Goal: Task Accomplishment & Management: Use online tool/utility

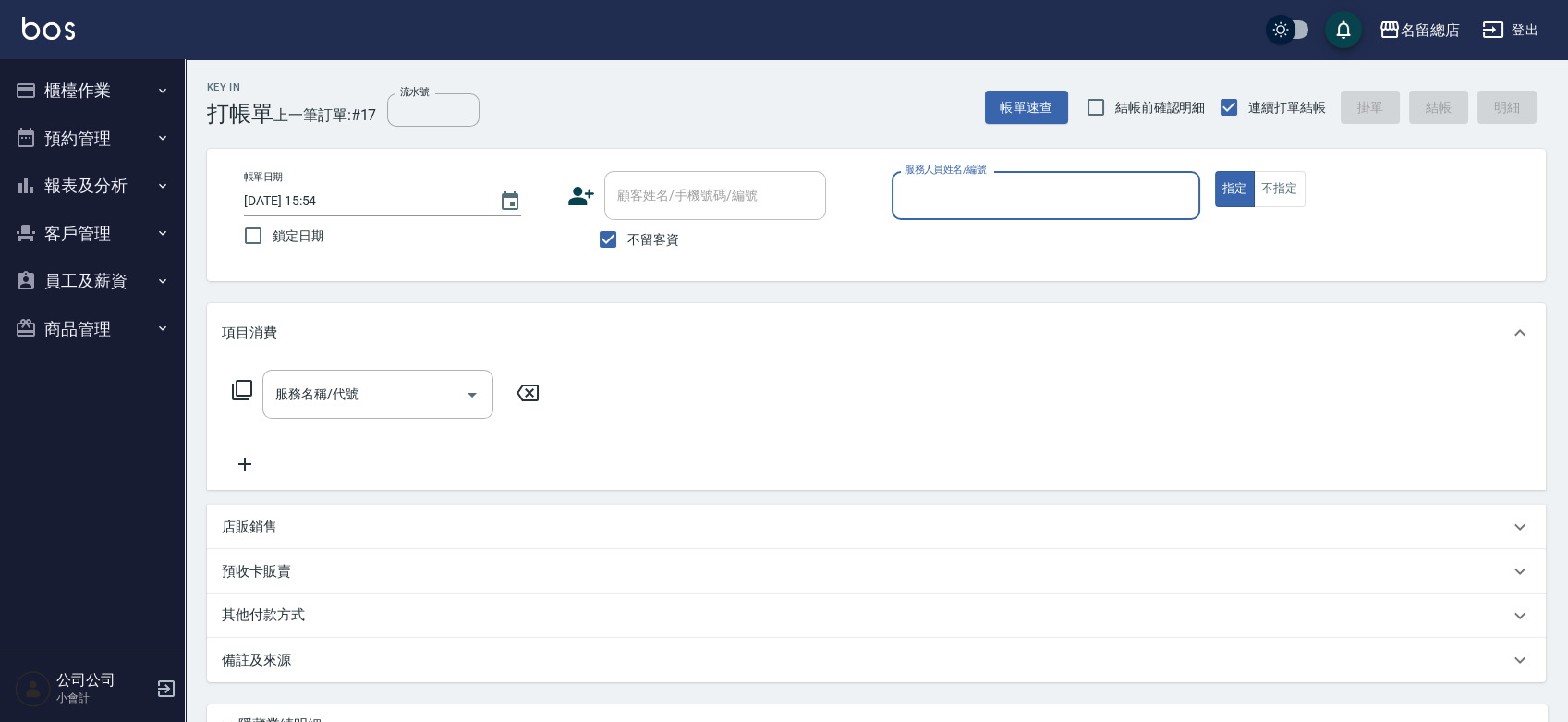
click at [87, 318] on button "商品管理" at bounding box center [92, 329] width 170 height 49
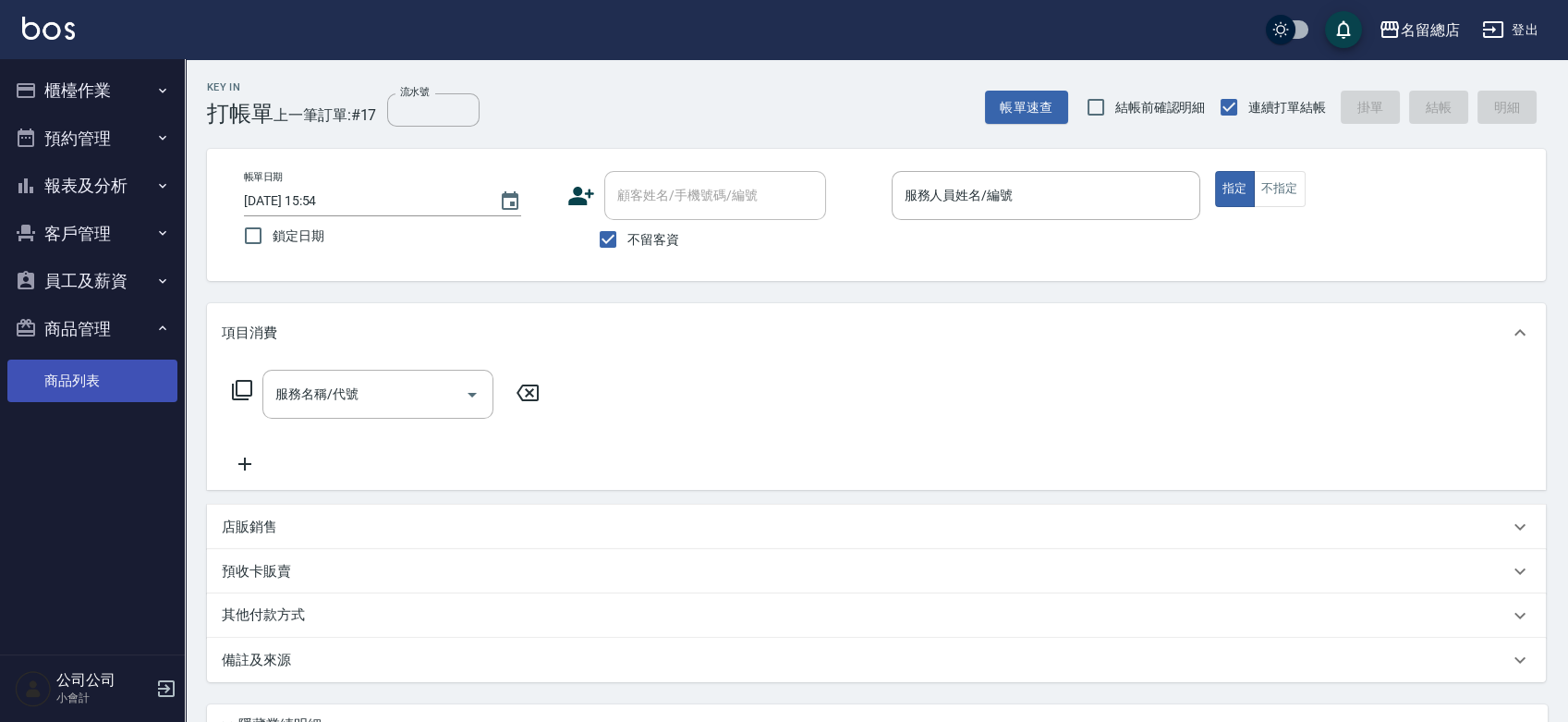
click at [91, 393] on link "商品列表" at bounding box center [92, 380] width 170 height 43
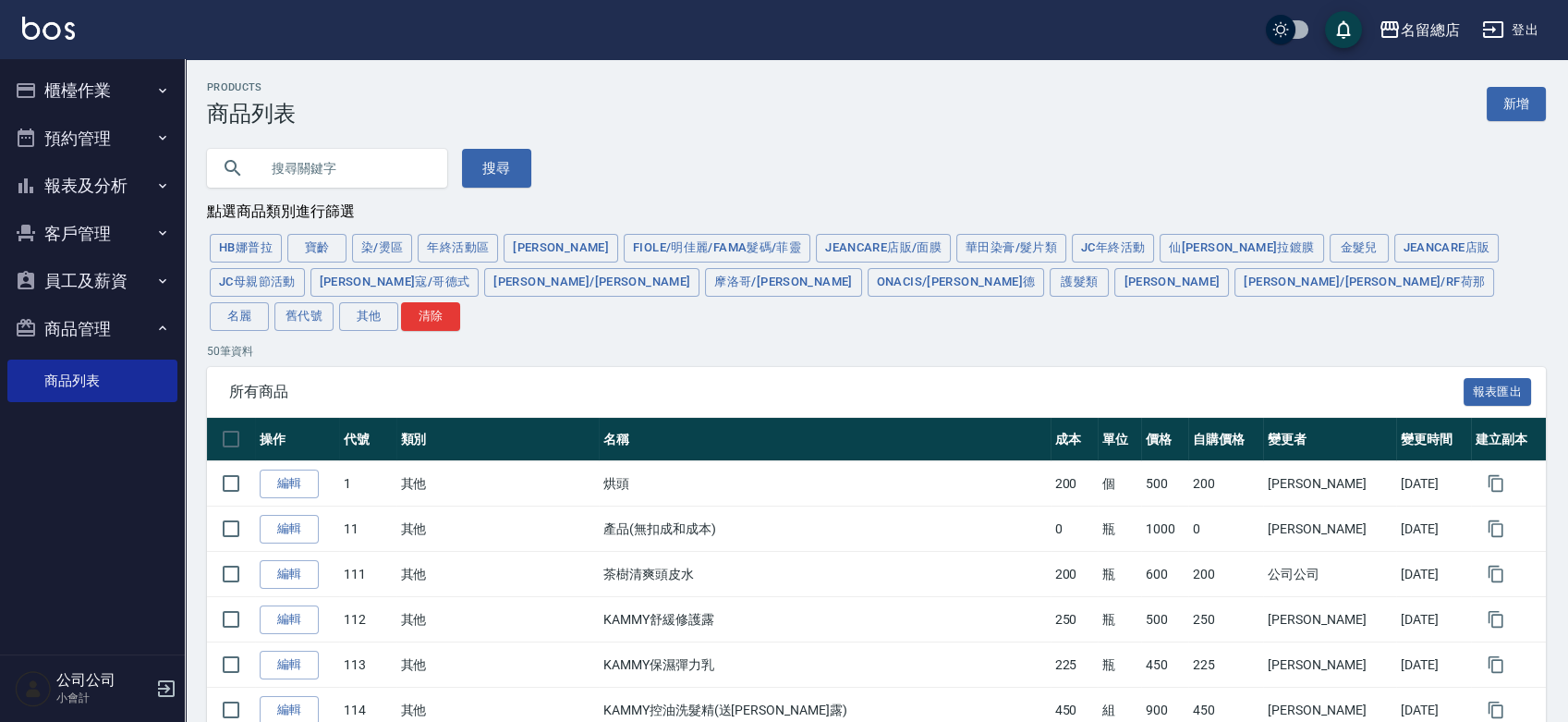
click at [331, 169] on input "text" at bounding box center [345, 168] width 174 height 49
type input "粉"
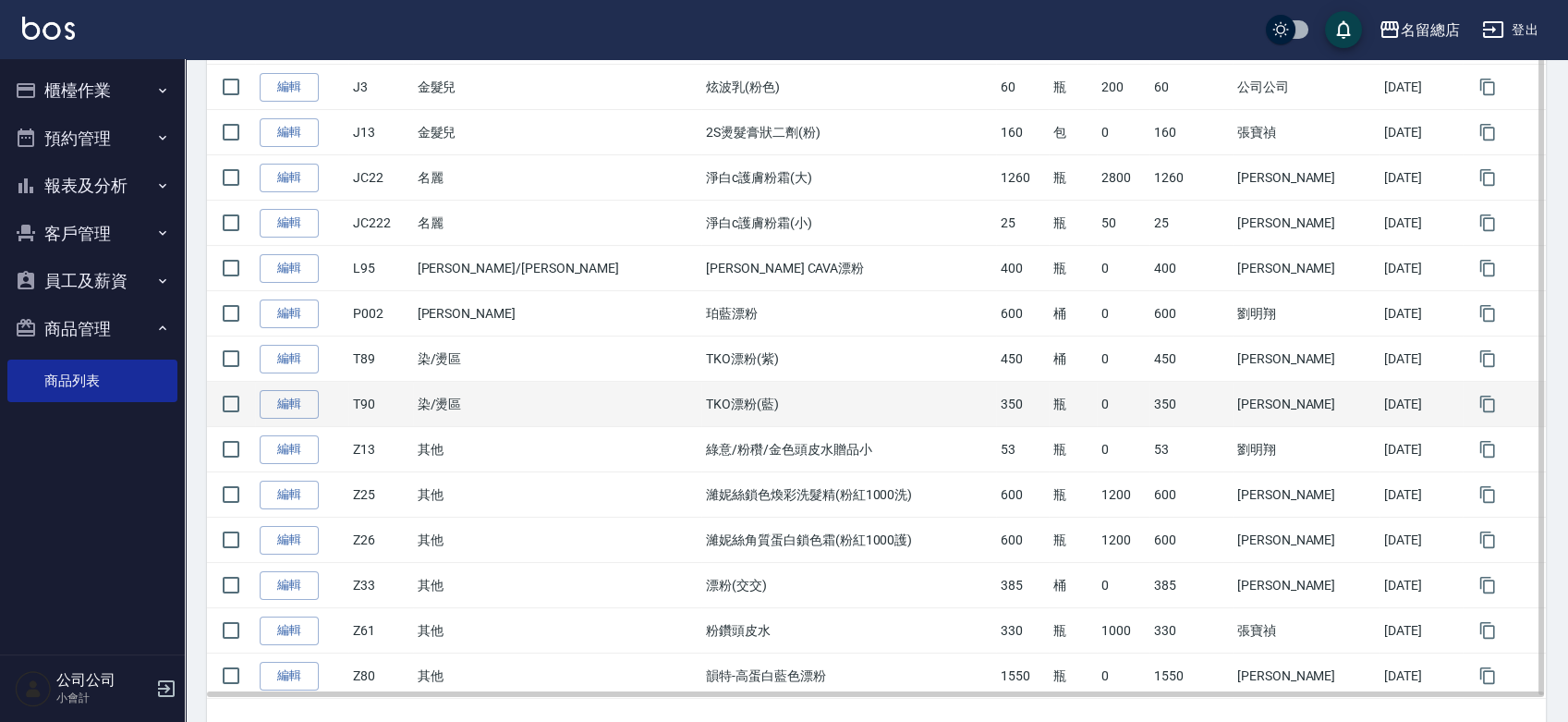
scroll to position [697, 0]
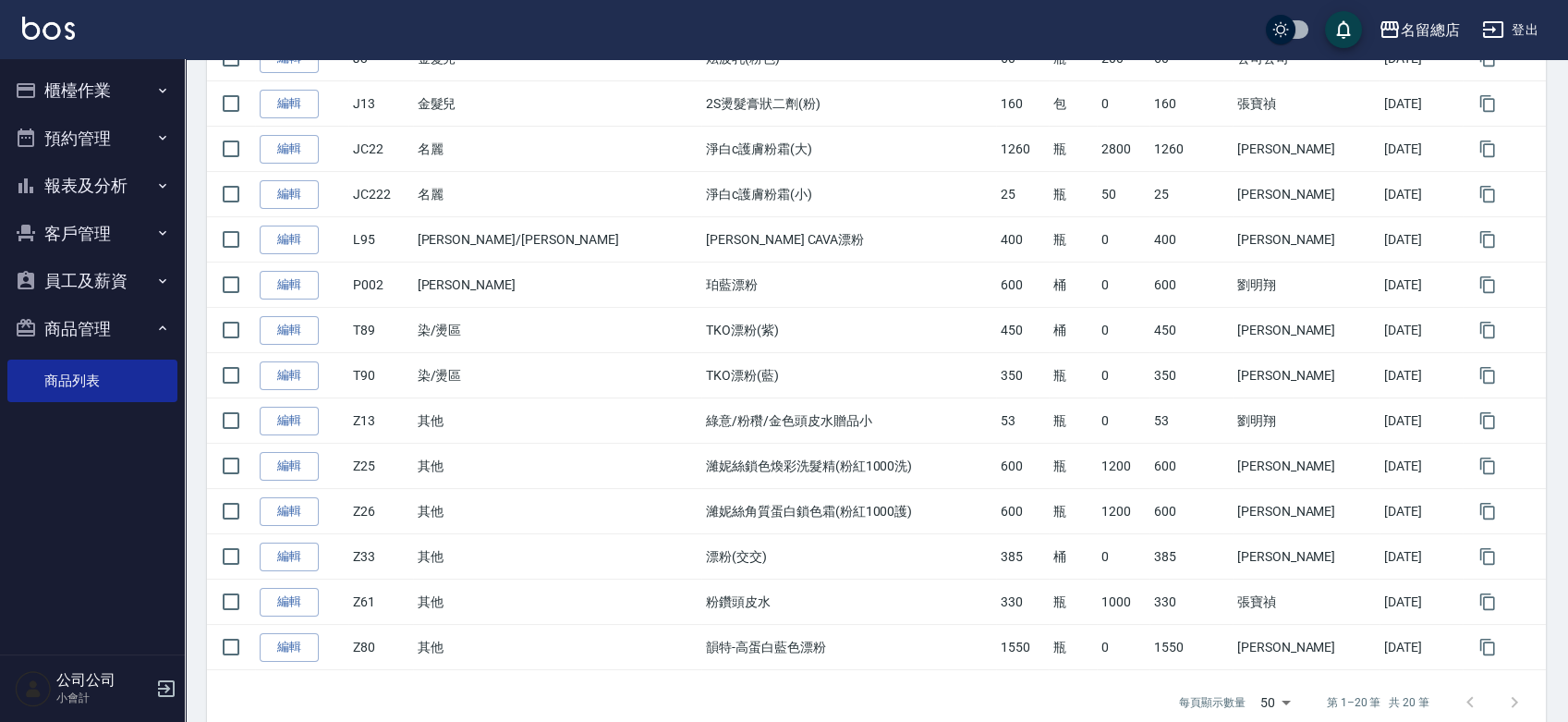
click at [1042, 579] on td "330" at bounding box center [1023, 602] width 52 height 46
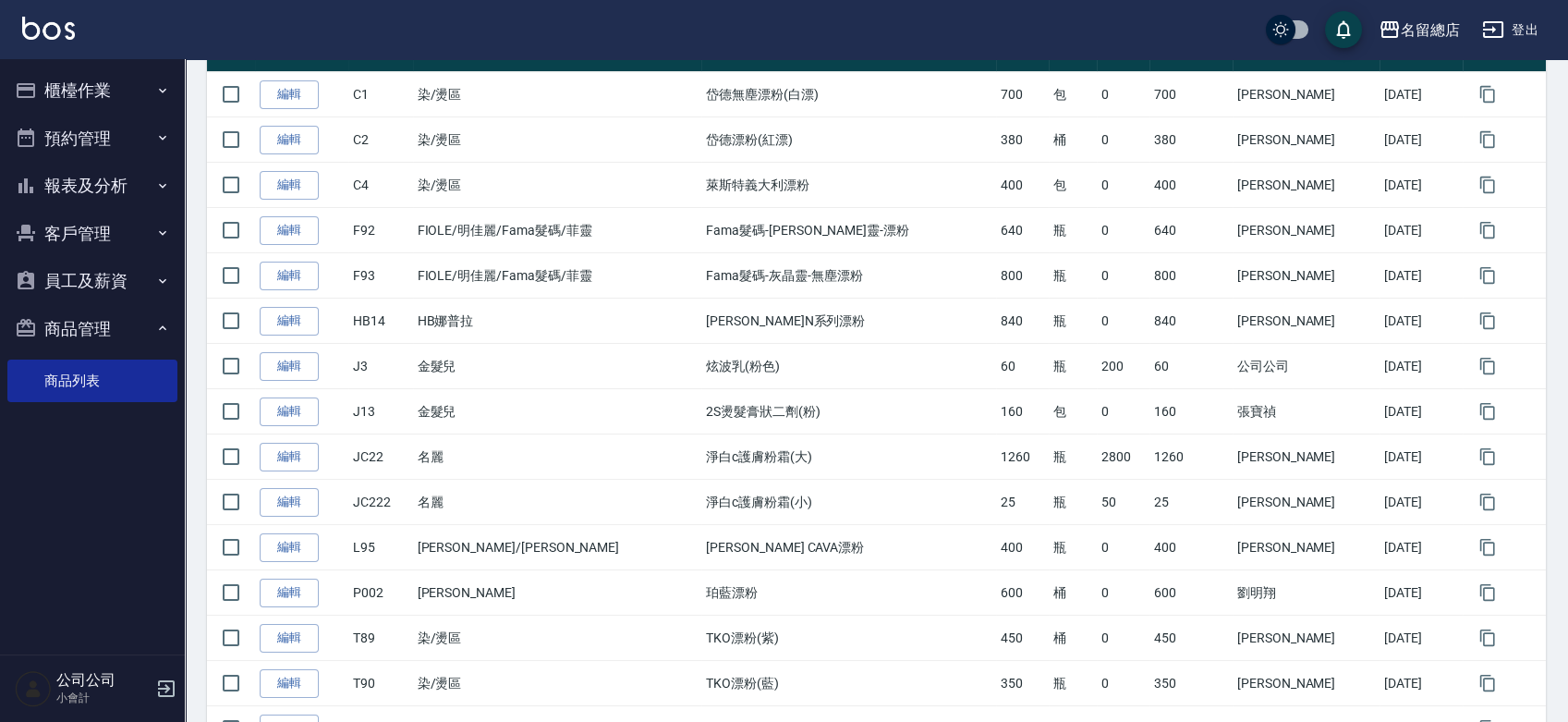
click at [108, 76] on button "櫃檯作業" at bounding box center [92, 91] width 170 height 49
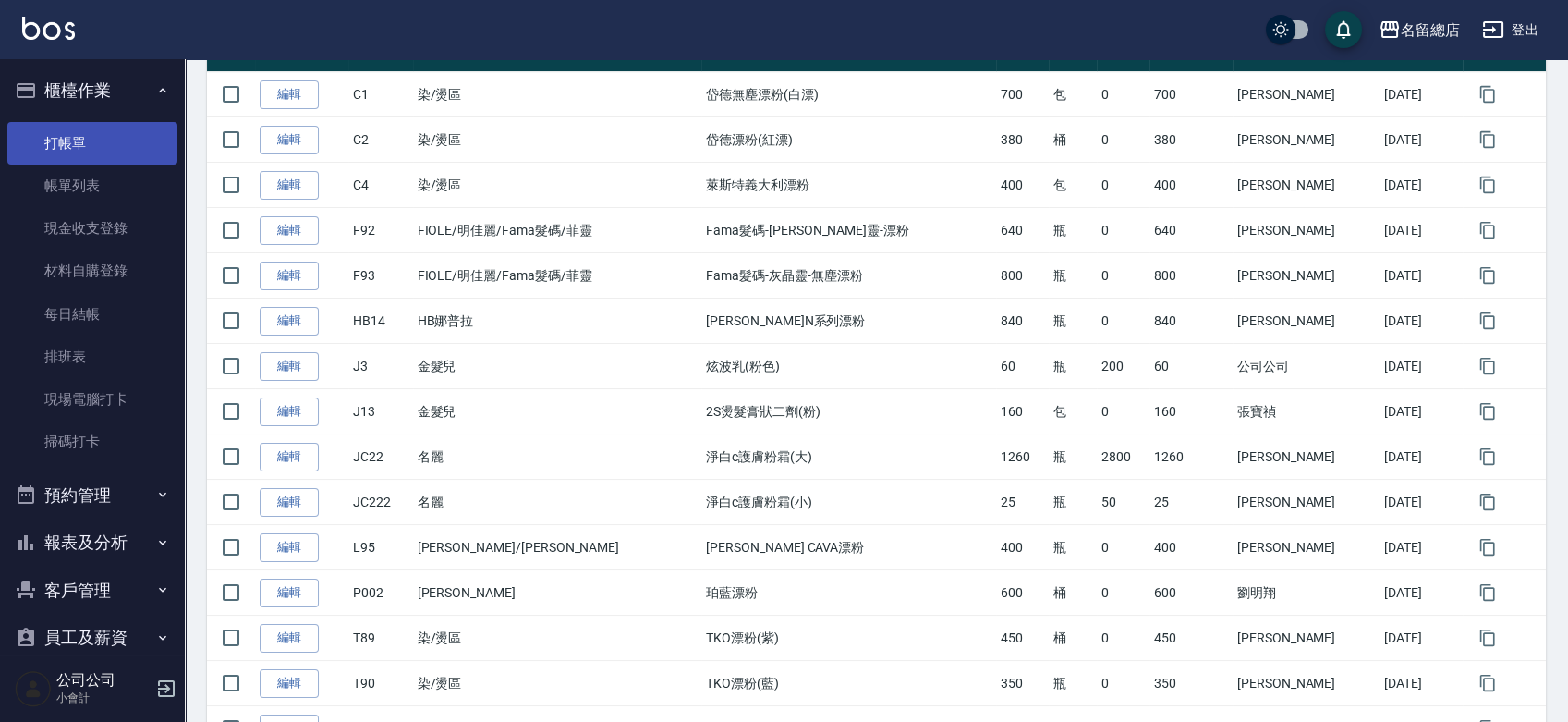
click at [91, 142] on link "打帳單" at bounding box center [92, 144] width 170 height 43
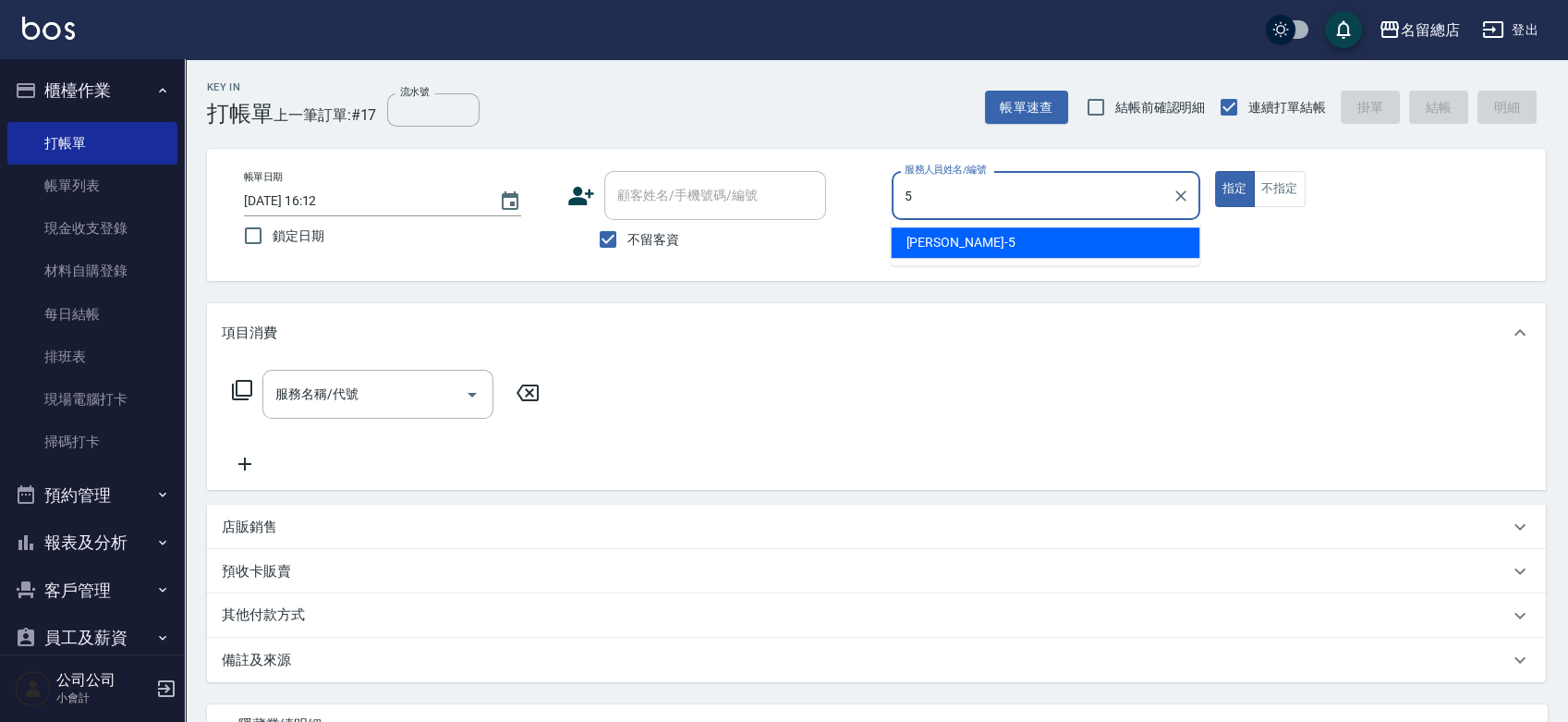
type input "5"
type button "true"
type input "[PERSON_NAME]-5"
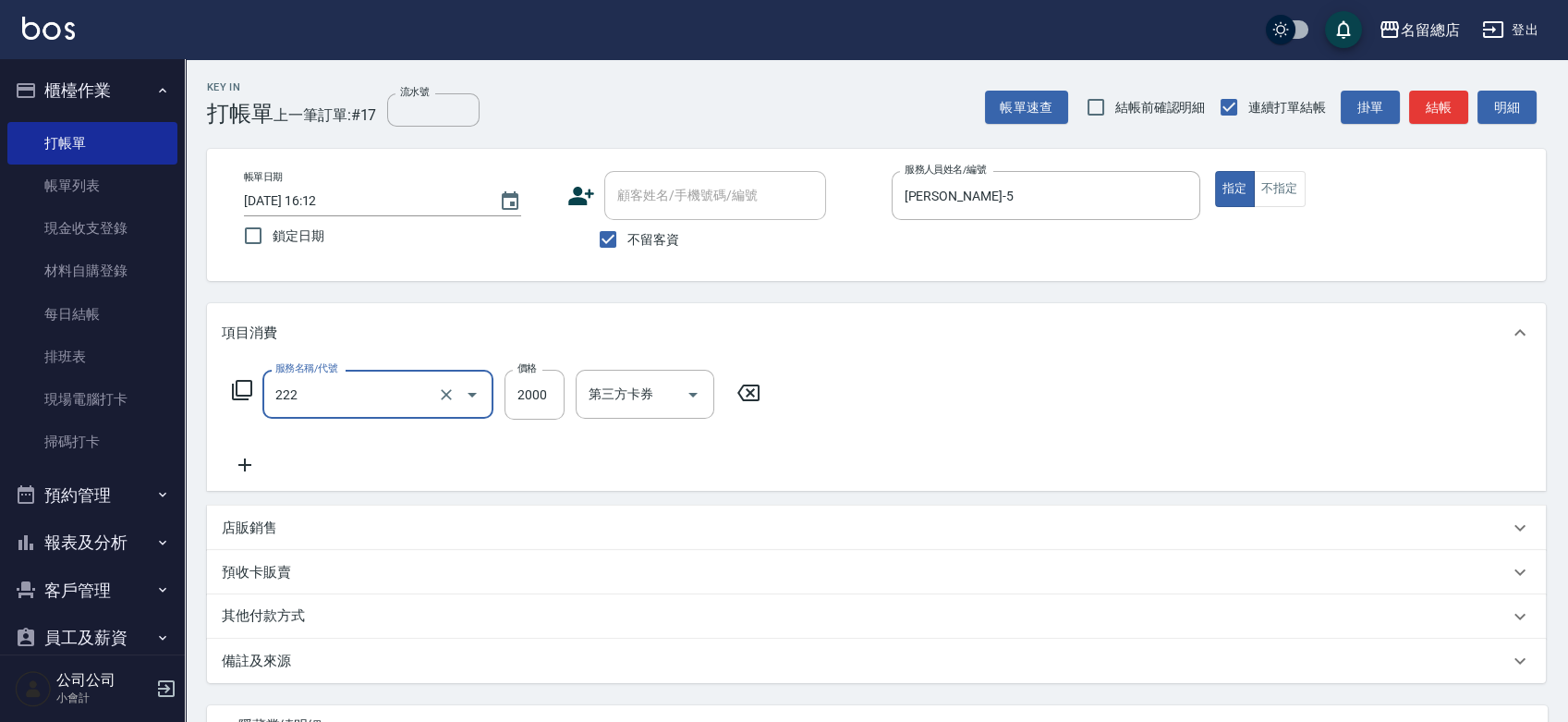
type input "燙髮2000以上(222)"
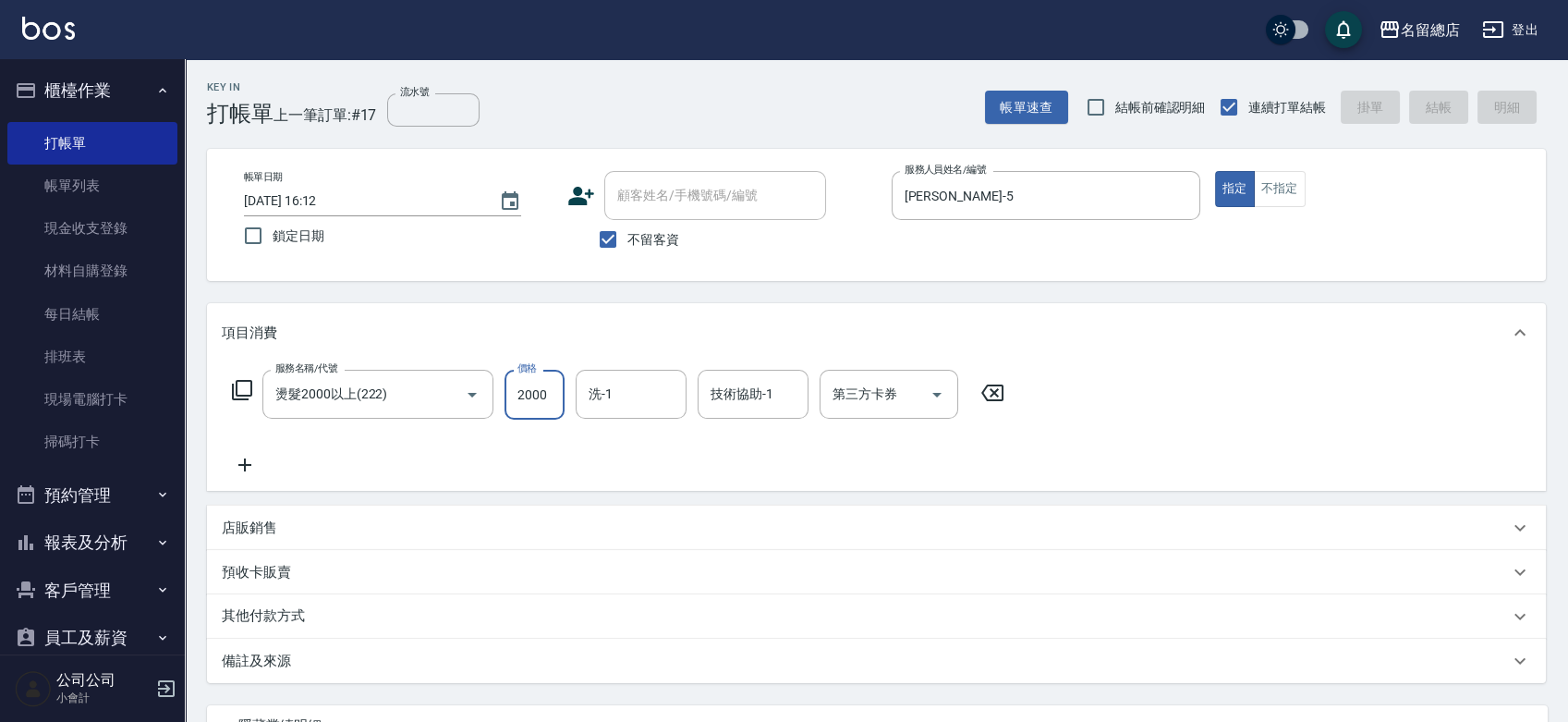
type input "[DATE] 16:14"
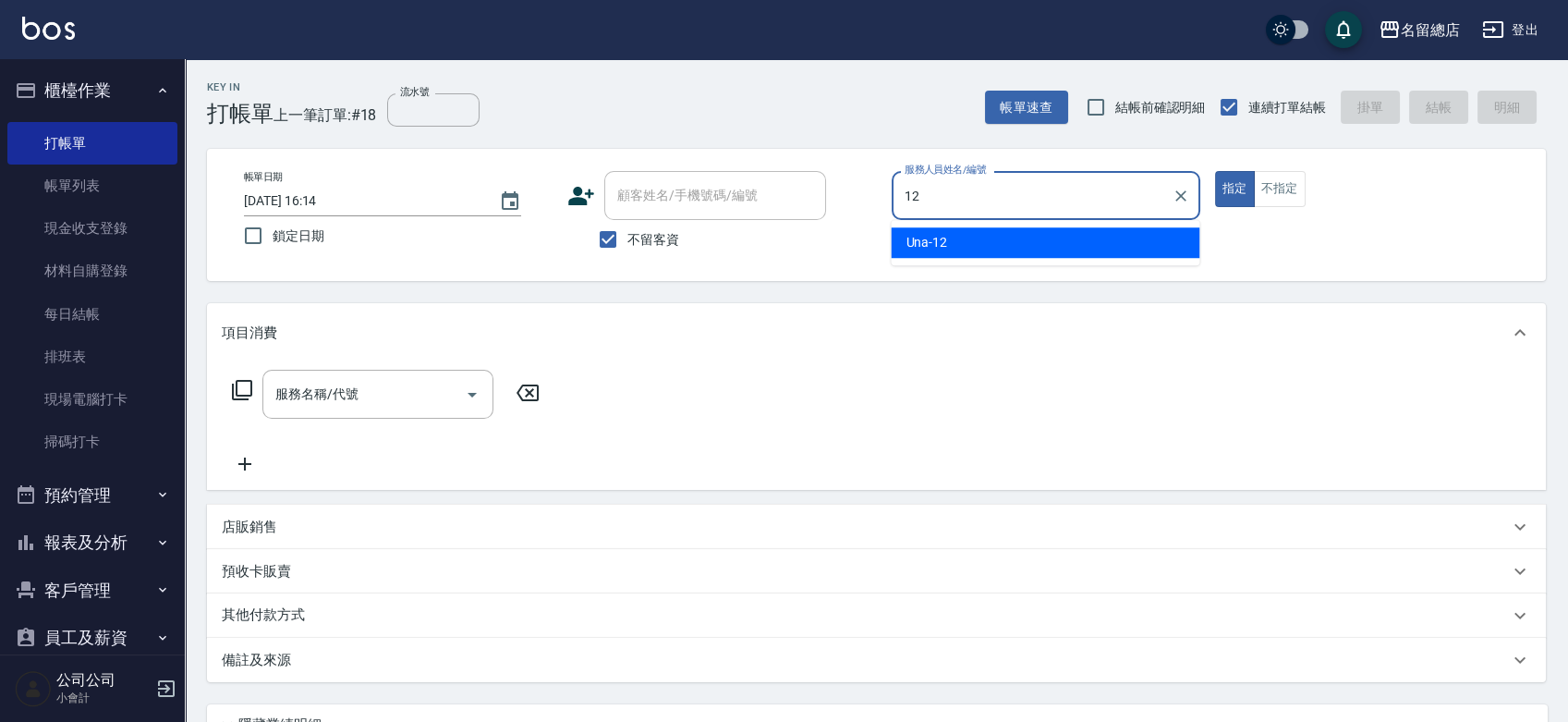
type input "Una-12"
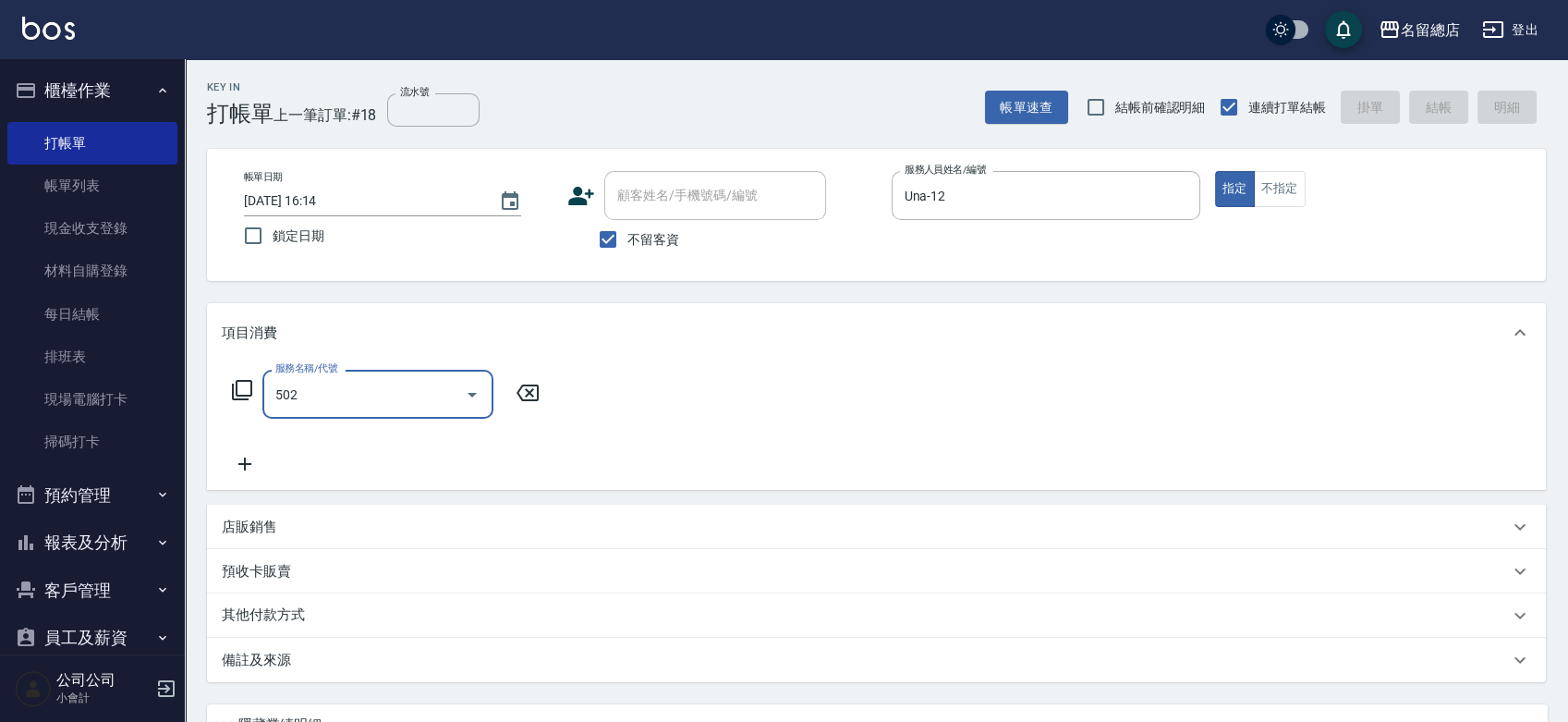
type input "染髮1500以上(502)"
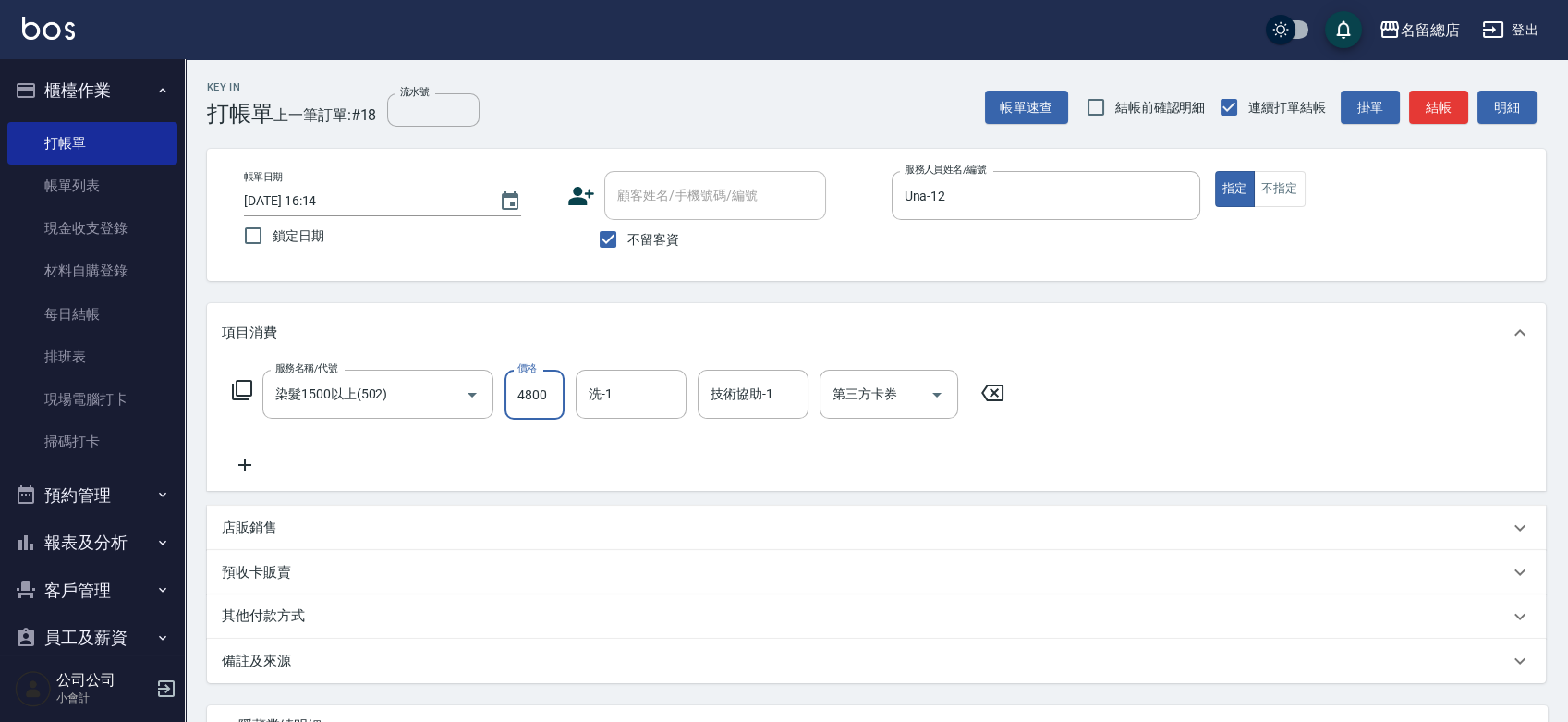
type input "4800"
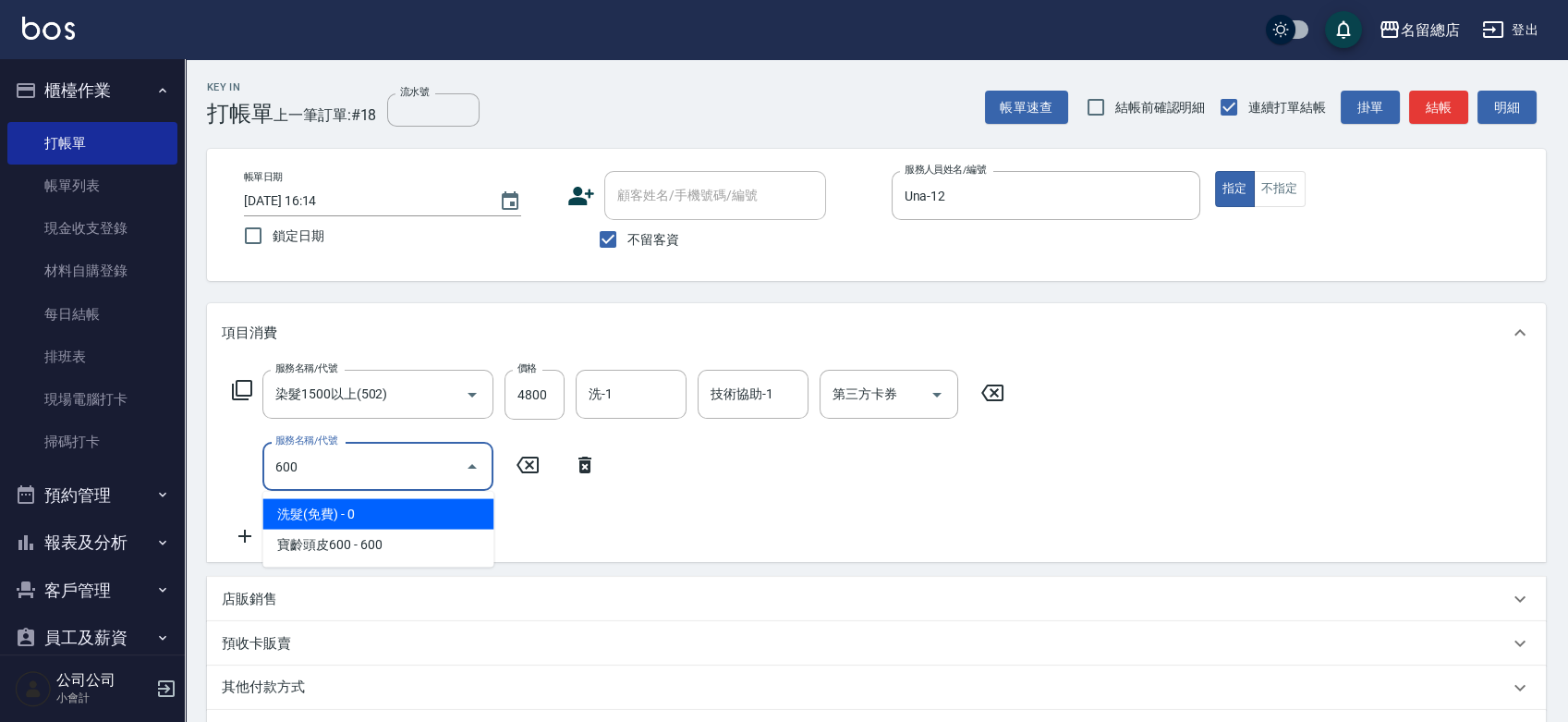
type input "洗髮(免費)(600)"
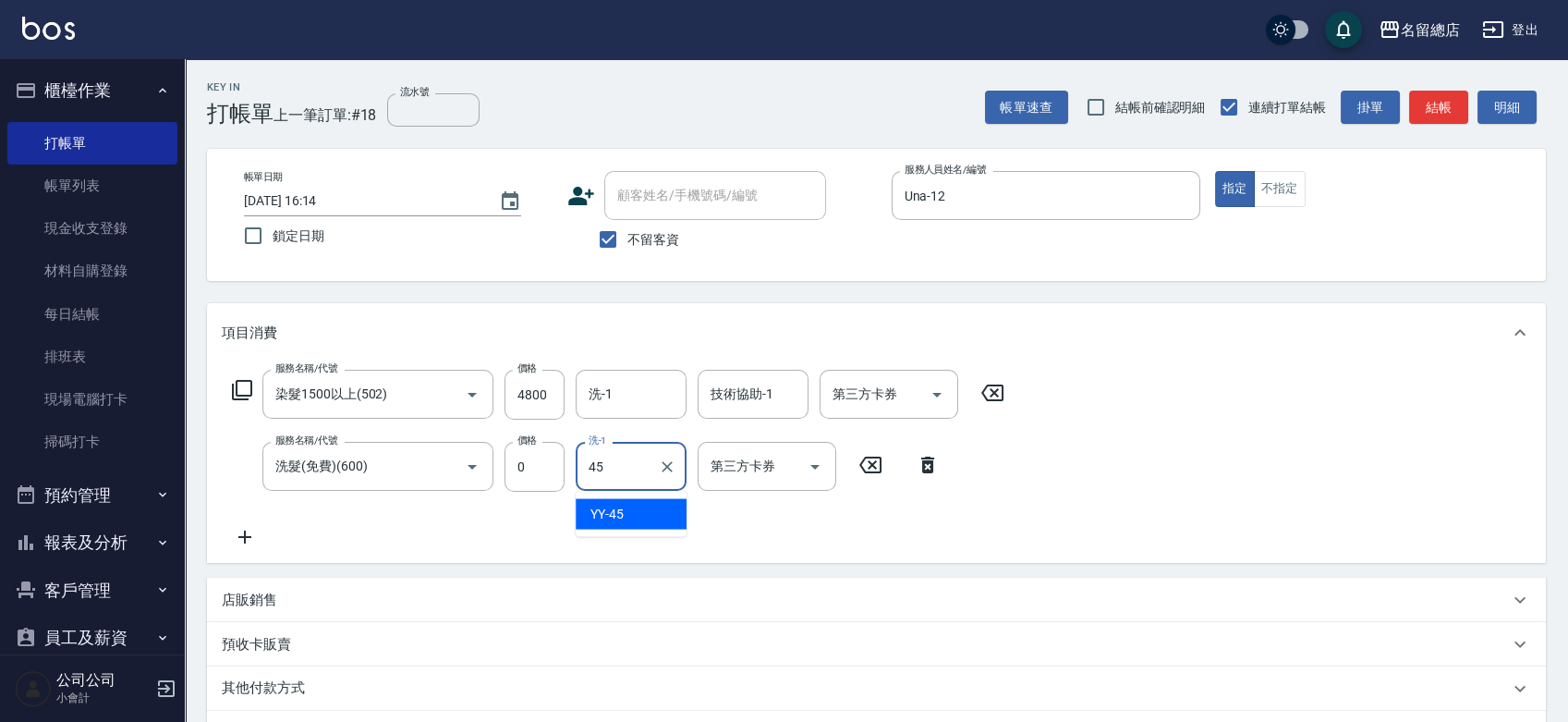
type input "YY-45"
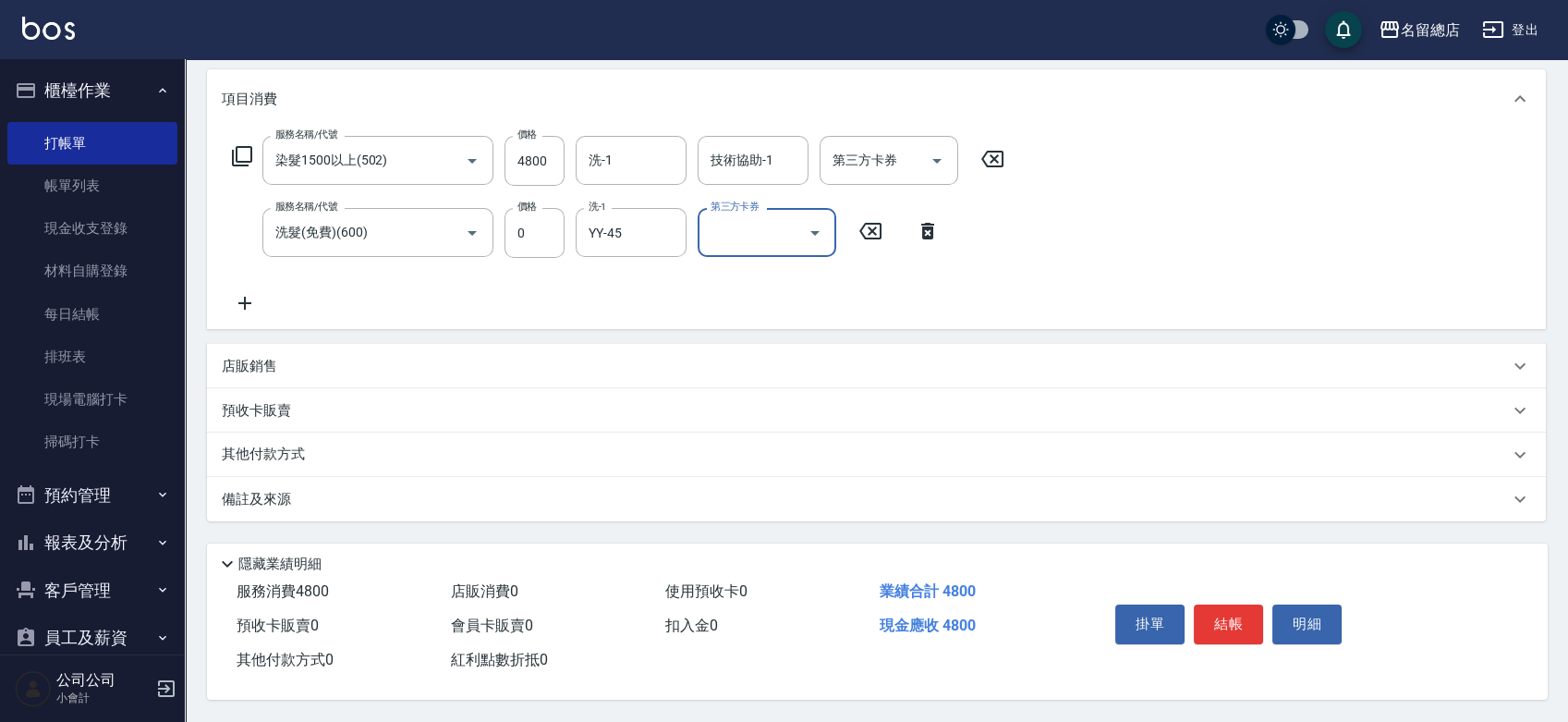
scroll to position [240, 0]
click at [318, 450] on div "其他付款方式" at bounding box center [866, 454] width 1288 height 20
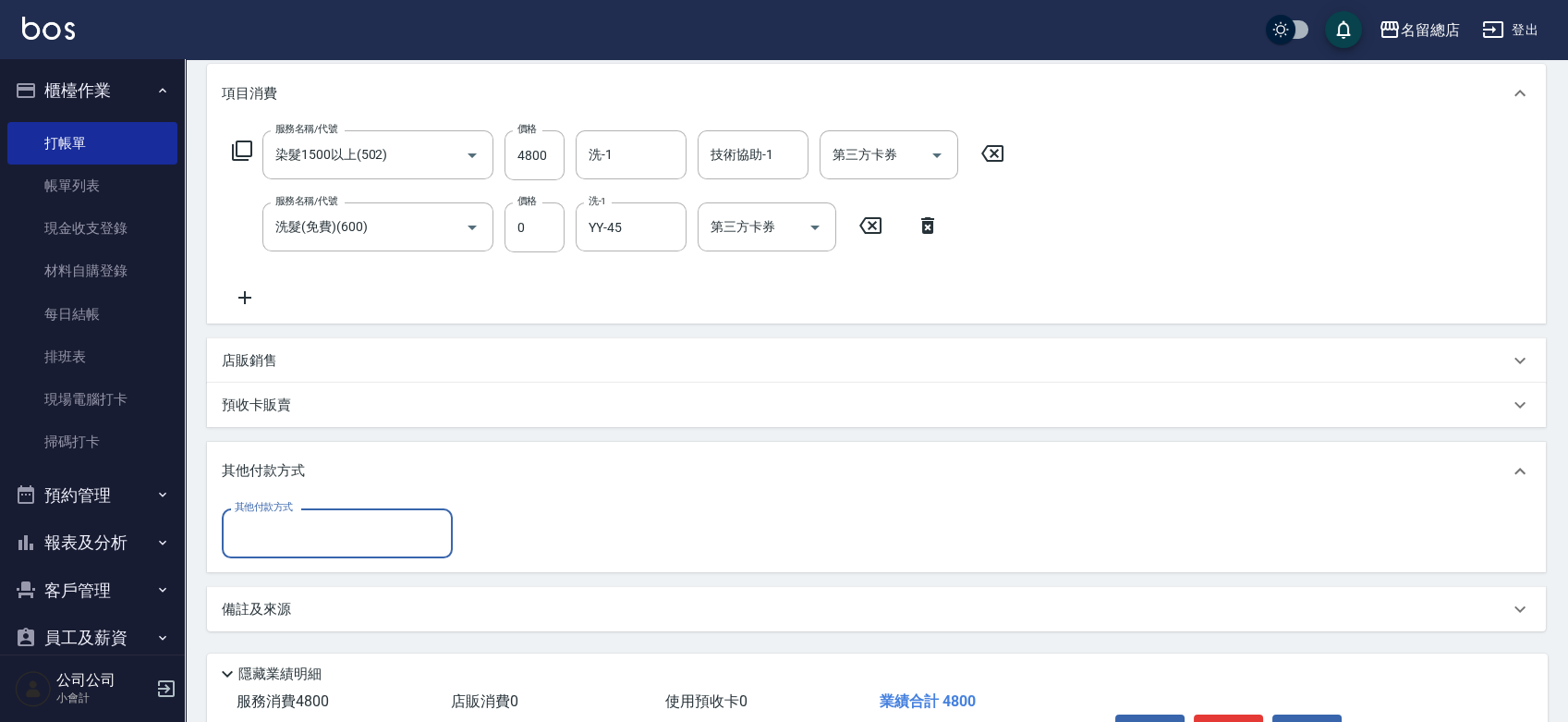
scroll to position [0, 0]
click at [323, 526] on input "其他付款方式" at bounding box center [337, 532] width 214 height 32
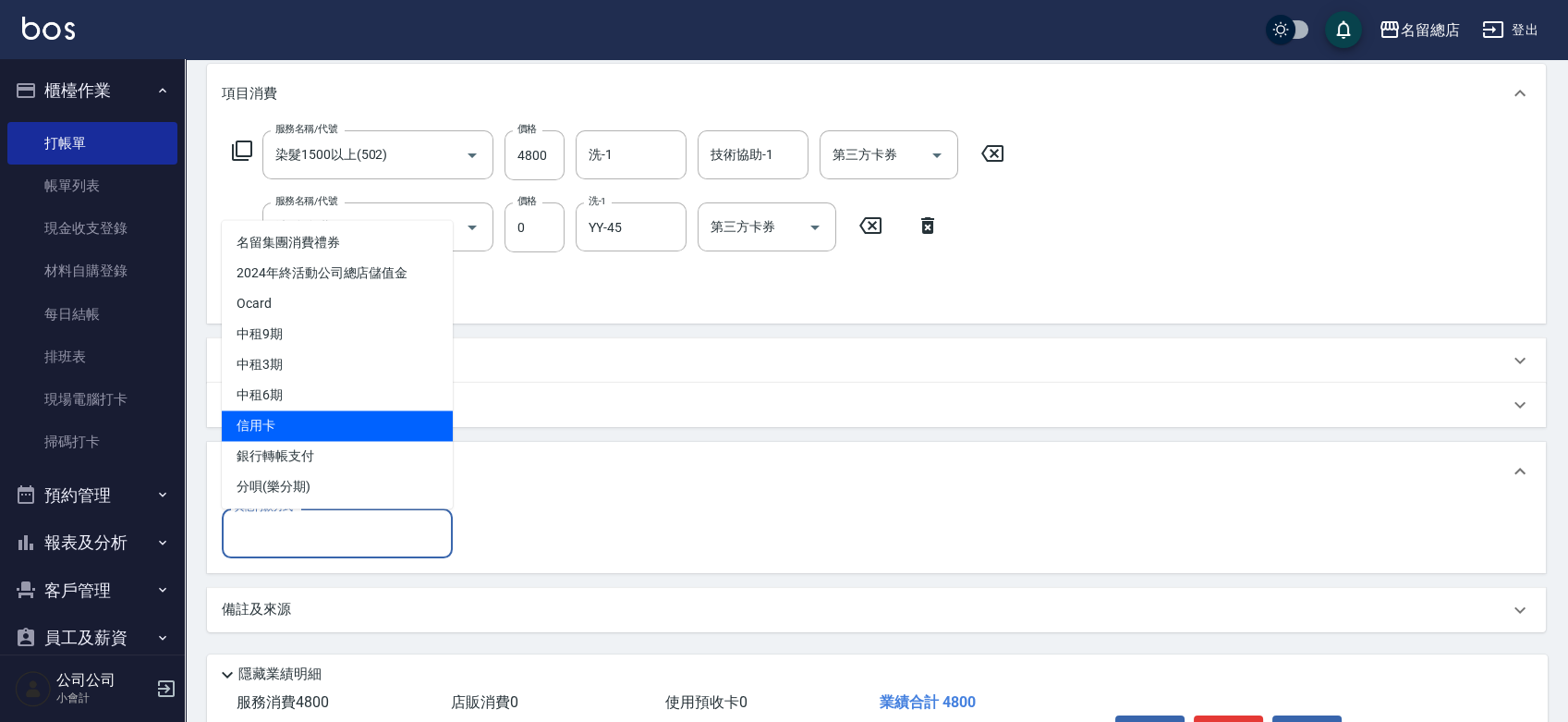
click at [309, 429] on span "信用卡" at bounding box center [338, 425] width 231 height 30
type input "信用卡"
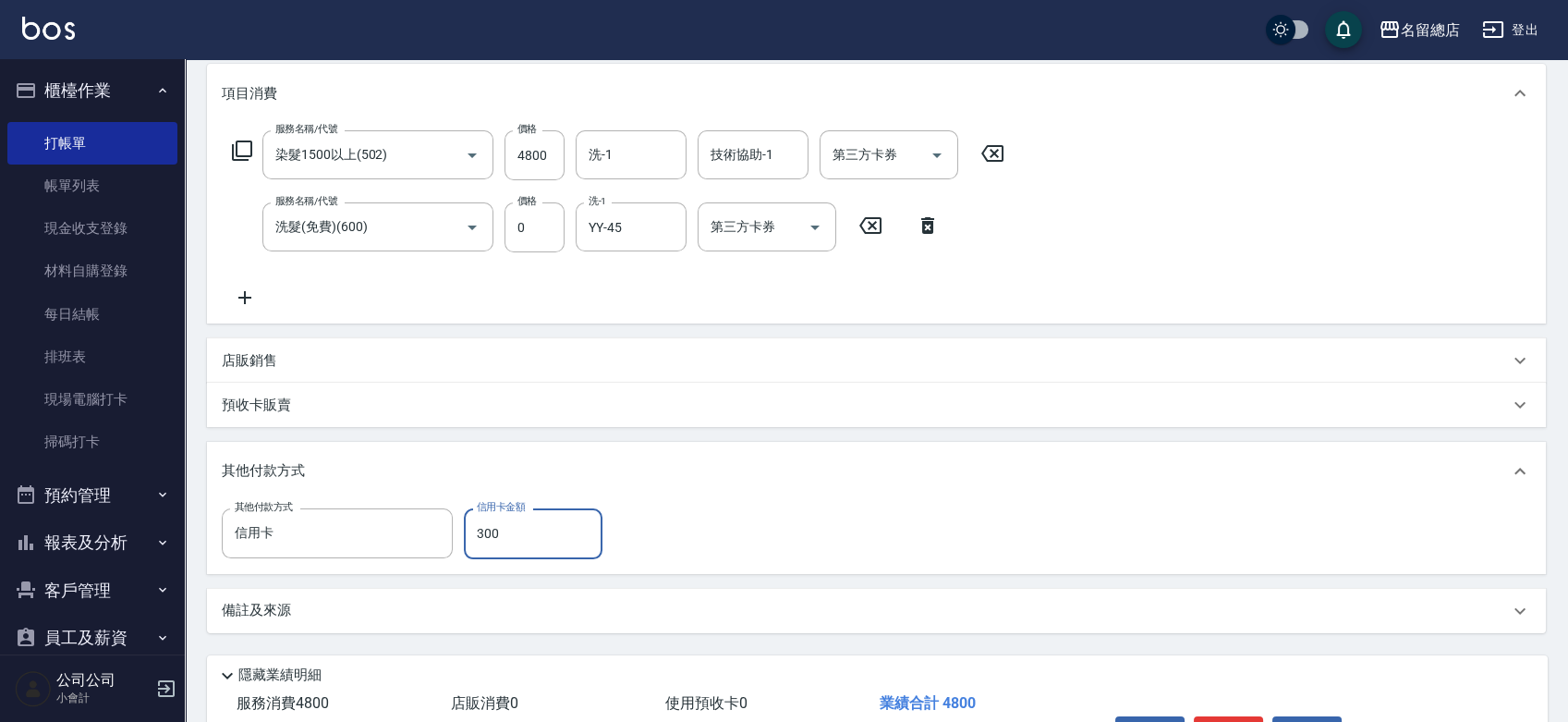
type input "3000"
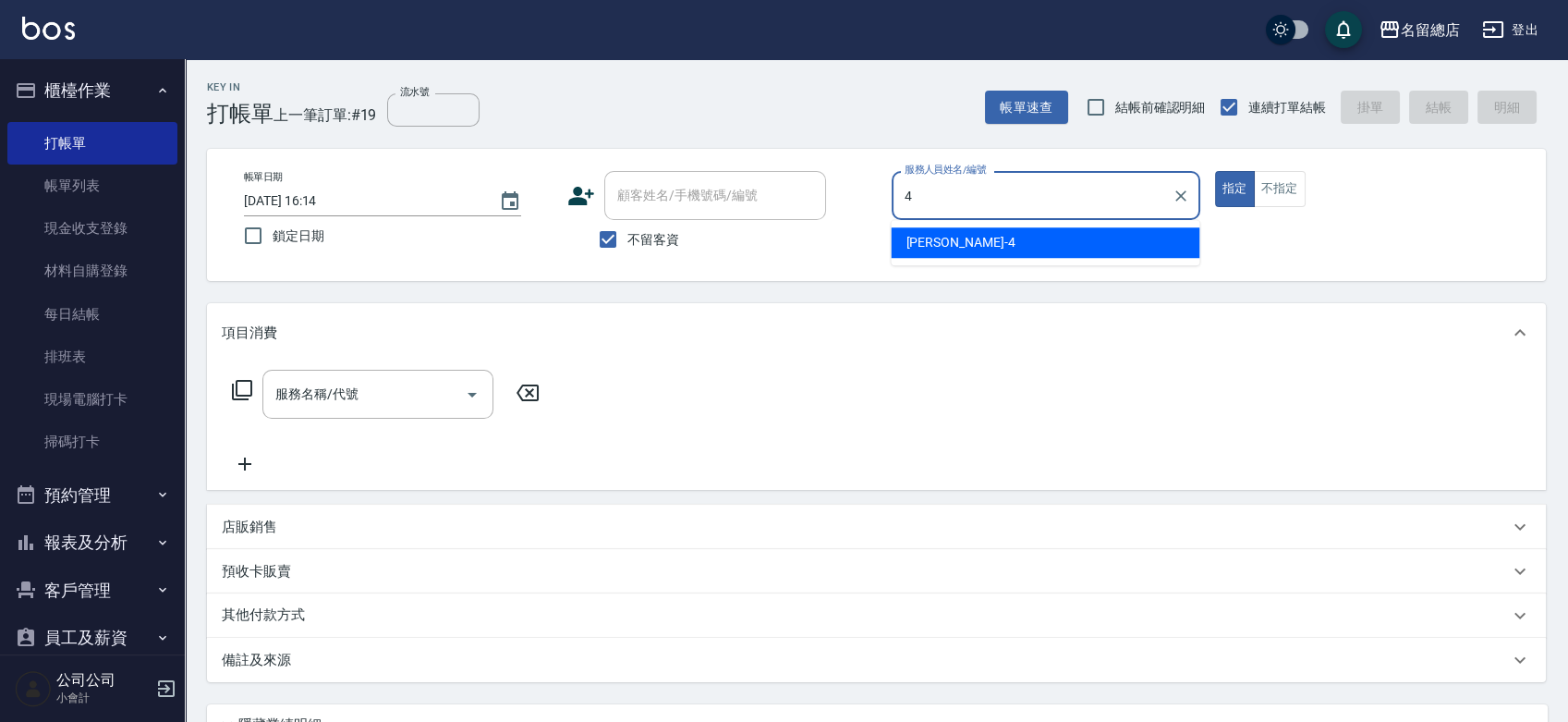
type input "[PERSON_NAME]-4"
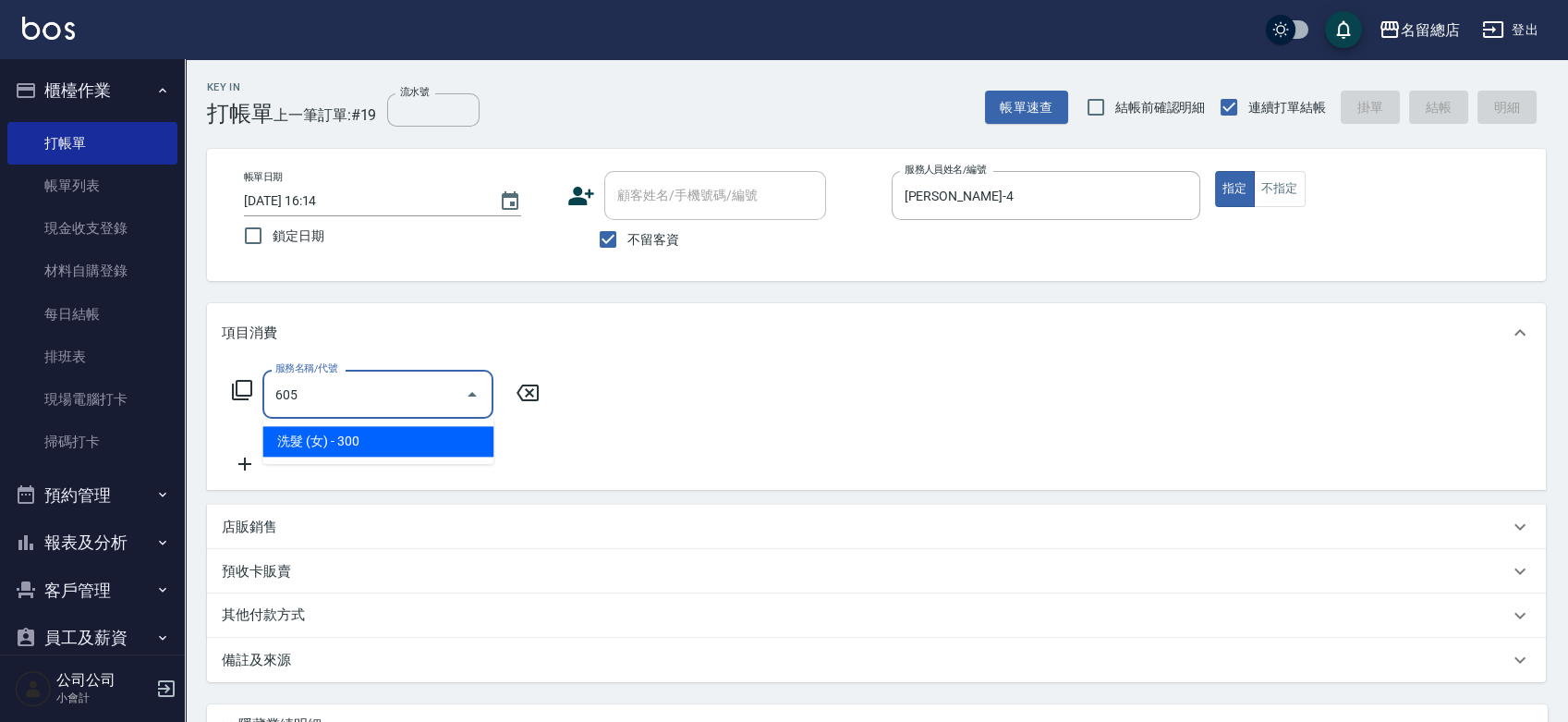
type input "洗髮 (女)(605)"
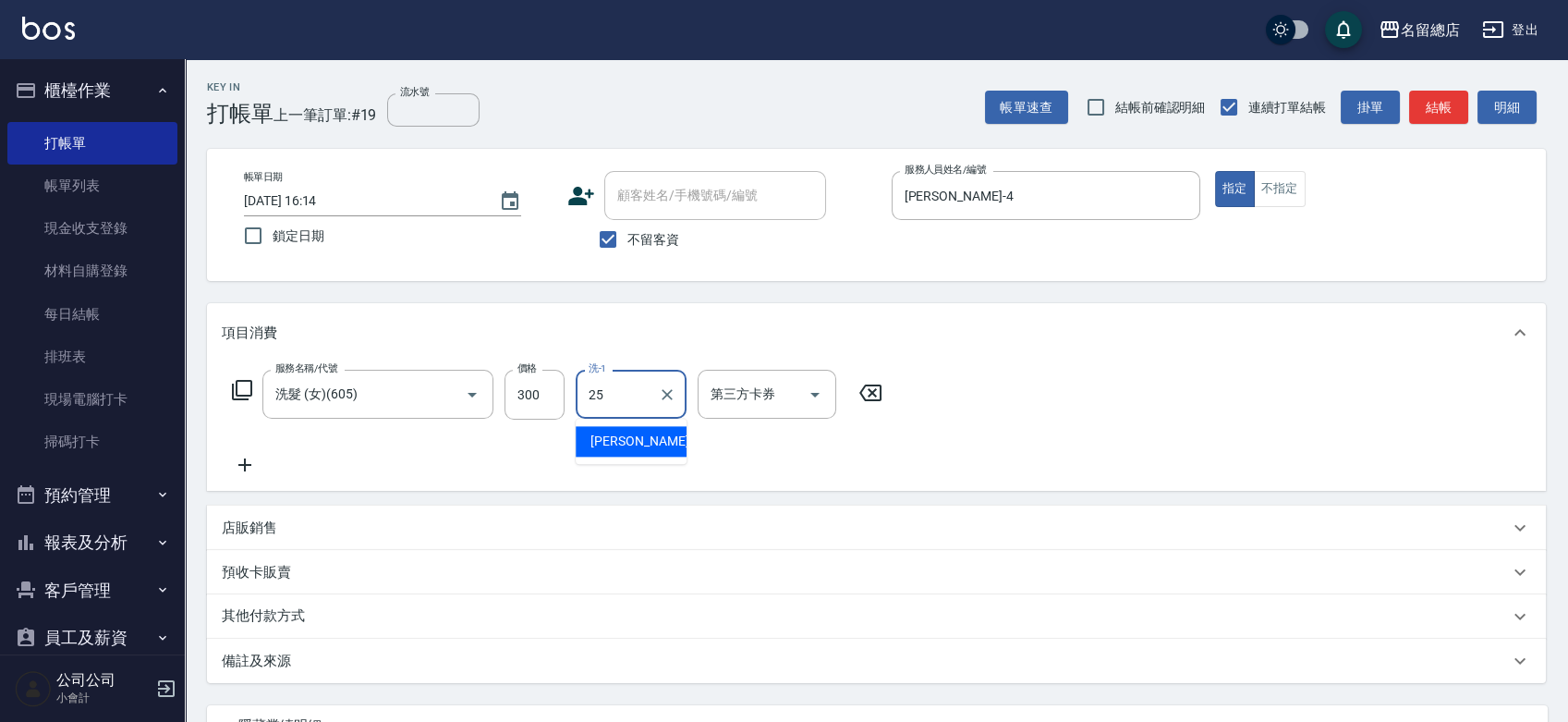
type input "[PERSON_NAME]-25"
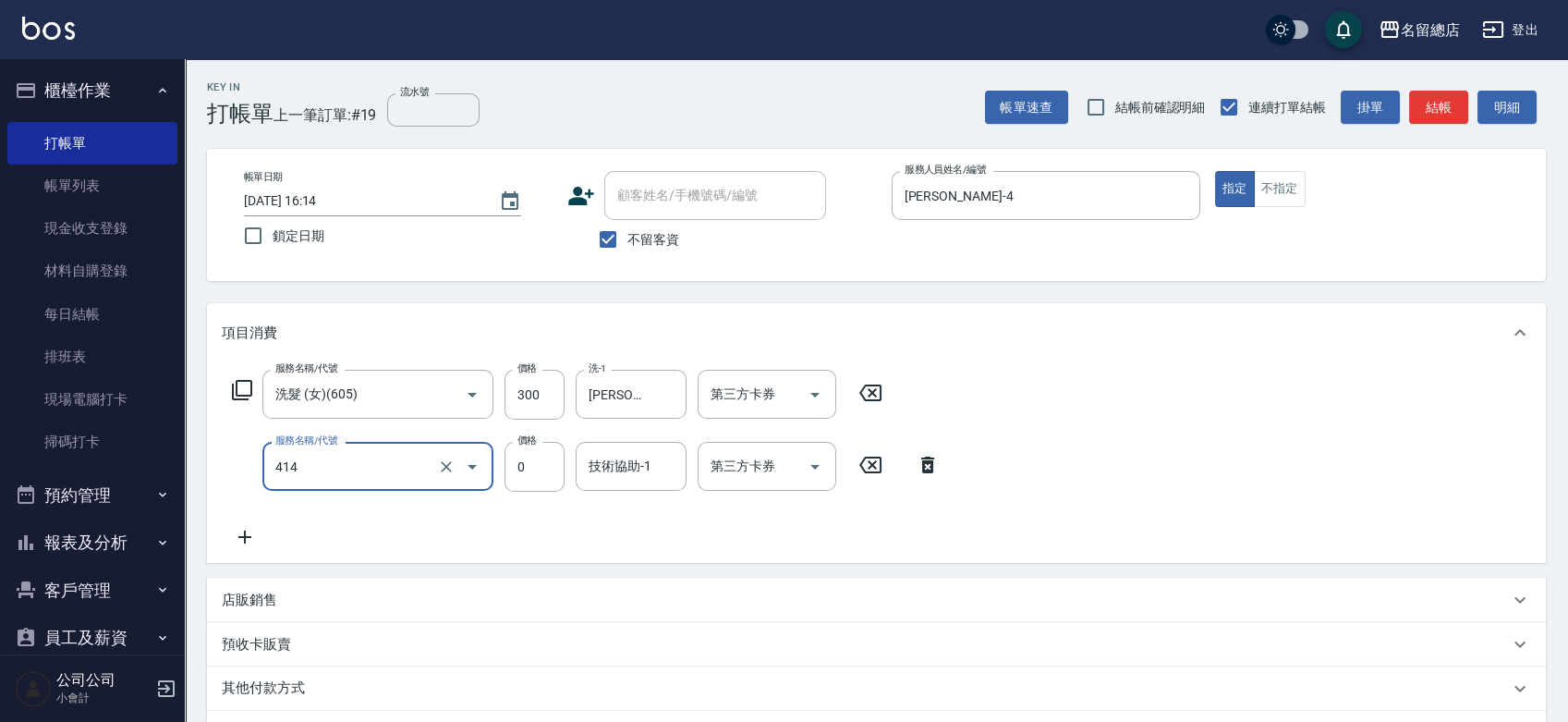
type input "護染蓋卡1000~1499(414)"
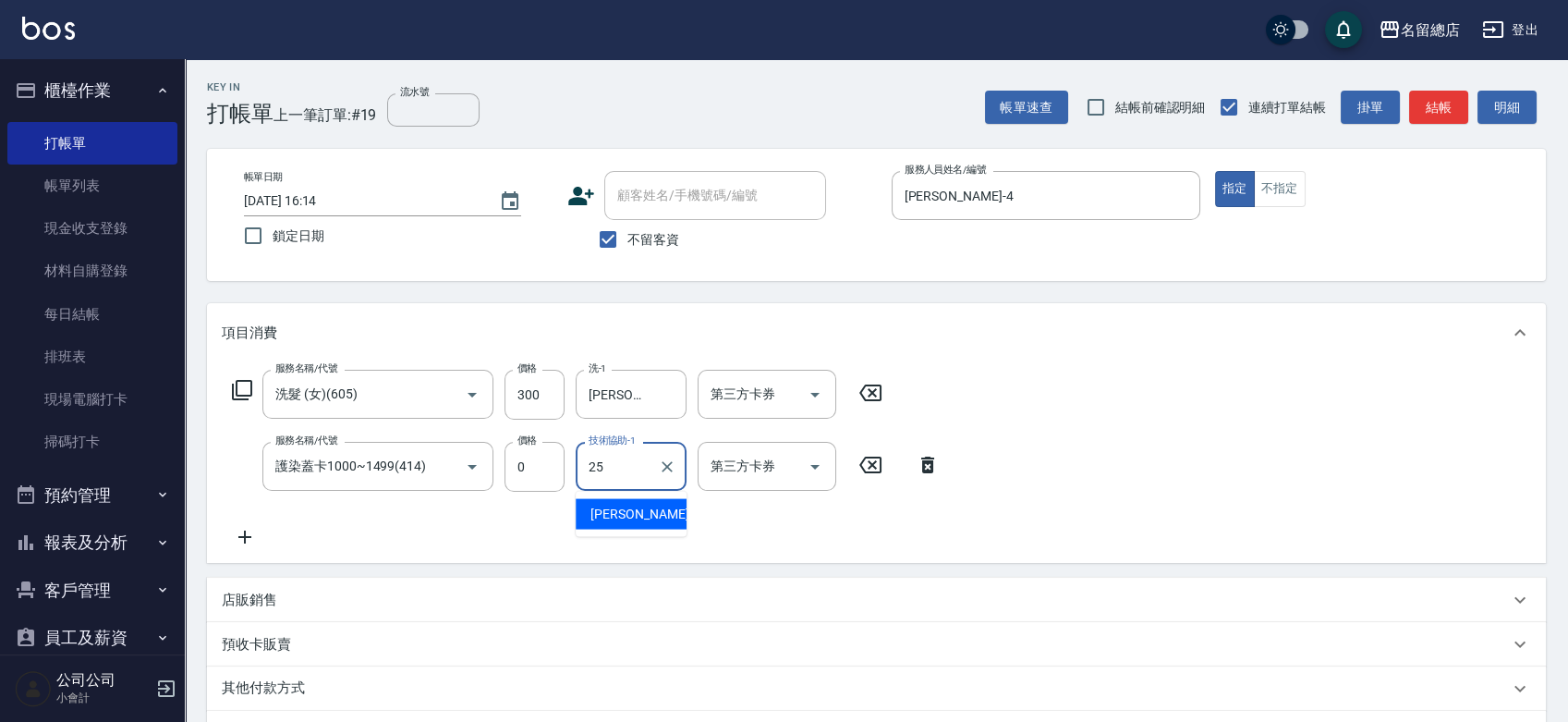
type input "[PERSON_NAME]-25"
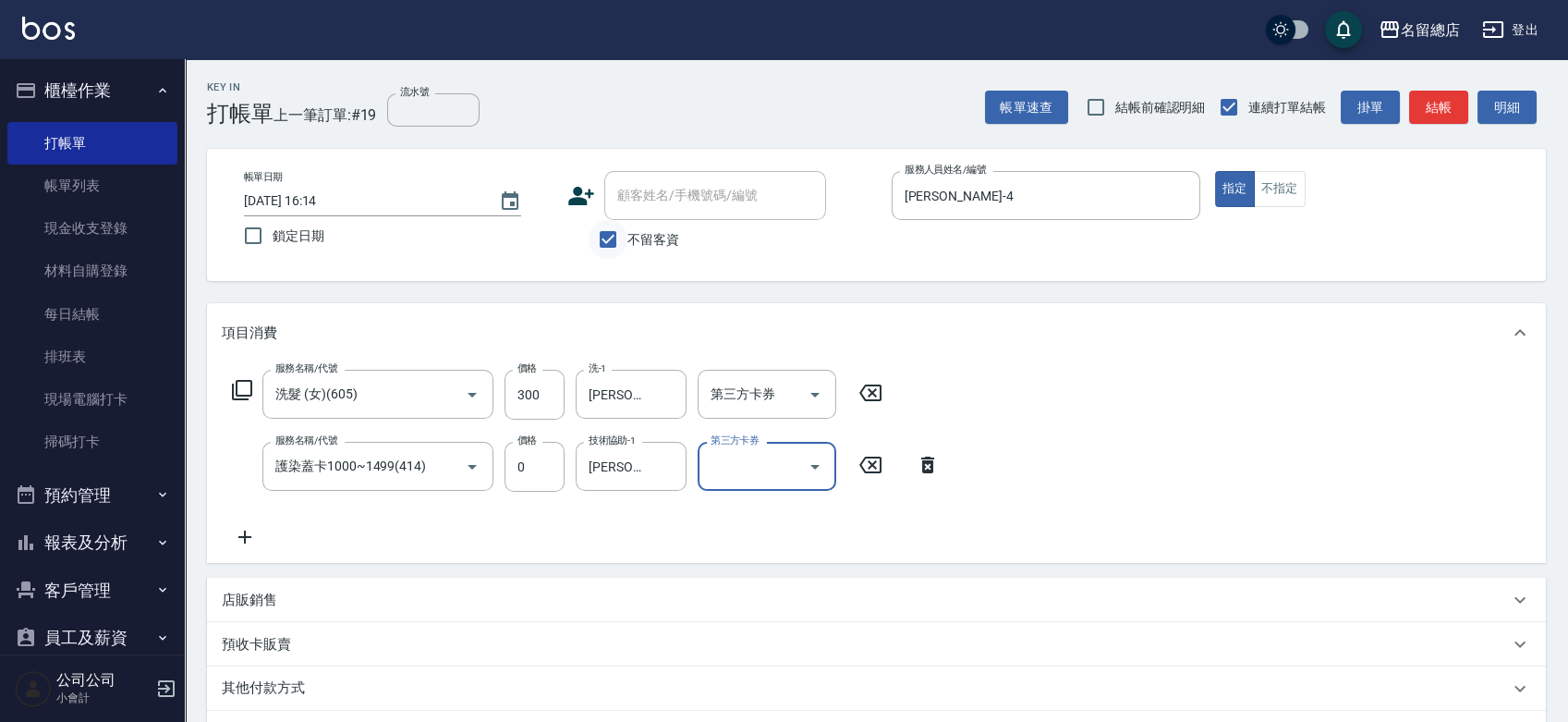
click at [614, 243] on input "不留客資" at bounding box center [608, 240] width 39 height 39
checkbox input "false"
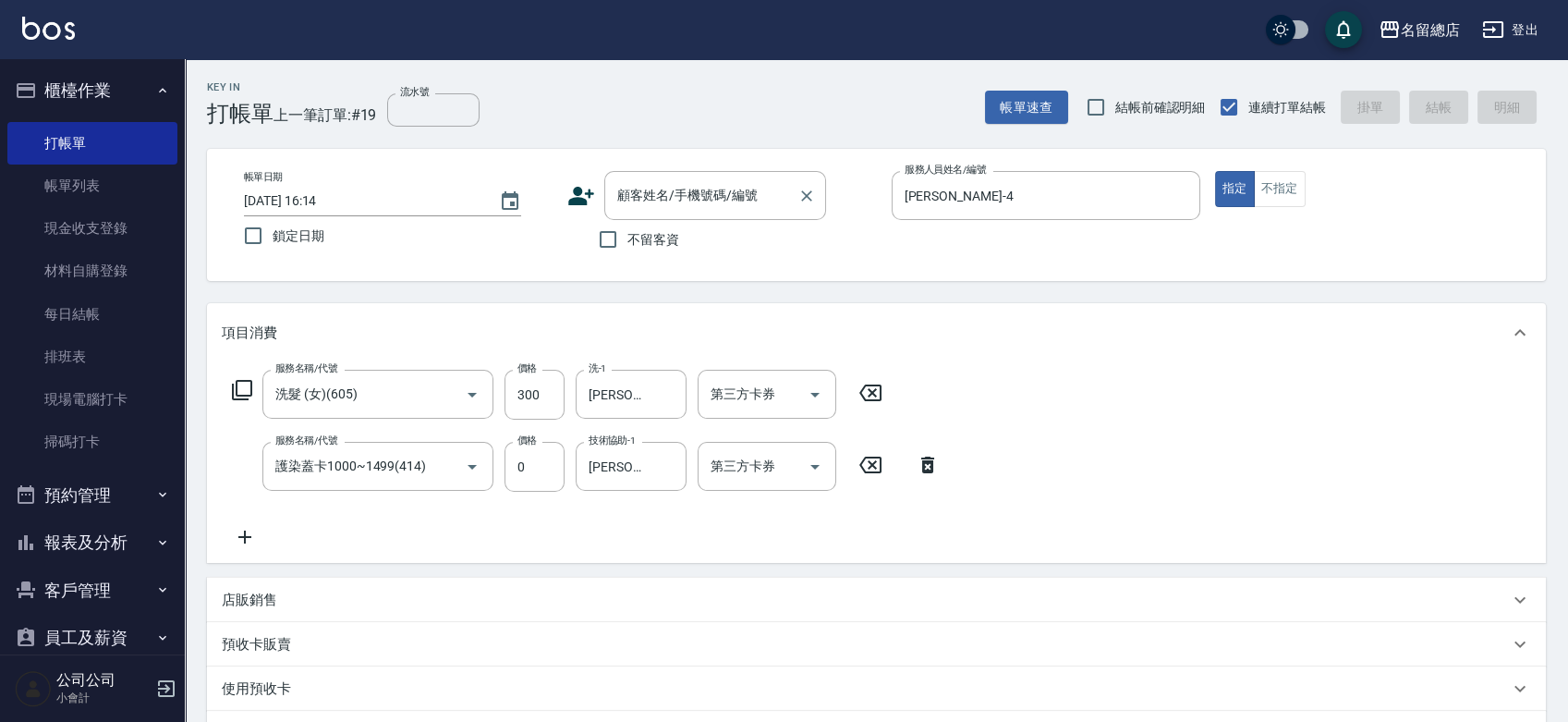
click at [643, 188] on div "顧客姓名/手機號碼/編號 顧客姓名/手機號碼/編號" at bounding box center [715, 195] width 222 height 49
type input "(原)[PERSON_NAME]new)[PERSON_NAME]/0952612818/"
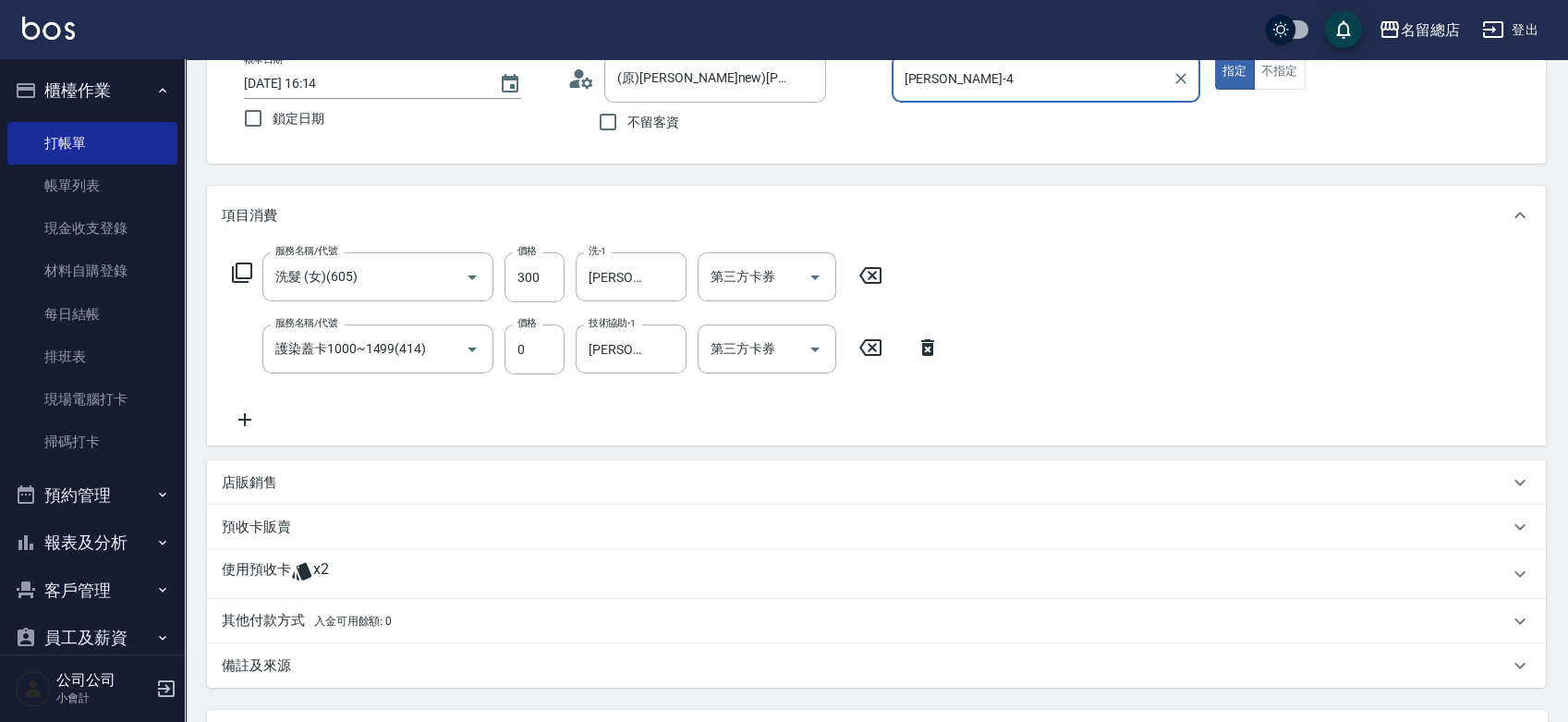
scroll to position [205, 0]
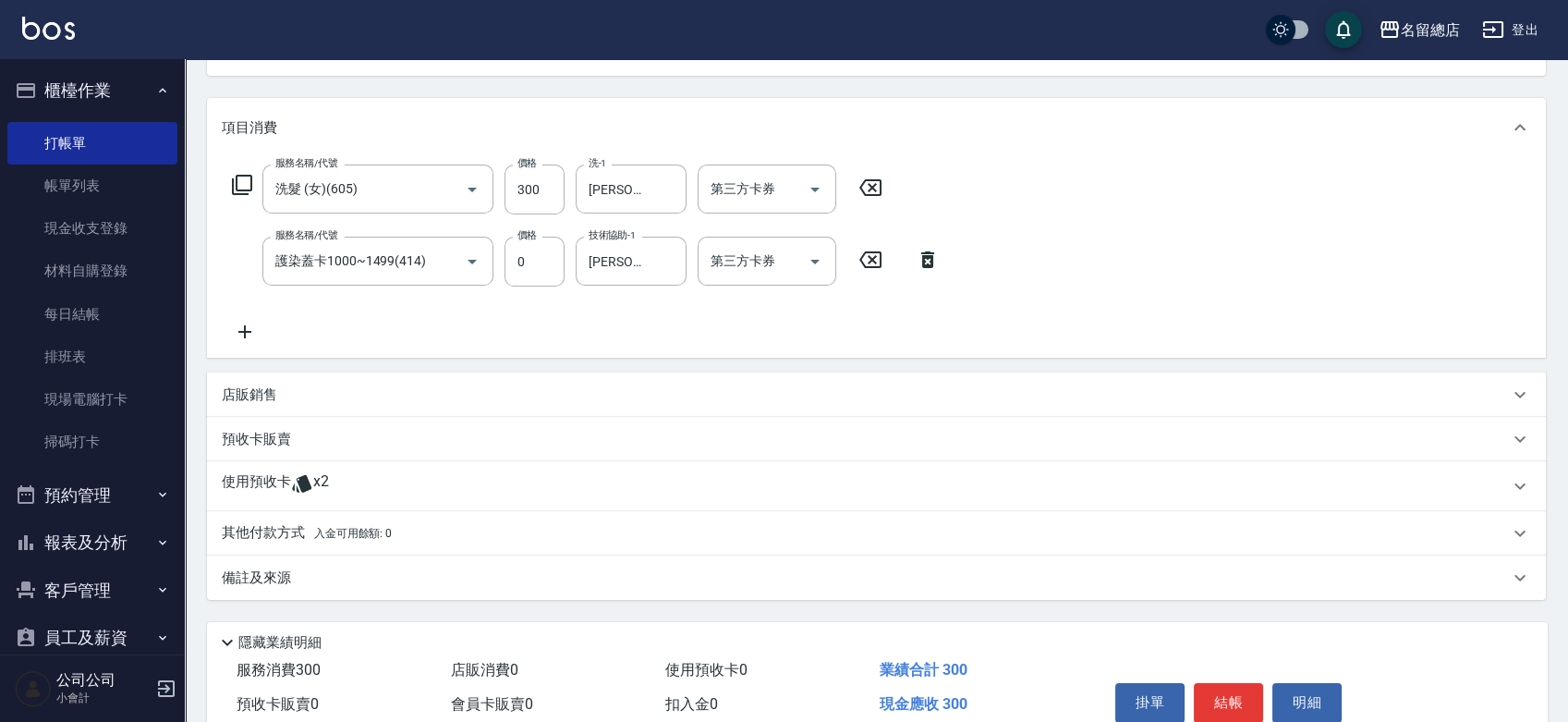
click at [238, 486] on p "使用預收卡" at bounding box center [256, 486] width 69 height 28
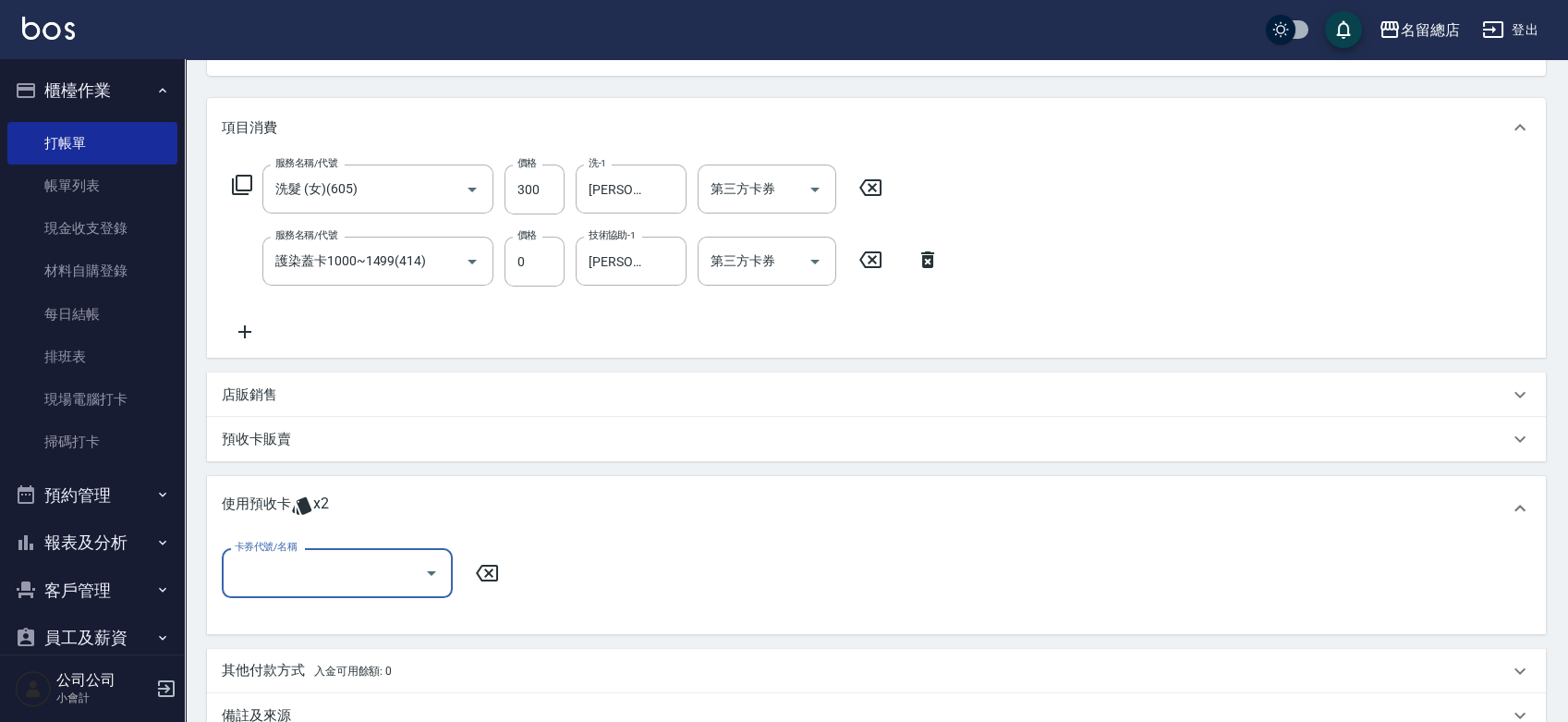
scroll to position [0, 0]
click at [308, 566] on input "卡券代號/名稱" at bounding box center [323, 572] width 186 height 32
click at [355, 627] on div "護染卡 剩餘2張 9145" at bounding box center [338, 619] width 231 height 30
type input "護染卡 9145"
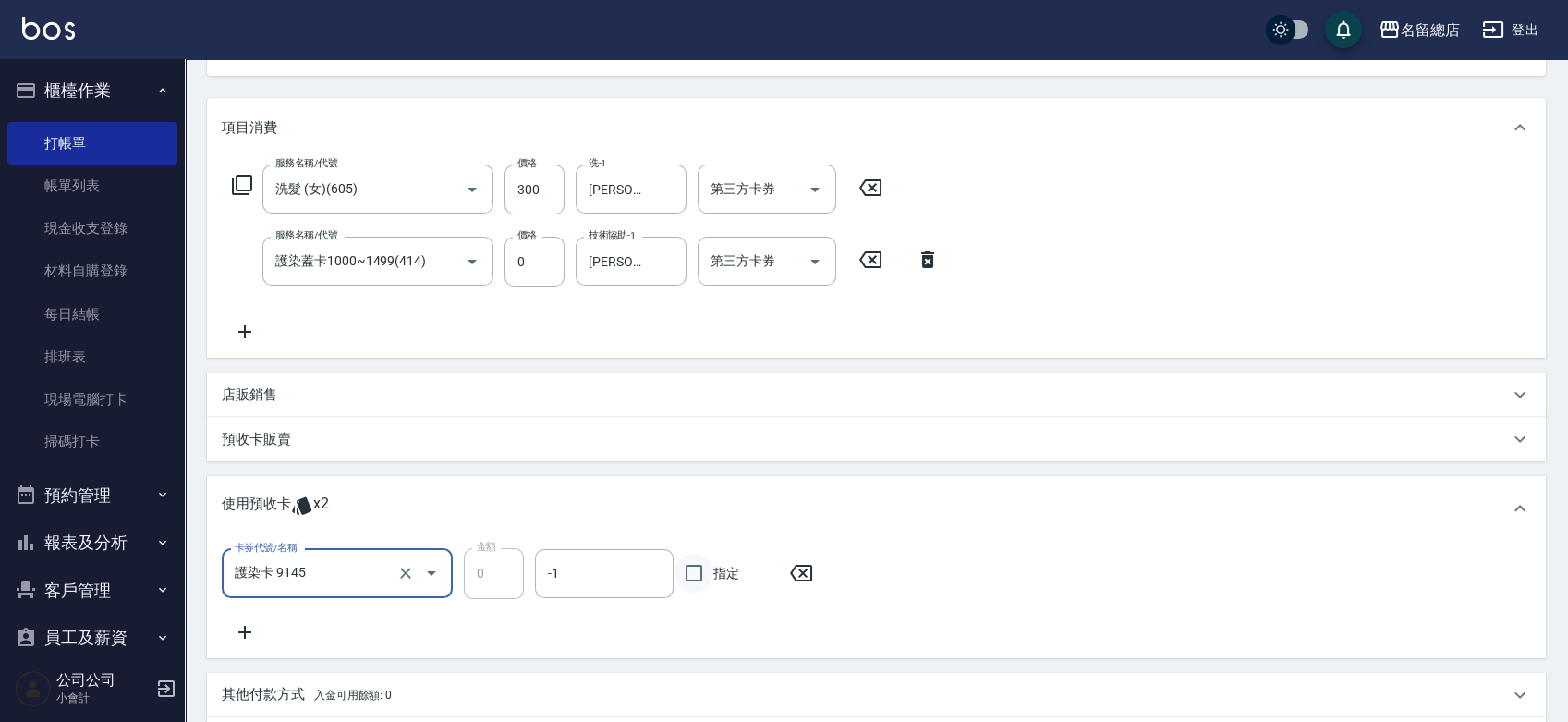
click at [702, 585] on input "指定" at bounding box center [694, 574] width 39 height 39
checkbox input "true"
type input "[DATE] 16:16"
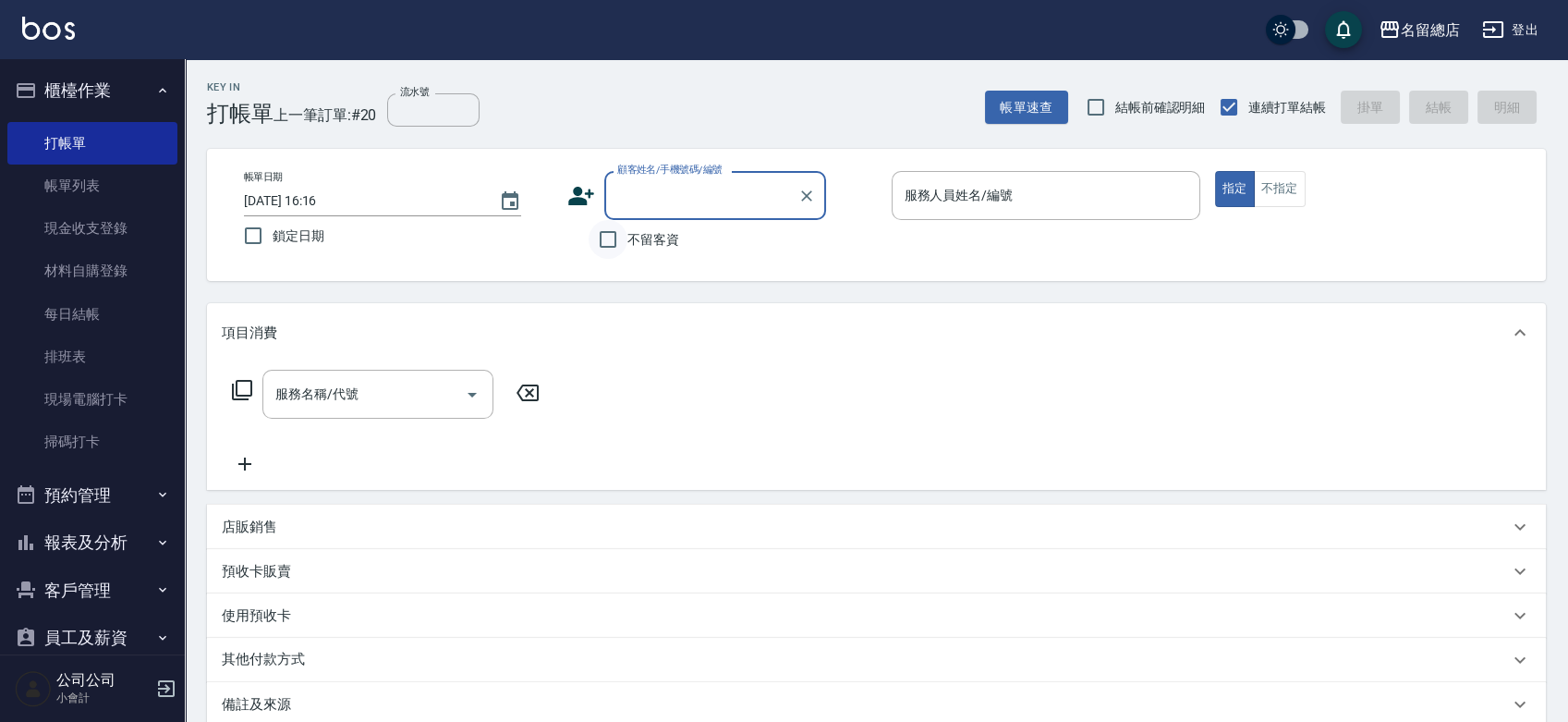
click at [616, 230] on input "不留客資" at bounding box center [608, 240] width 39 height 39
checkbox input "true"
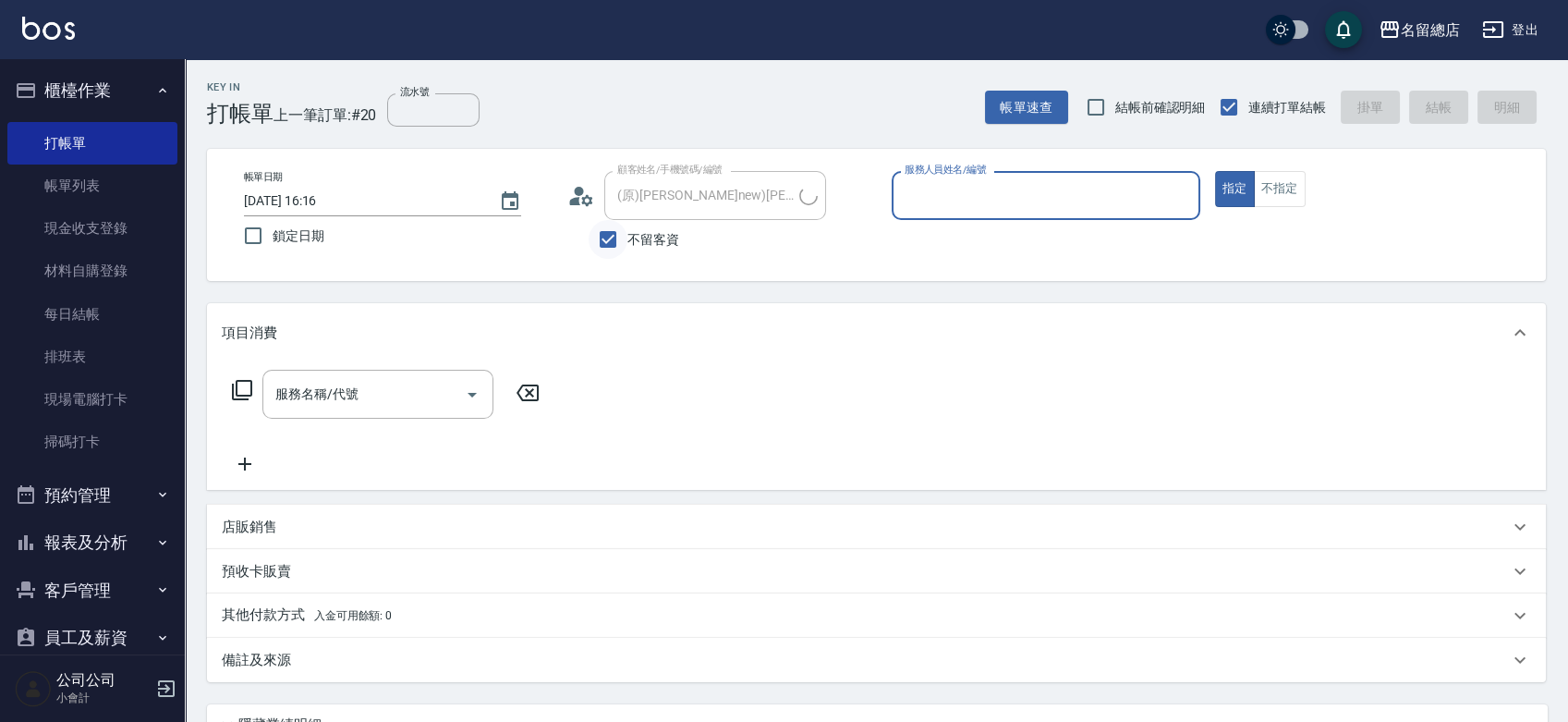
type input "[PERSON_NAME]/0932198429/"
click at [620, 232] on input "不留客資" at bounding box center [608, 240] width 39 height 39
checkbox input "false"
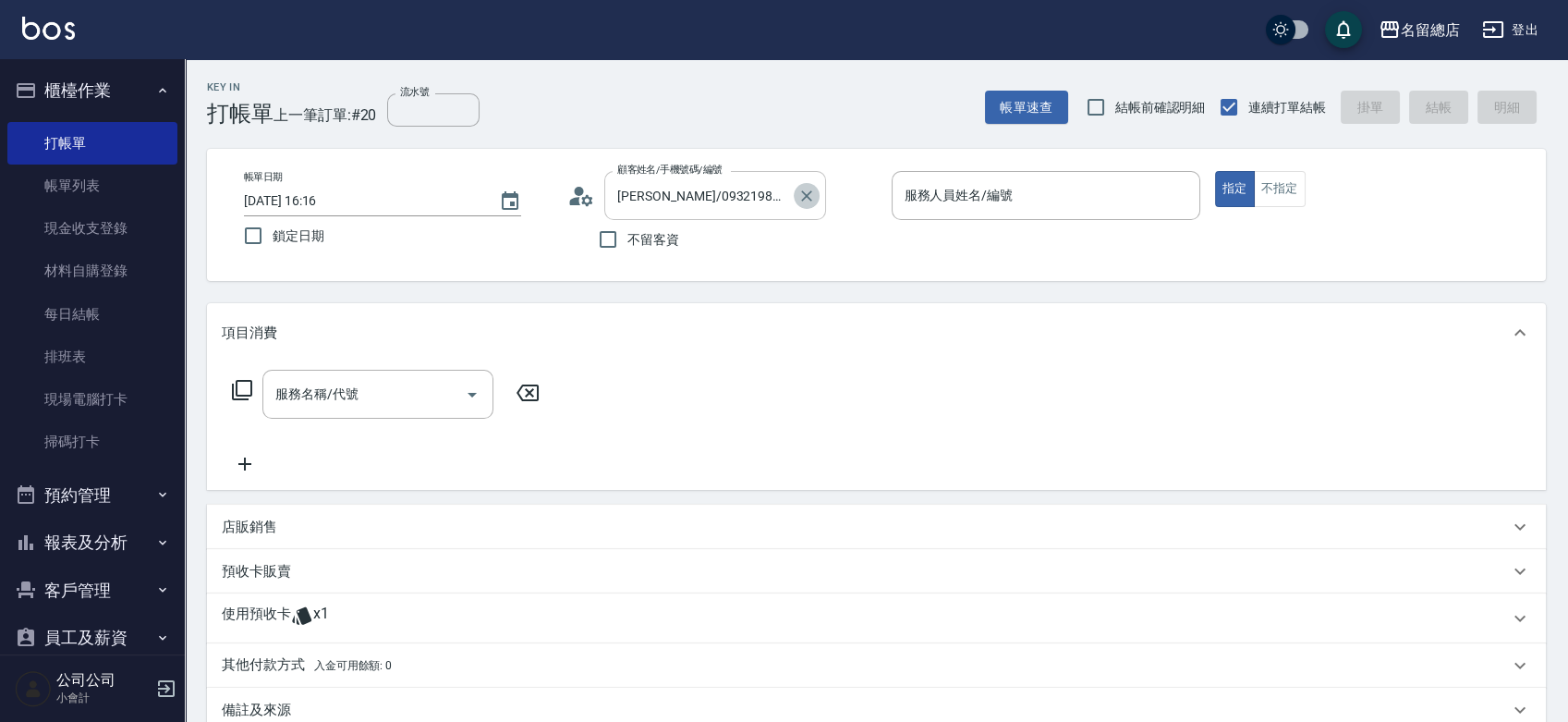
click at [806, 188] on icon "Clear" at bounding box center [806, 195] width 18 height 18
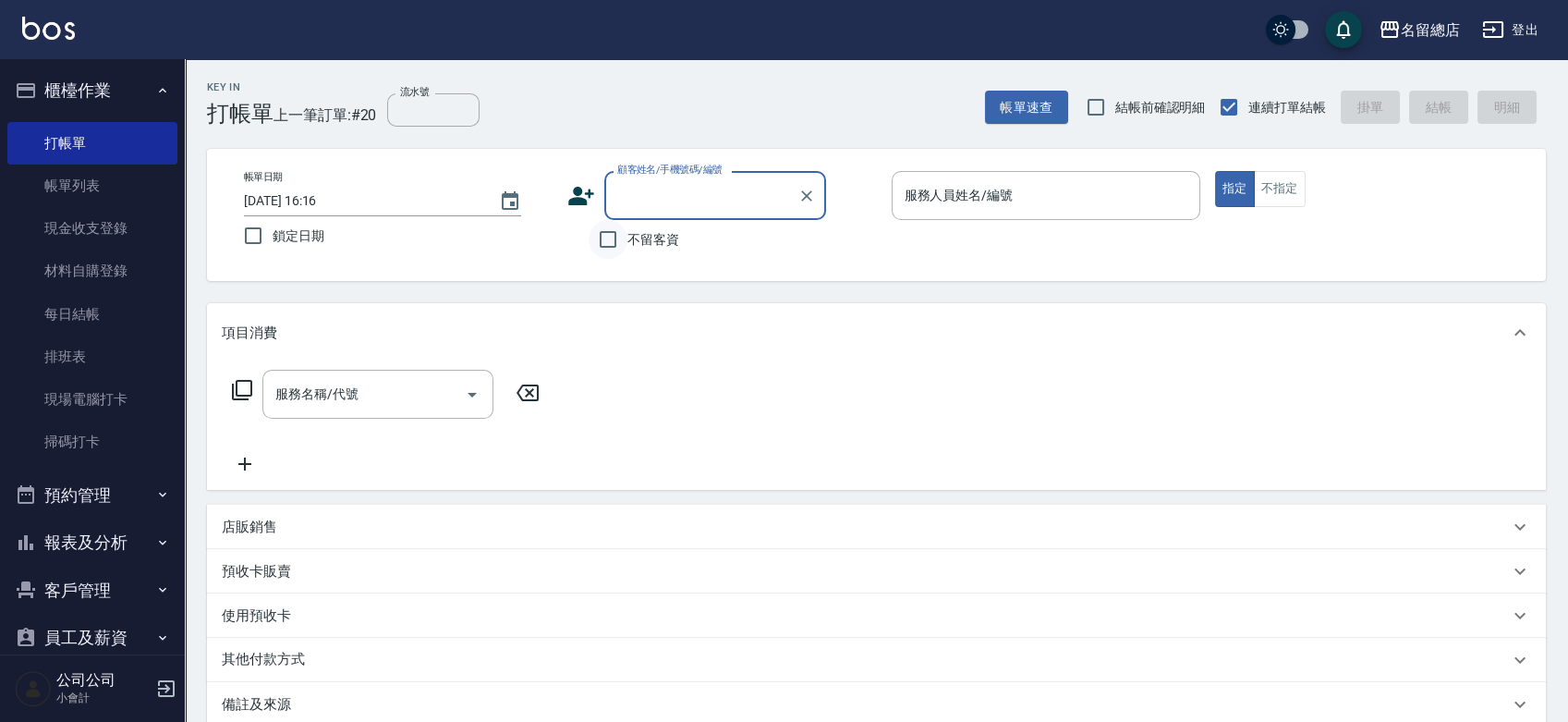
click at [603, 237] on input "不留客資" at bounding box center [608, 240] width 39 height 39
checkbox input "true"
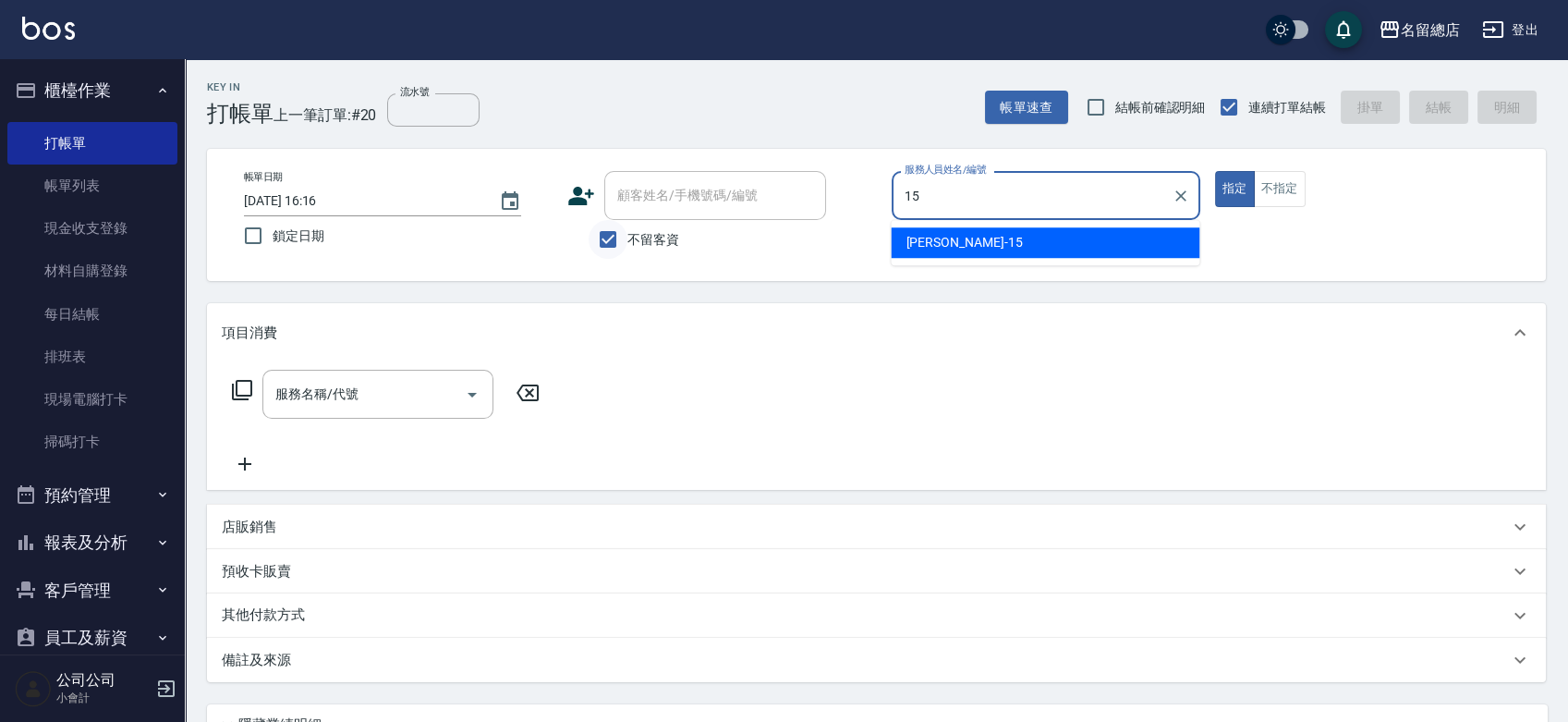
type input "[PERSON_NAME]-15"
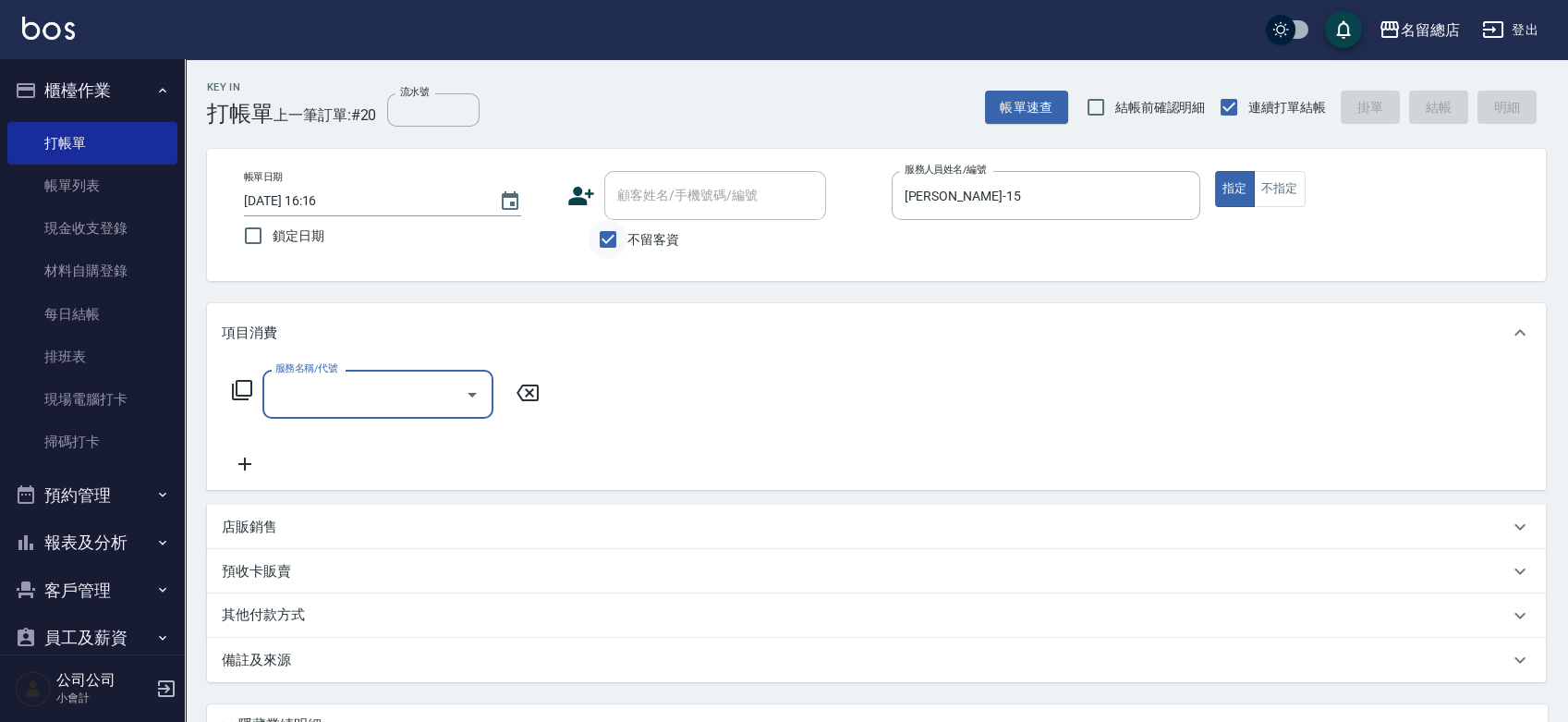
type input "5"
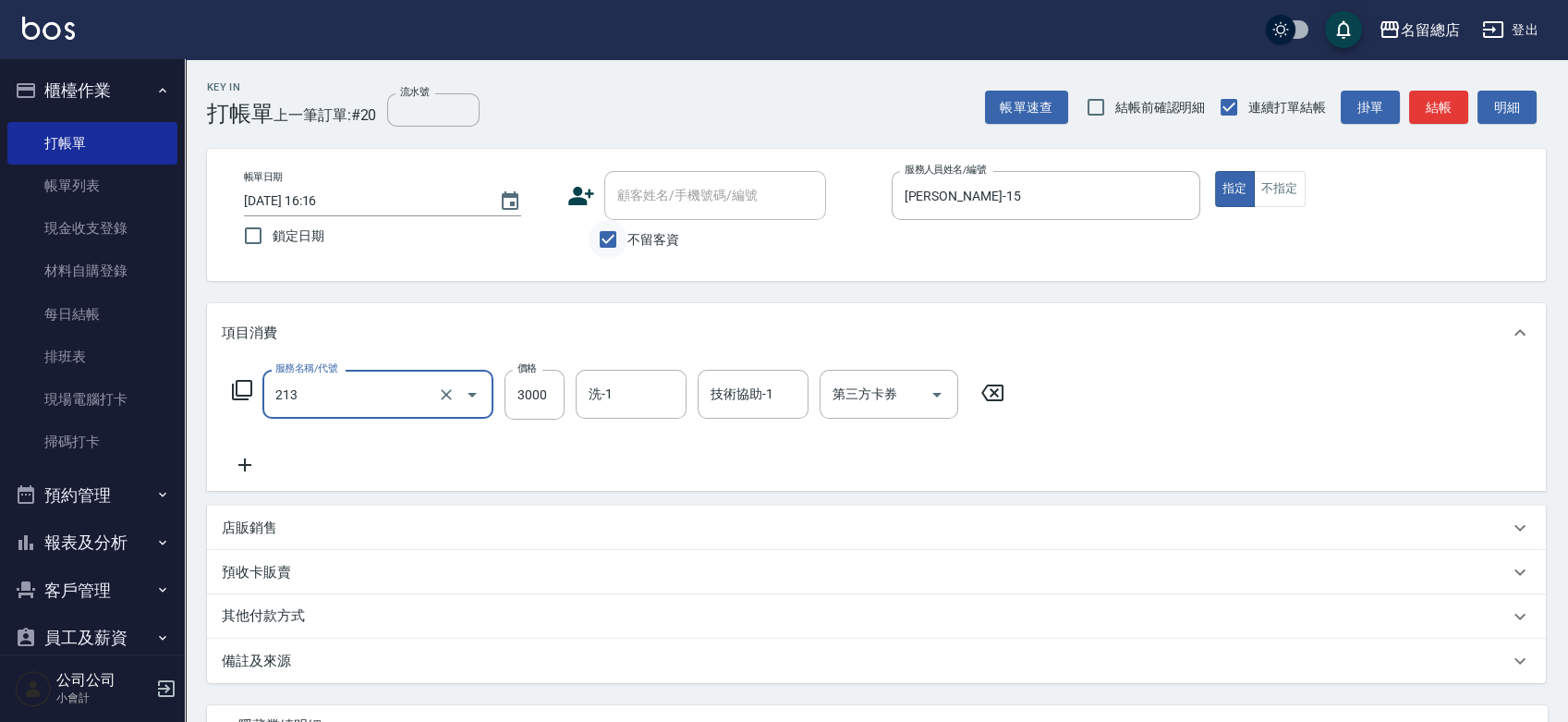
type input "陶溫3000以上(213)"
type input "2600"
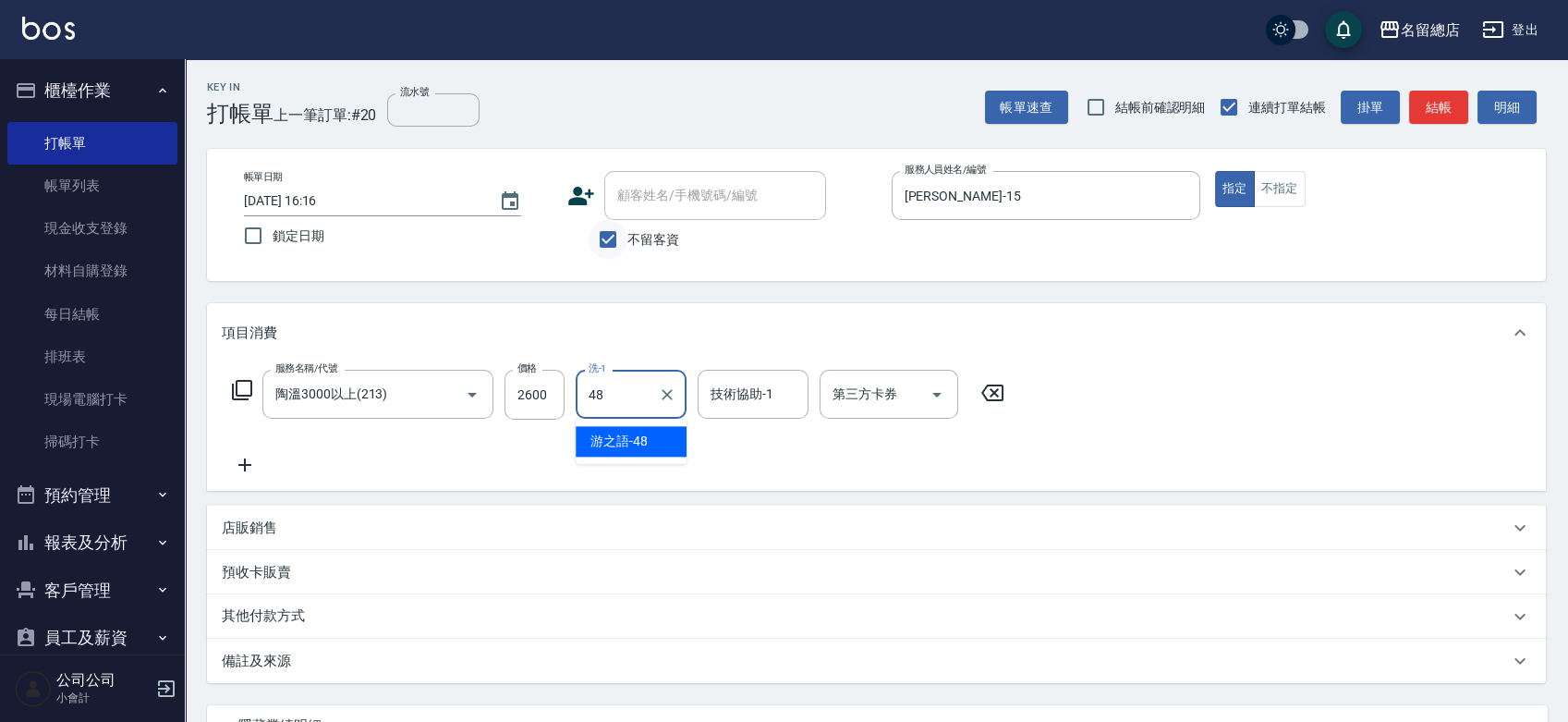
type input "游之語-48"
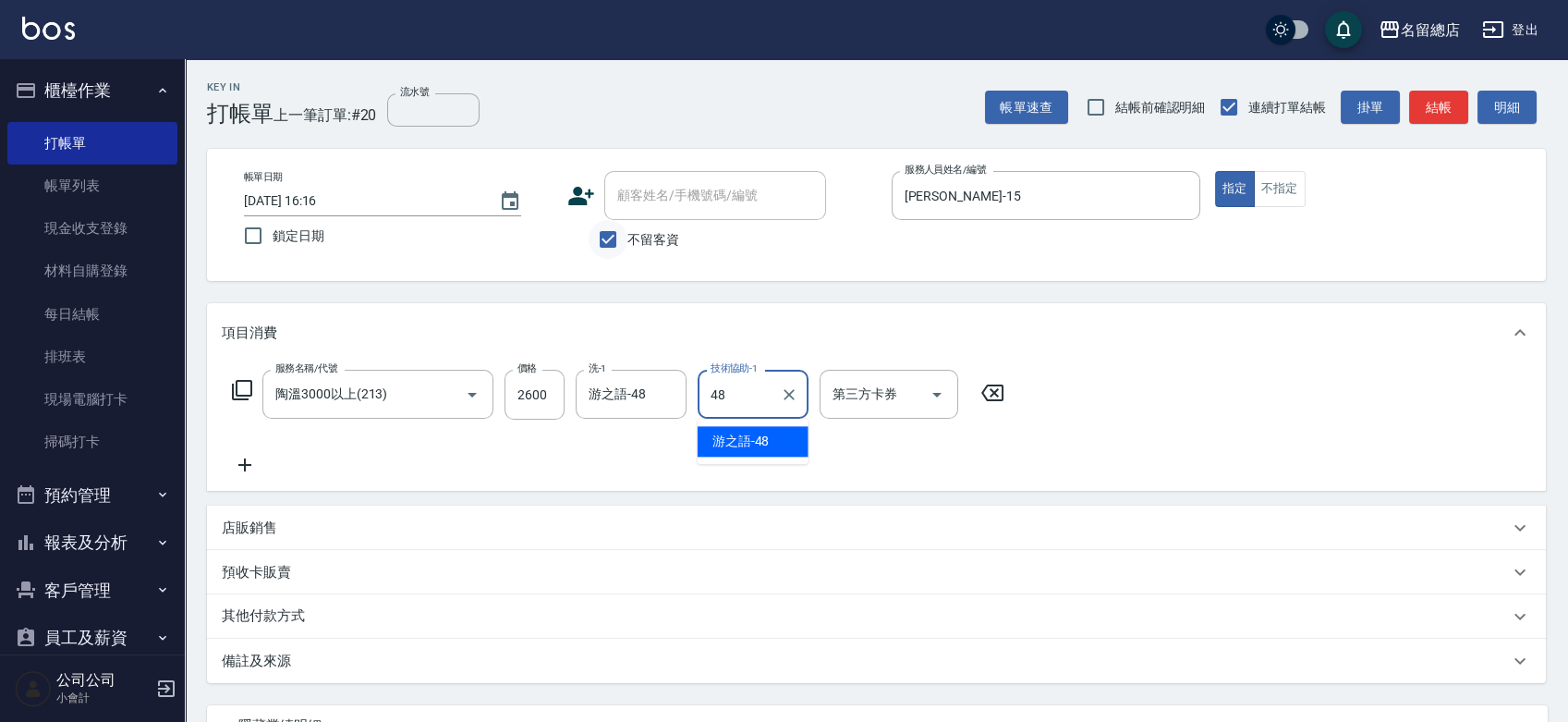
type input "游之語-48"
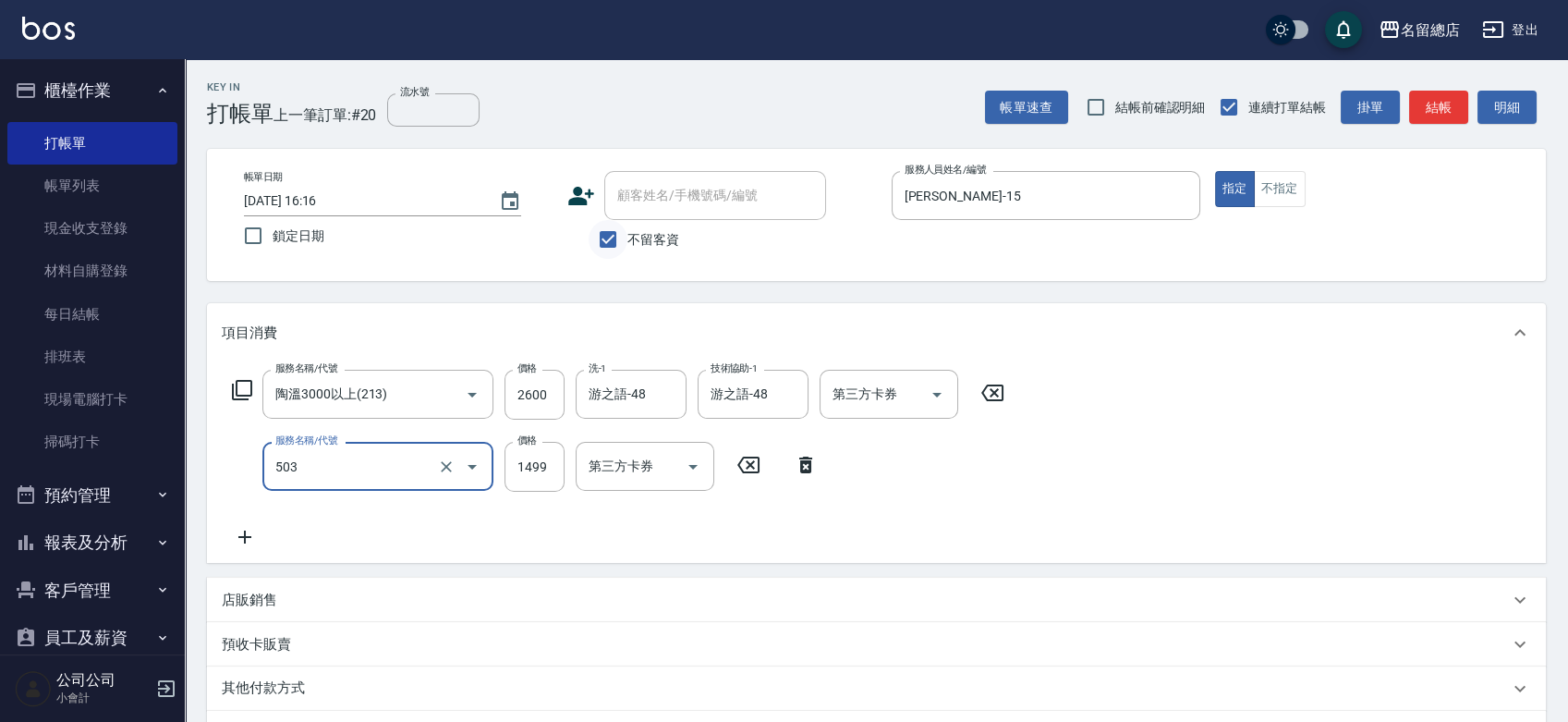
type input "染髮1000~1499(503)"
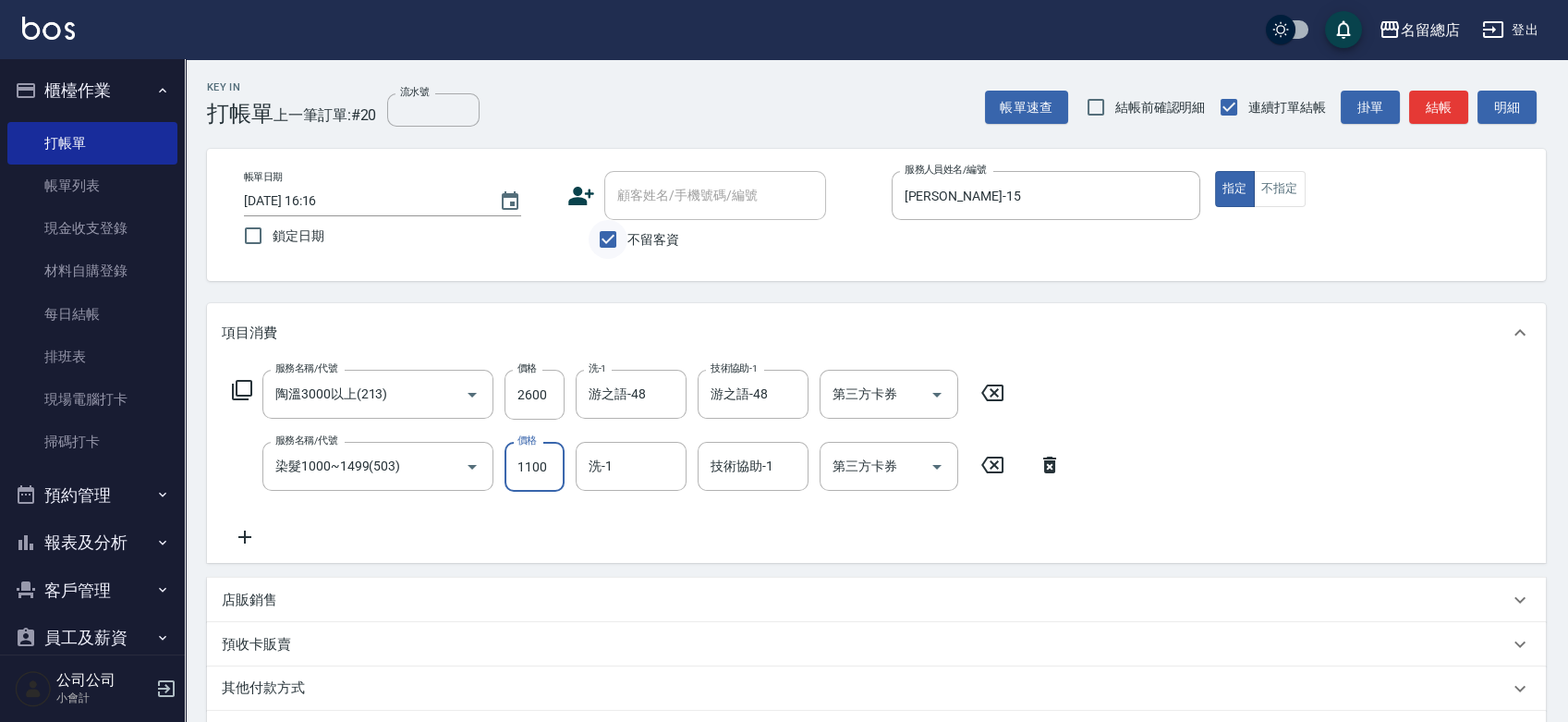
type input "1100"
type input "游之語-48"
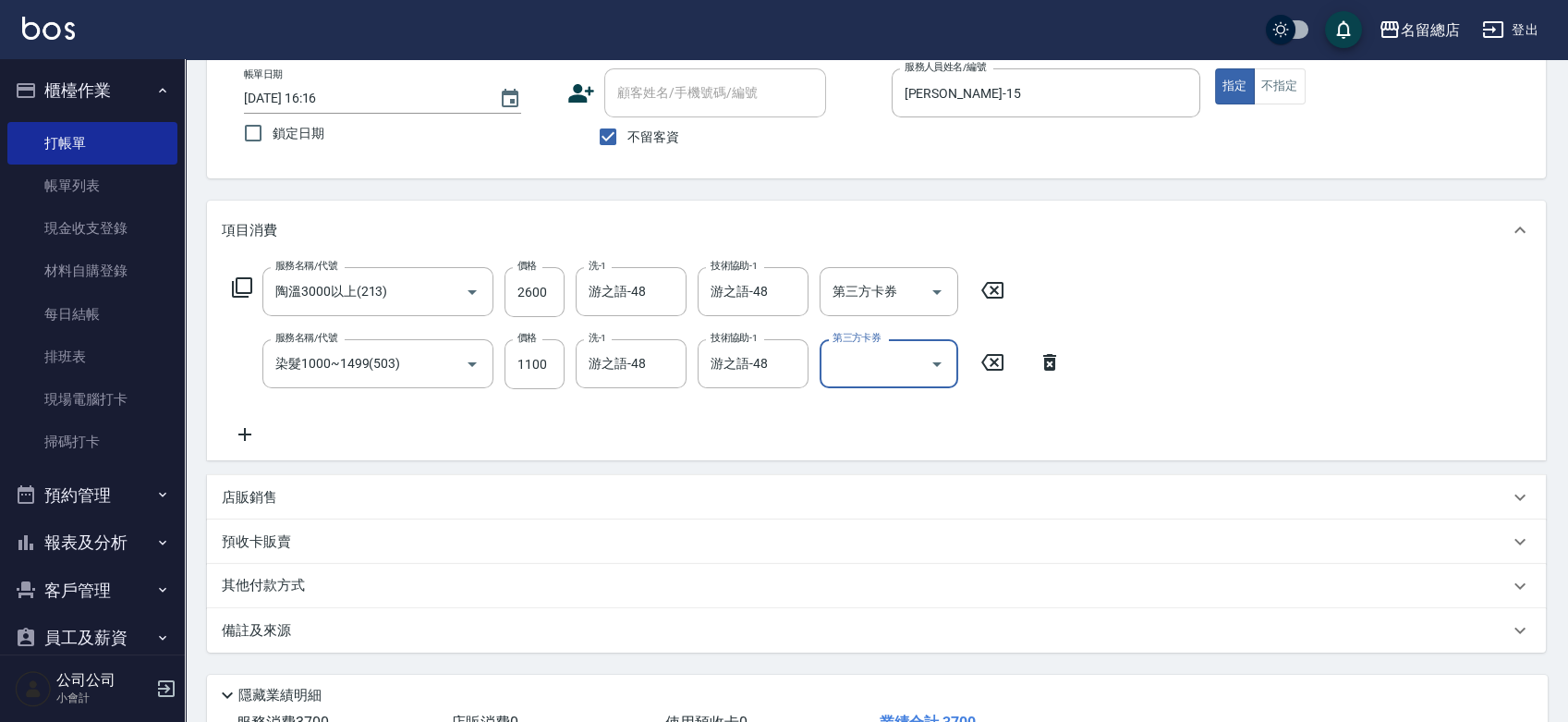
scroll to position [240, 0]
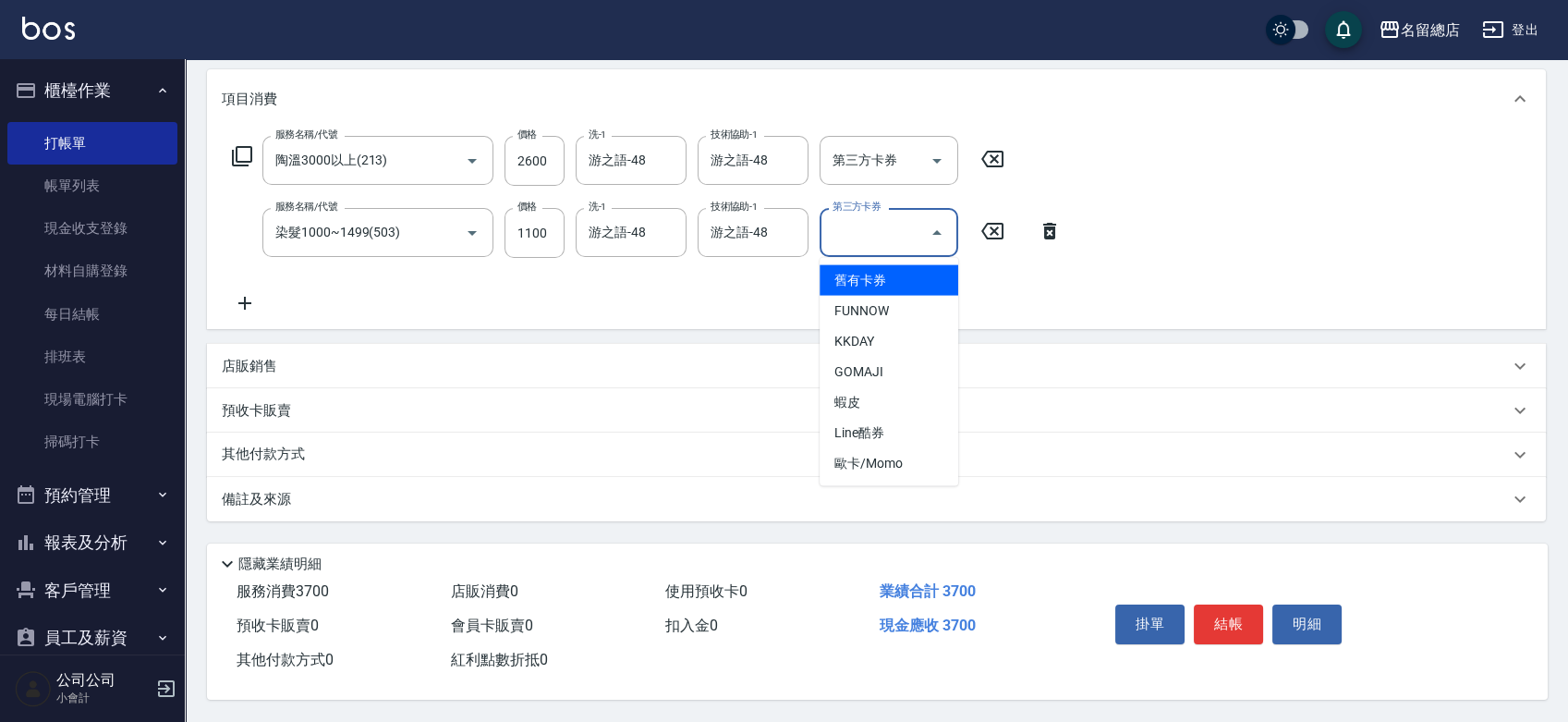
type input "舊有卡券"
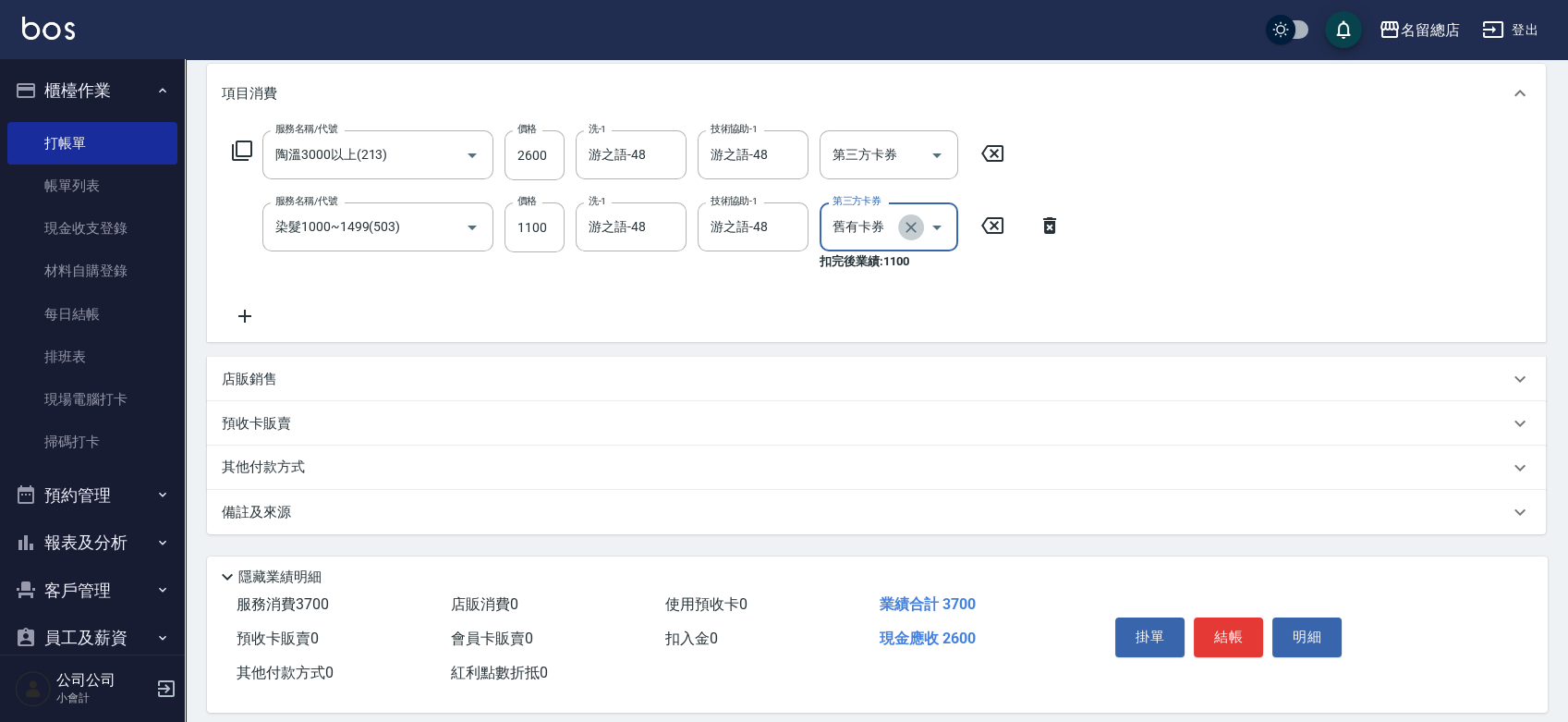
click at [911, 226] on icon "Clear" at bounding box center [910, 227] width 11 height 11
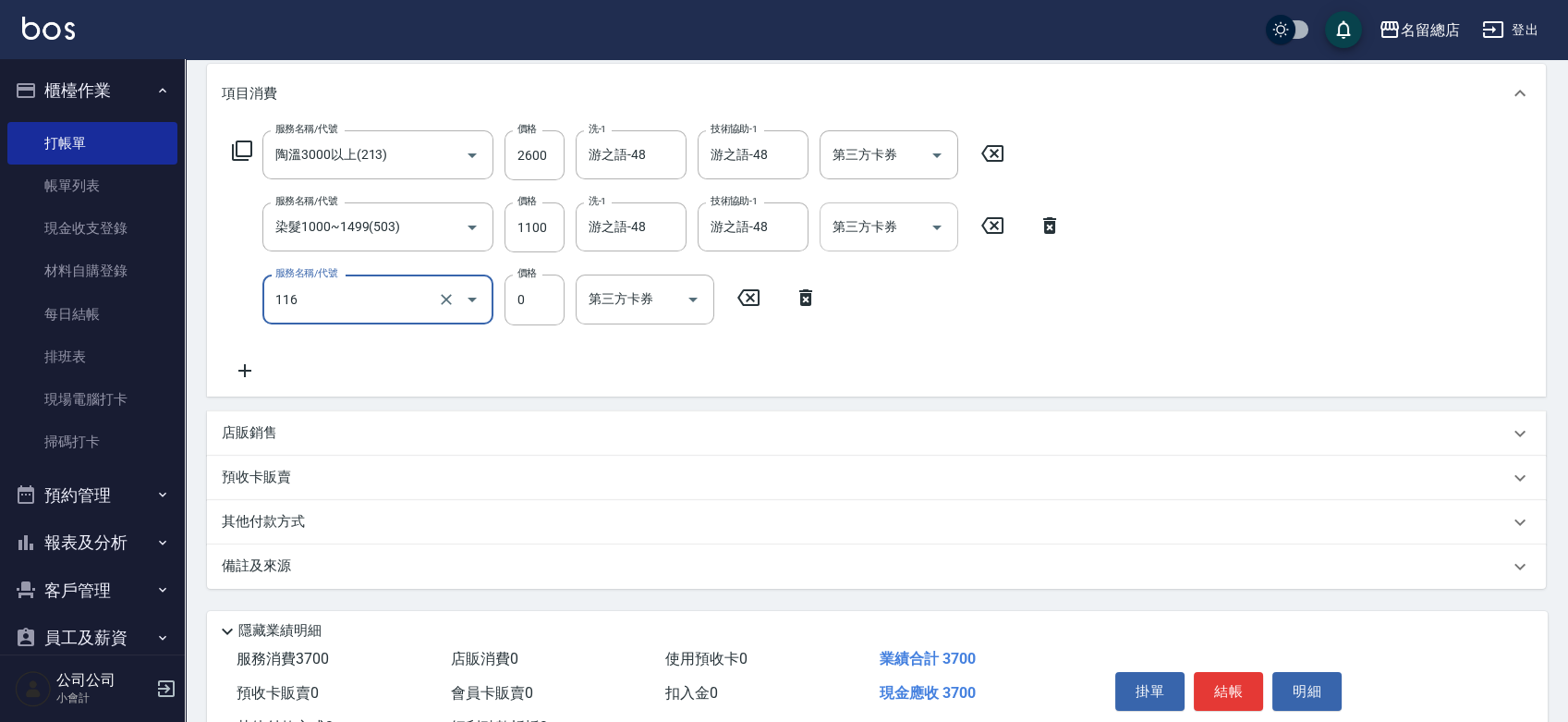
type input "頭皮蓋卡3點(116)"
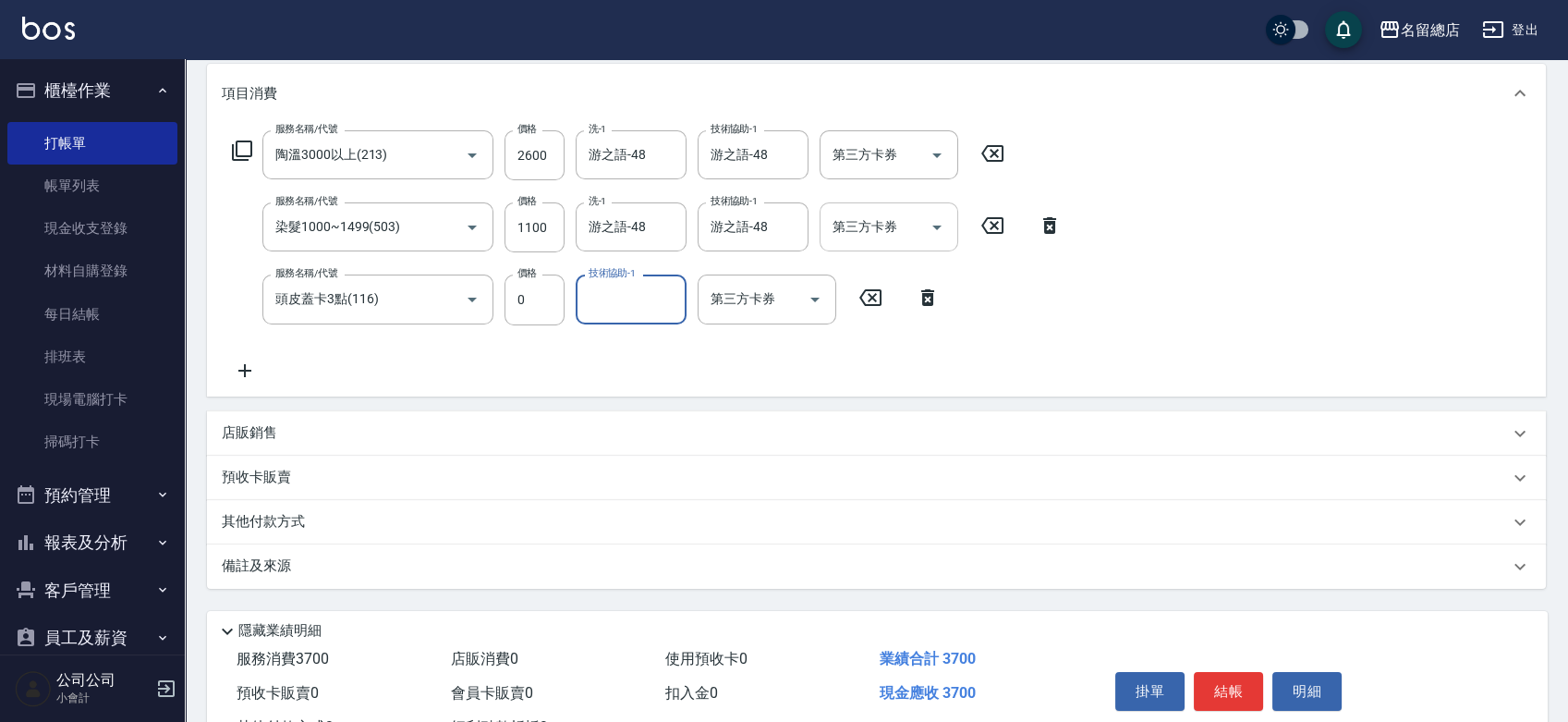
type input "ㄆ"
type input "[PERSON_NAME]"
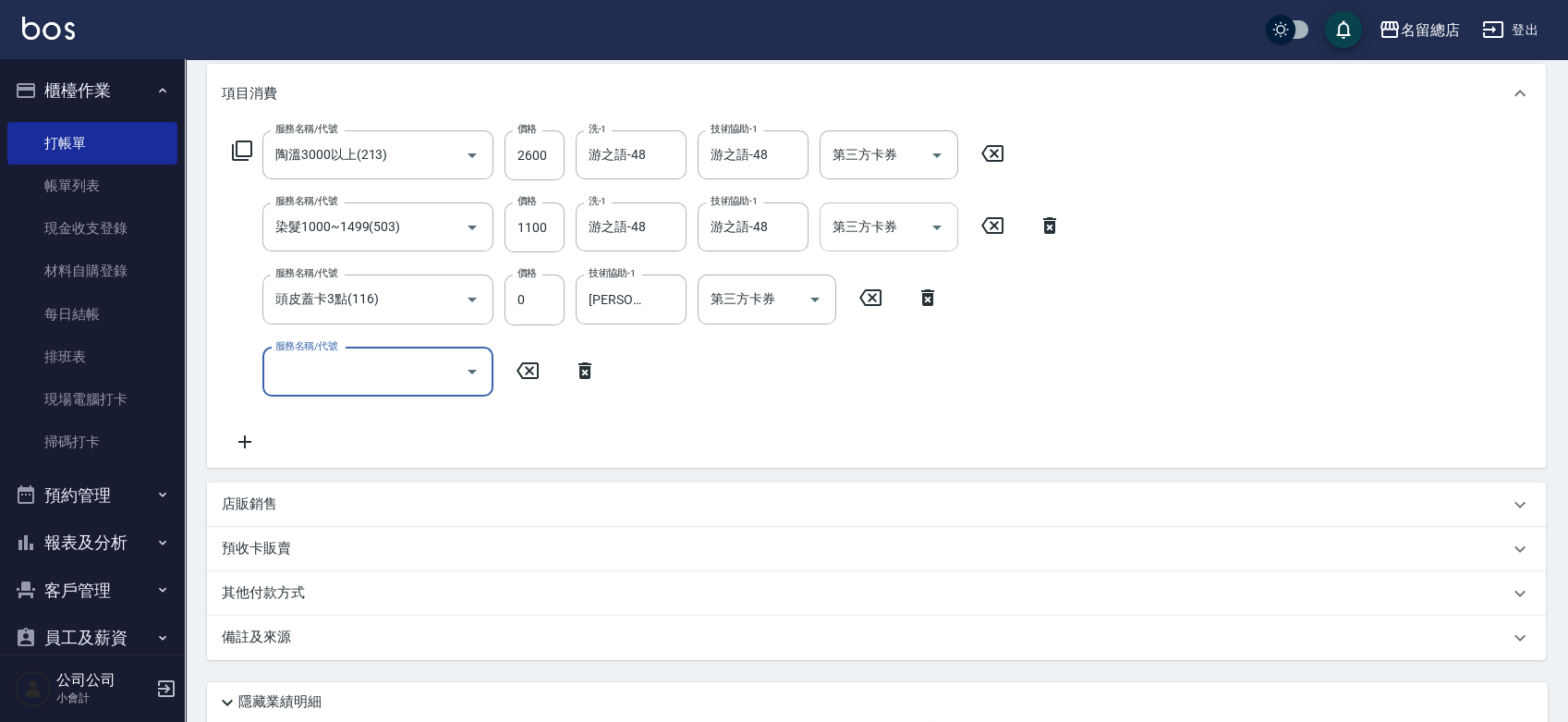
click at [317, 503] on div "店販銷售" at bounding box center [866, 505] width 1288 height 19
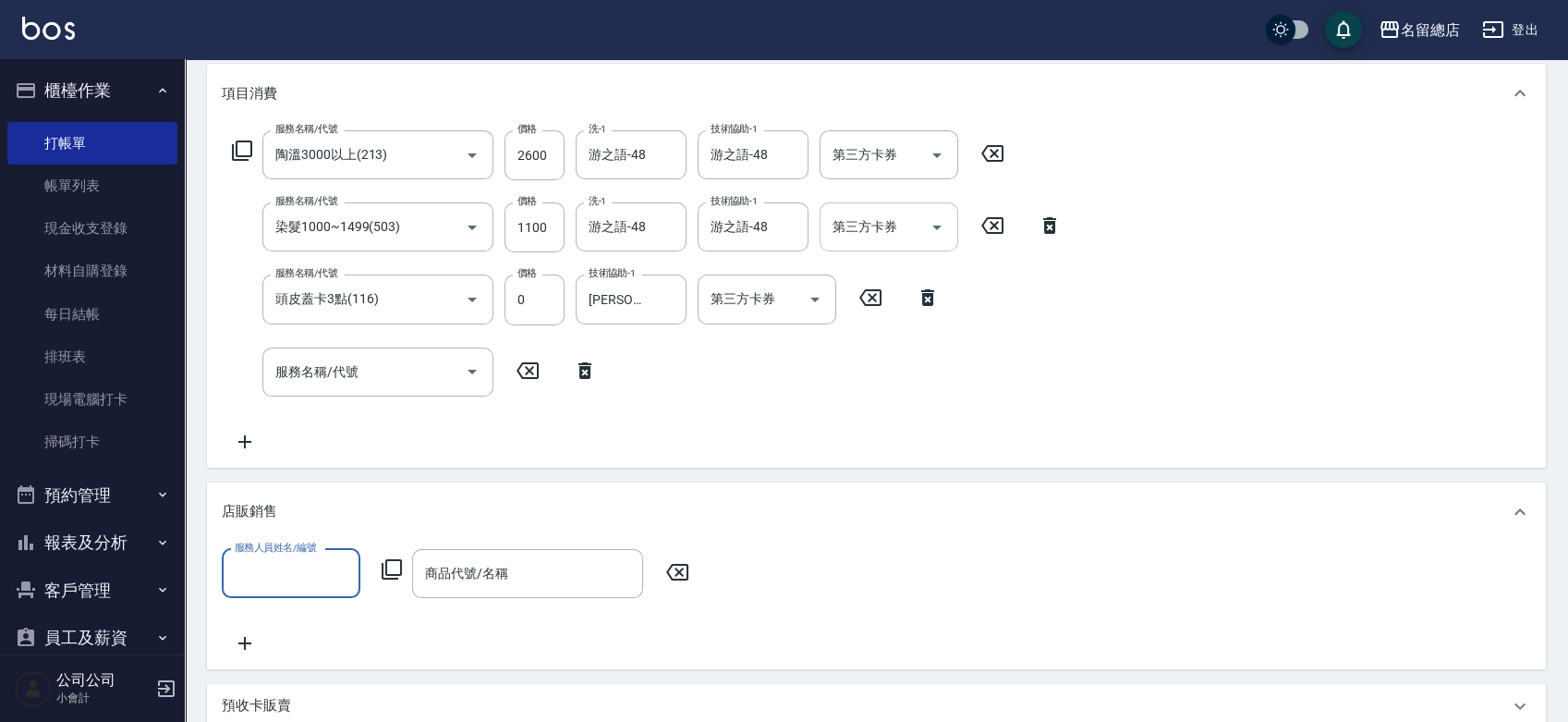
scroll to position [0, 0]
type input "[PERSON_NAME]-15"
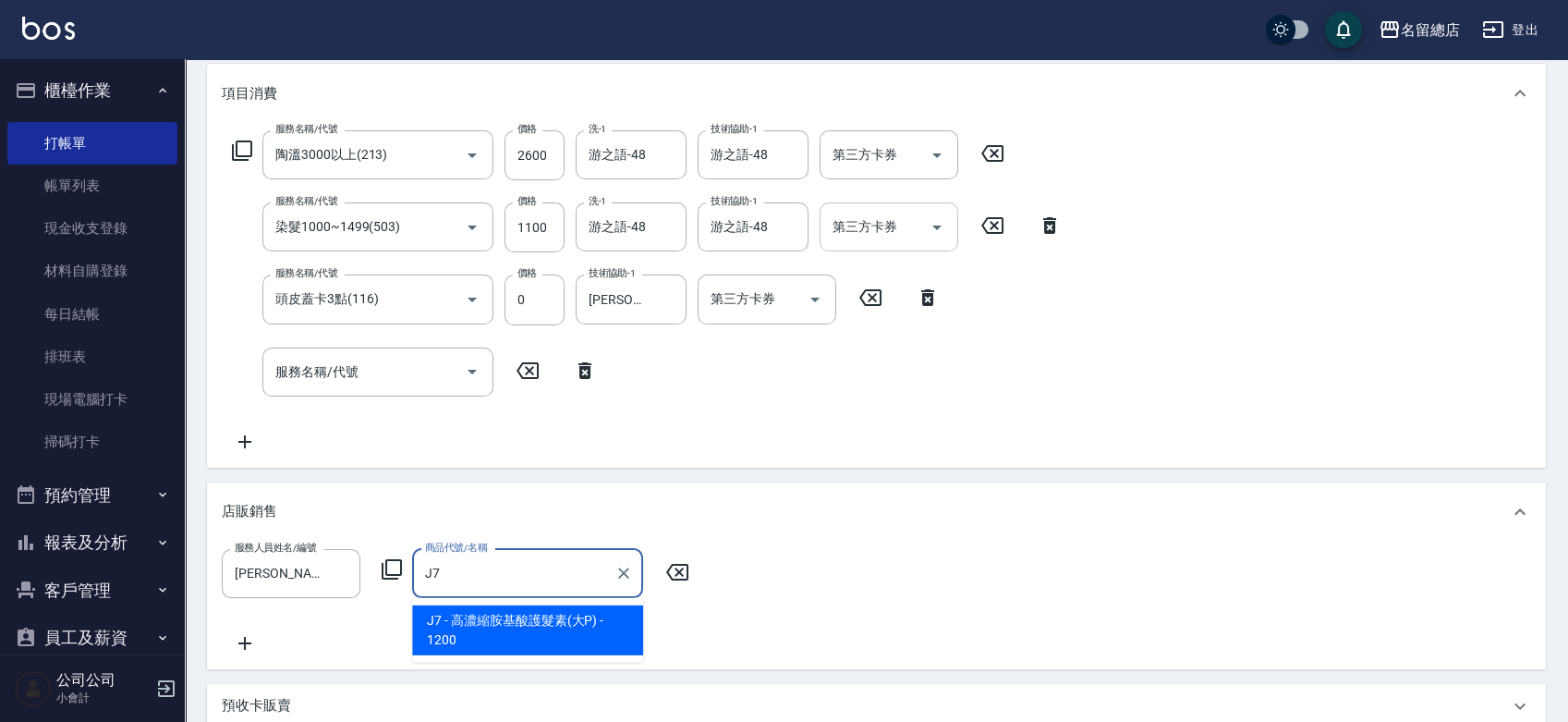
type input "高濃縮胺基酸護髮素(大P)"
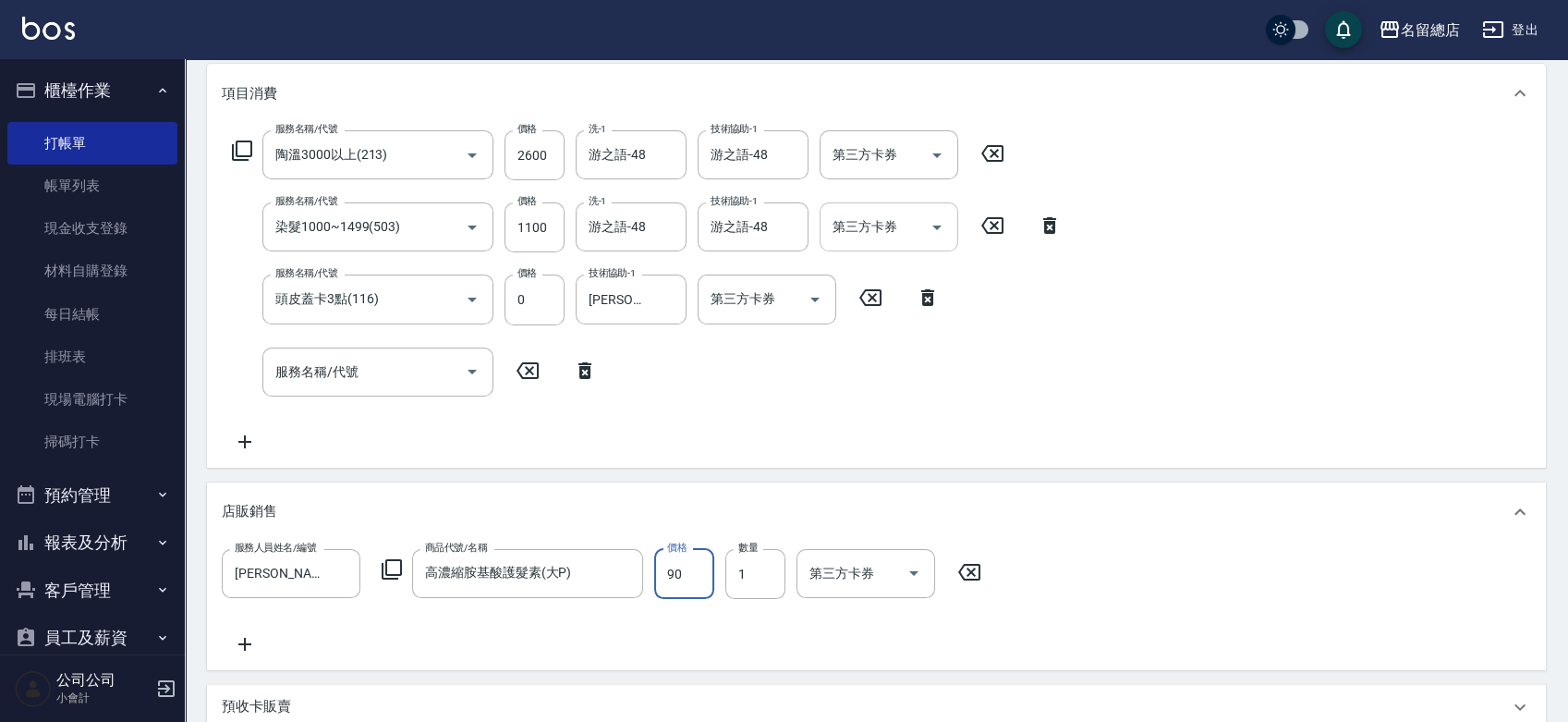
type input "900"
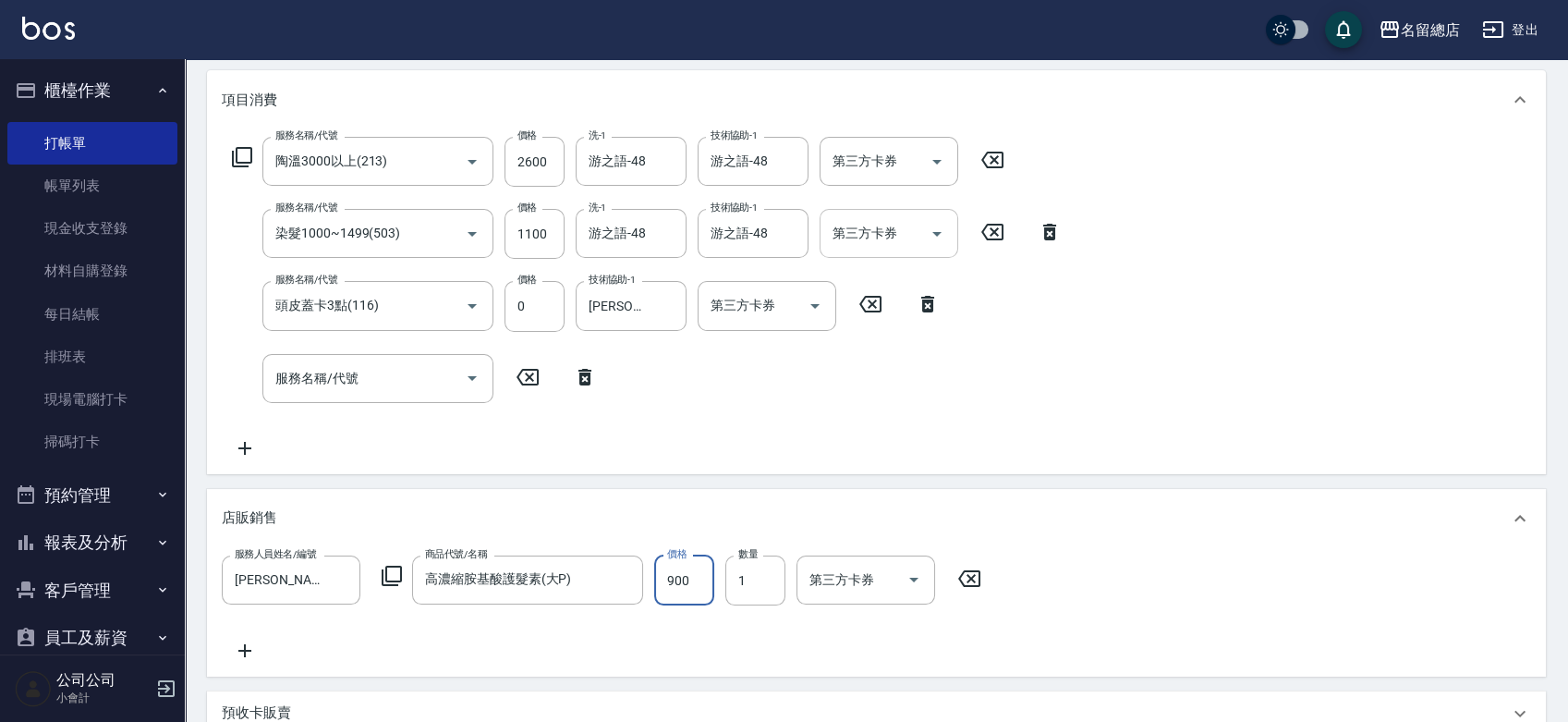
type input "[DATE] 16:17"
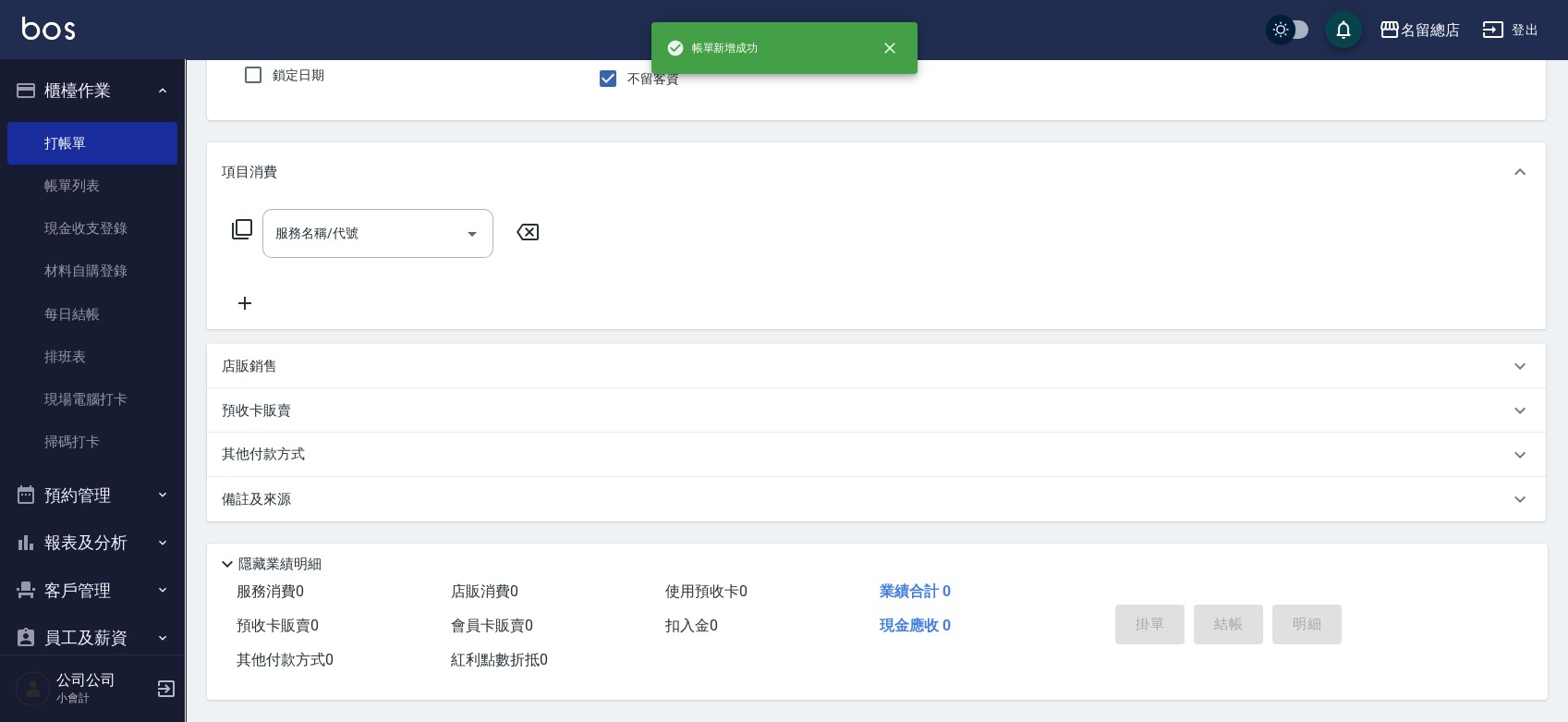
scroll to position [0, 0]
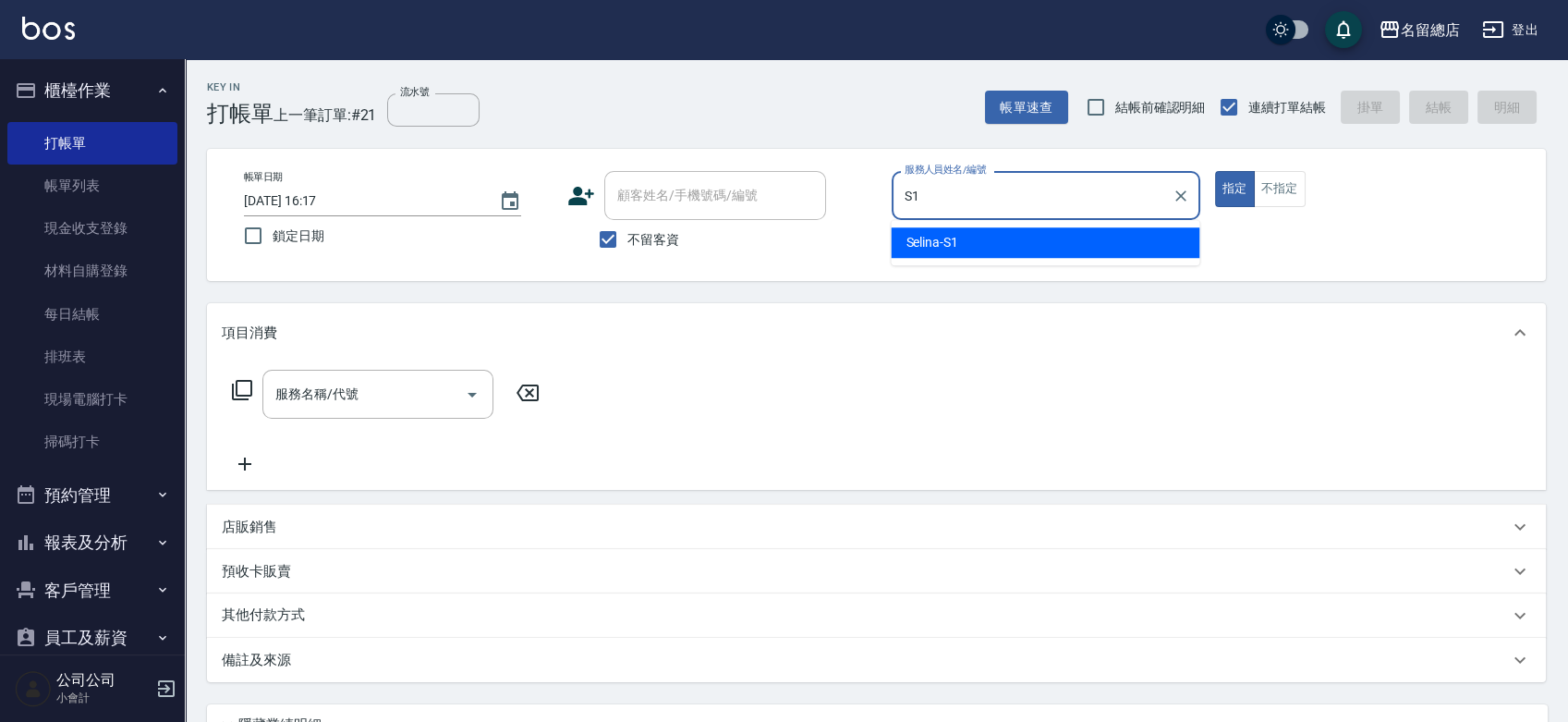
type input "Selina-S1"
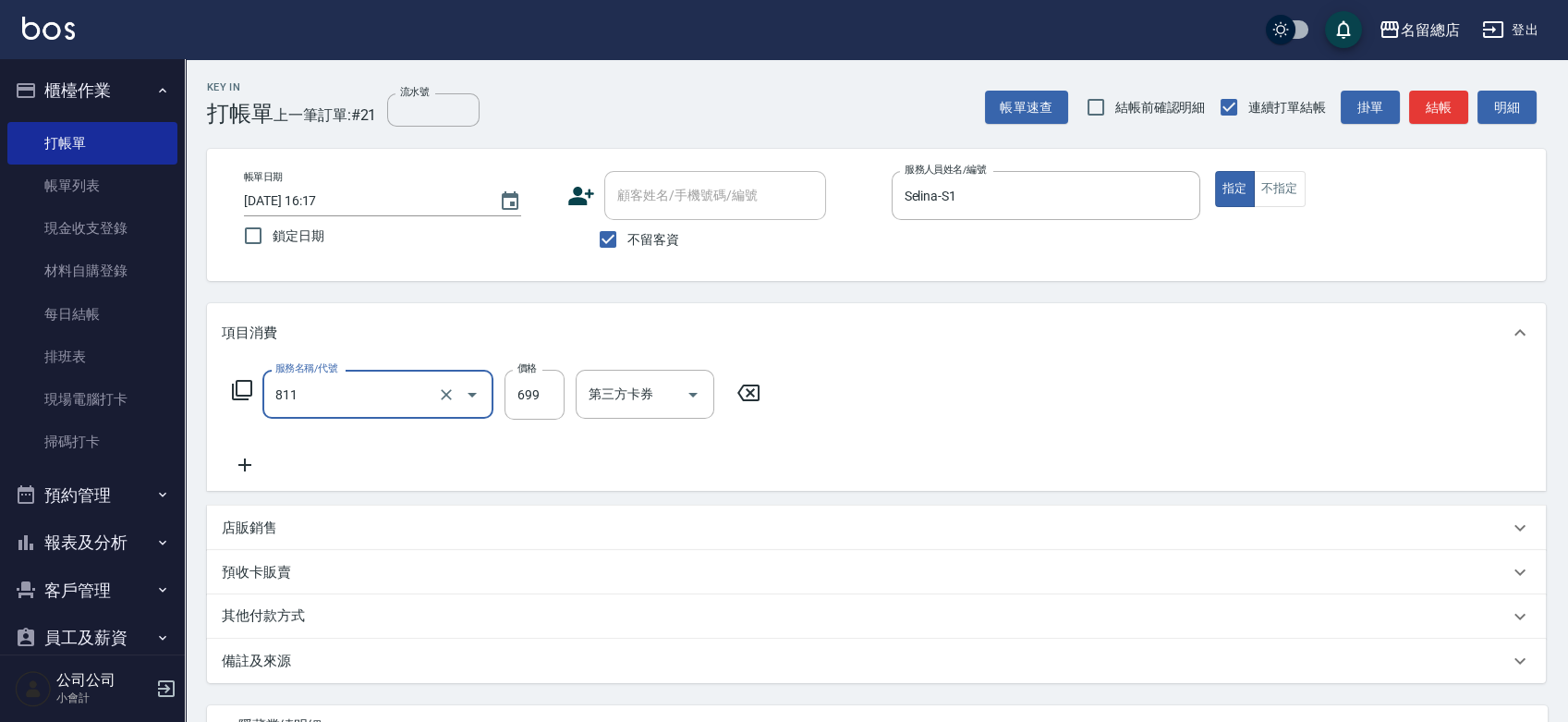
type input "洗+剪(811)"
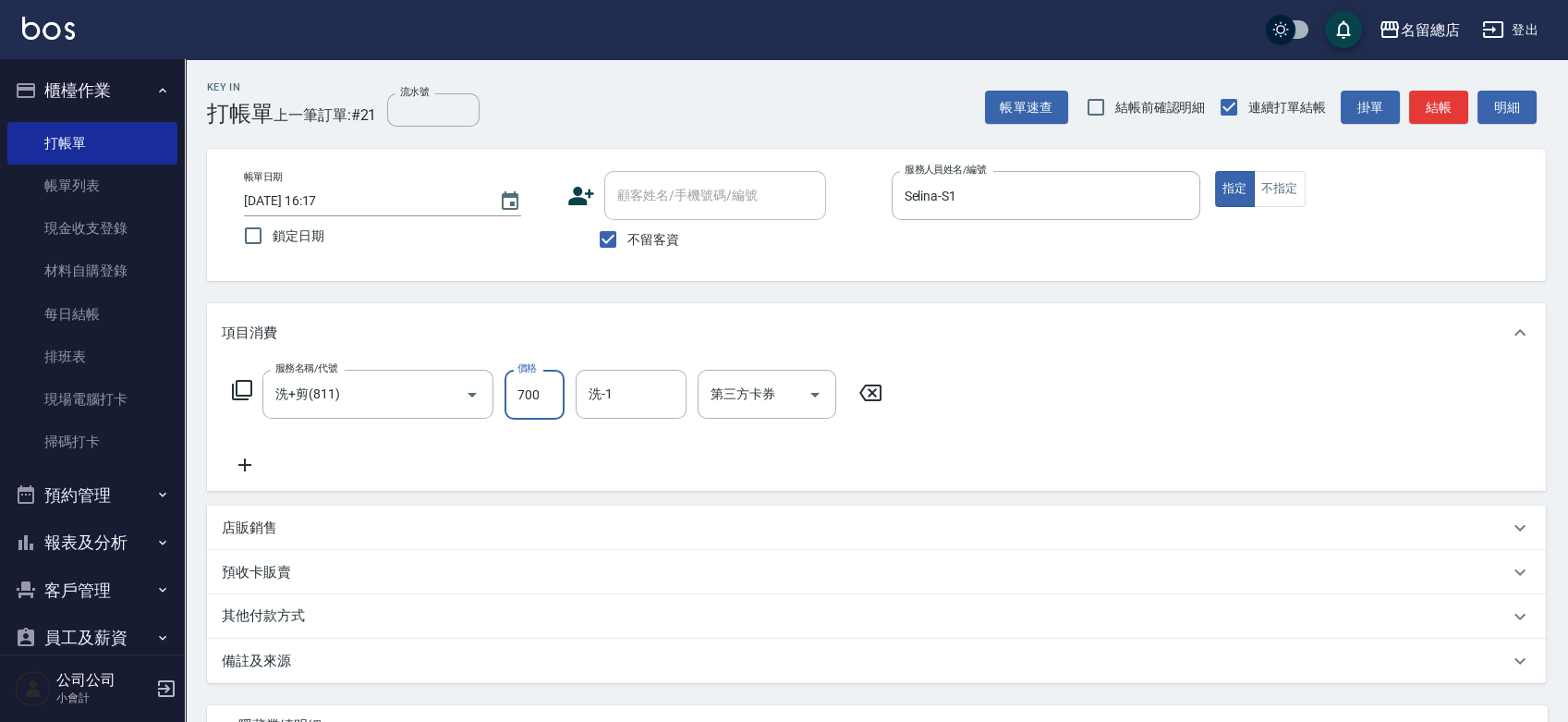
type input "700"
type input "[PERSON_NAME]-42"
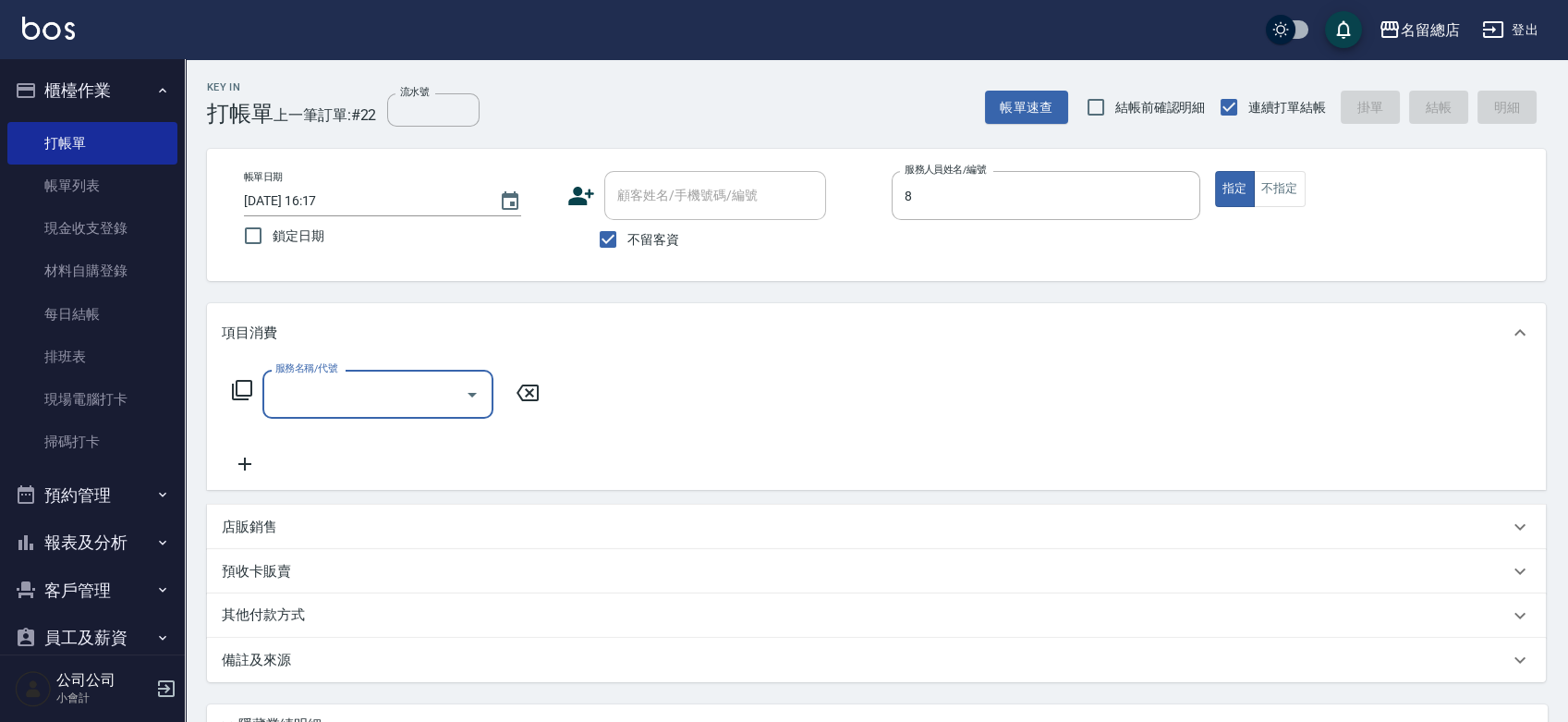
type input "Ruby-8"
type input "剪髮(305)"
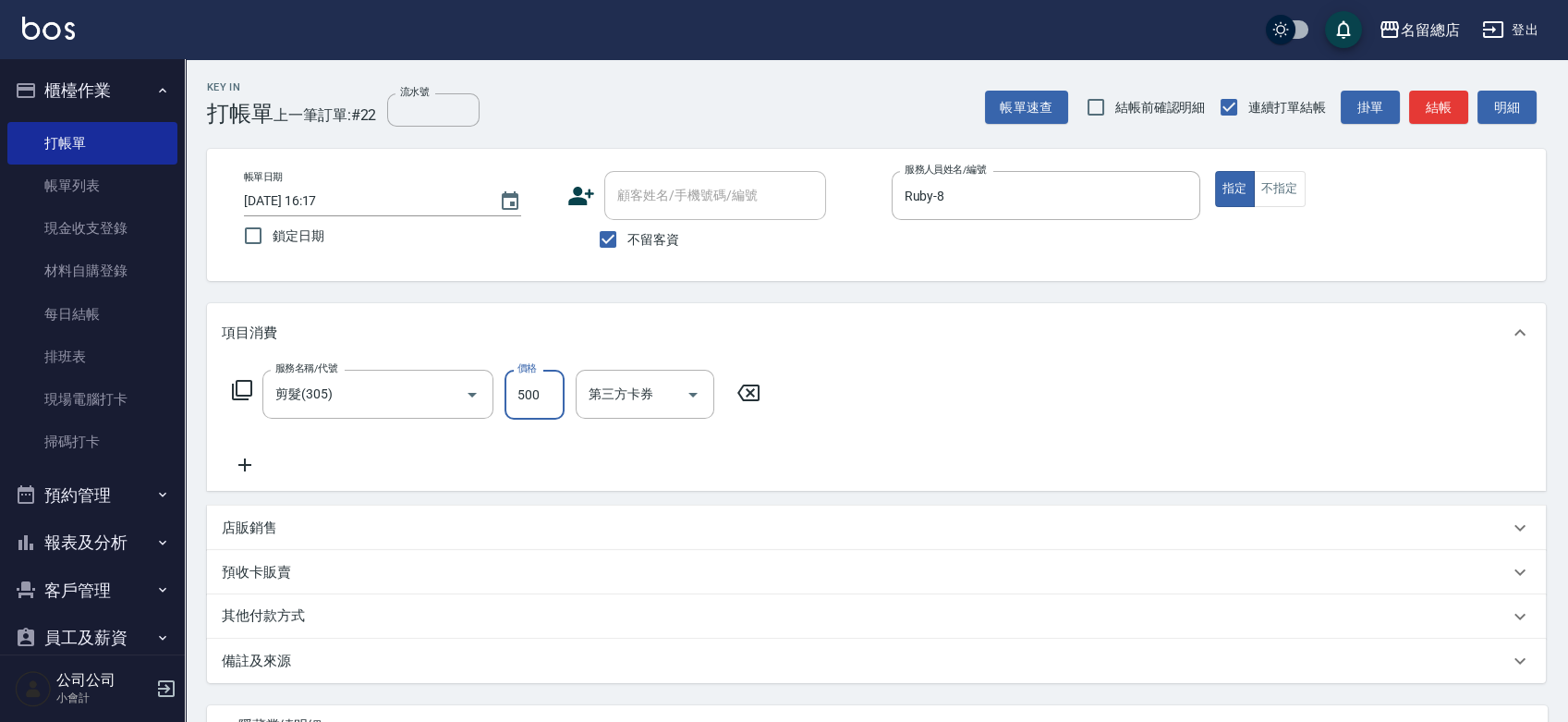
type input "500"
click at [297, 627] on p "其他付款方式" at bounding box center [268, 616] width 92 height 20
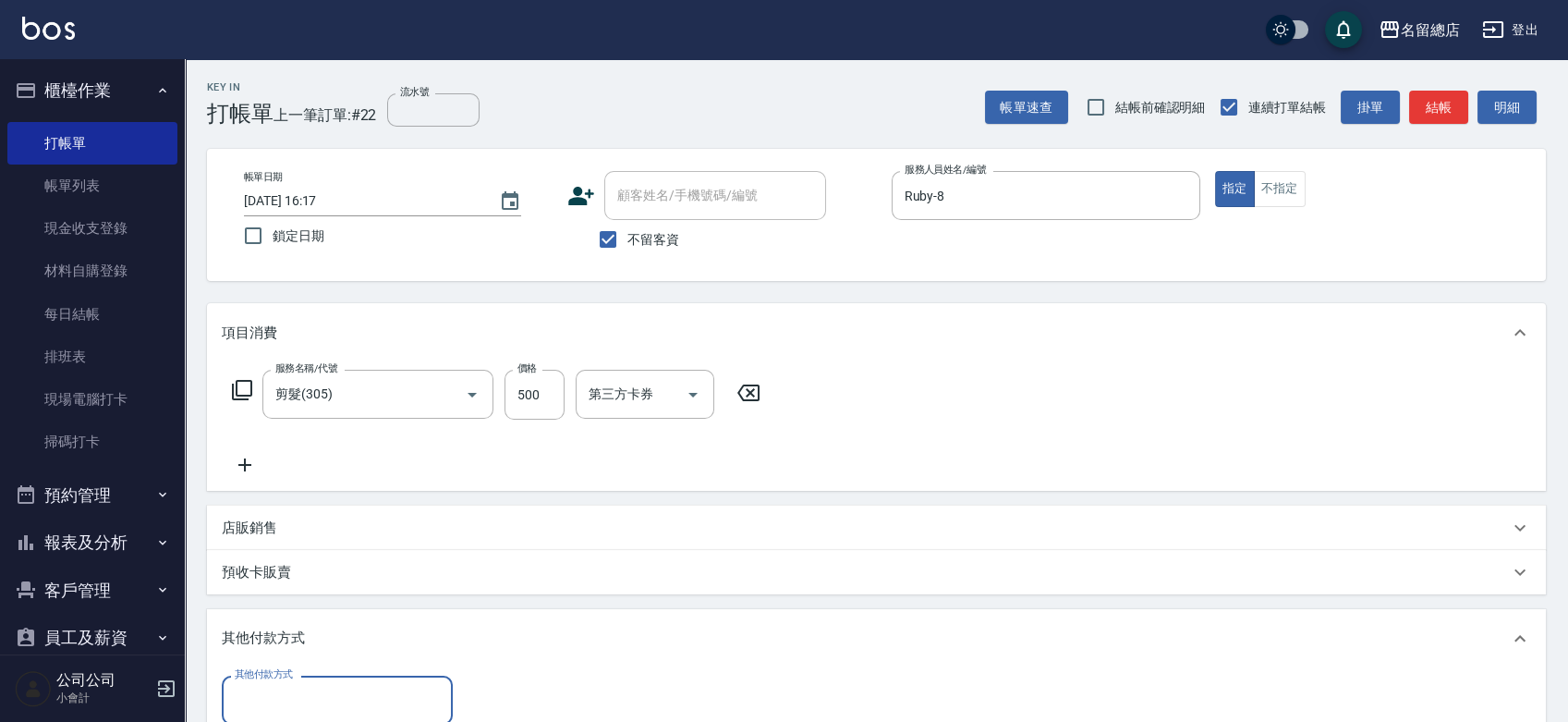
click at [278, 684] on input "其他付款方式" at bounding box center [337, 700] width 214 height 32
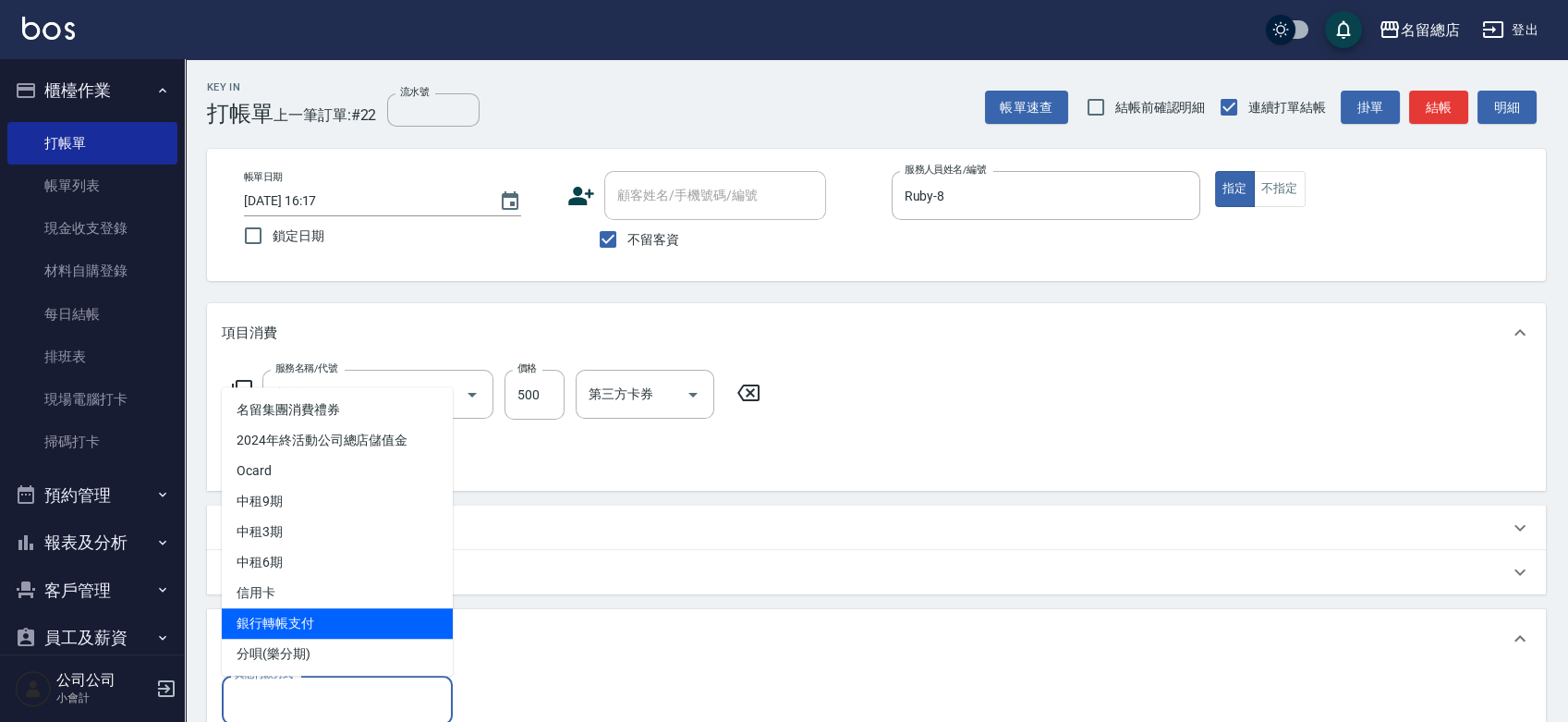
click at [296, 617] on span "銀行轉帳支付" at bounding box center [338, 623] width 231 height 30
type input "銀行轉帳支付"
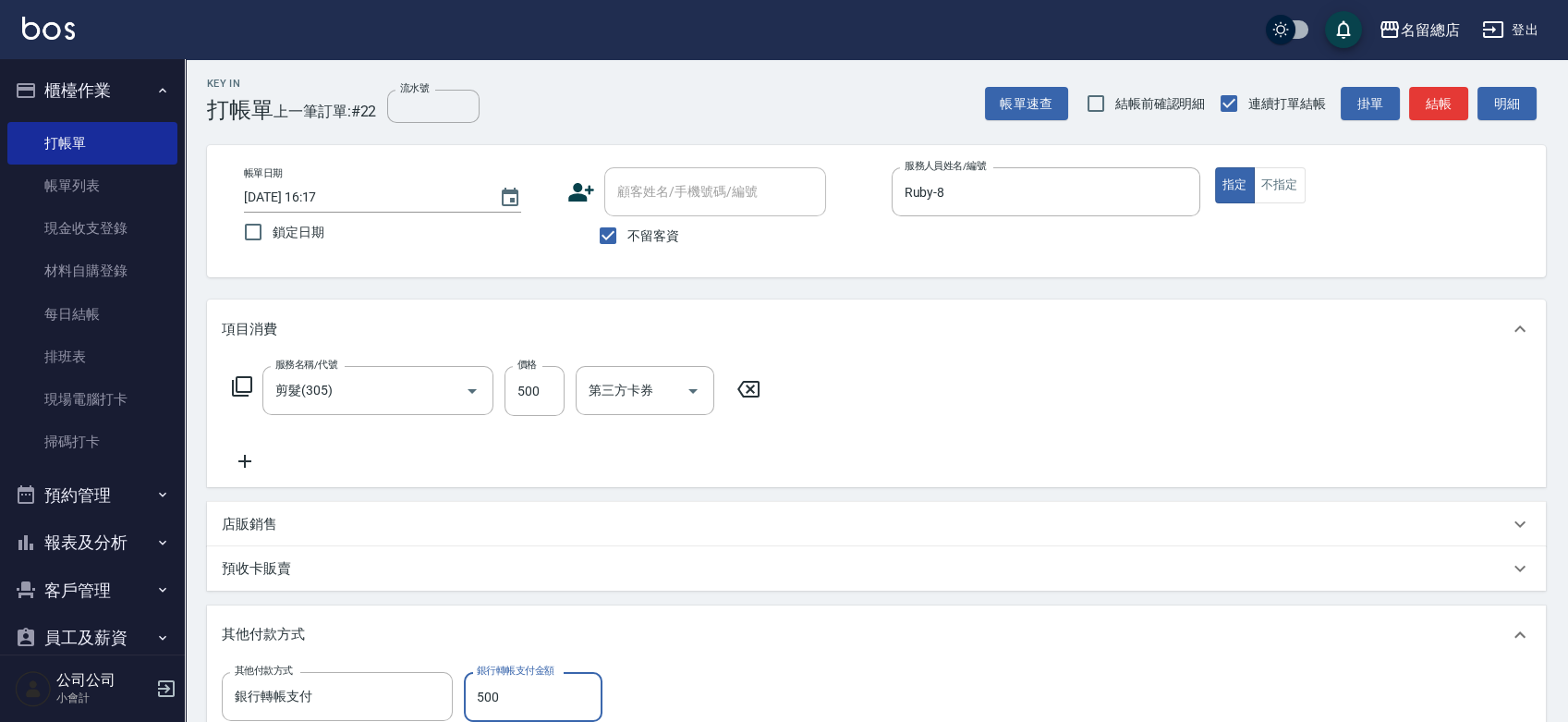
type input "500"
type input "[DATE] 16:18"
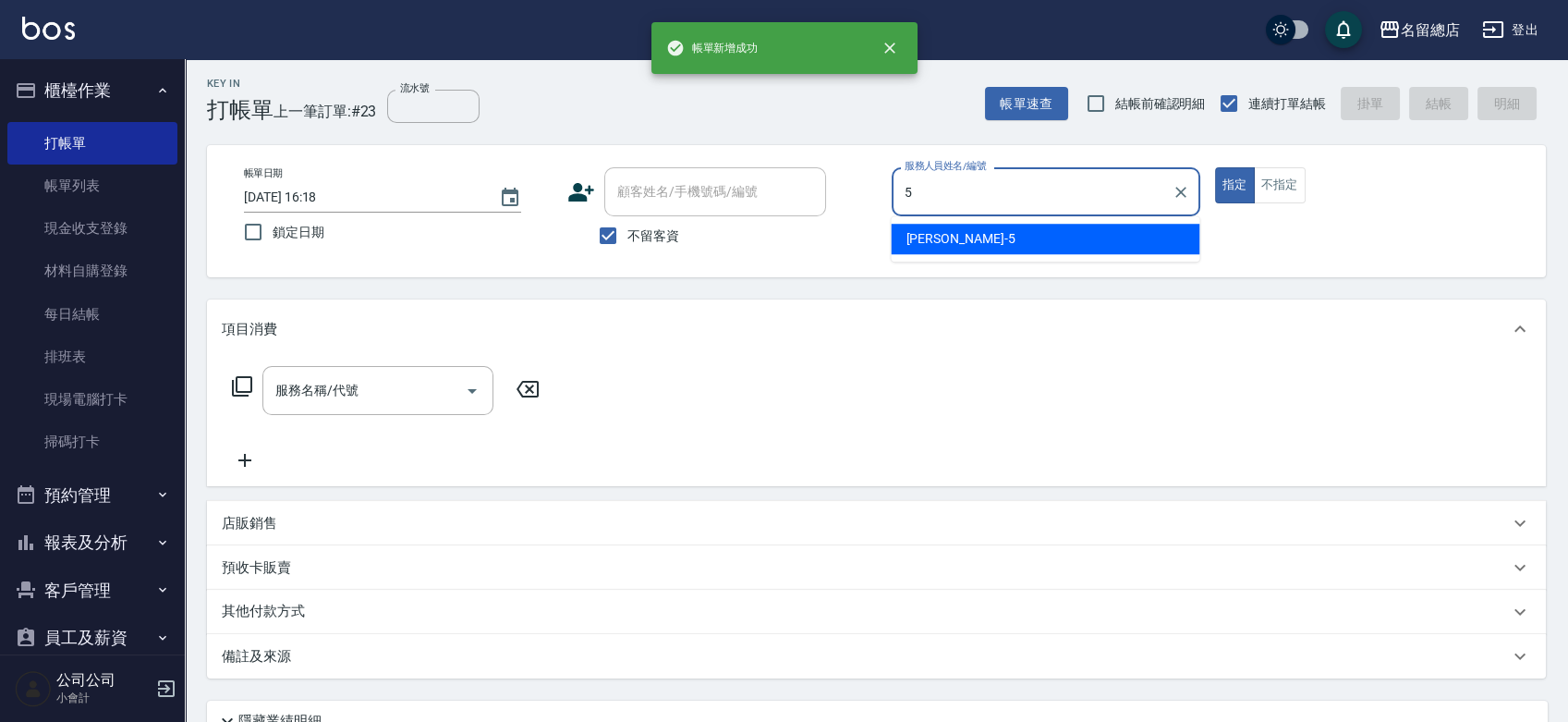
type input "[PERSON_NAME]-5"
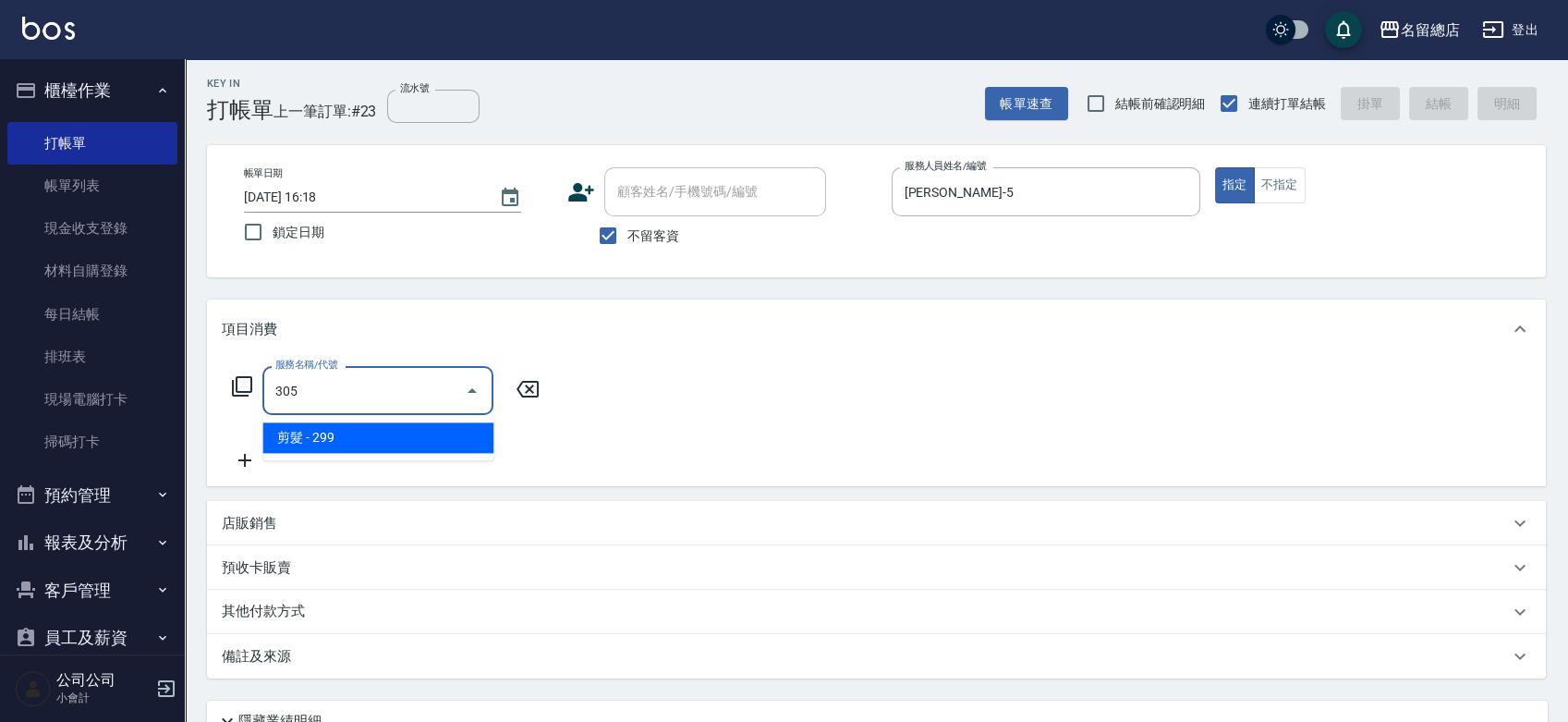
type input "剪髮(305)"
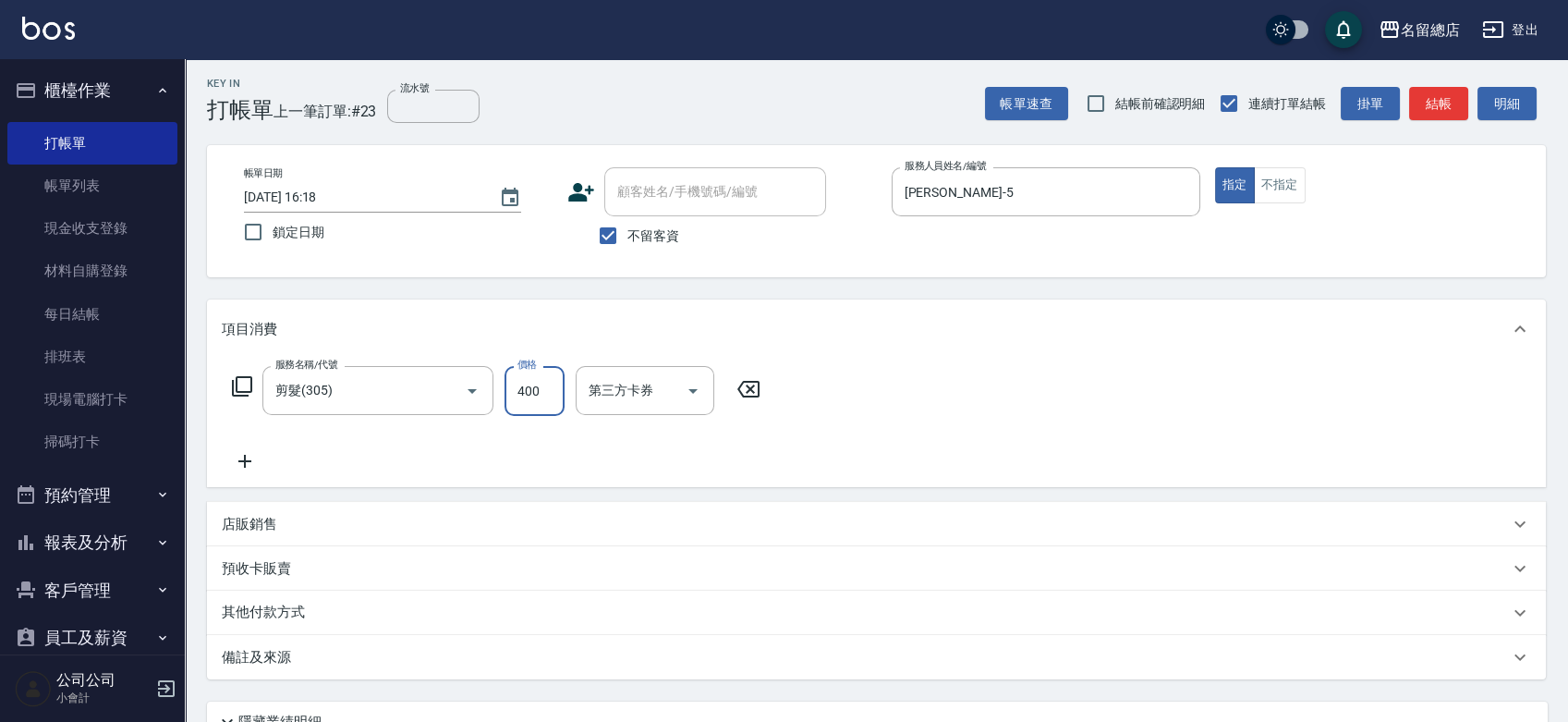
type input "400"
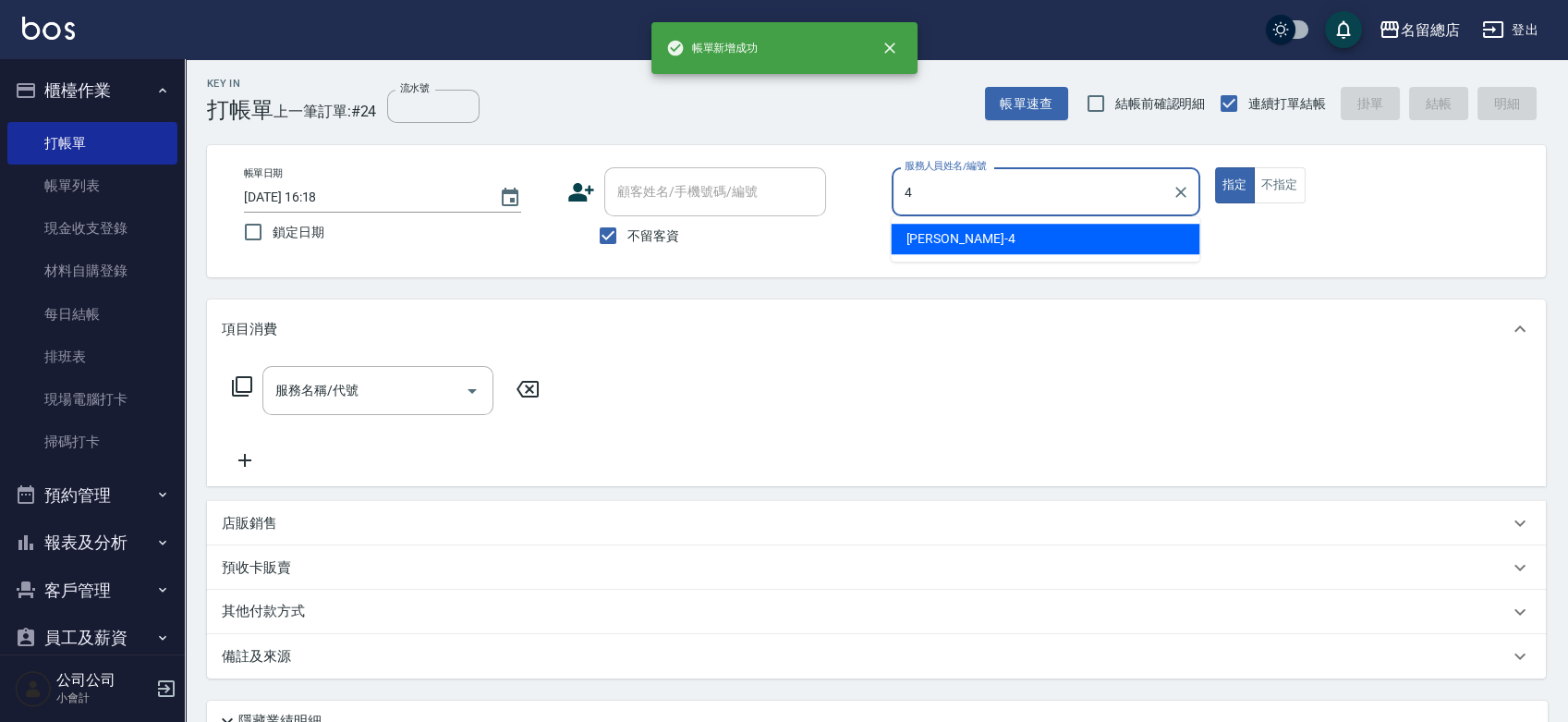
type input "[PERSON_NAME]-4"
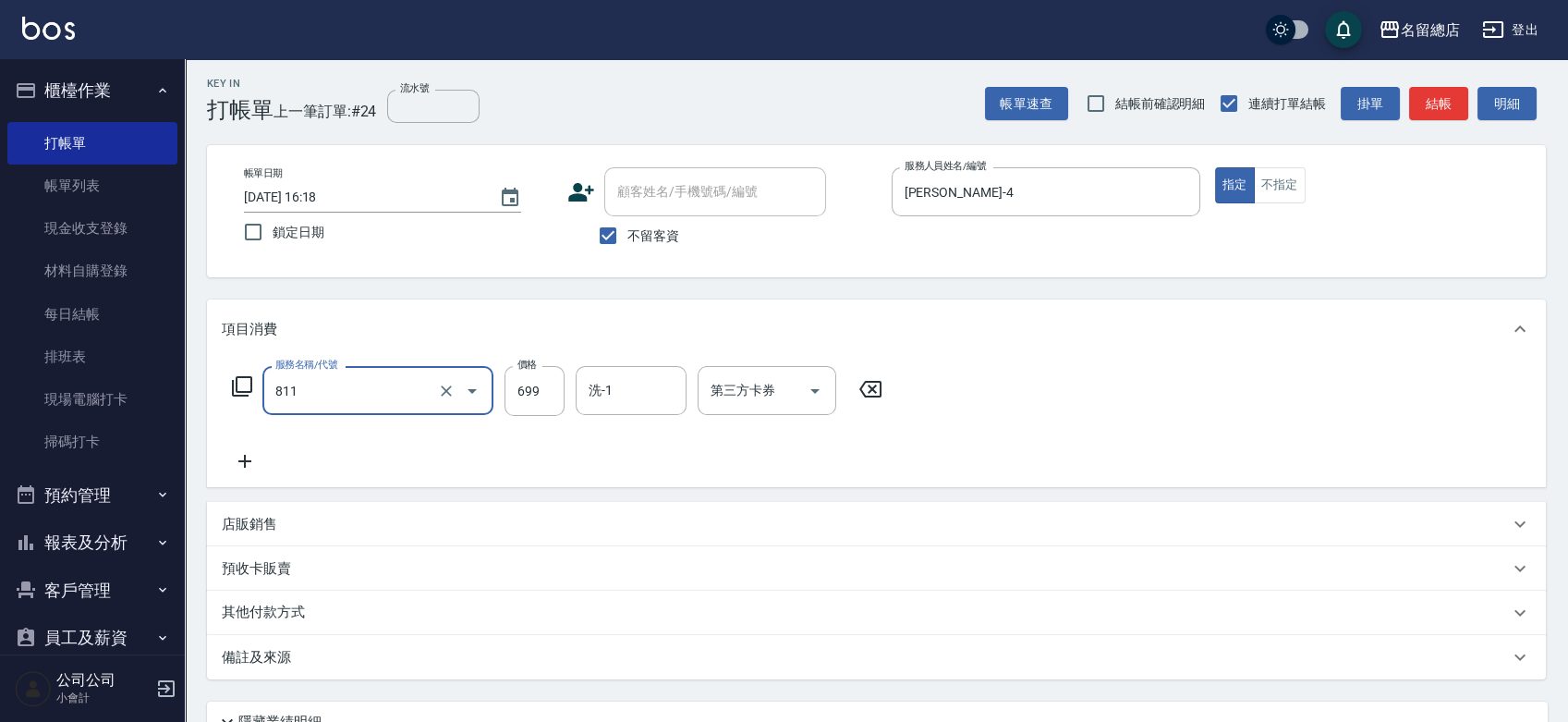
type input "洗+剪(811)"
type input "800"
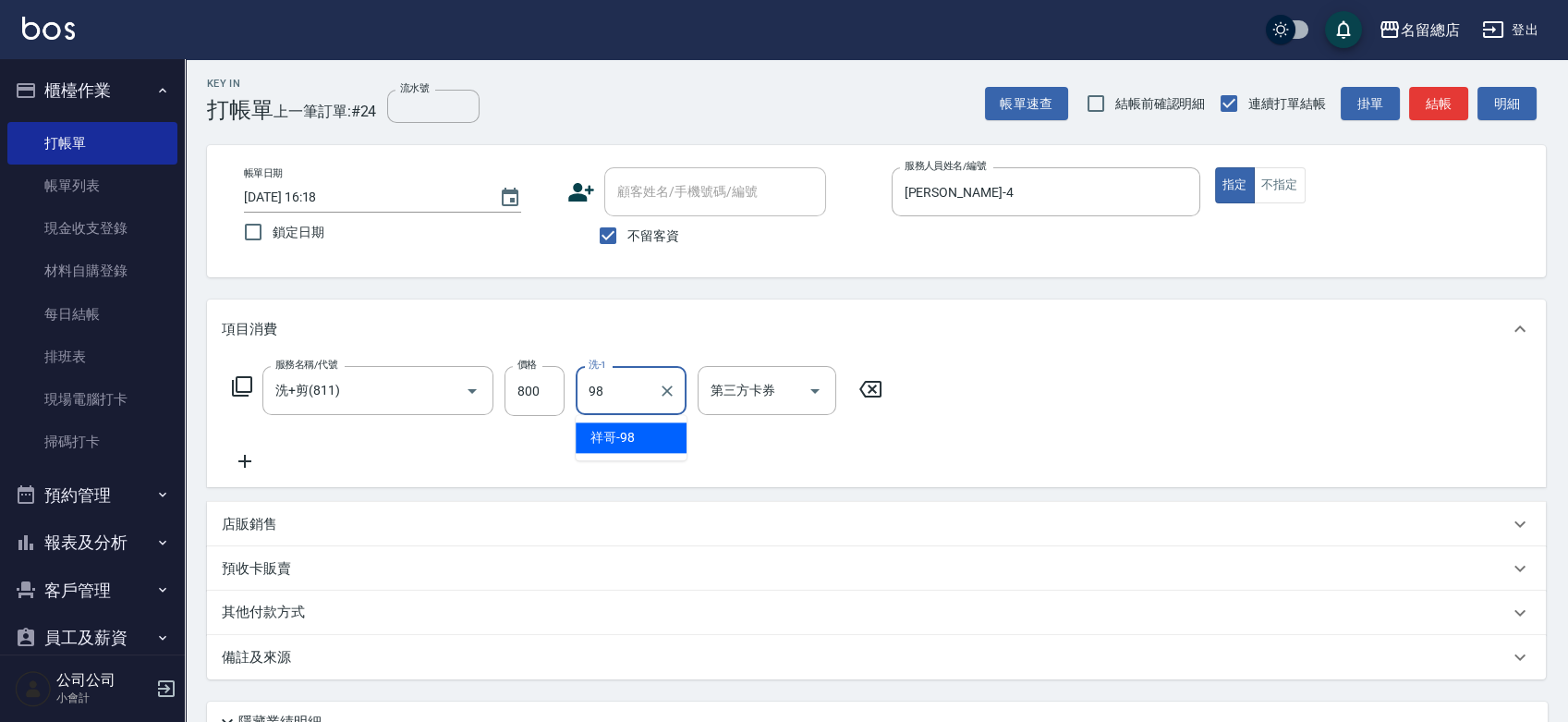
type input "祥哥-98"
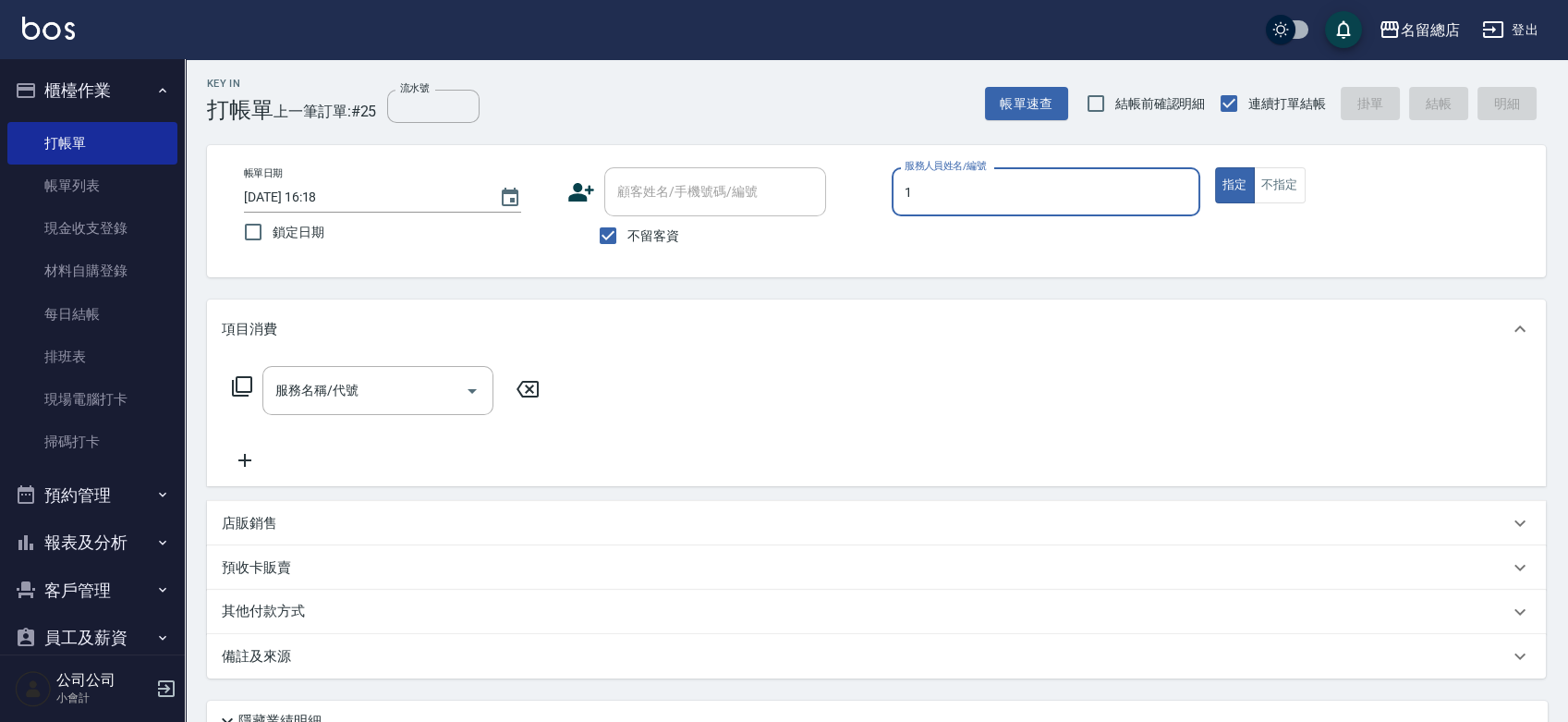
type input "Hebe-1"
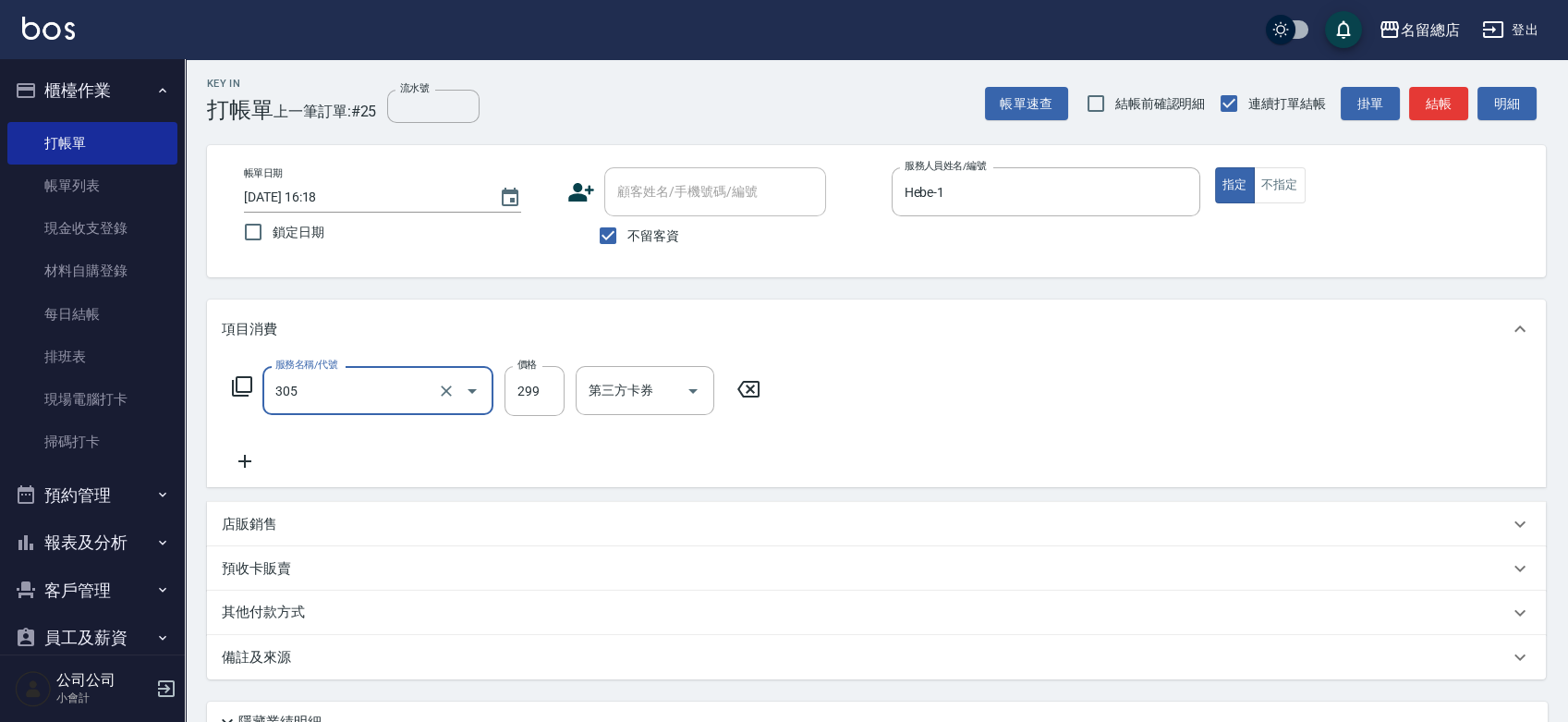
type input "剪髮(305)"
type input "500"
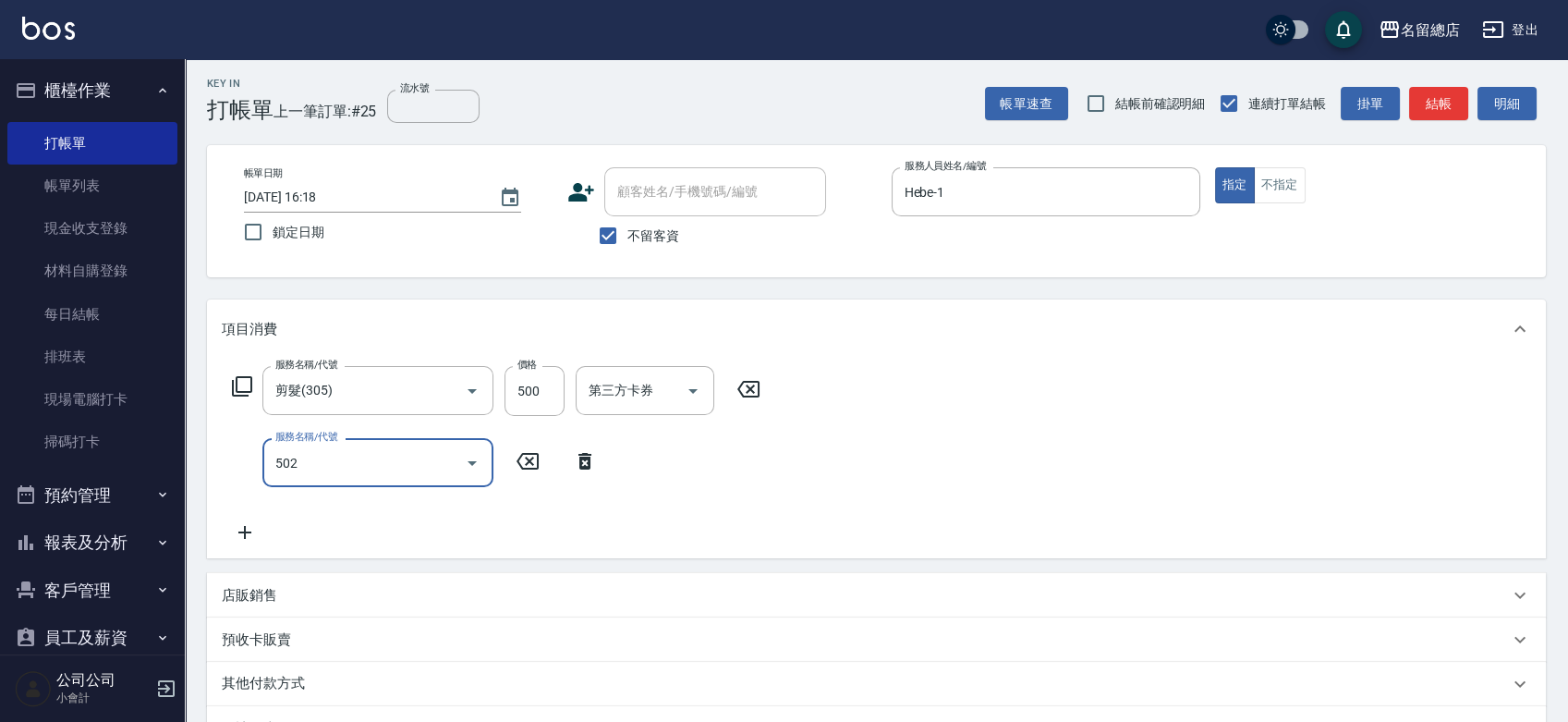
type input "染髮1500以上(502)"
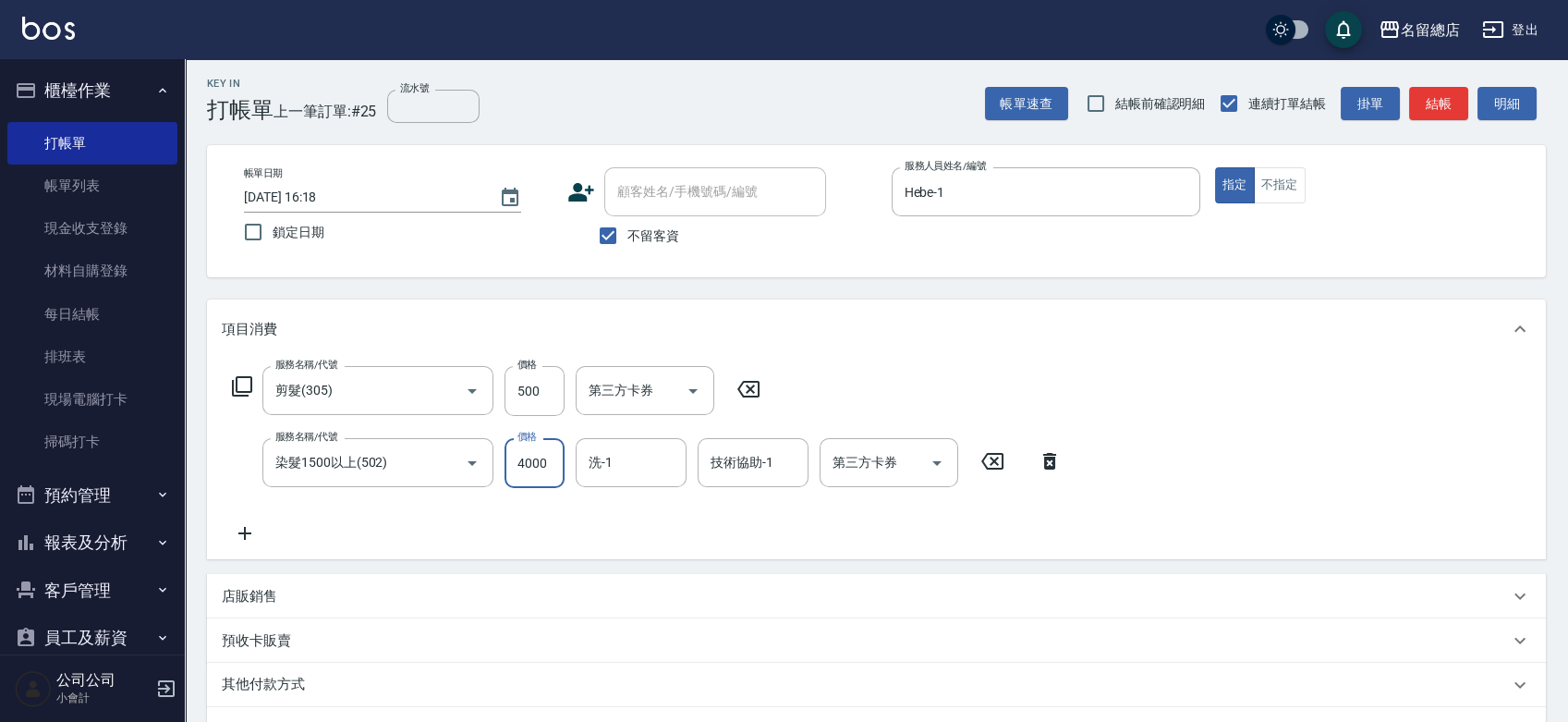
scroll to position [0, 0]
type input "4000"
type input "YY-45"
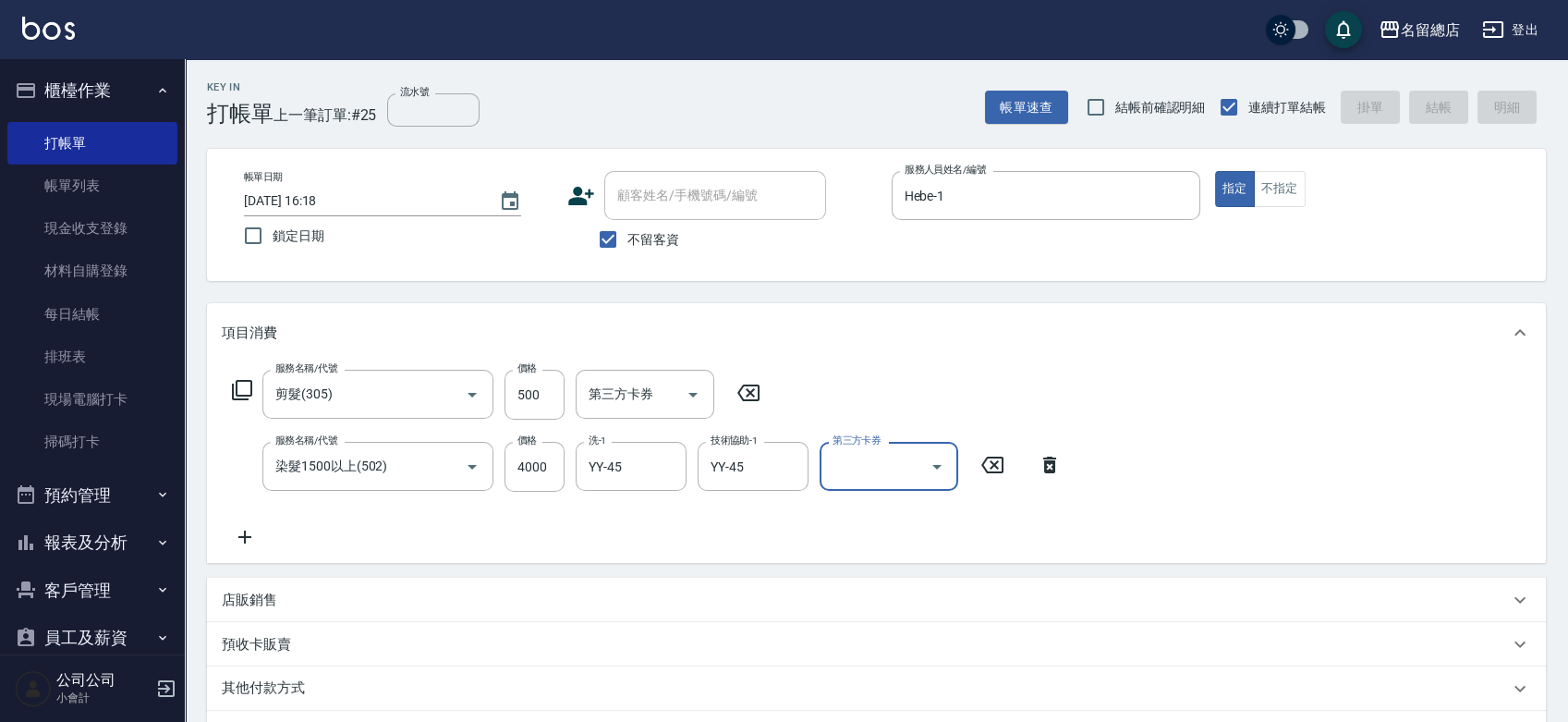
type input "[DATE] 16:19"
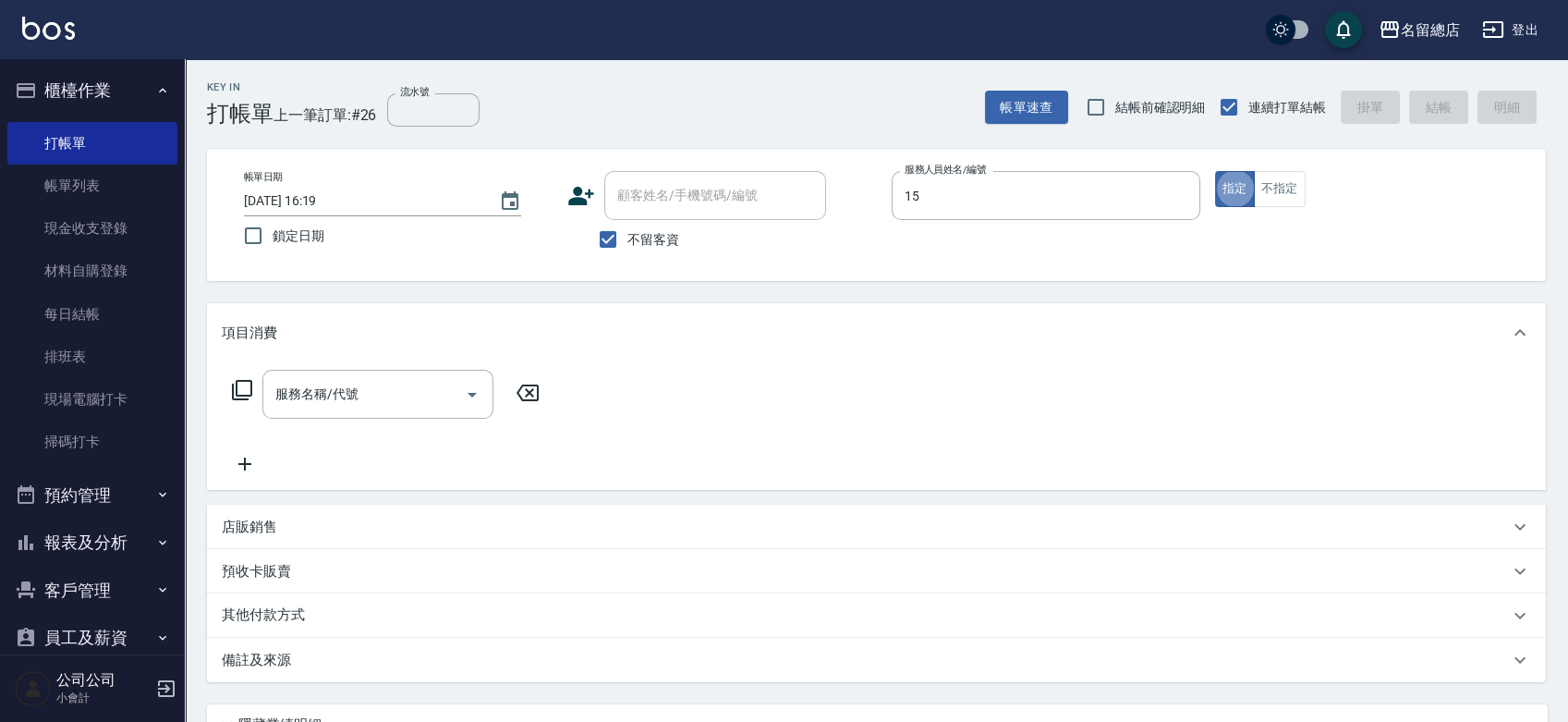
type input "[PERSON_NAME]-15"
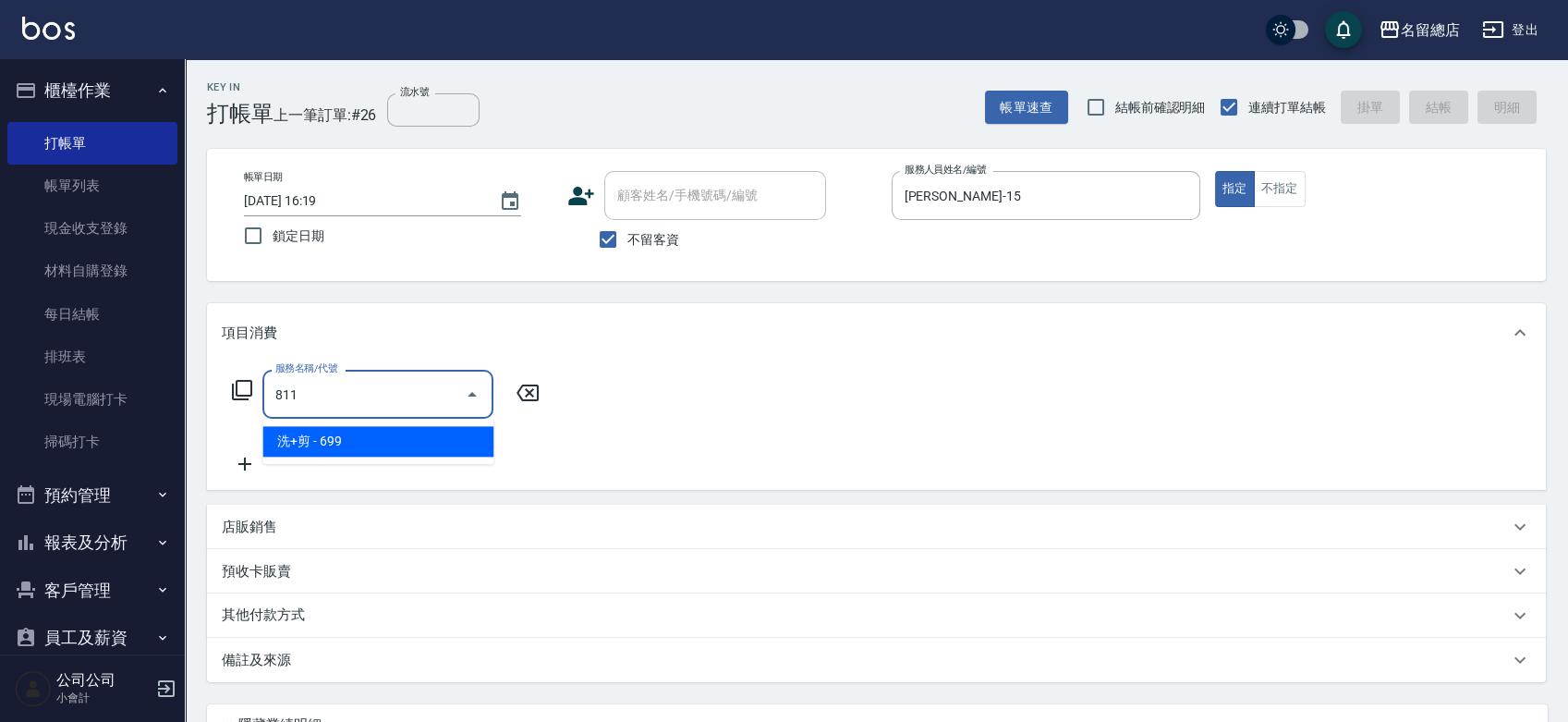
type input "洗+剪(811)"
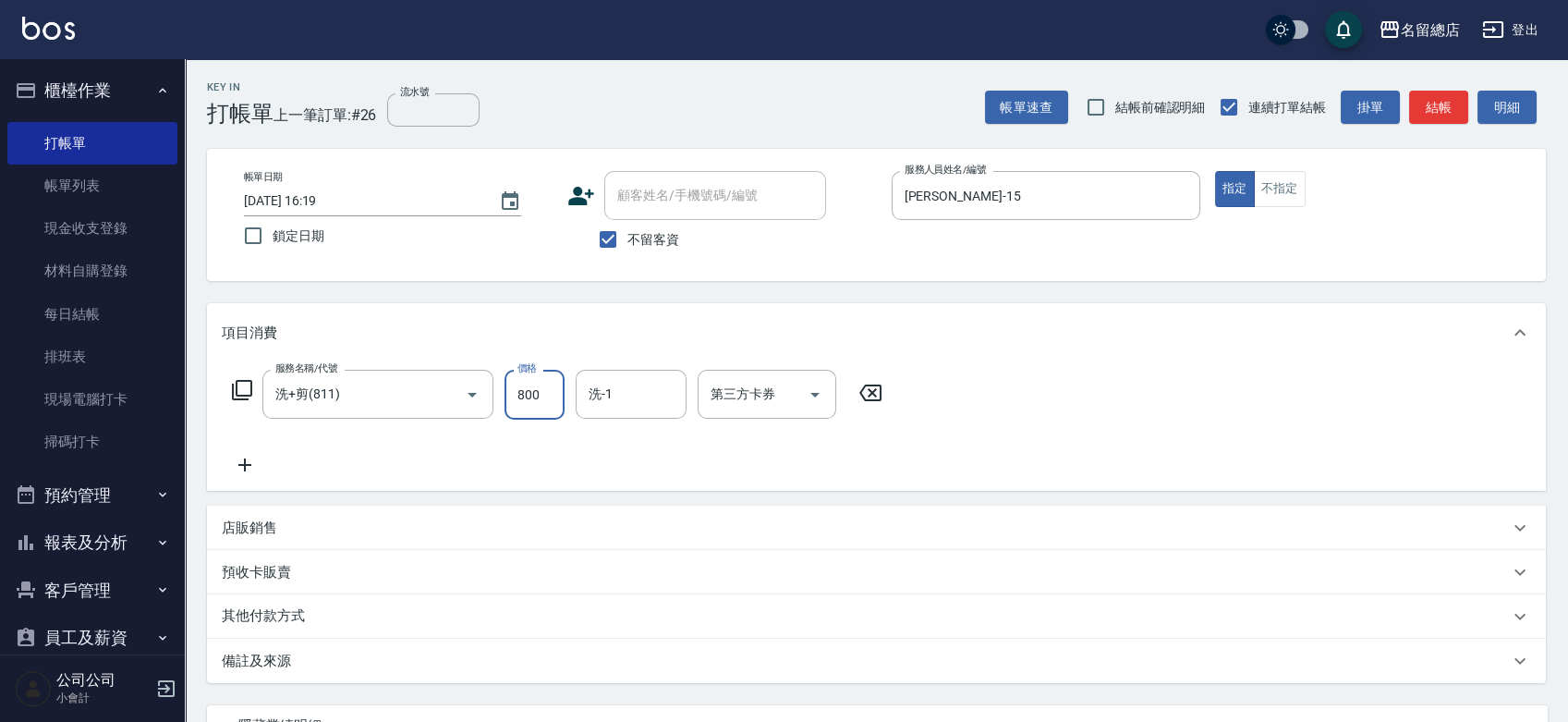
type input "800"
type input "陳予歆-28"
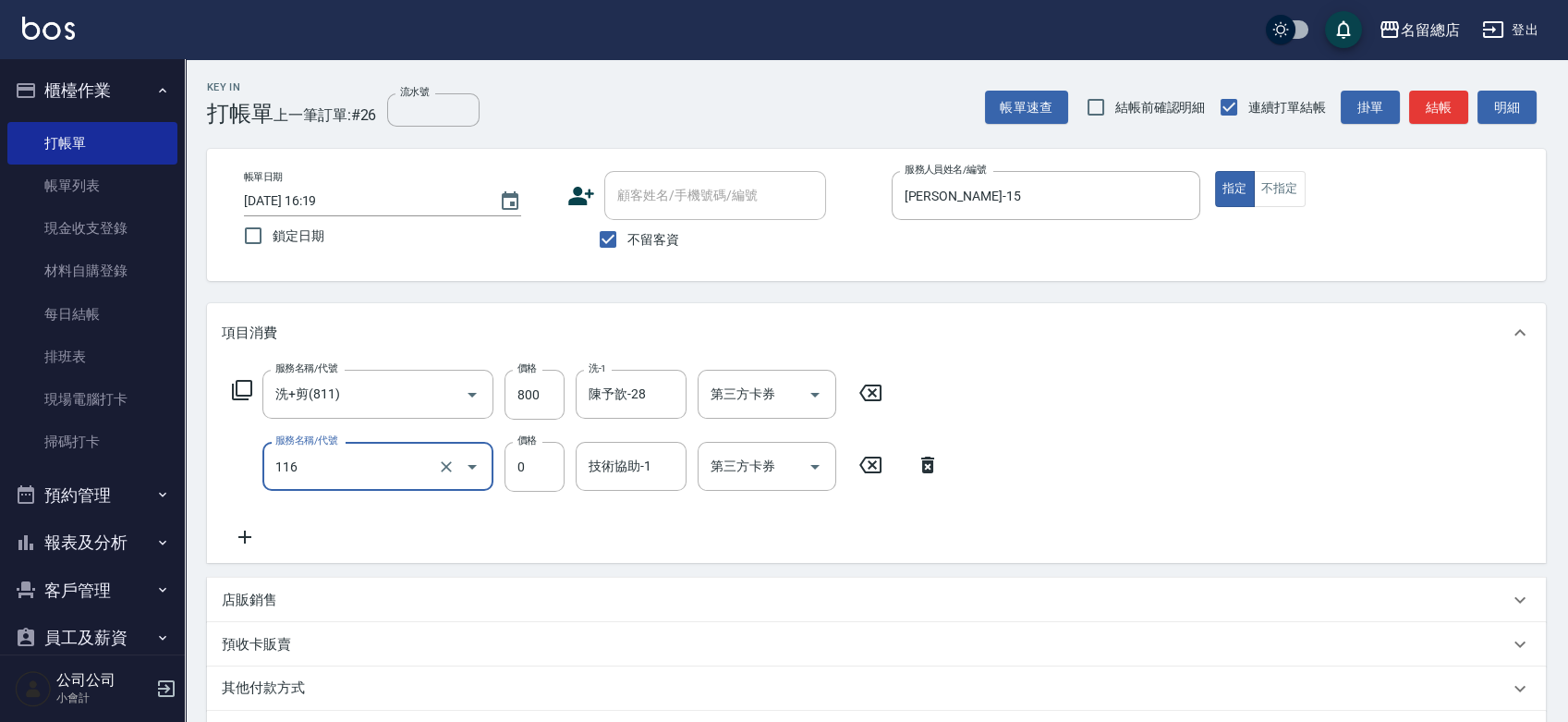
type input "頭皮蓋卡3點(116)"
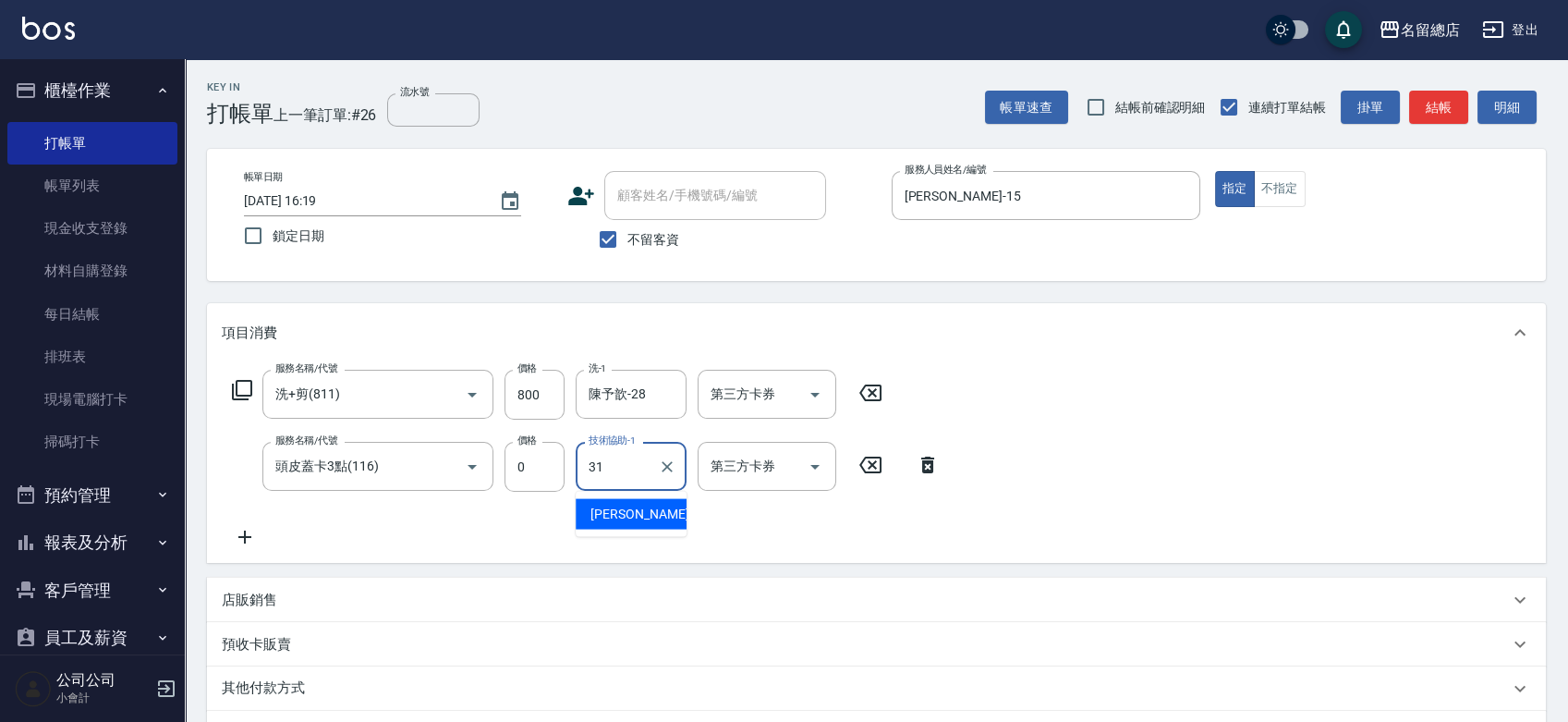
type input "[PERSON_NAME]-31"
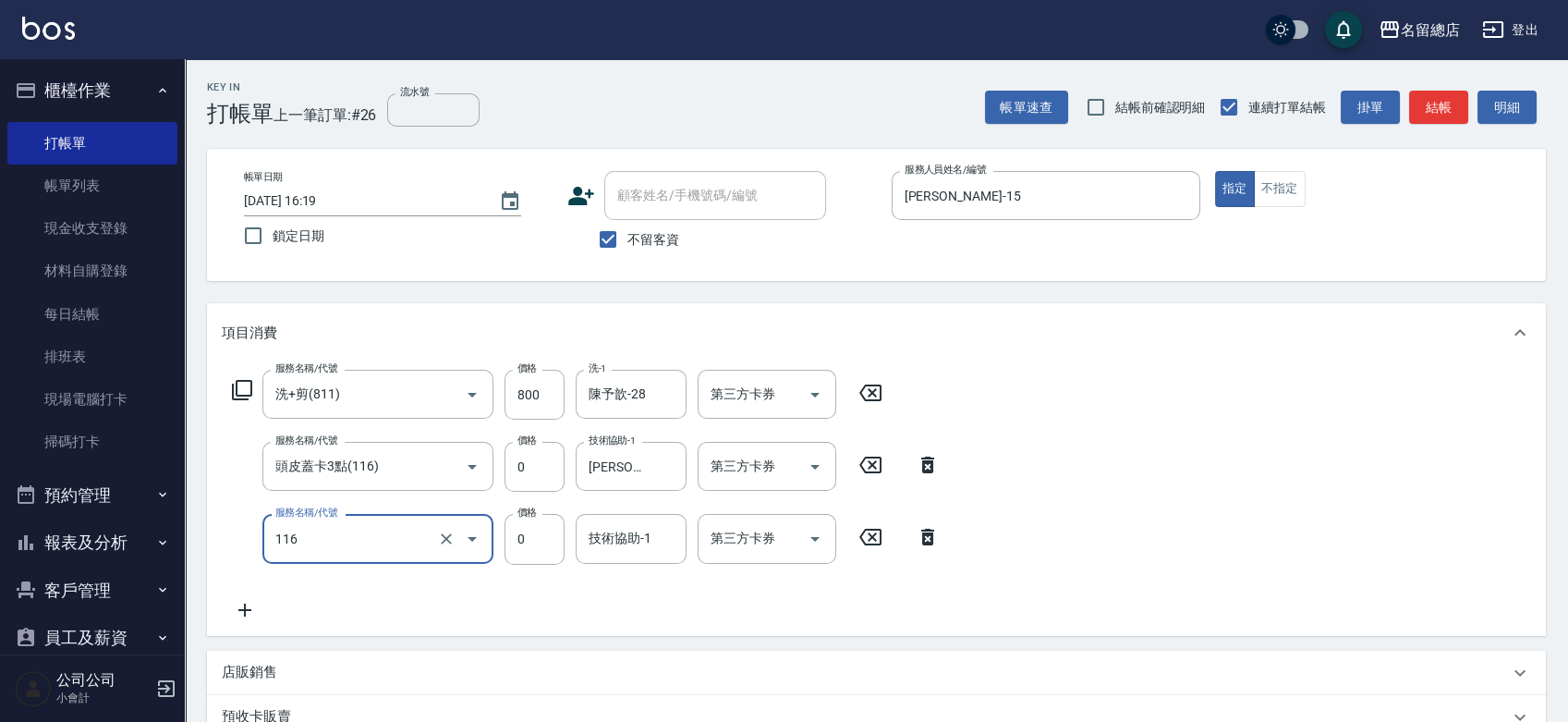
type input "頭皮蓋卡3點(116)"
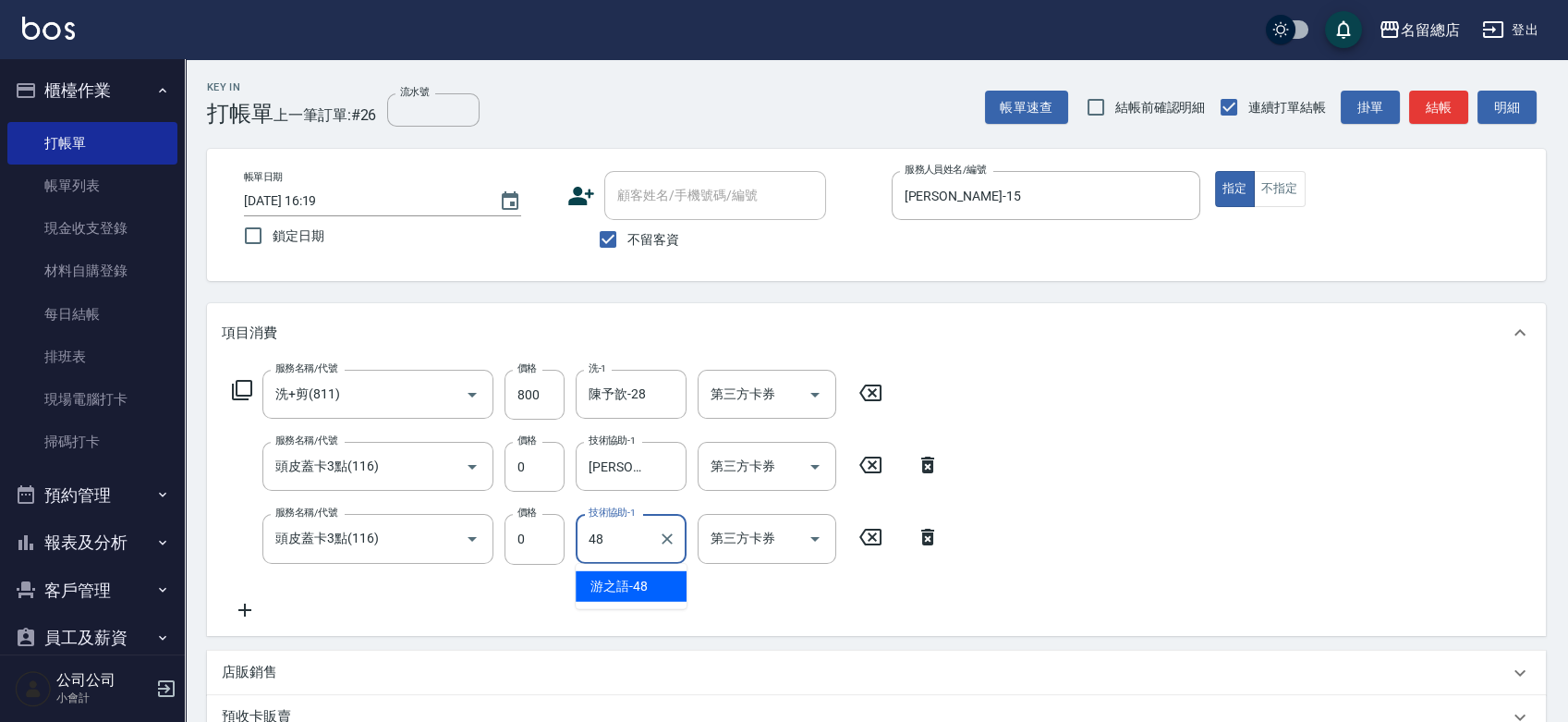
type input "游之語-48"
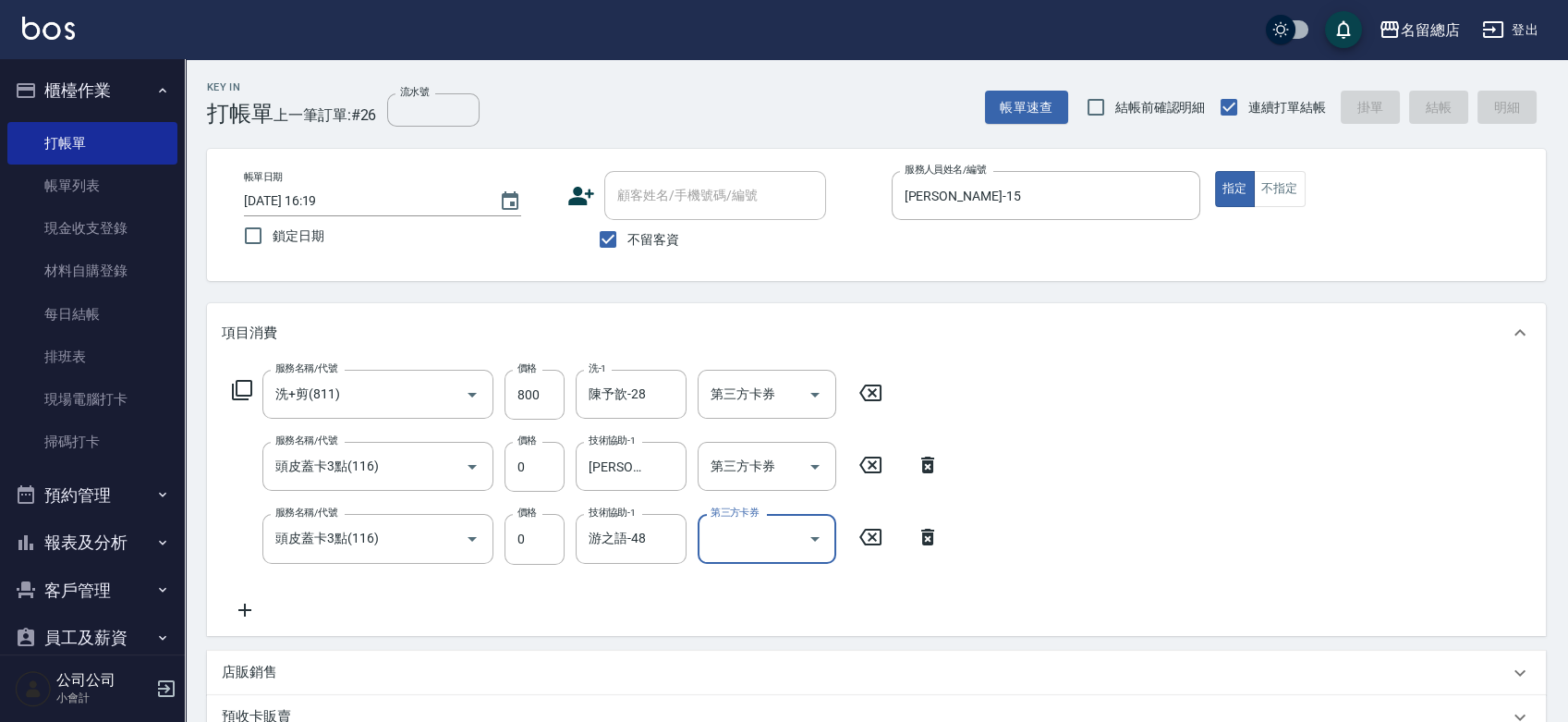
type input "[DATE] 16:29"
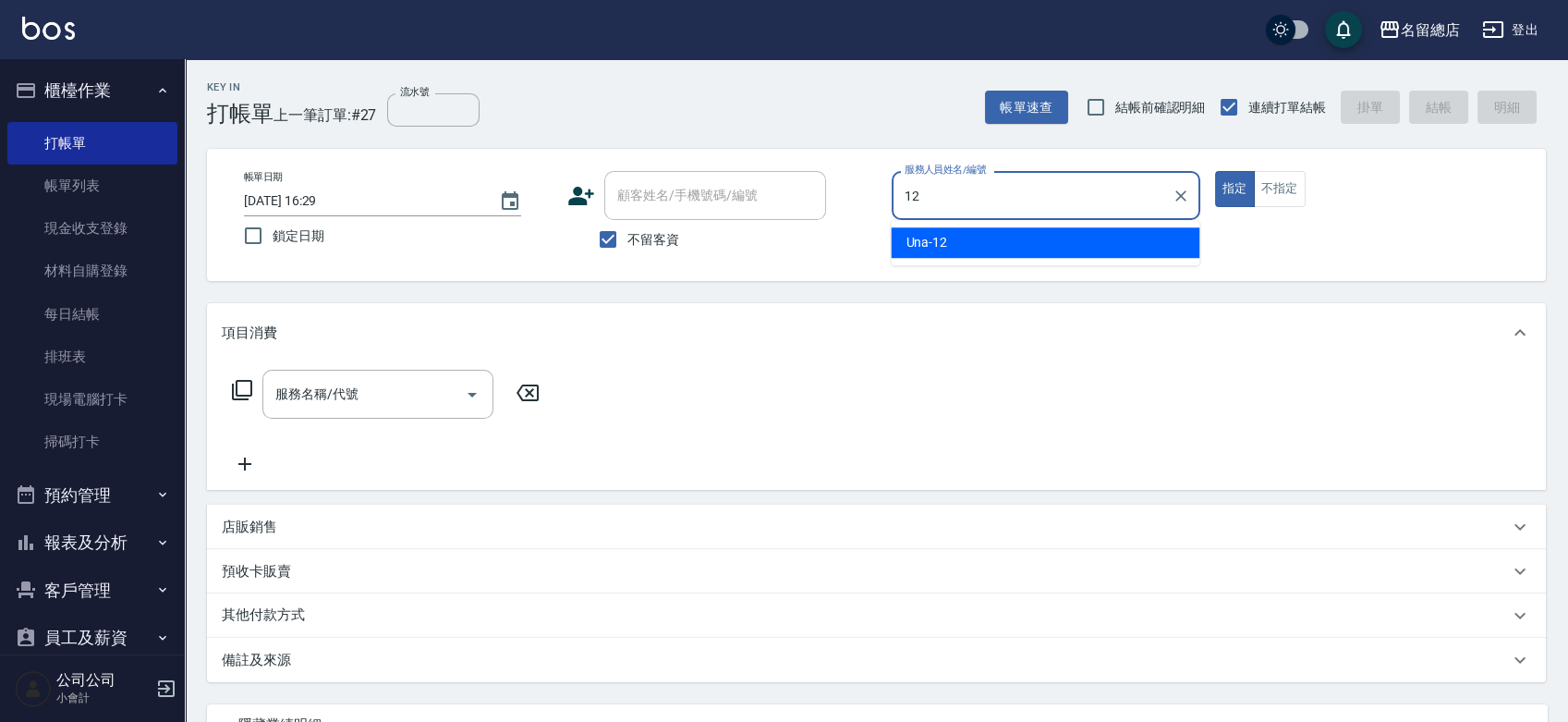
type input "Una-12"
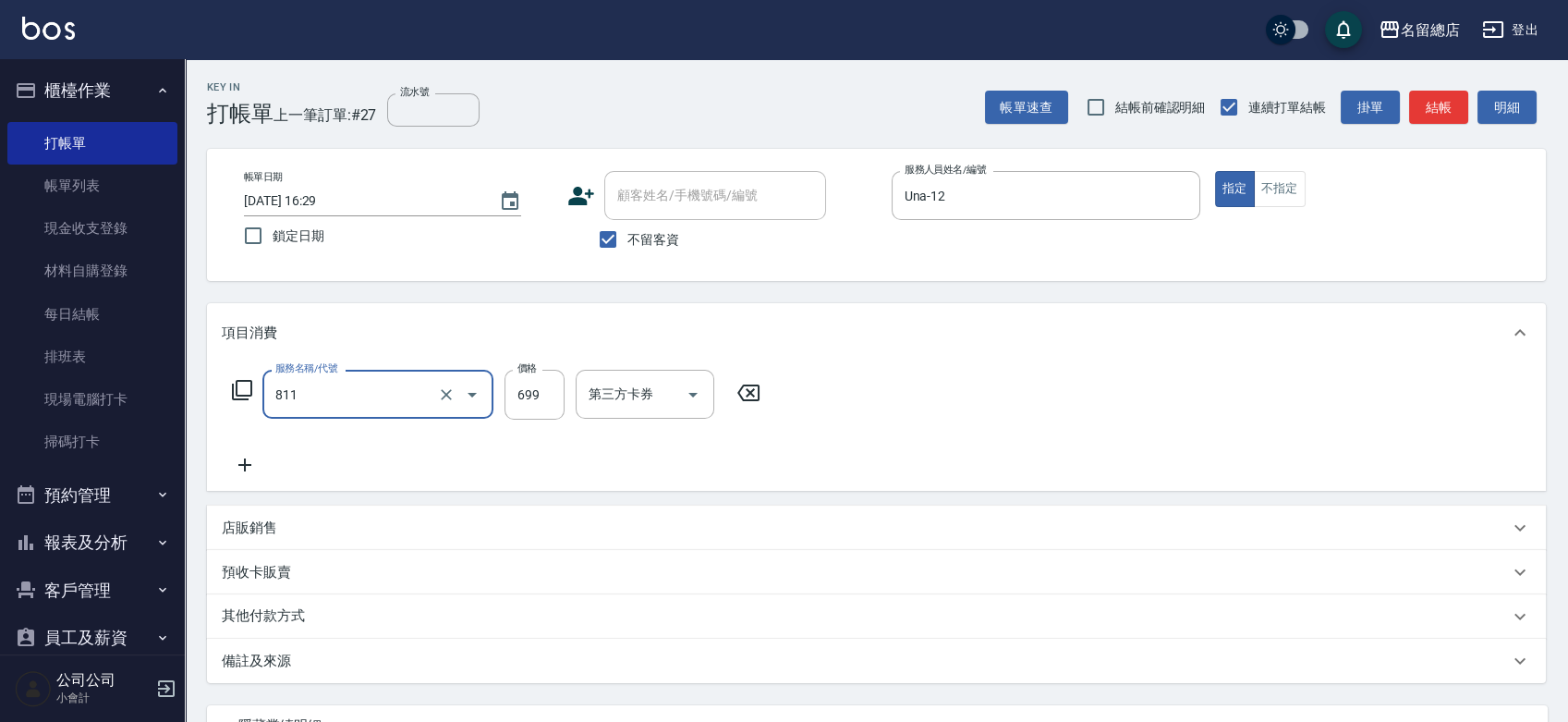
type input "洗+剪(811)"
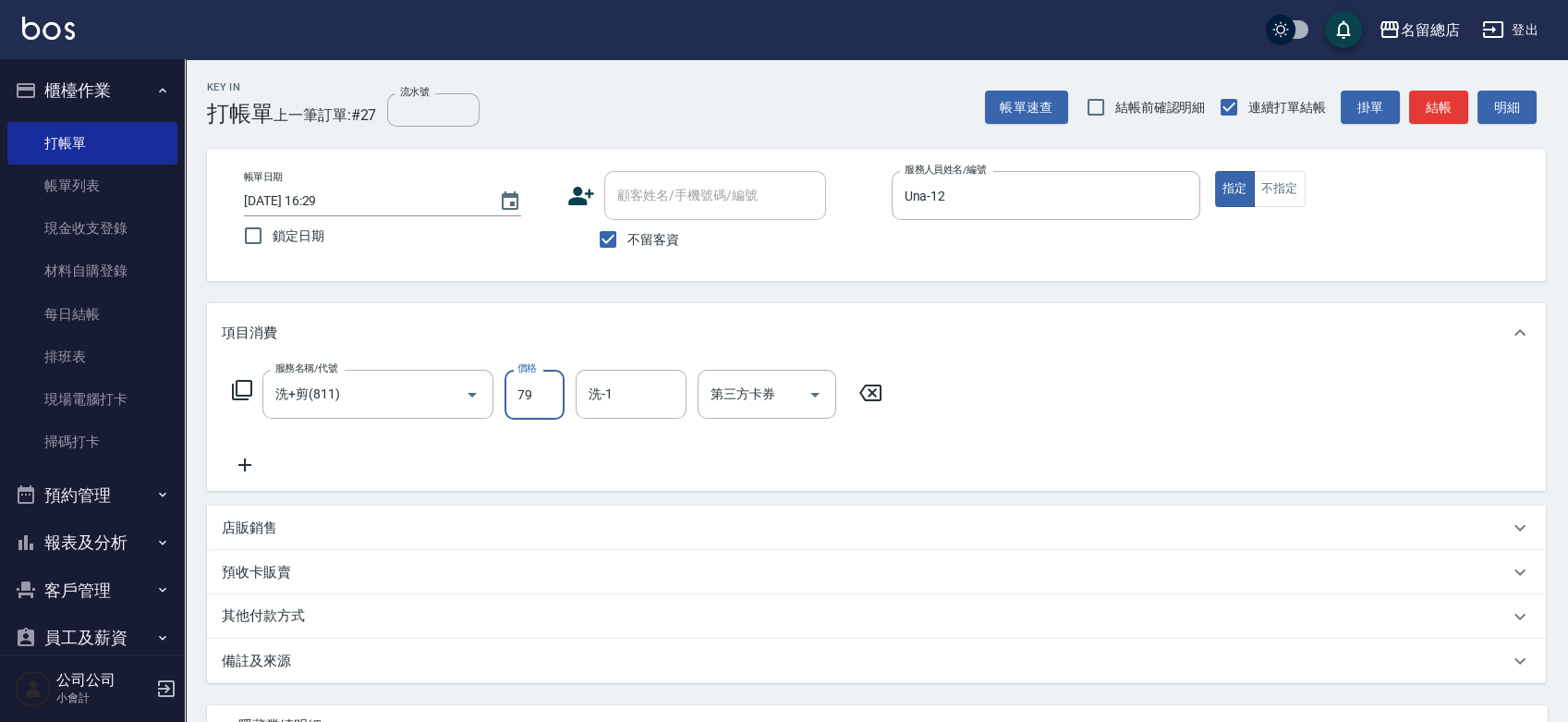
type input "799"
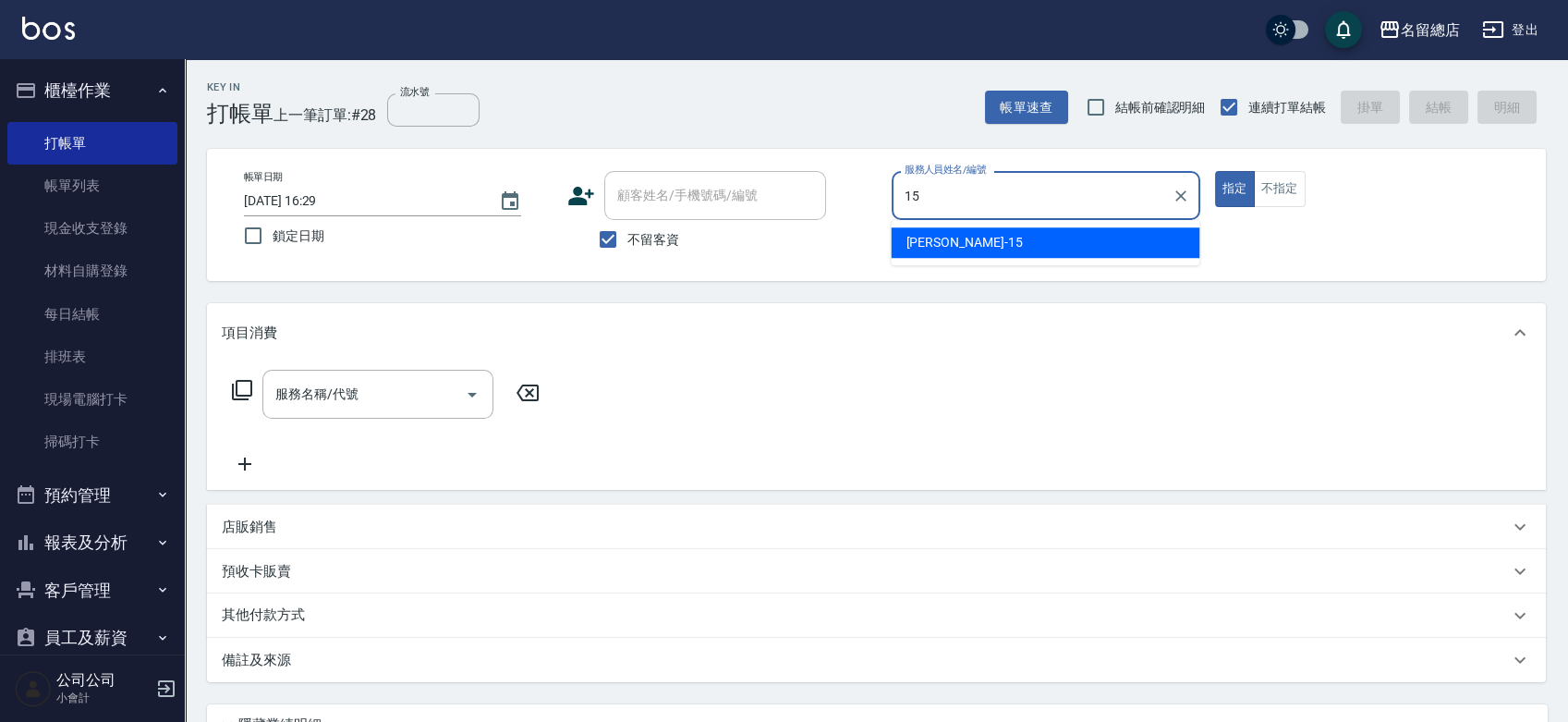
type input "[PERSON_NAME]-15"
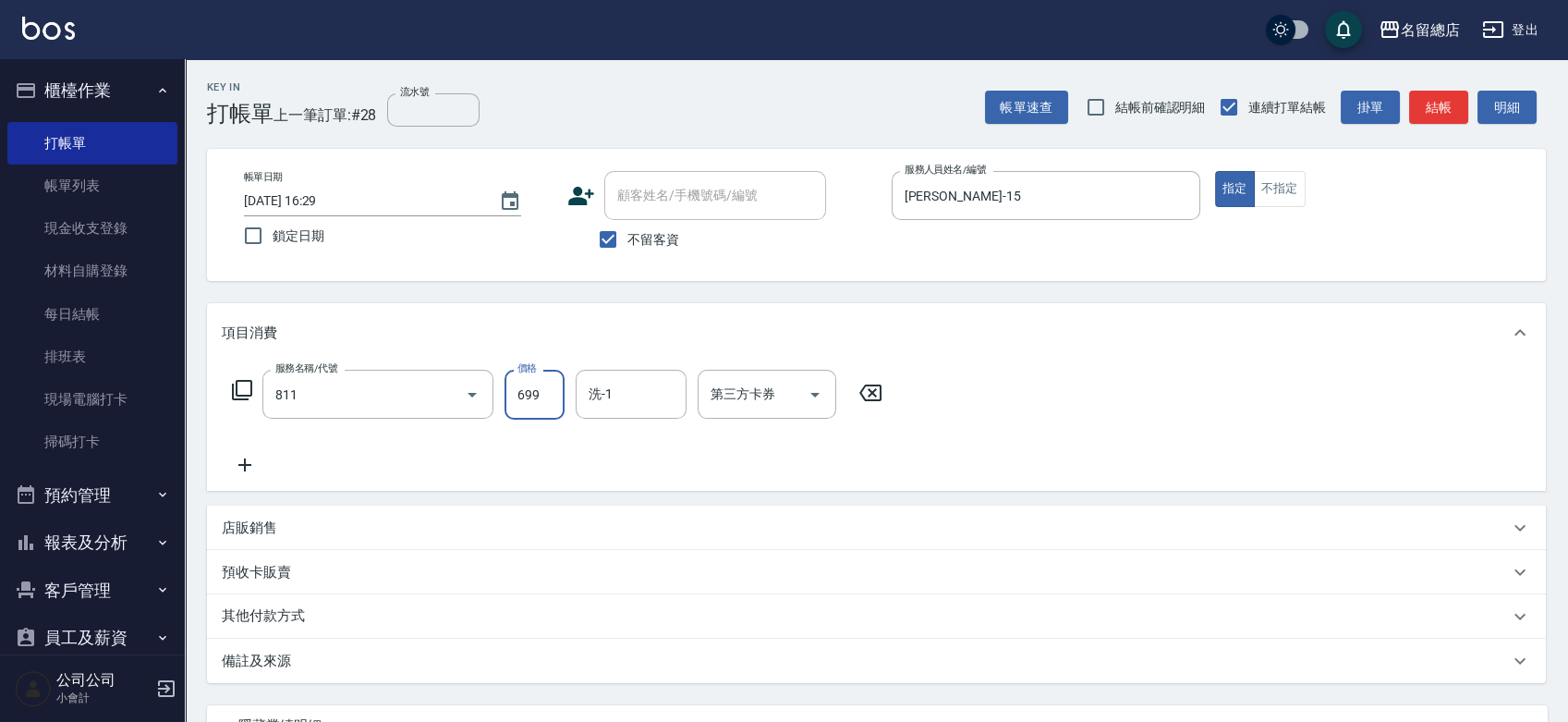
type input "洗+剪(811)"
type input "600"
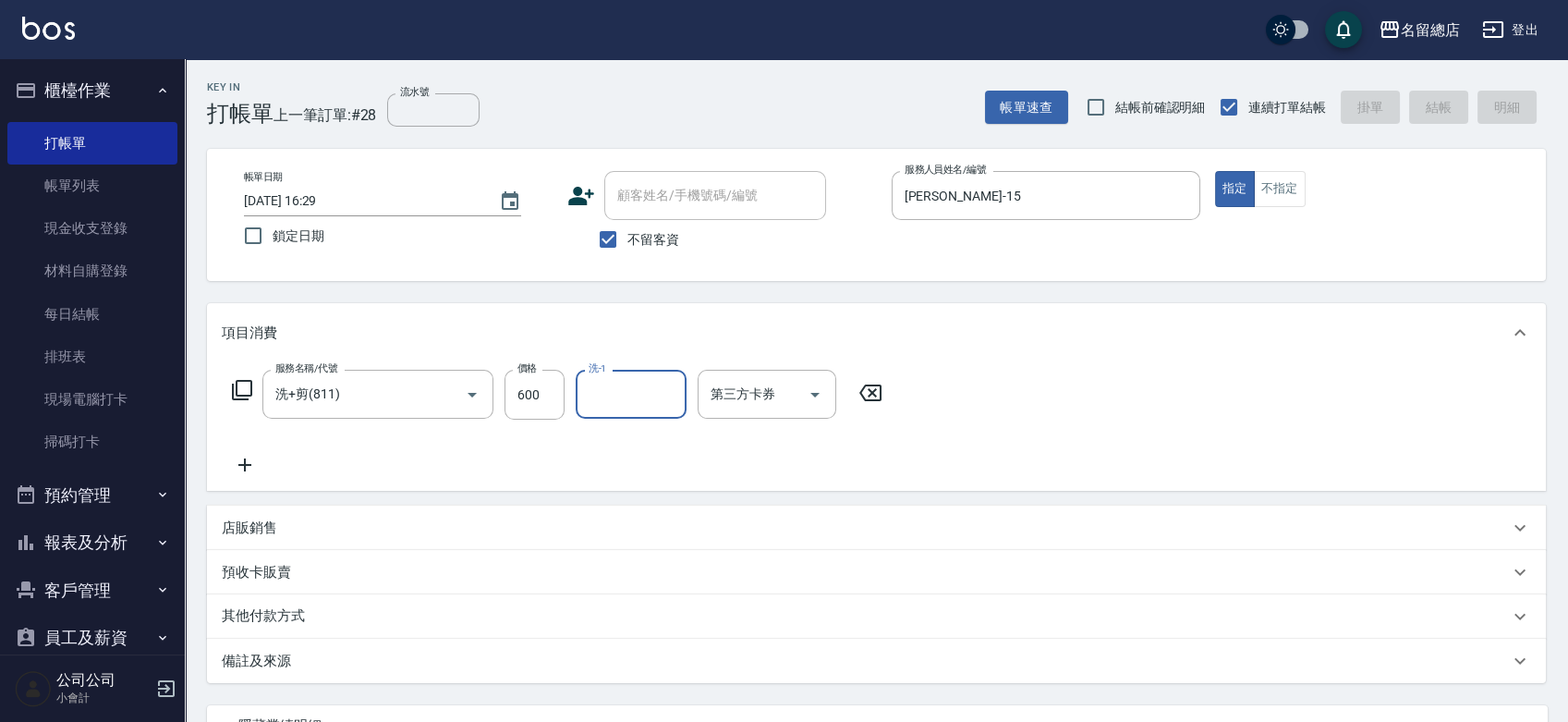
type input "[DATE] 16:30"
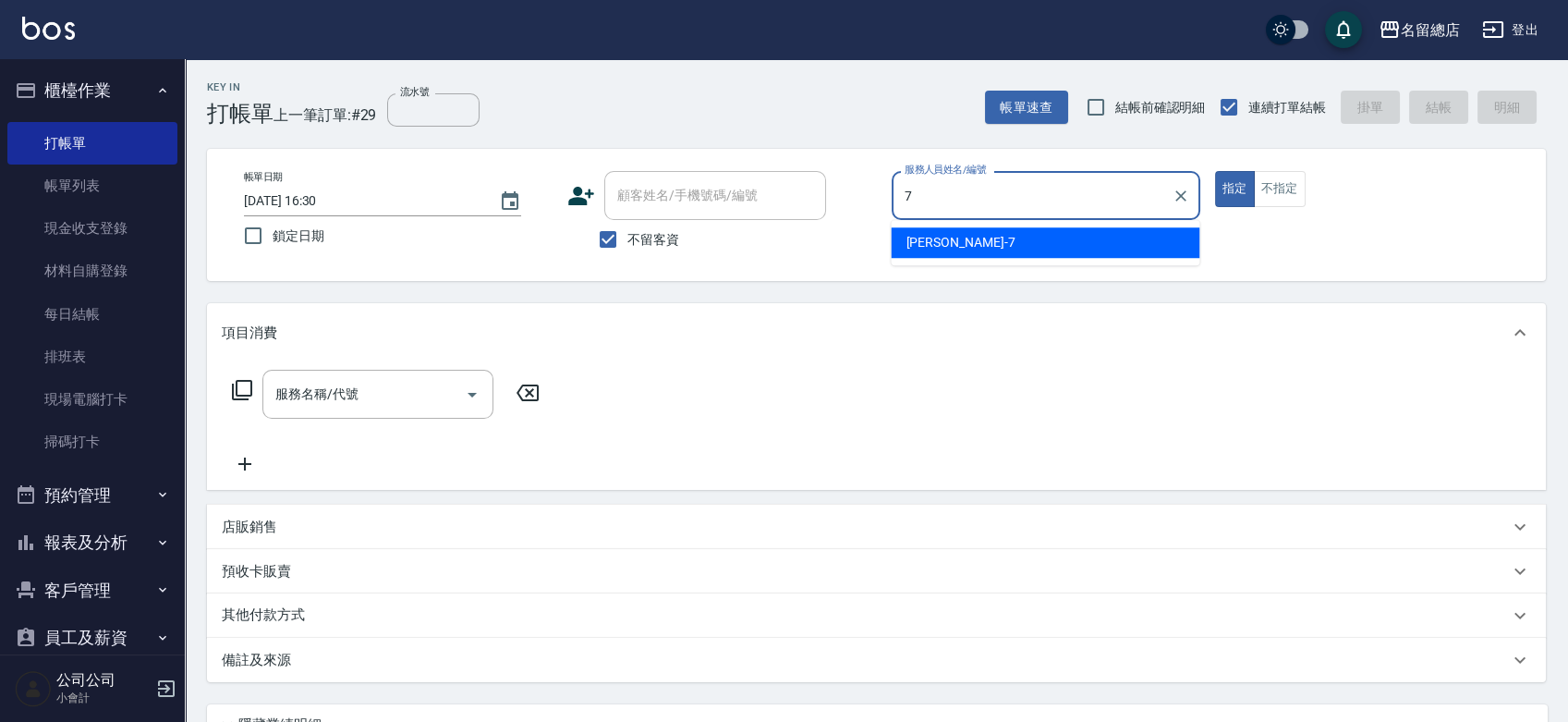
type input "Mick-7"
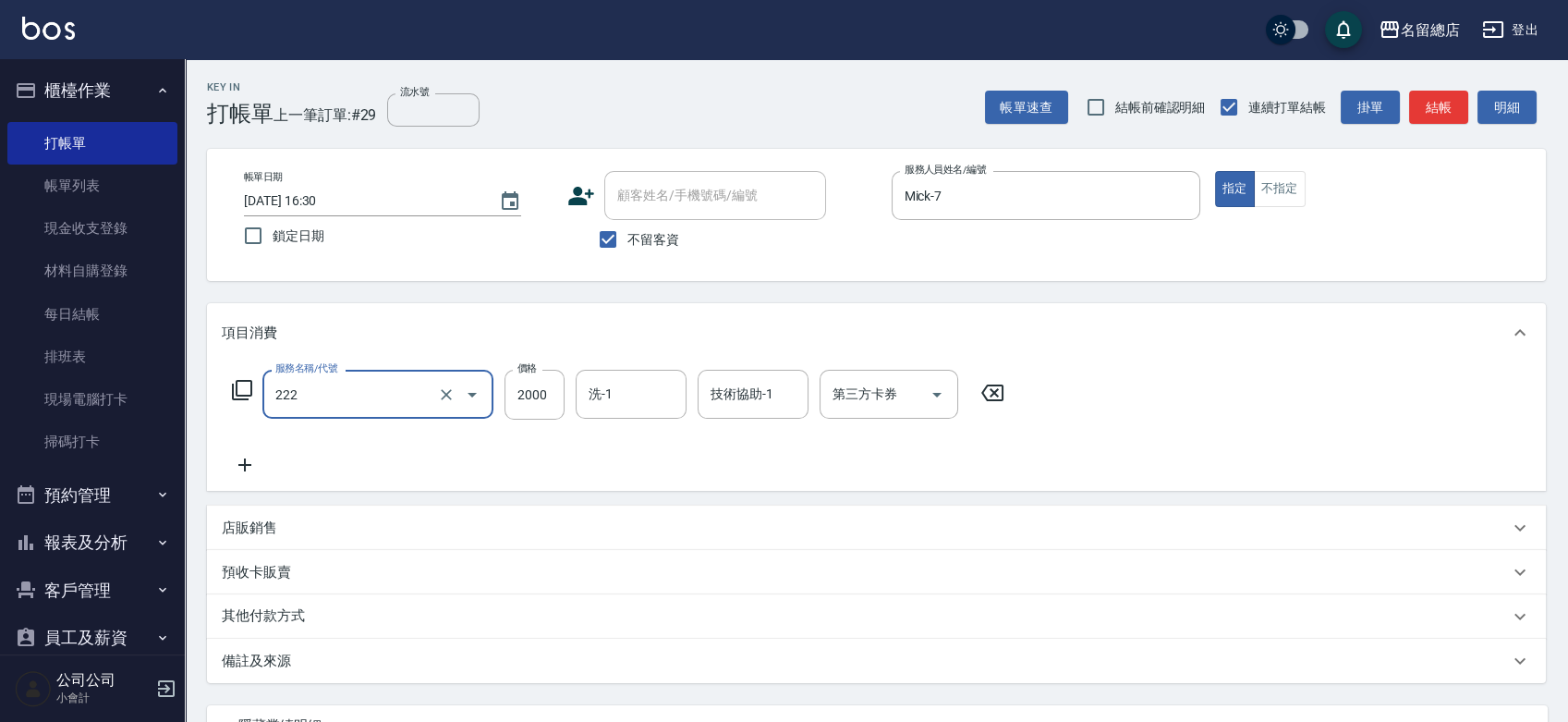
type input "燙髮2000以上(222)"
type input "2500"
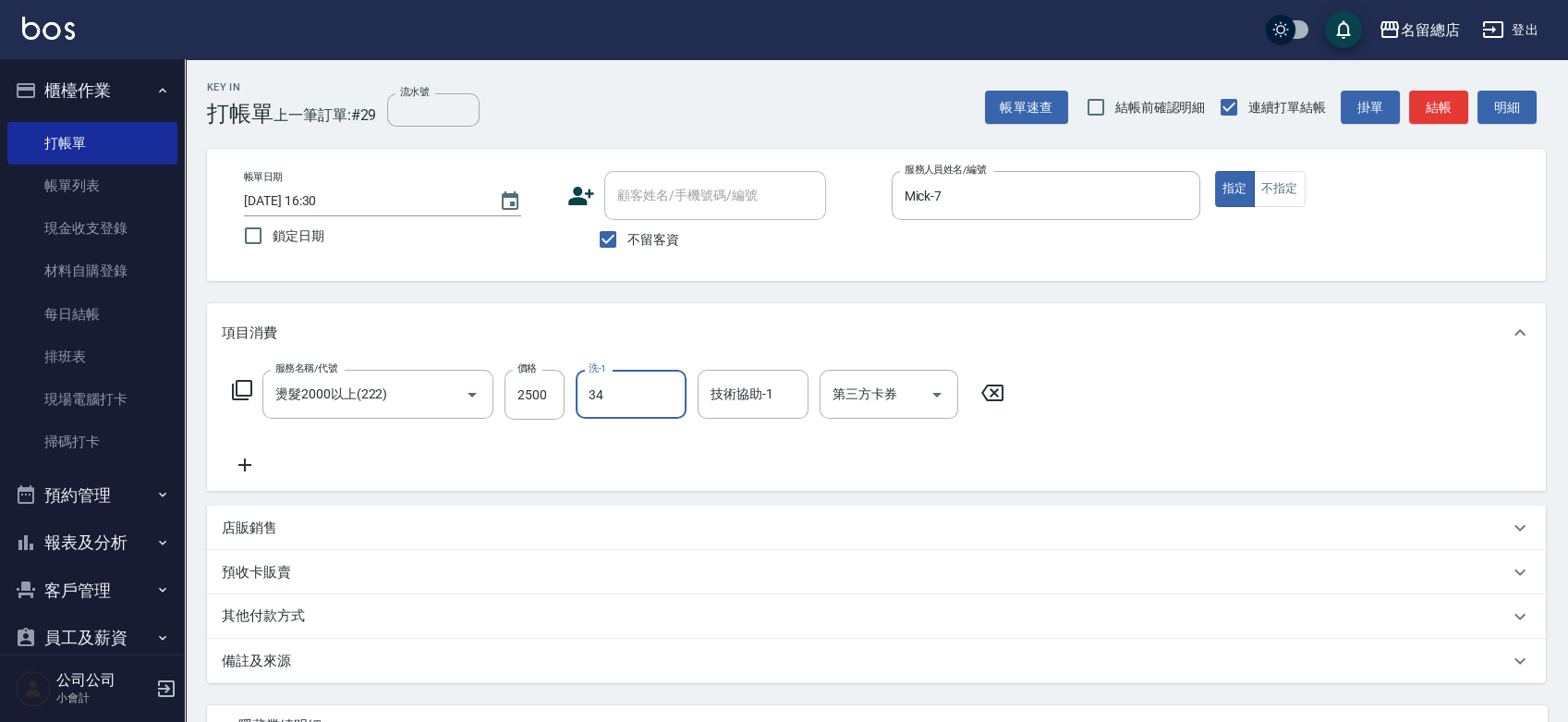
type input "34"
type input "3"
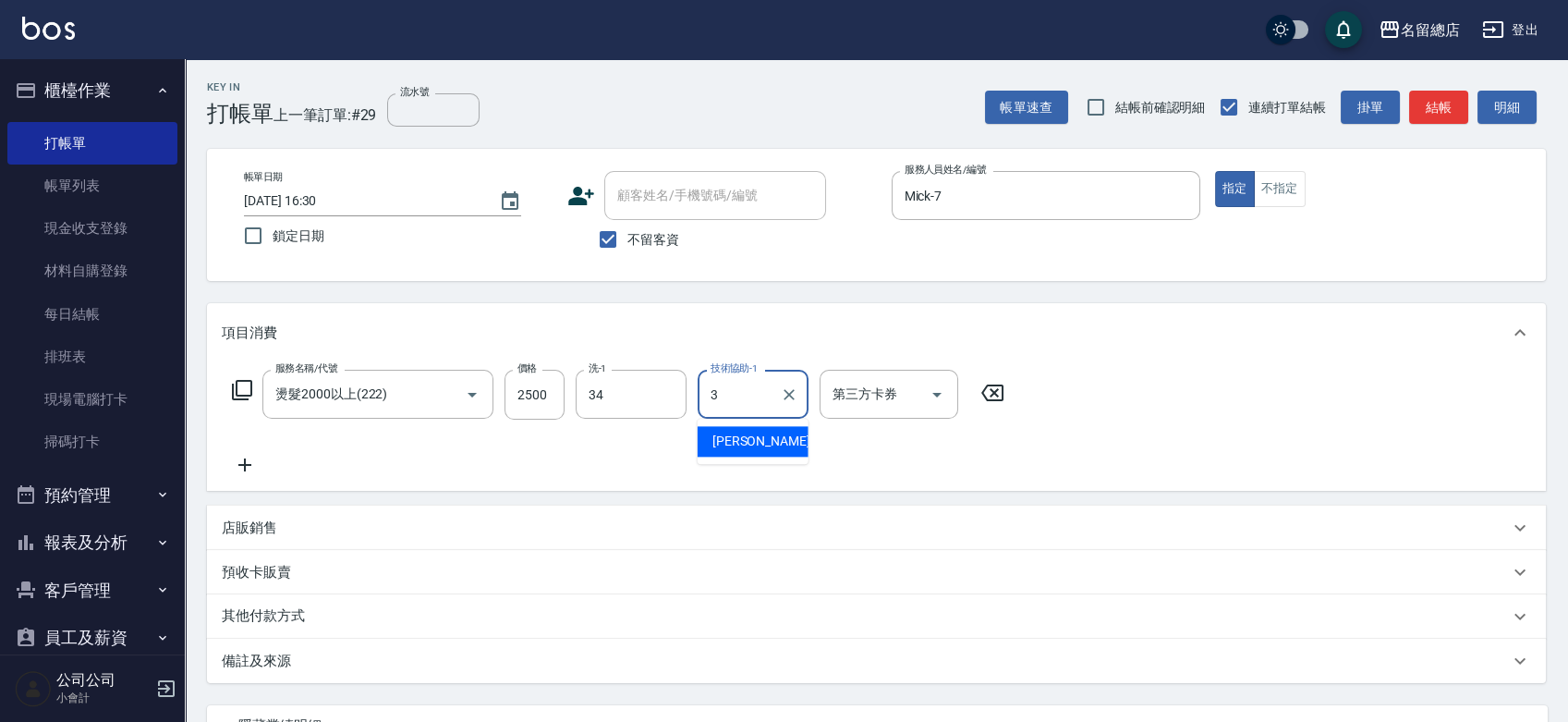
type input "[PERSON_NAME]-34"
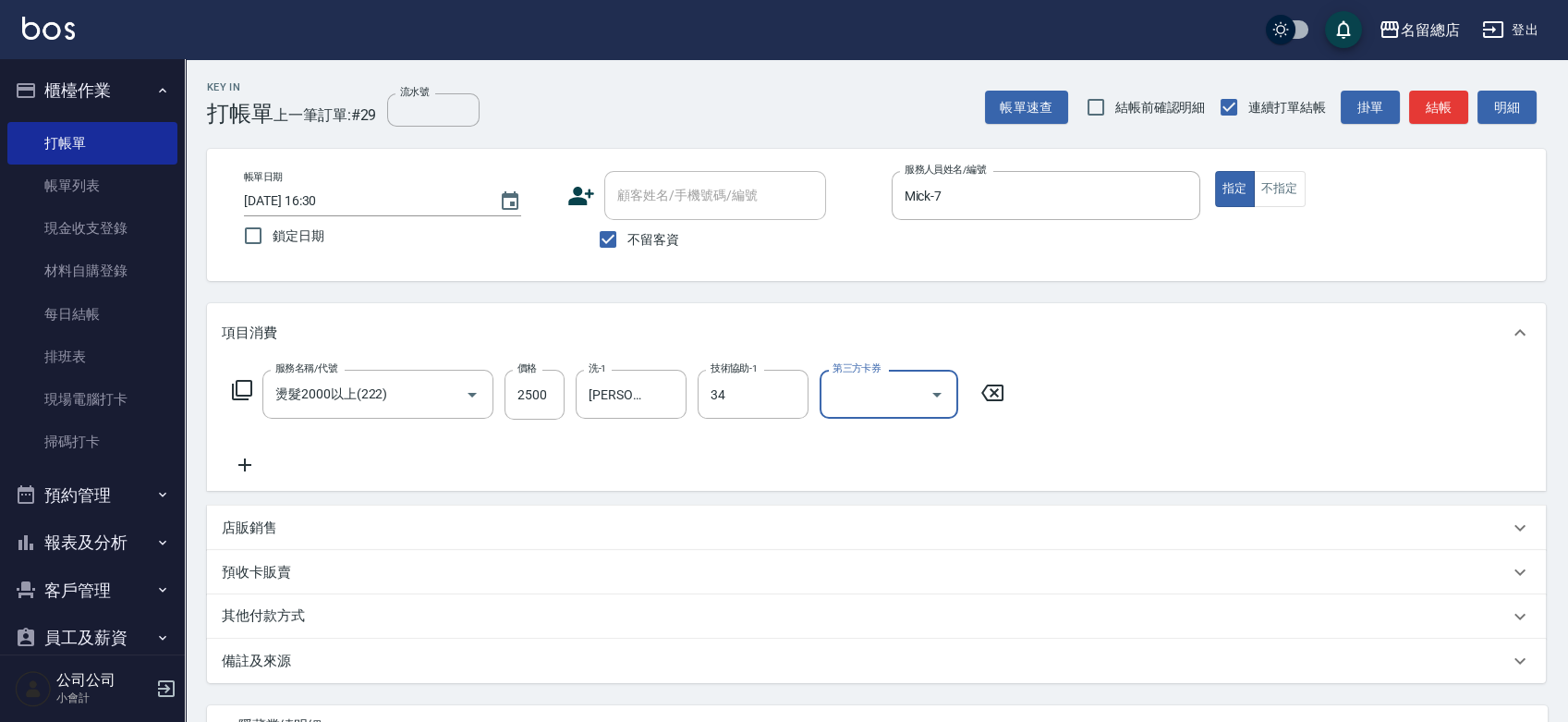
type input "[PERSON_NAME]-34"
type input "[DATE] 16:33"
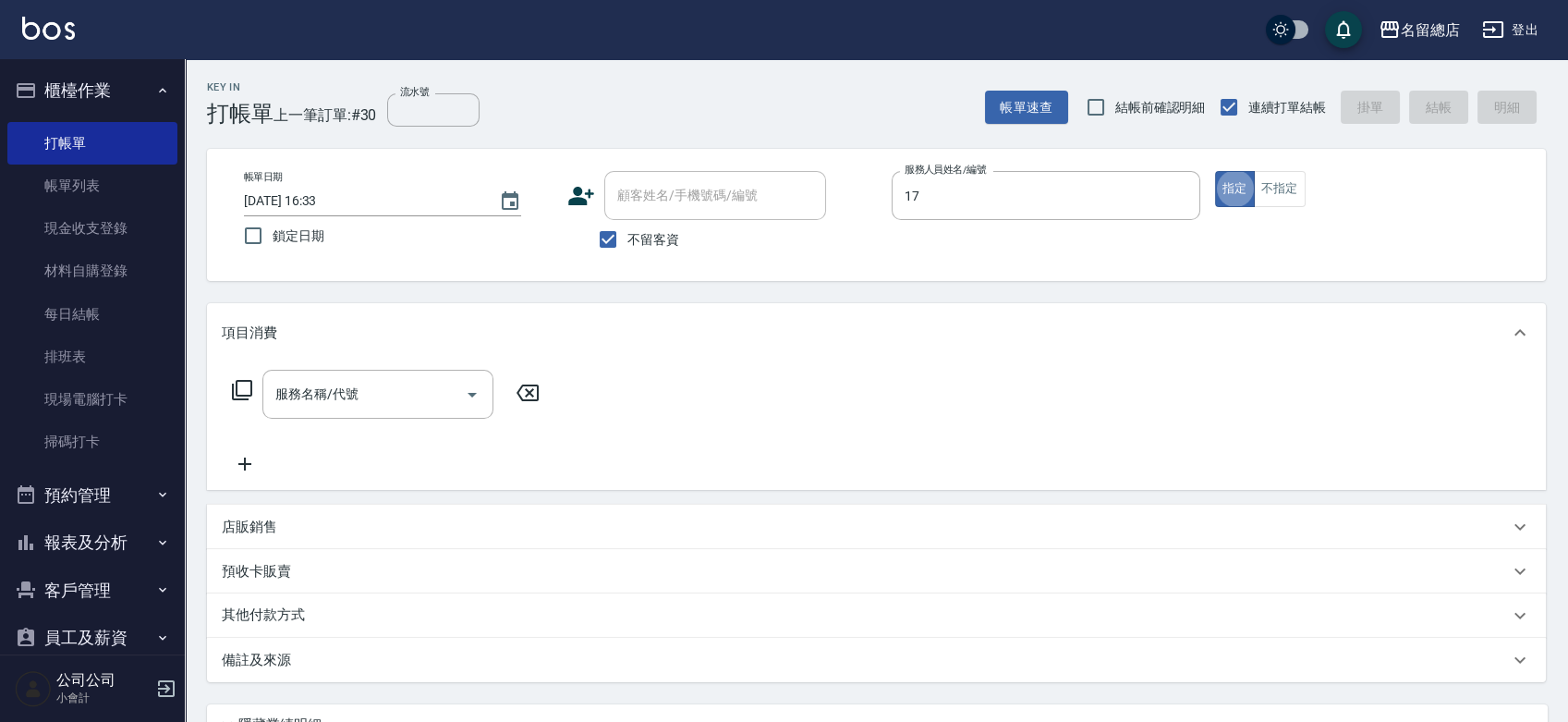
type input "[PERSON_NAME]-17"
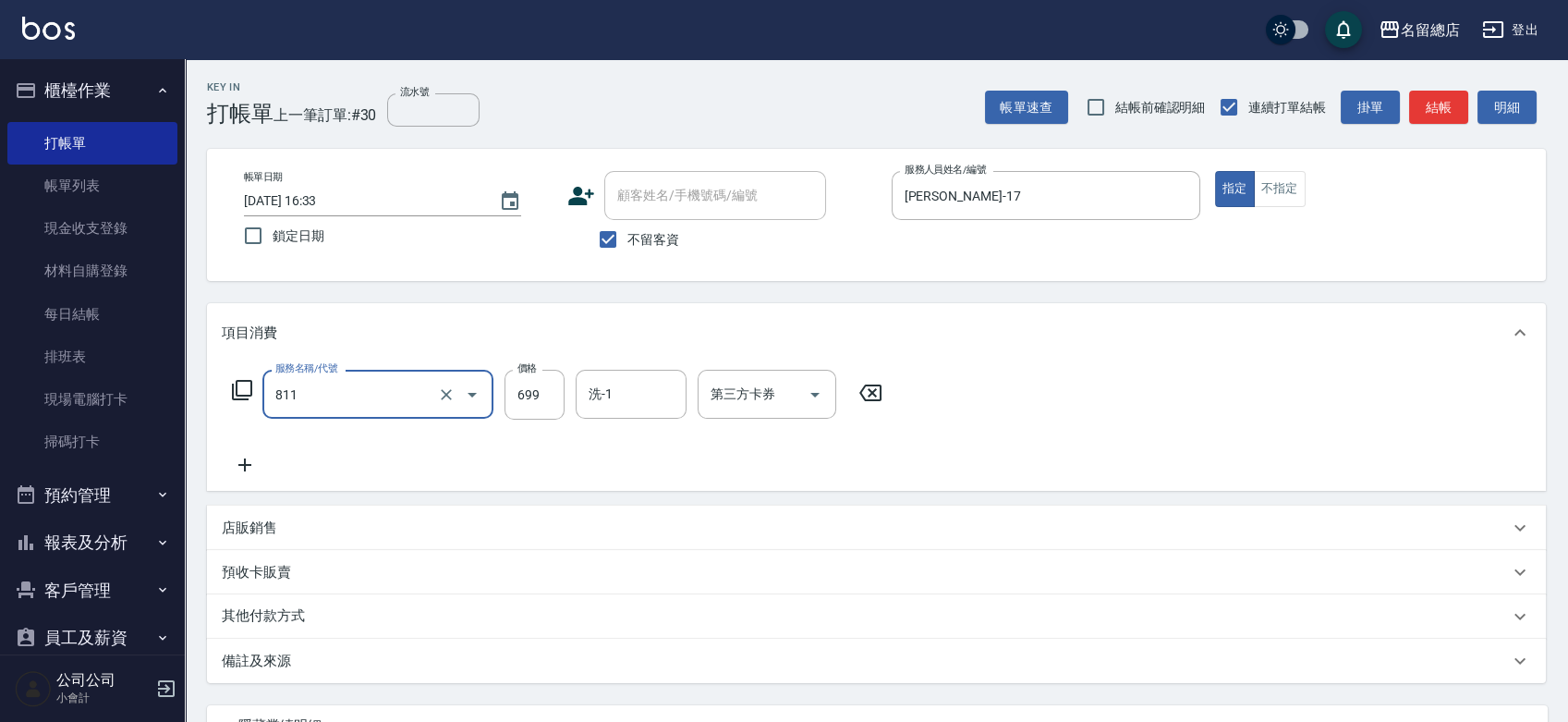
type input "洗+剪(811)"
type input "500"
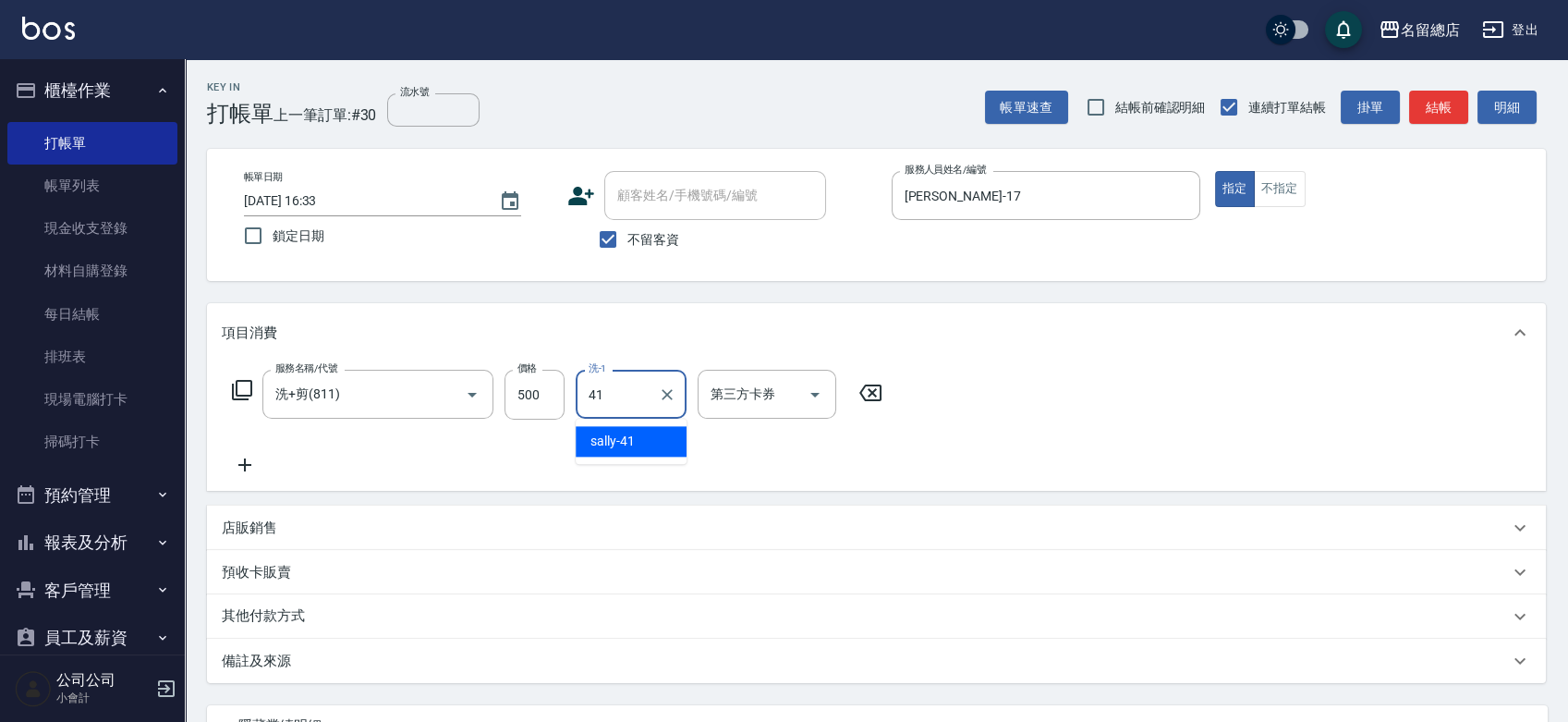
type input "[PERSON_NAME]-41"
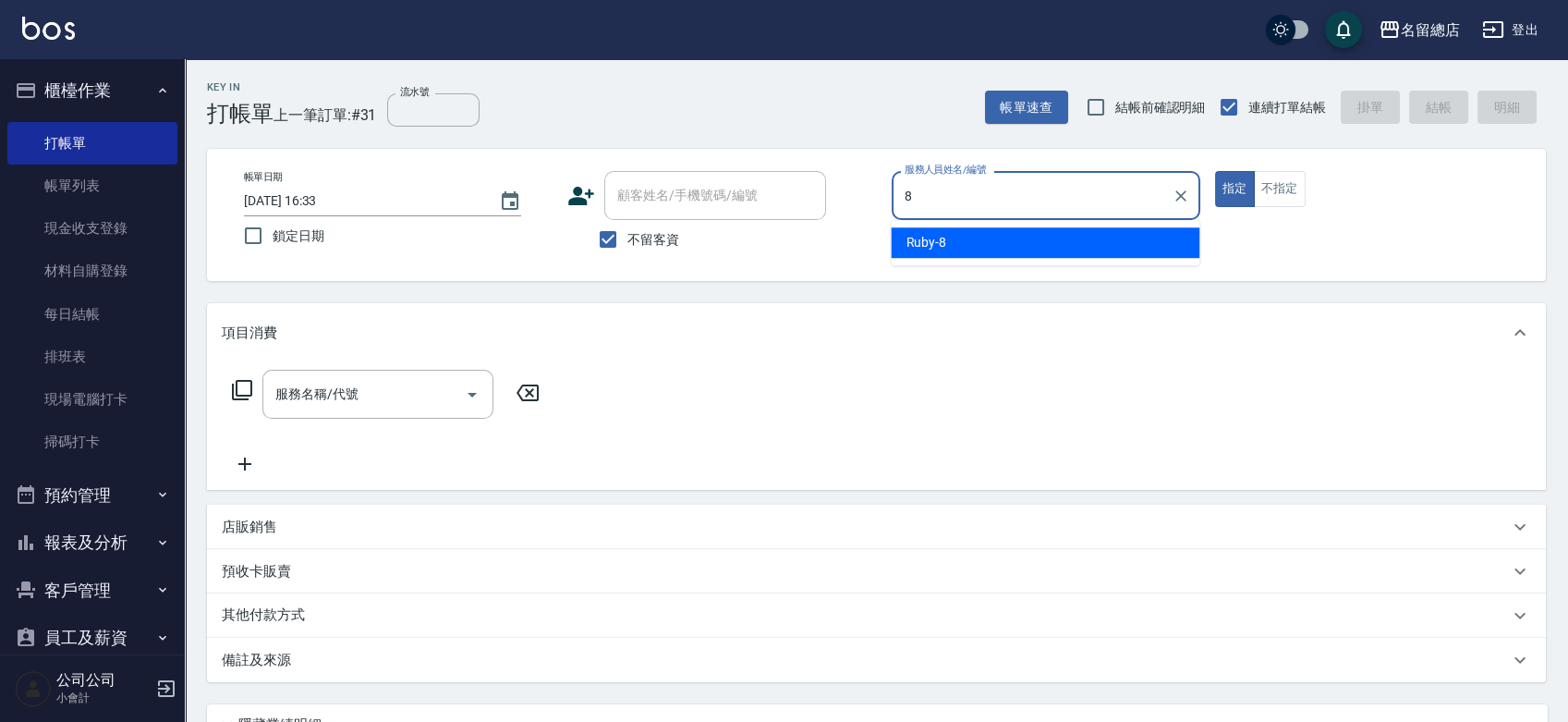
type input "Ruby-8"
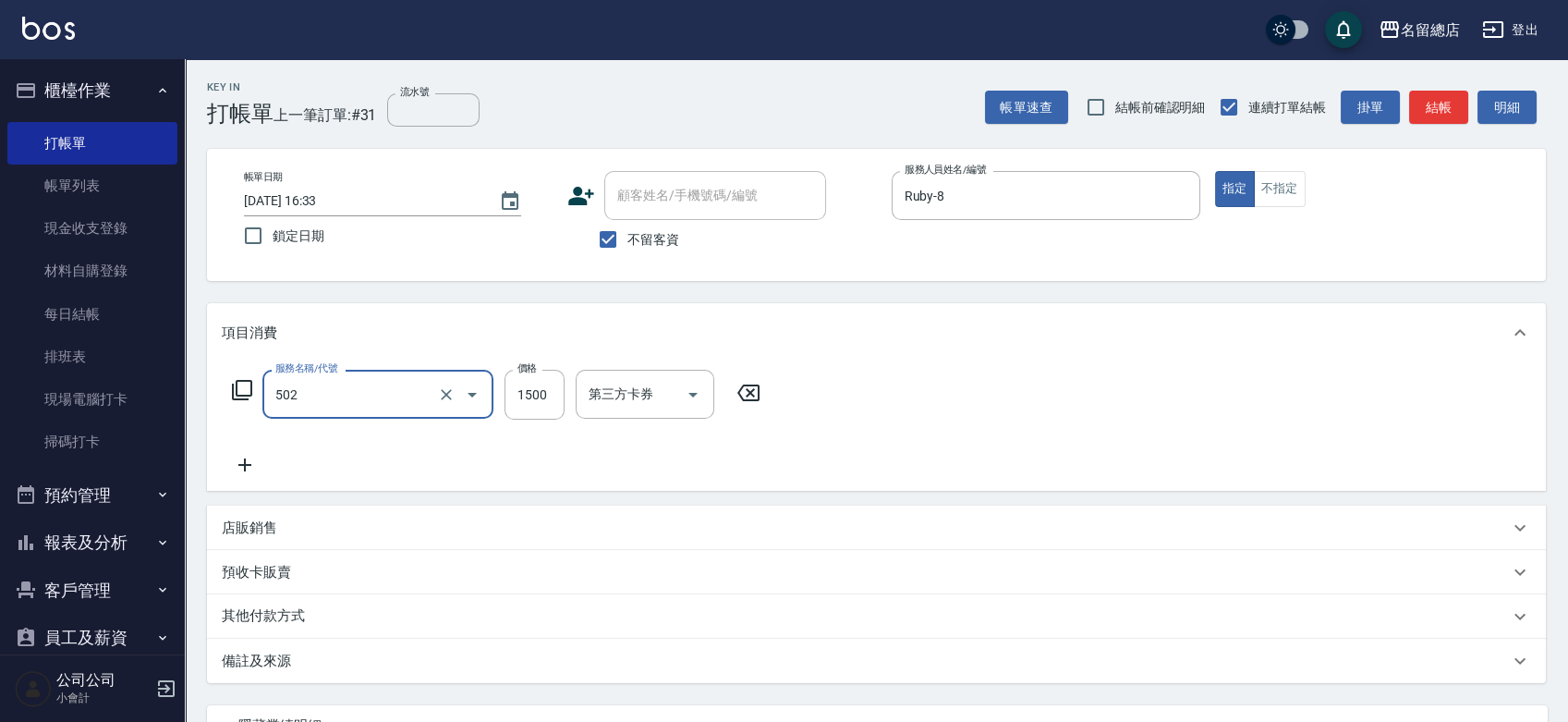
type input "染髮1500以上(502)"
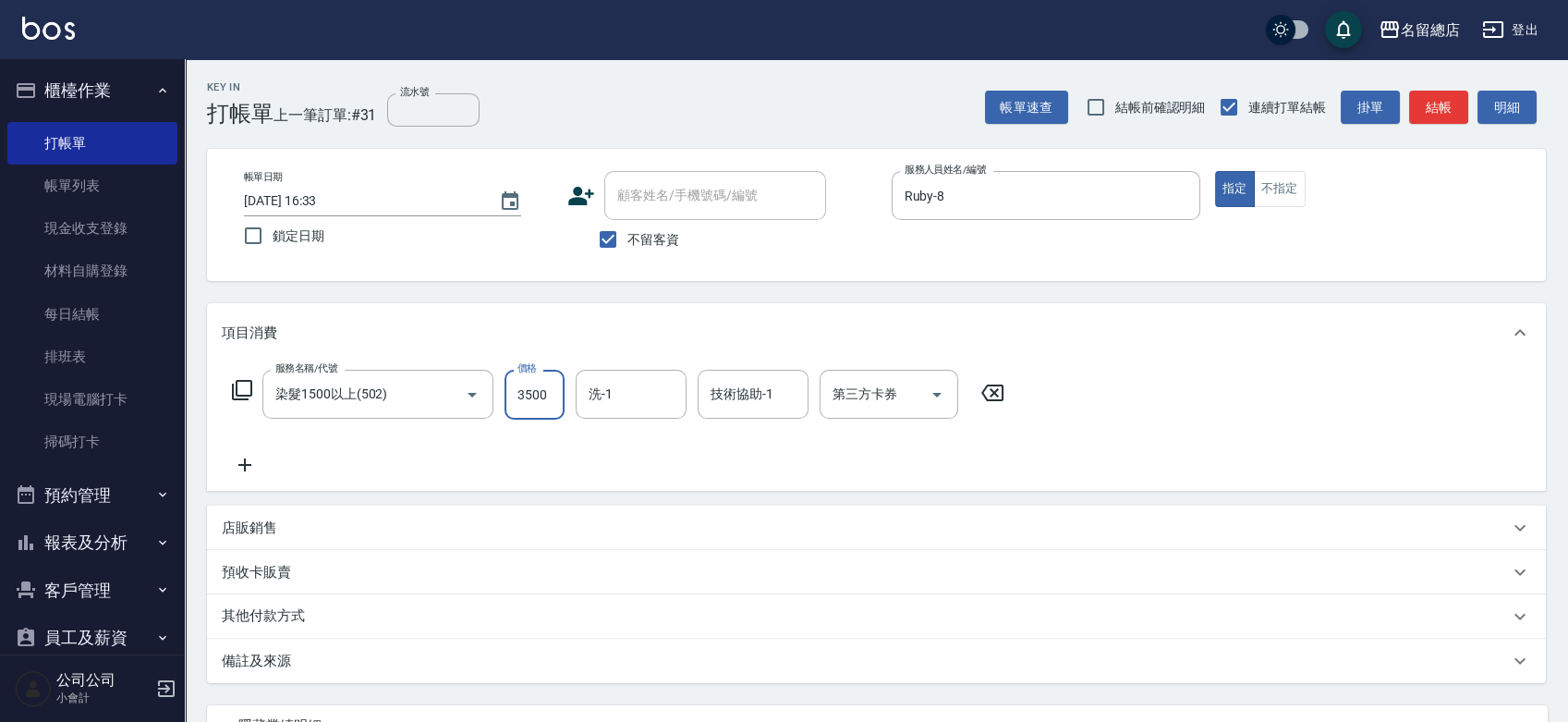
type input "3500"
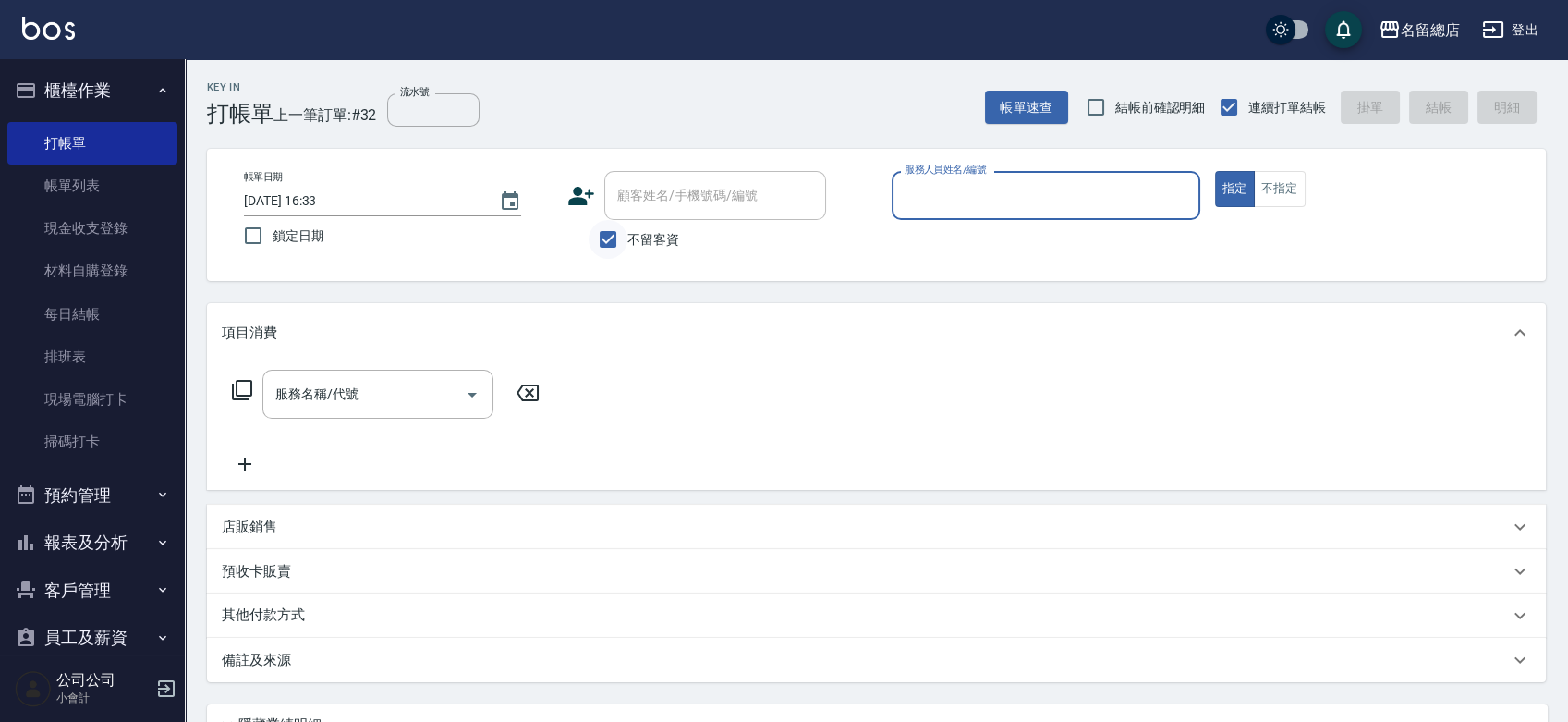
click at [606, 235] on input "不留客資" at bounding box center [608, 240] width 39 height 39
checkbox input "false"
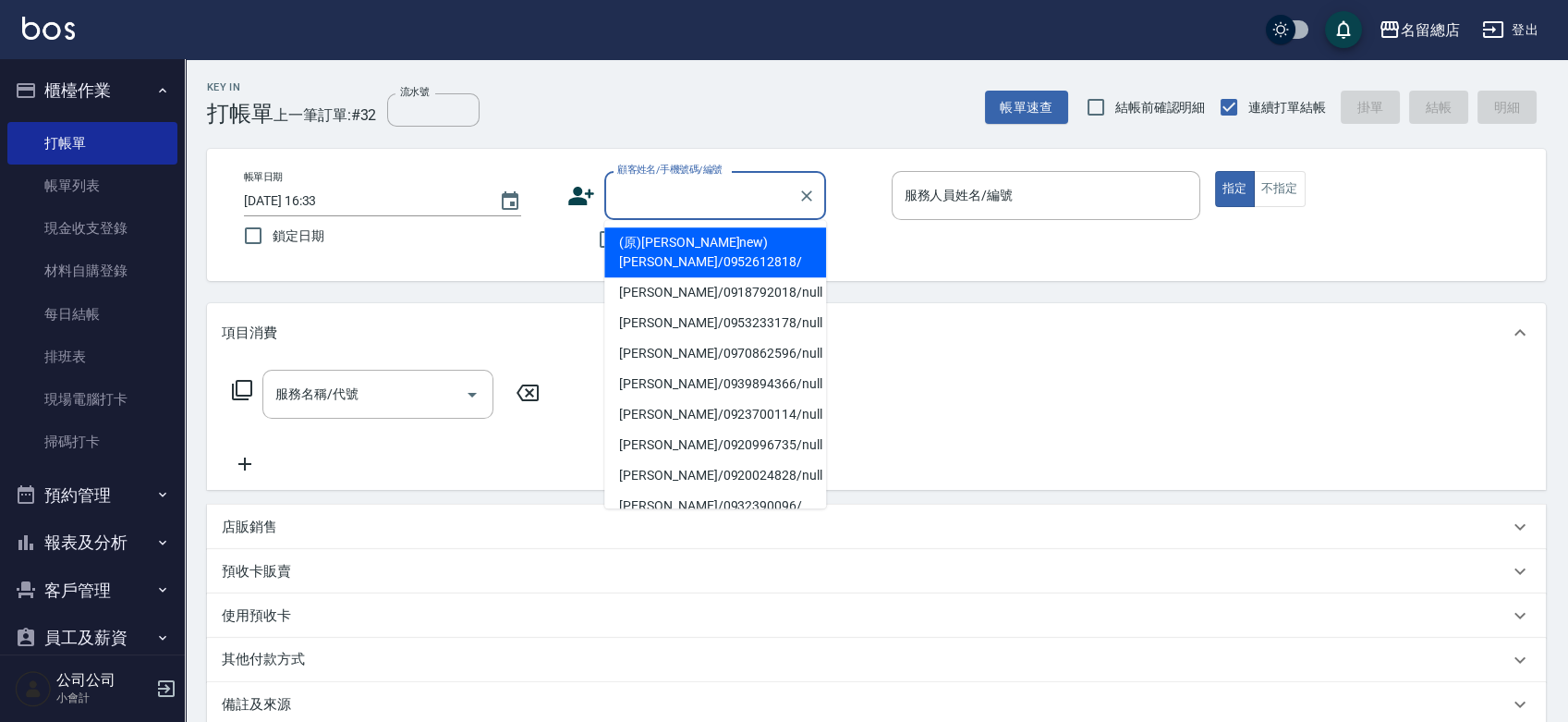
click at [641, 198] on input "顧客姓名/手機號碼/編號" at bounding box center [701, 195] width 178 height 32
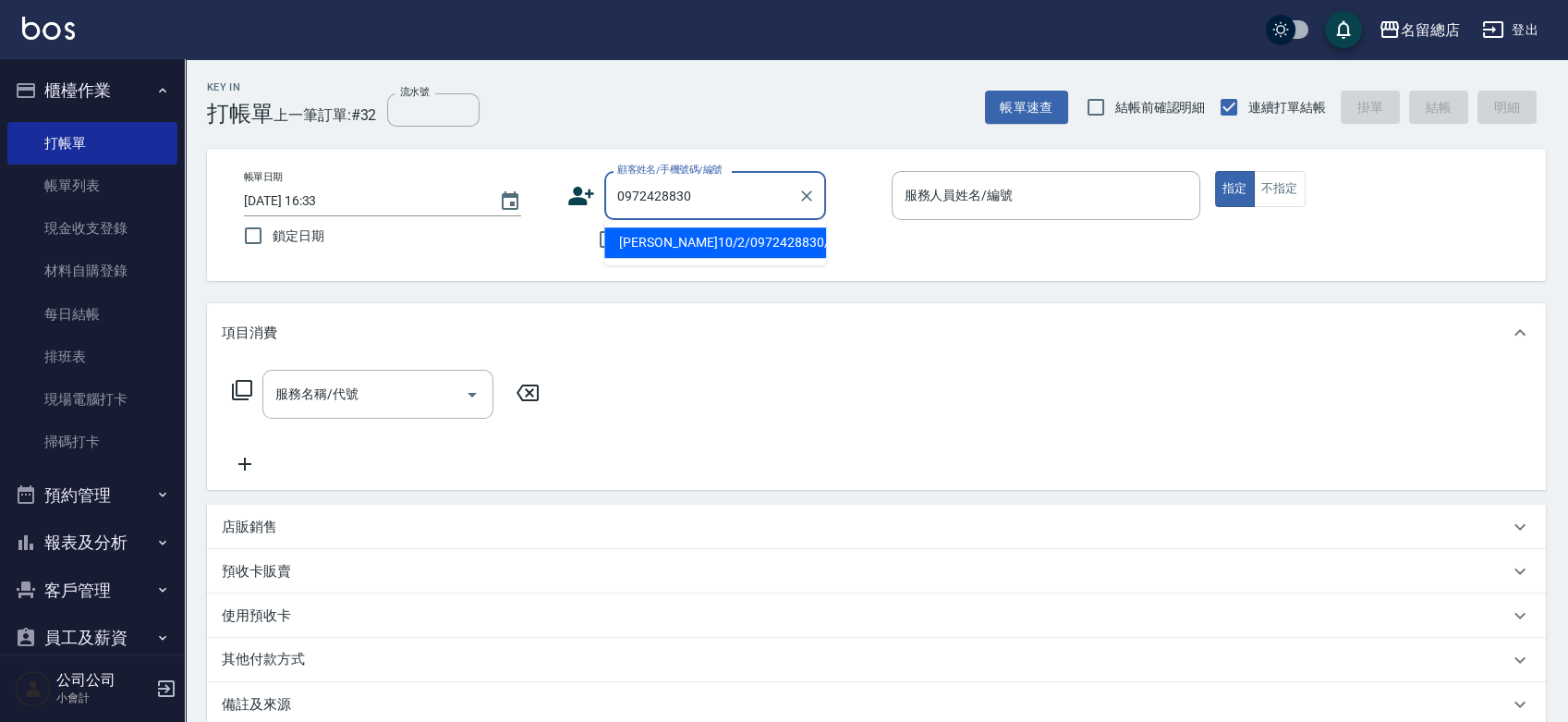
type input "[PERSON_NAME]10/2/0972428830/null"
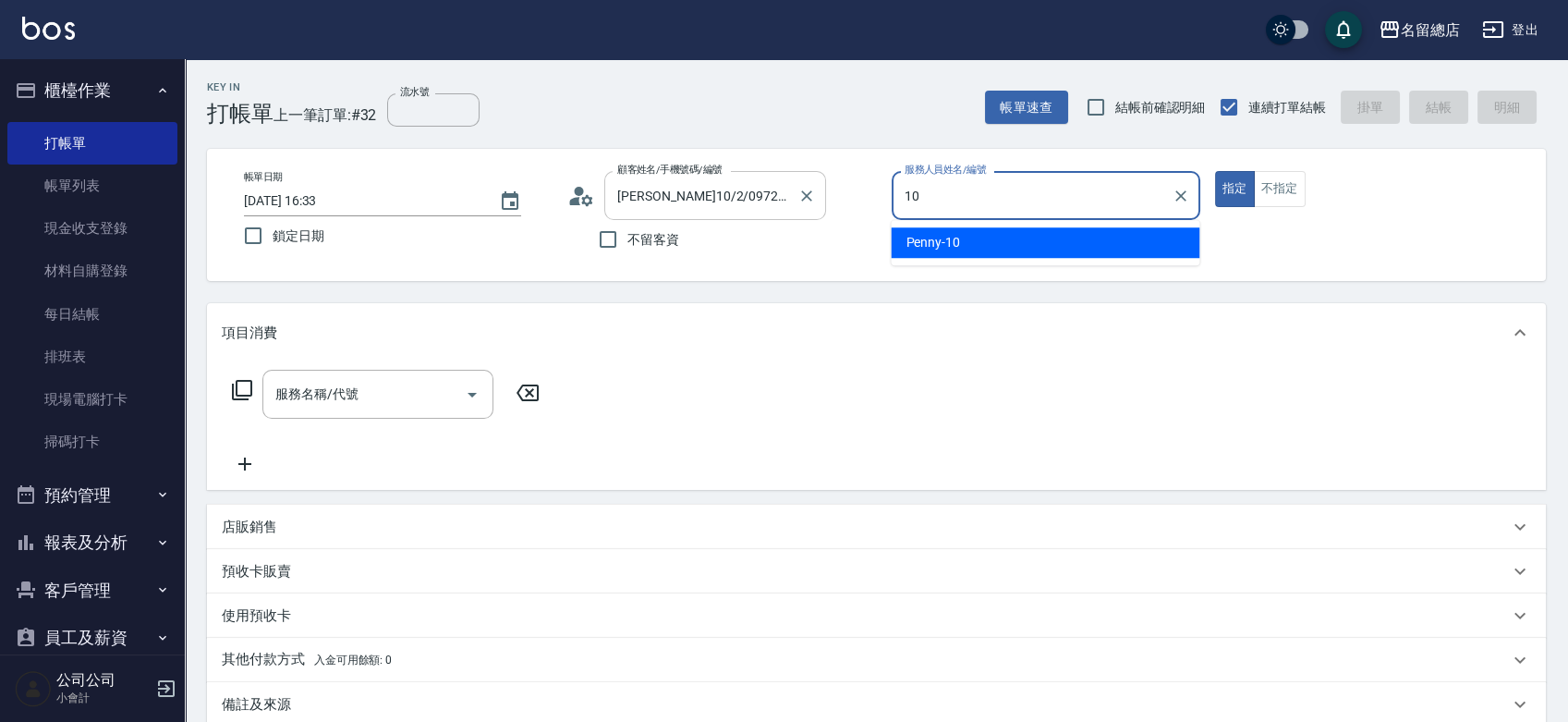
type input "Penny-10"
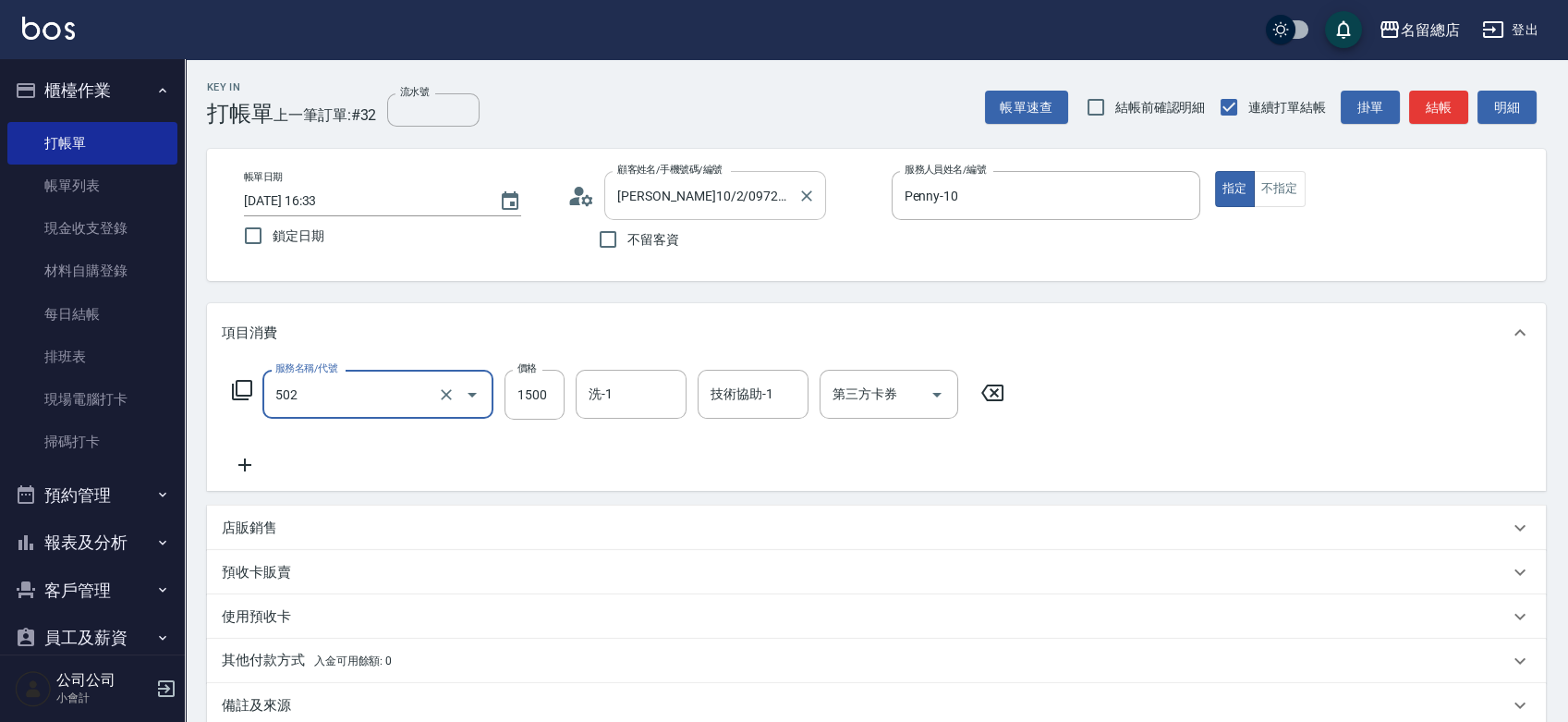
type input "染髮1500以上(502)"
type input "1999"
type input "26"
type input "[PERSON_NAME]-26"
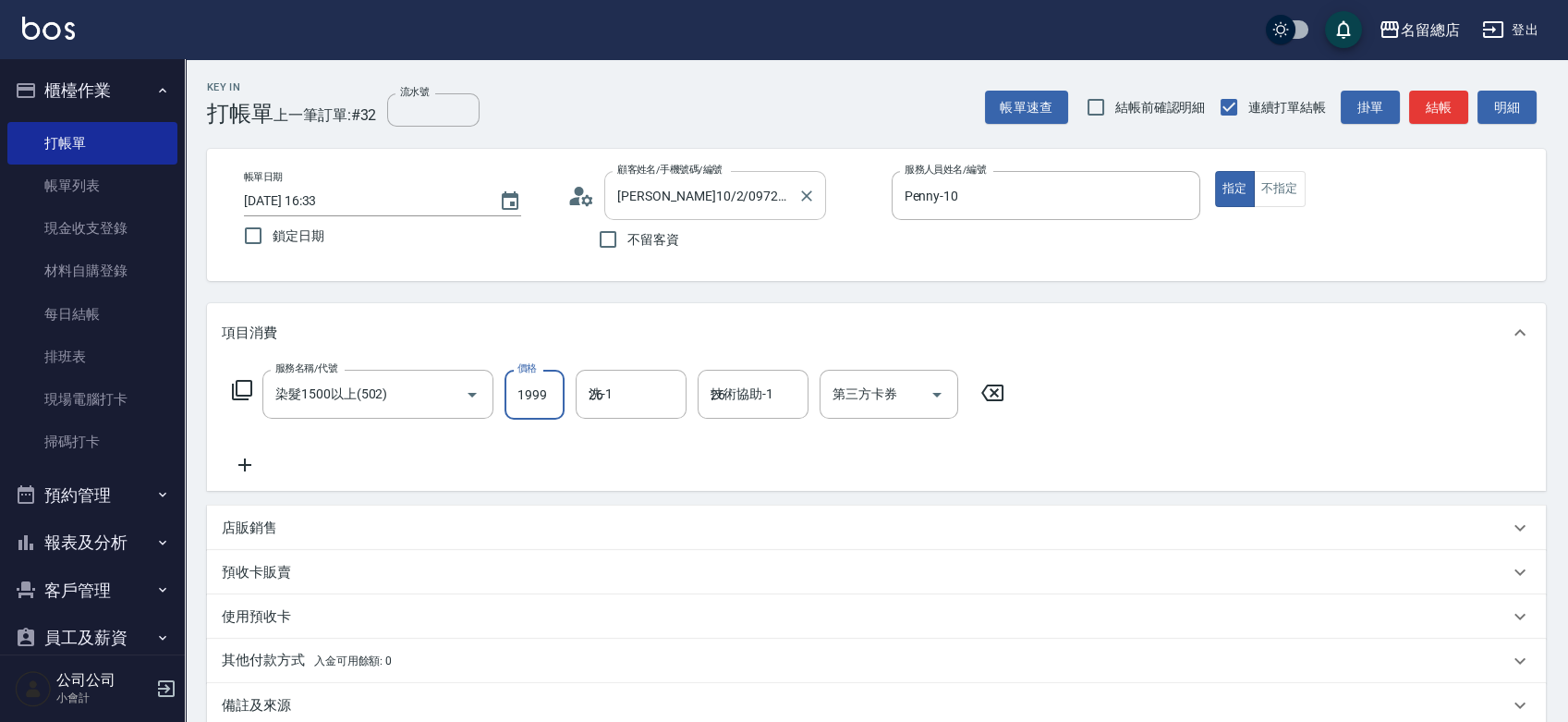
type input "[PERSON_NAME]-26"
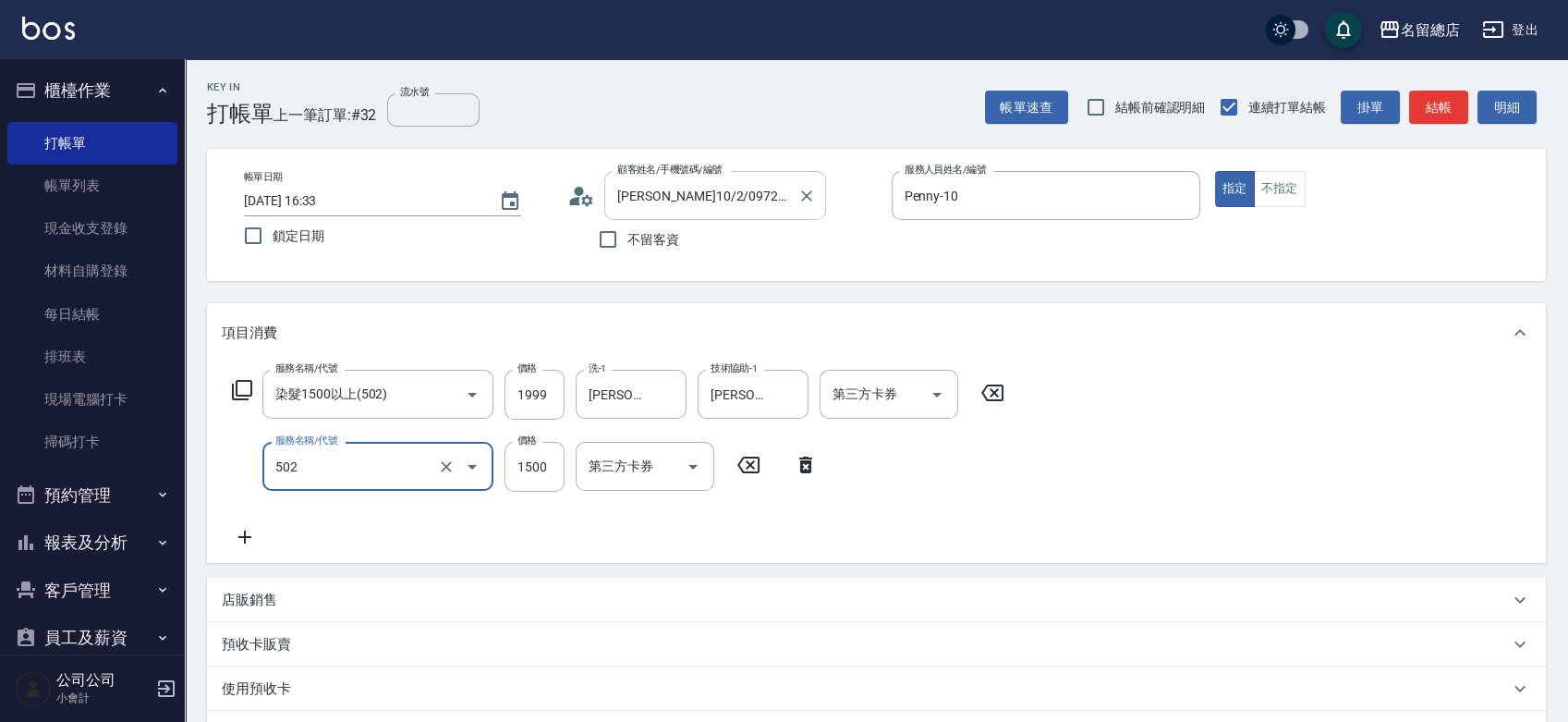
type input "染髮1500以上(502)"
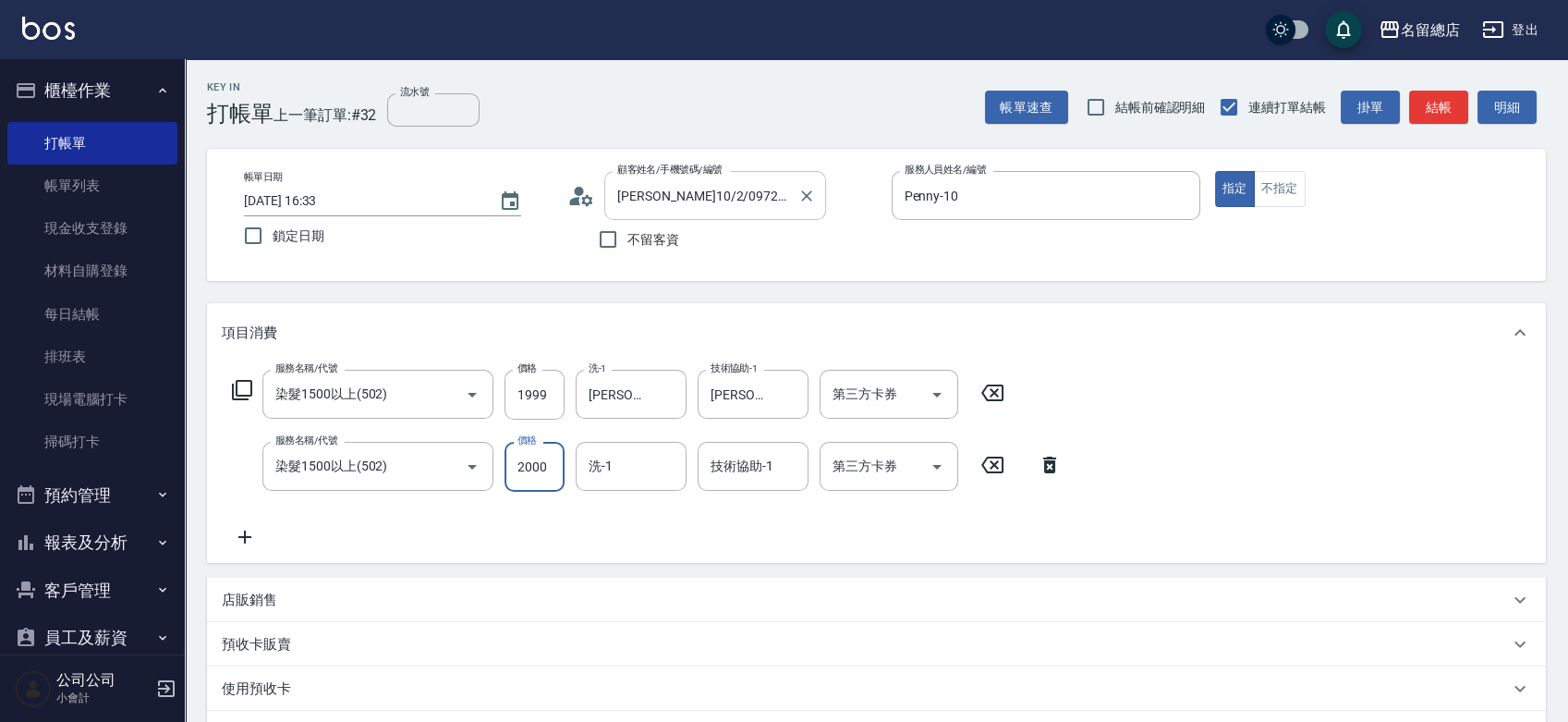
type input "2000"
type input "[PERSON_NAME]-26"
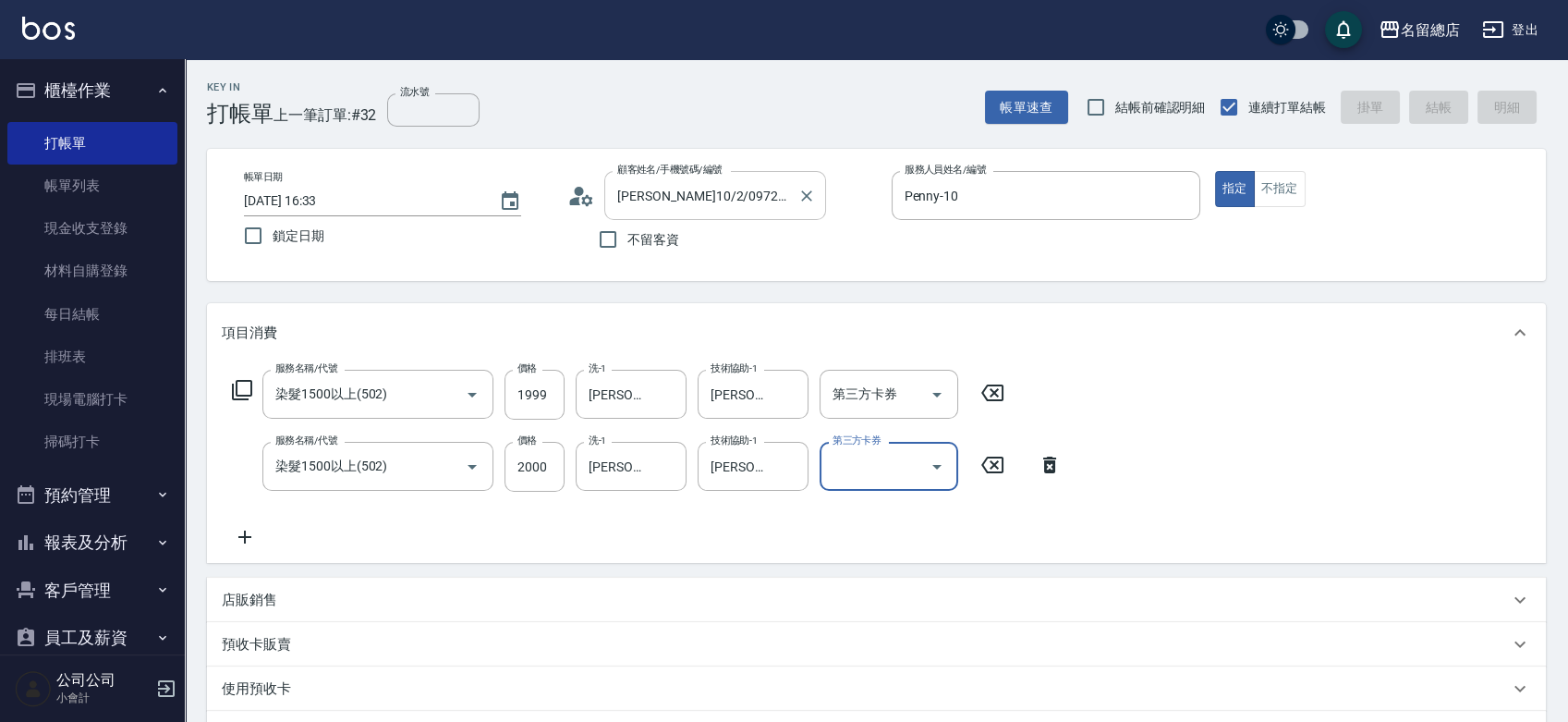
type input "[DATE] 16:34"
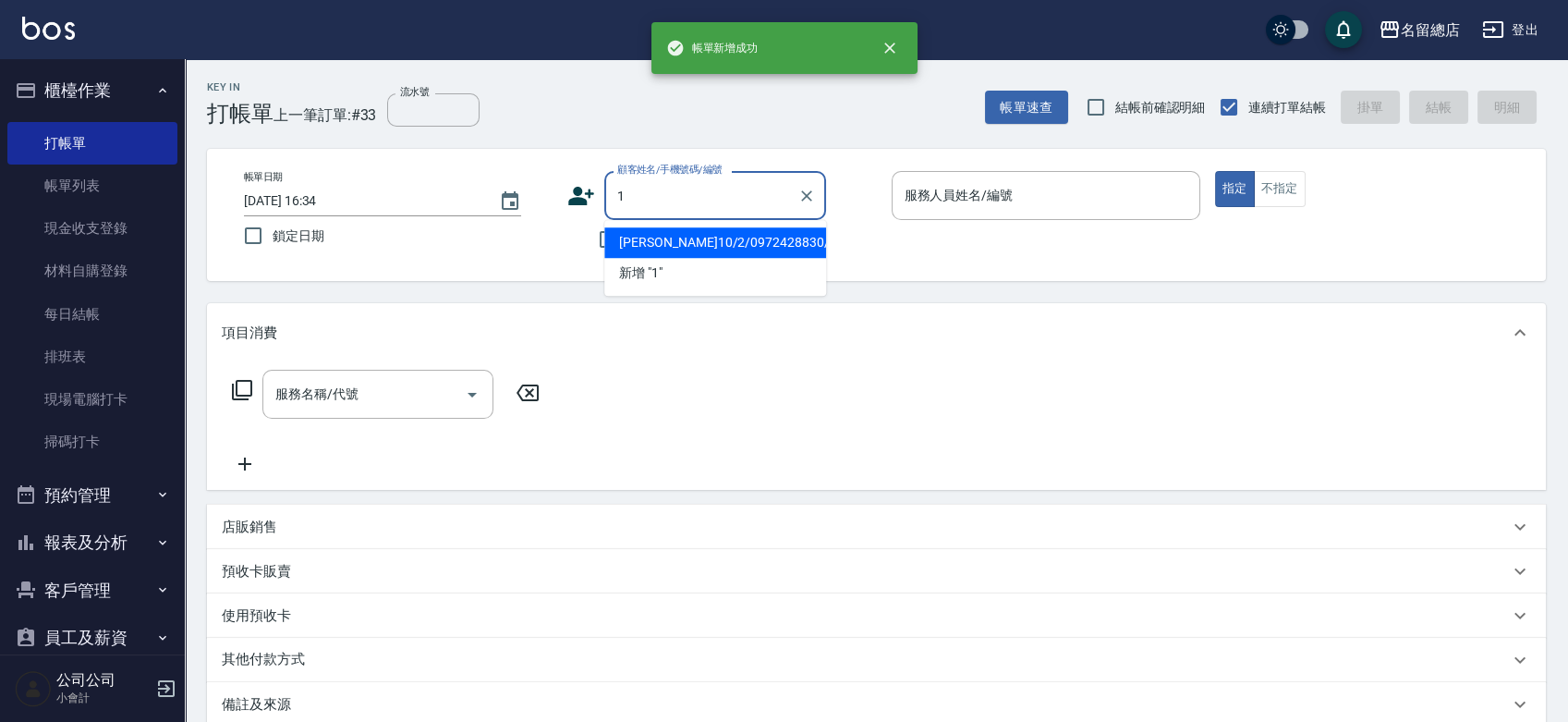
type input "15"
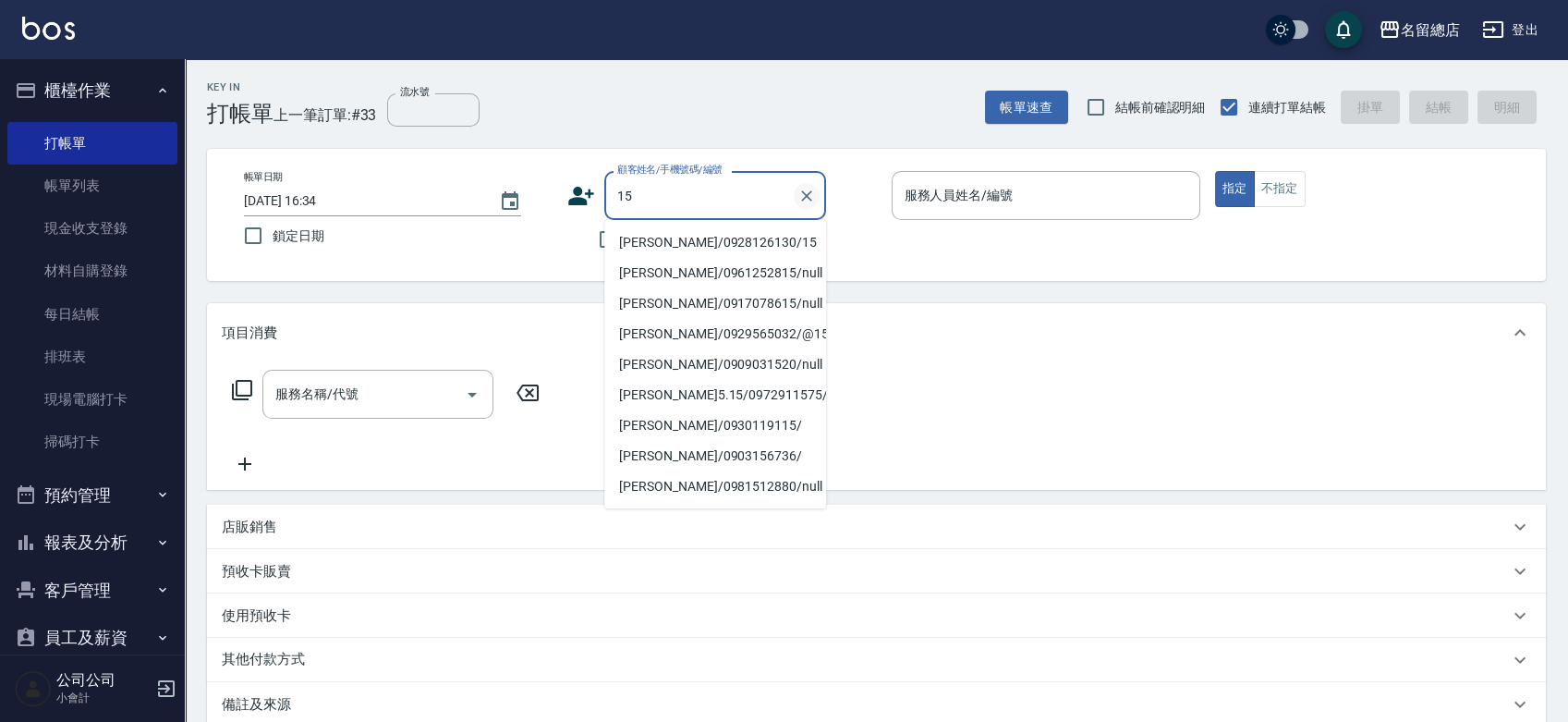
click at [805, 196] on icon "Clear" at bounding box center [806, 195] width 18 height 18
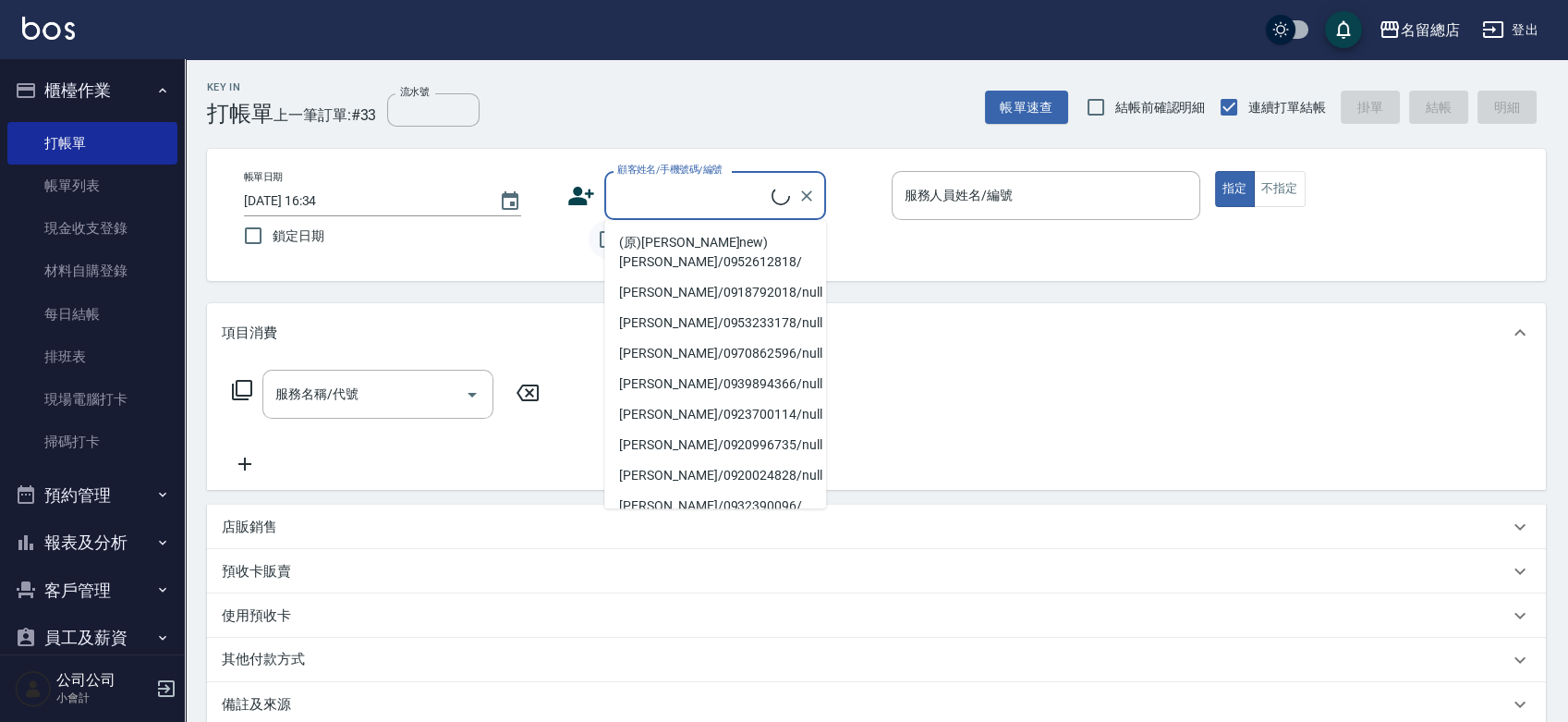
click at [595, 238] on input "不留客資" at bounding box center [608, 240] width 39 height 39
checkbox input "true"
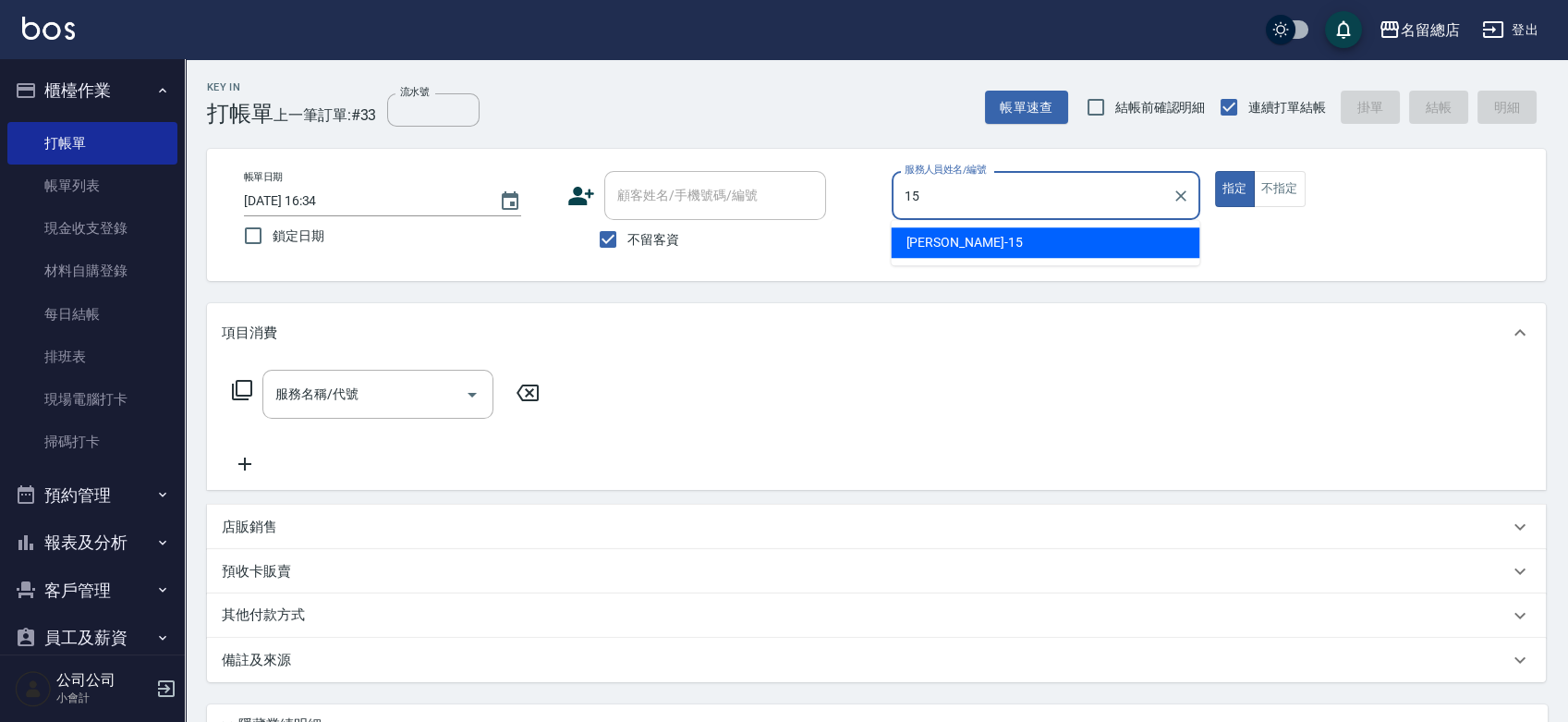
type input "[PERSON_NAME]-15"
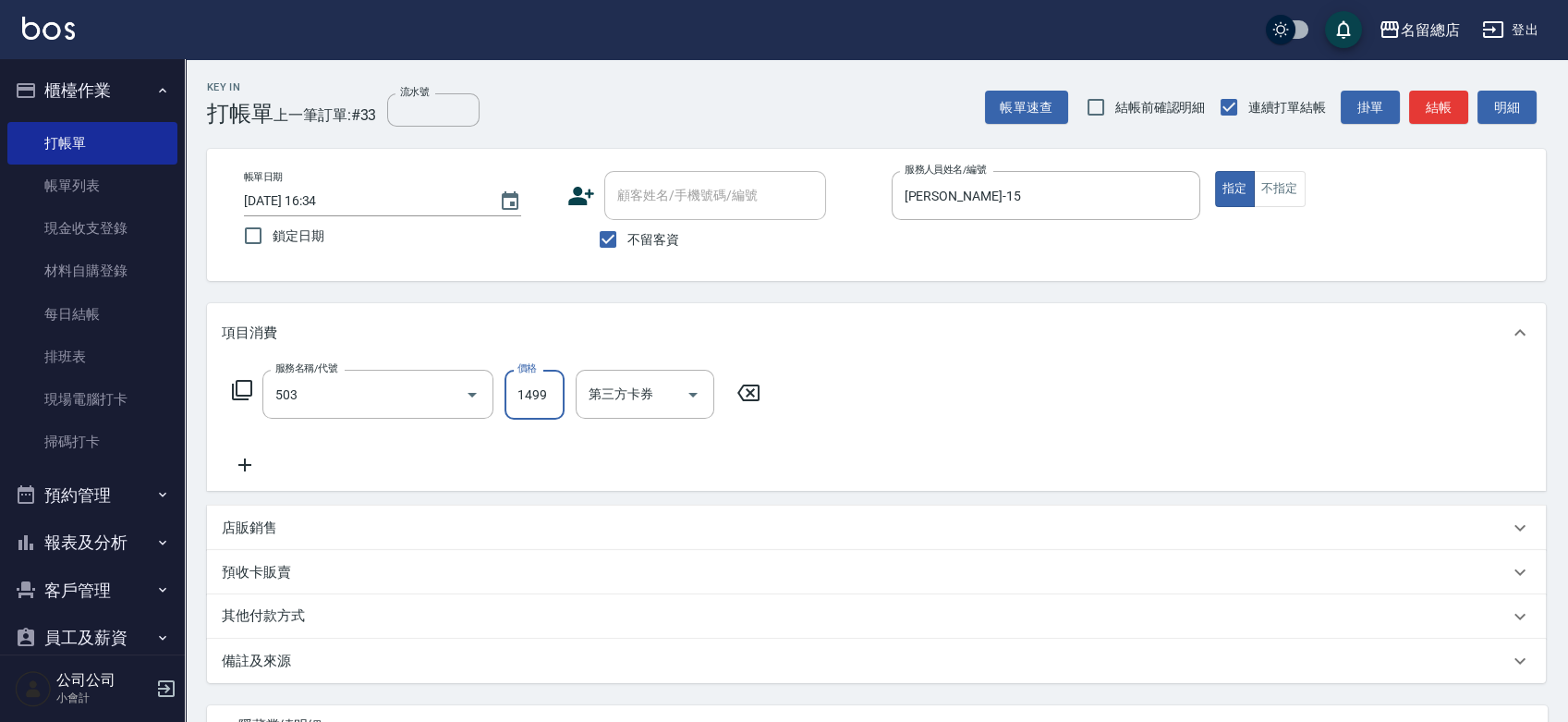
type input "染髮1000~1499(503)"
type input "1100"
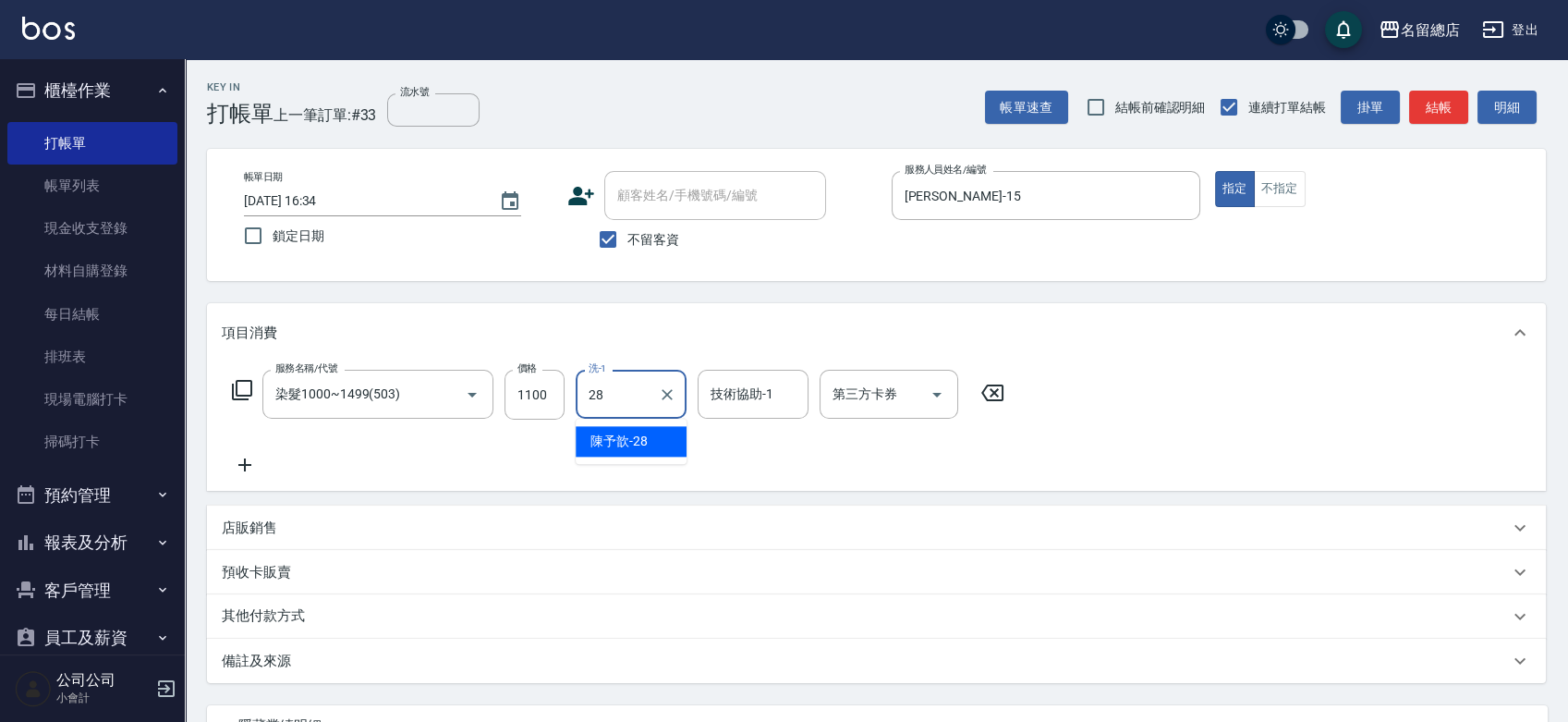
type input "陳予歆-28"
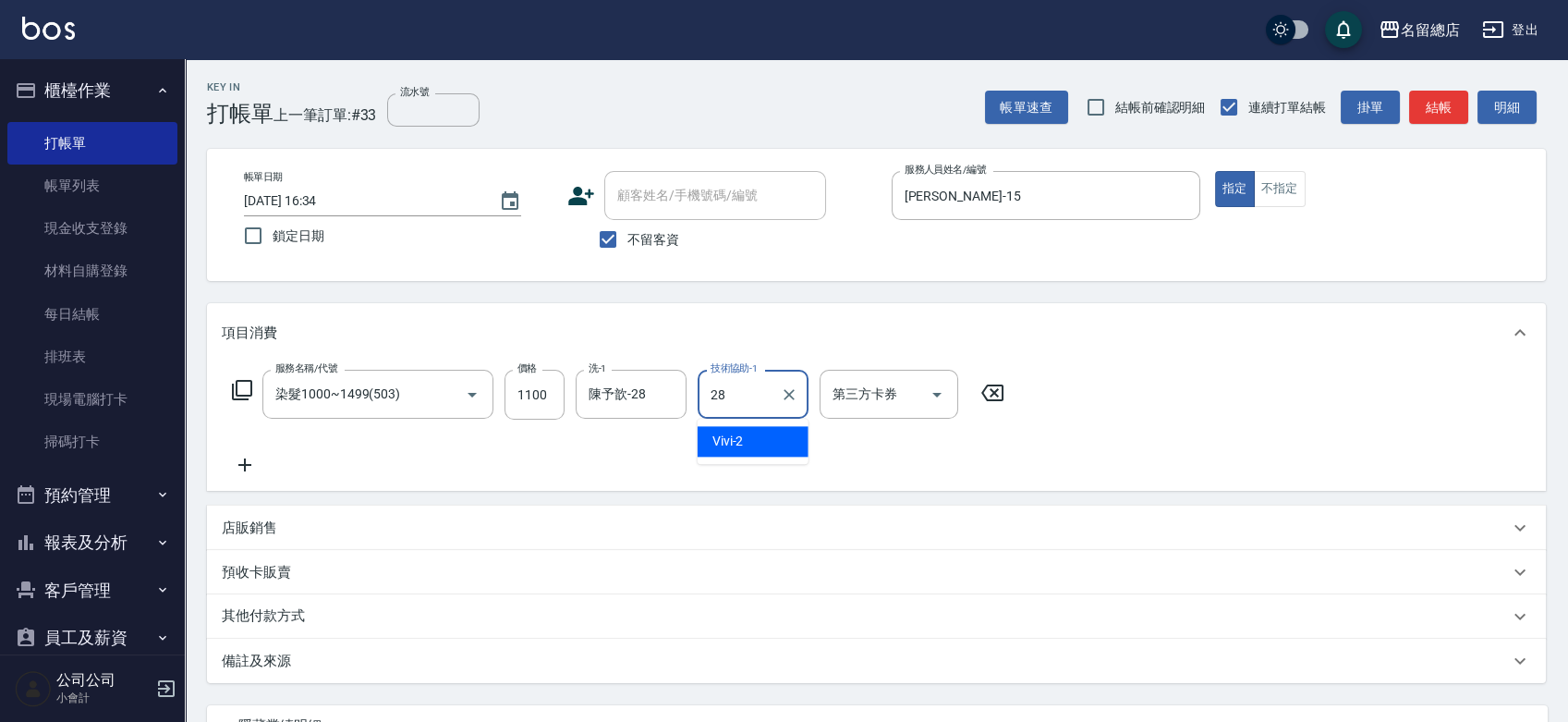
type input "陳予歆-28"
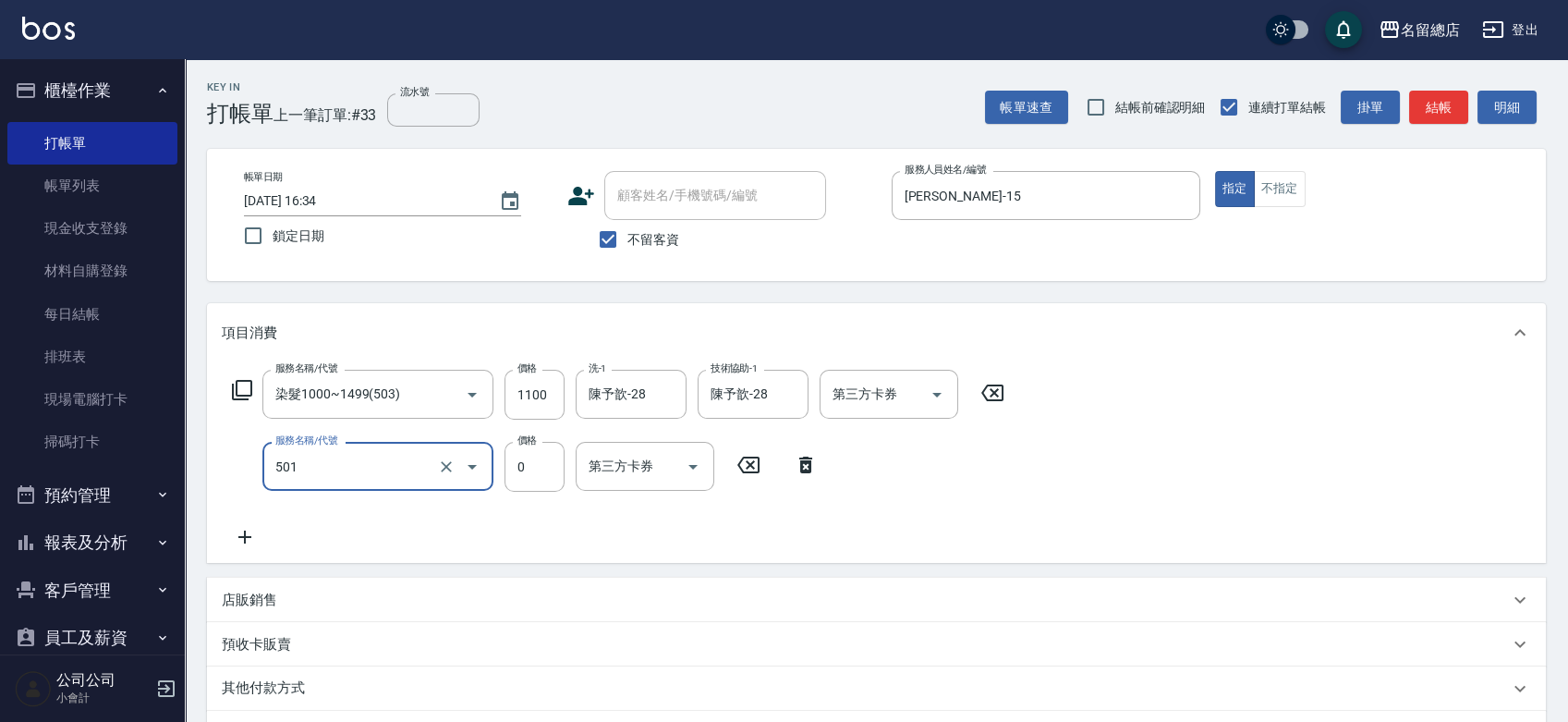
type input "2段蓋卡1300以上(501)"
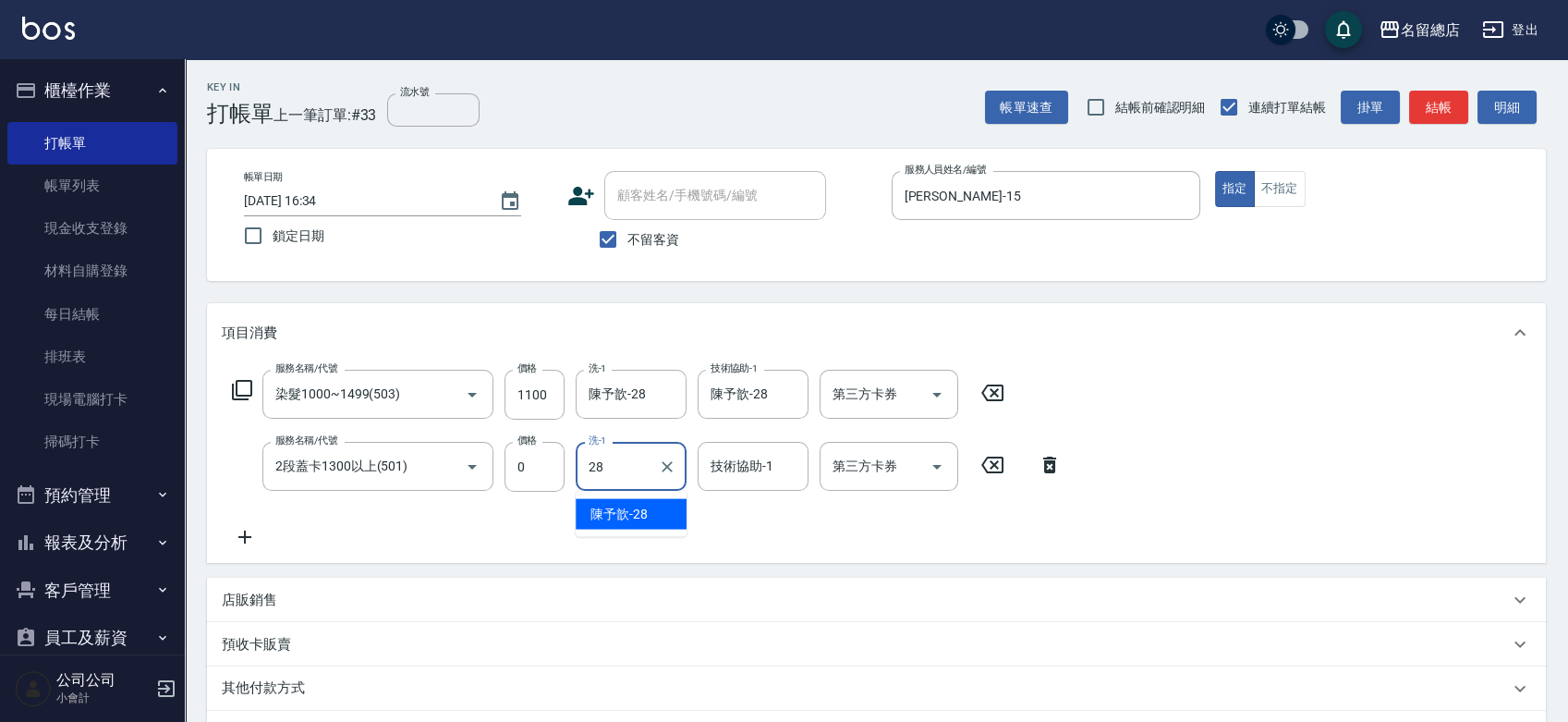
type input "陳予歆-28"
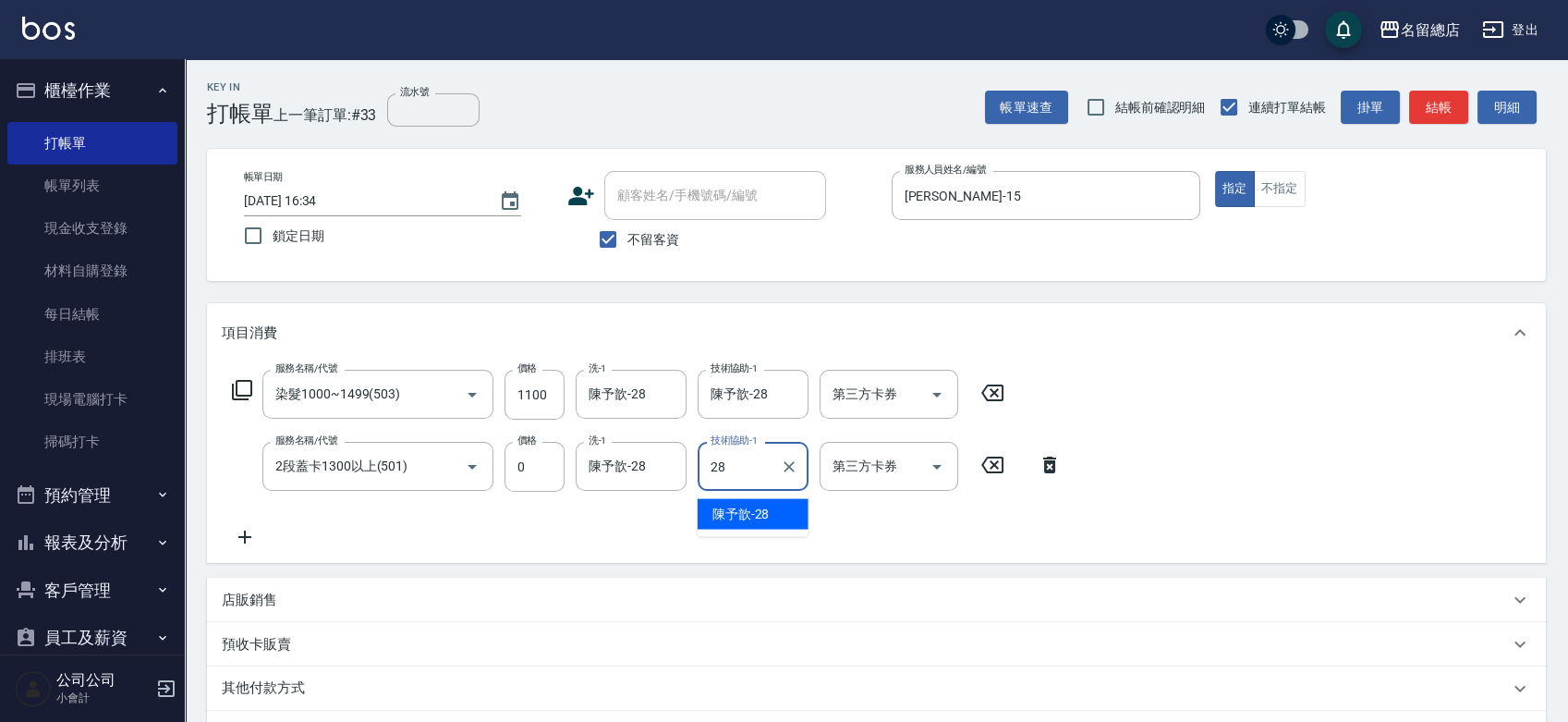
type input "陳予歆-28"
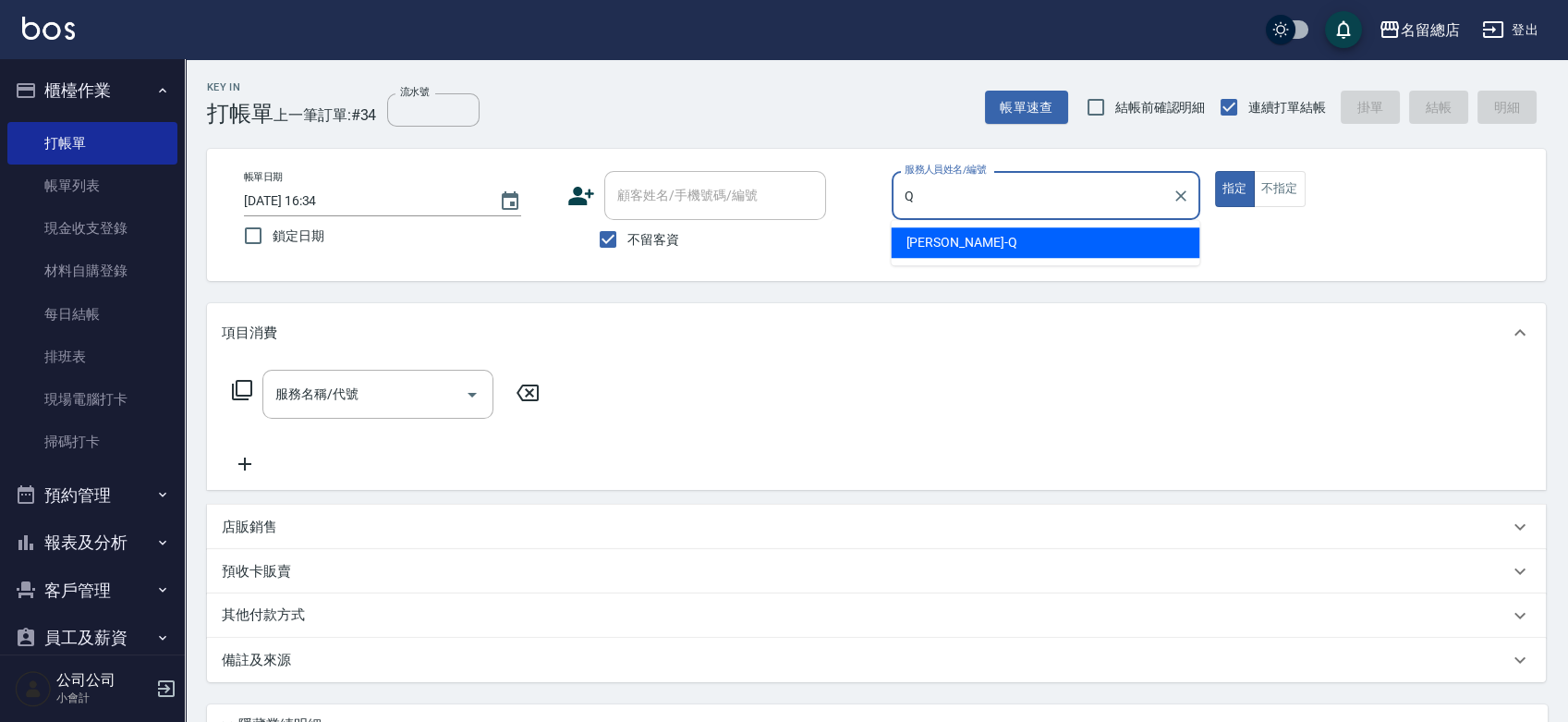
type input "[PERSON_NAME]"
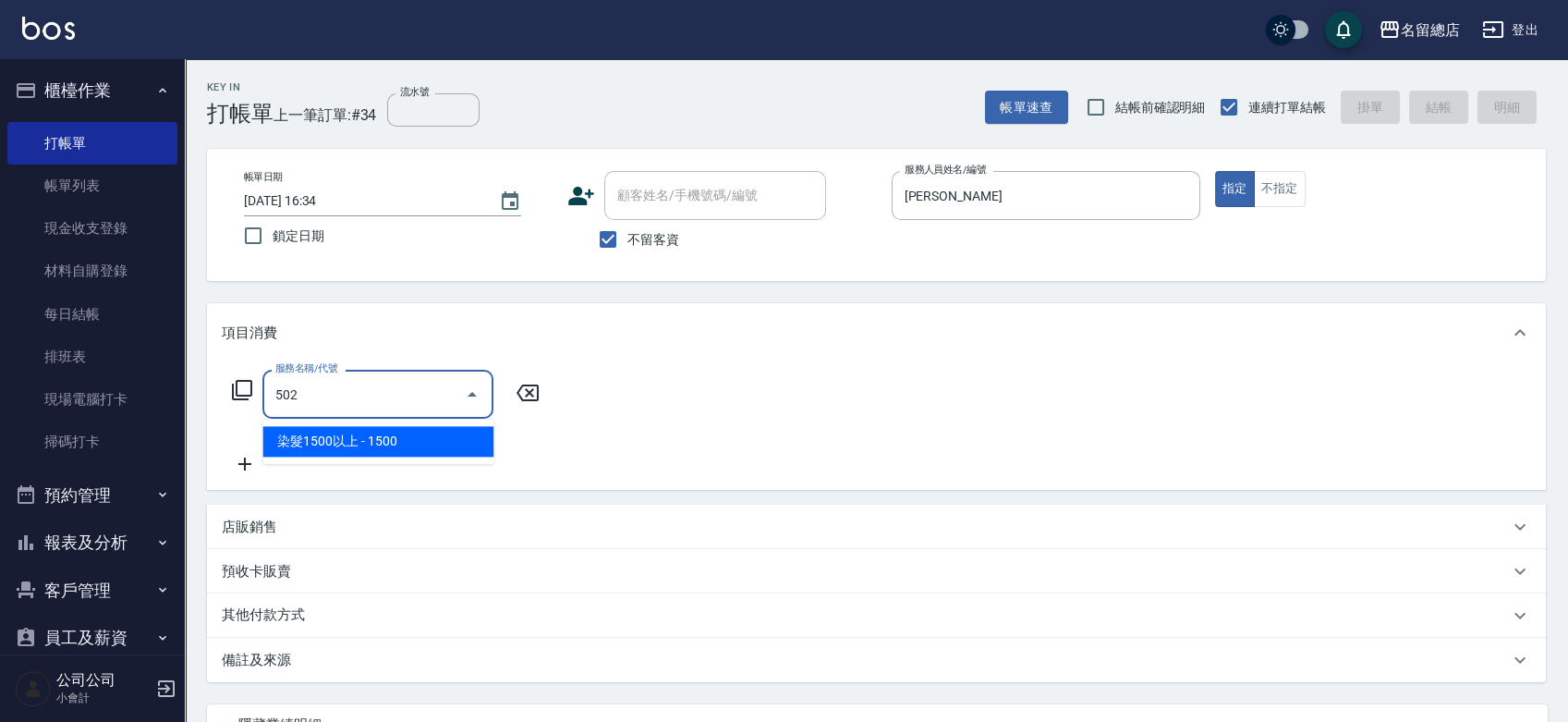
type input "染髮1500以上(502)"
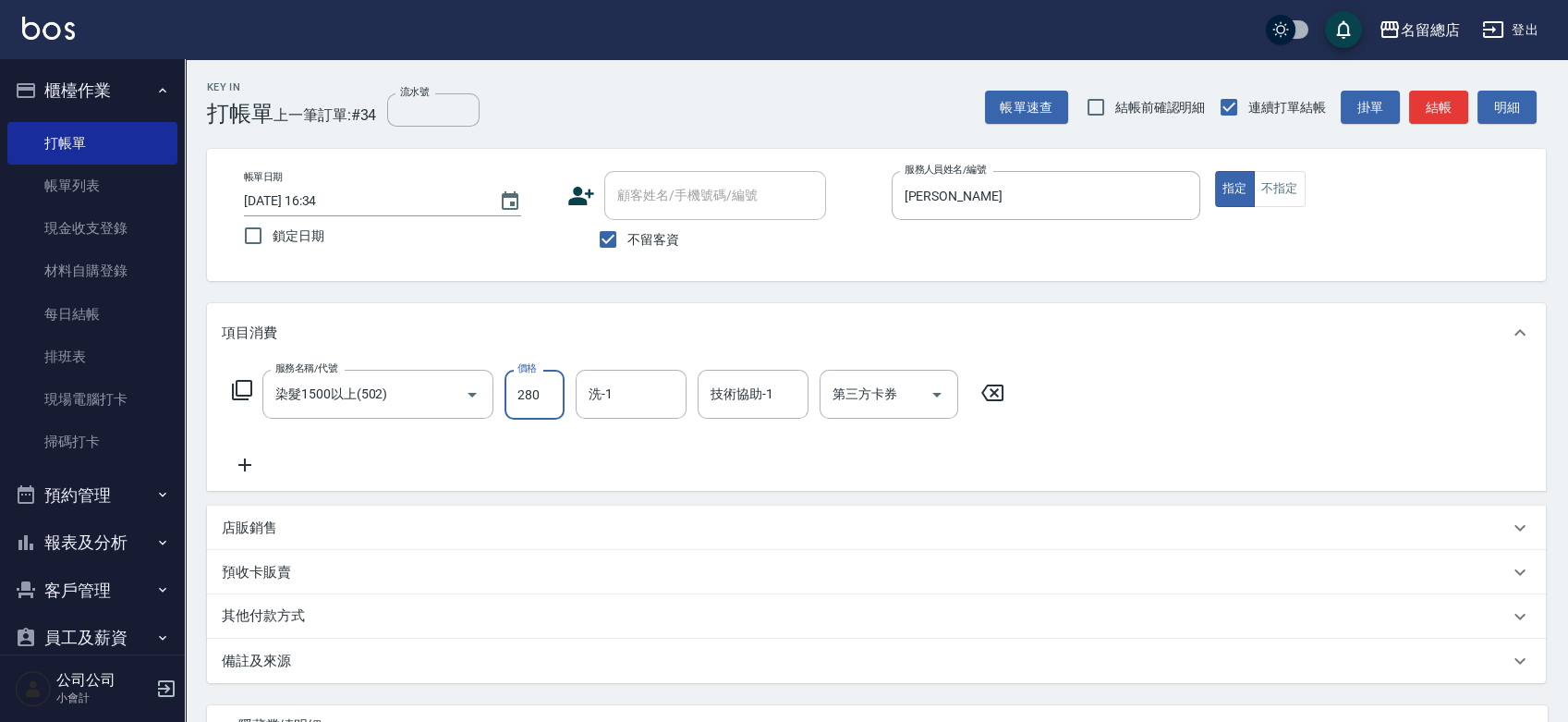
type input "2800"
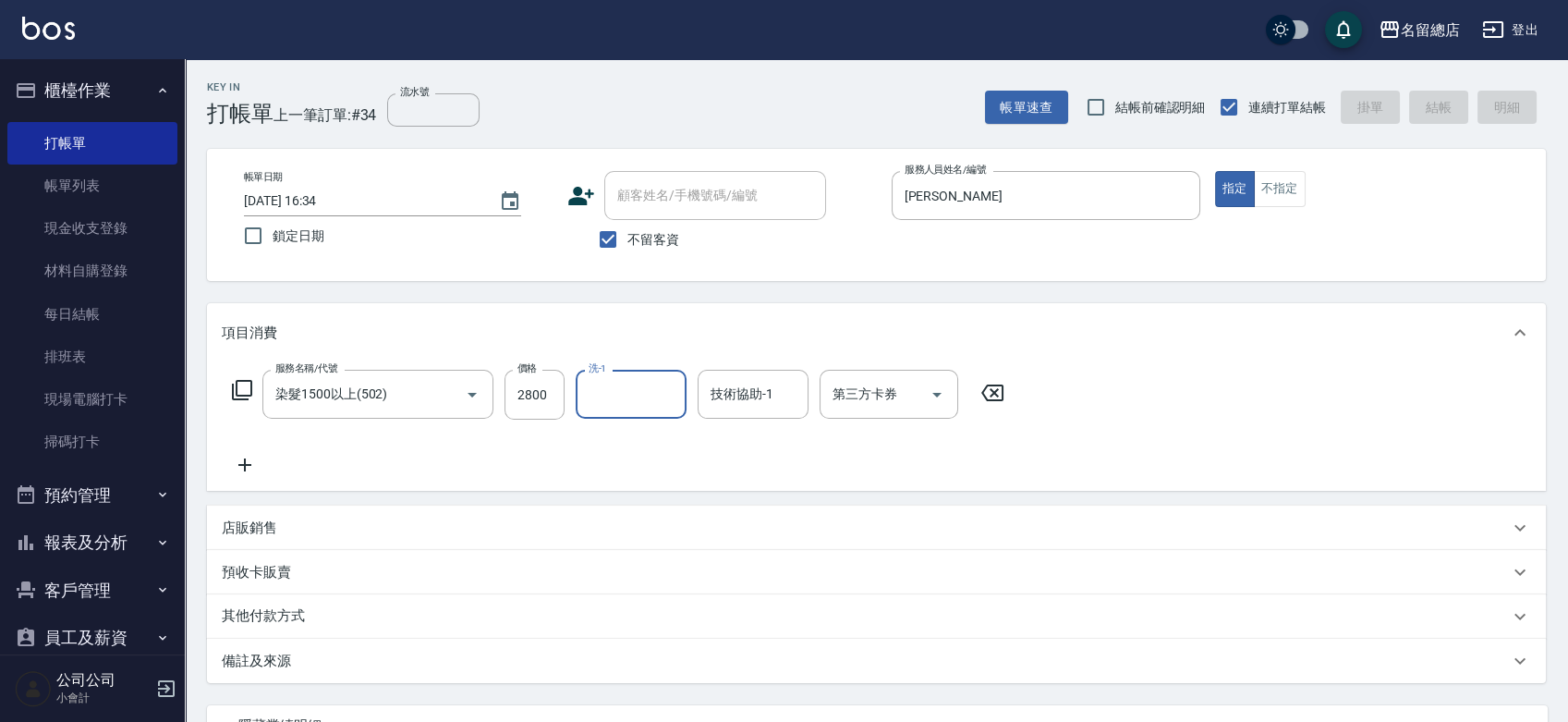
type input "[DATE] 16:38"
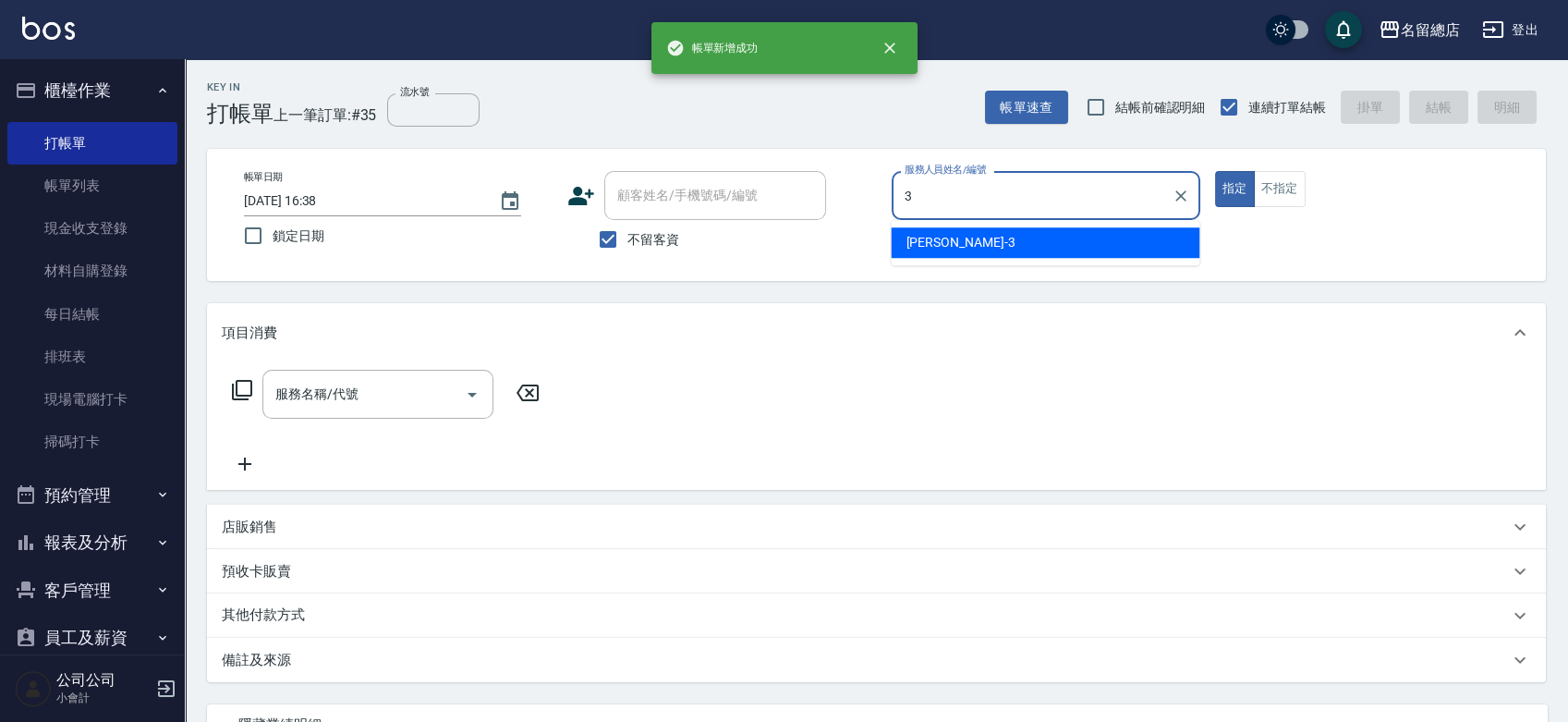
type input "芷涵-3"
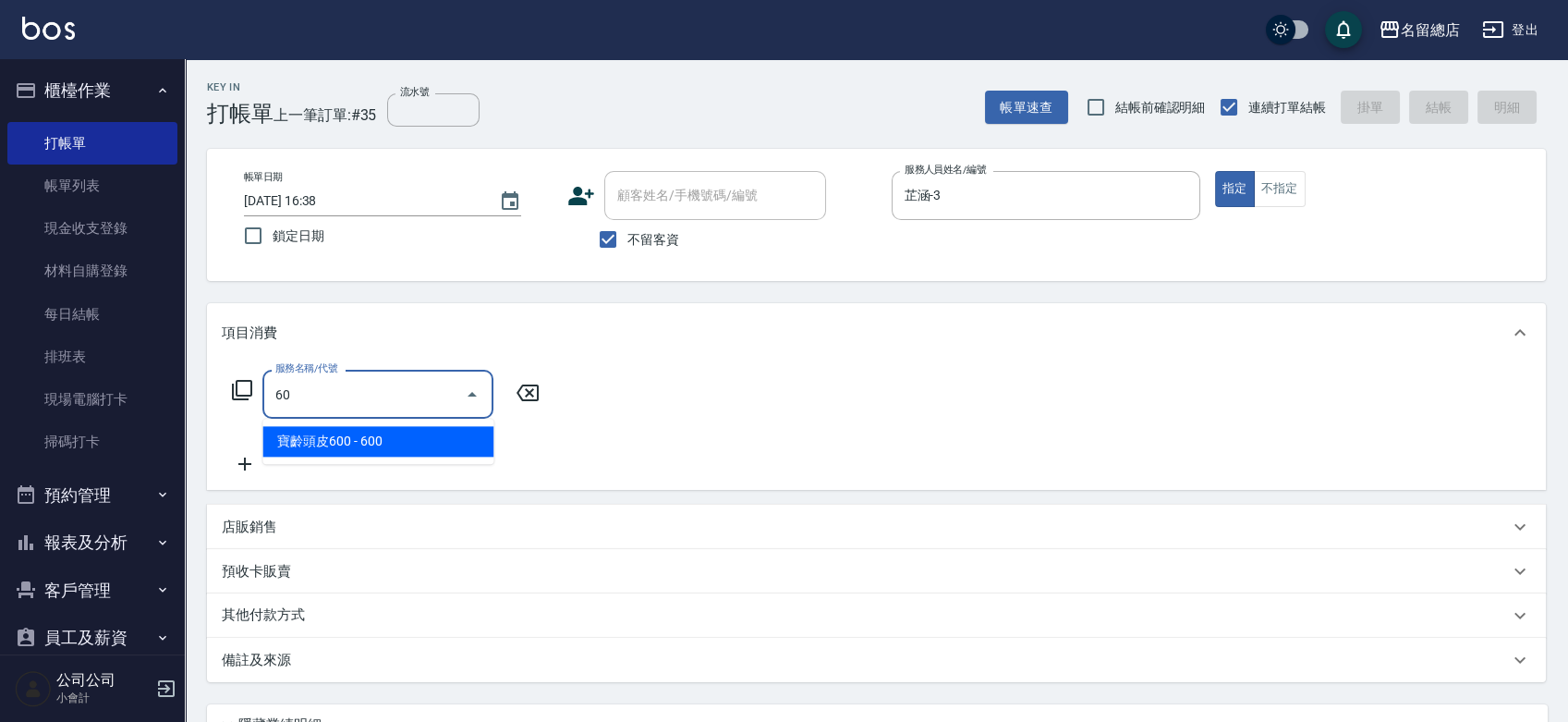
type input "6"
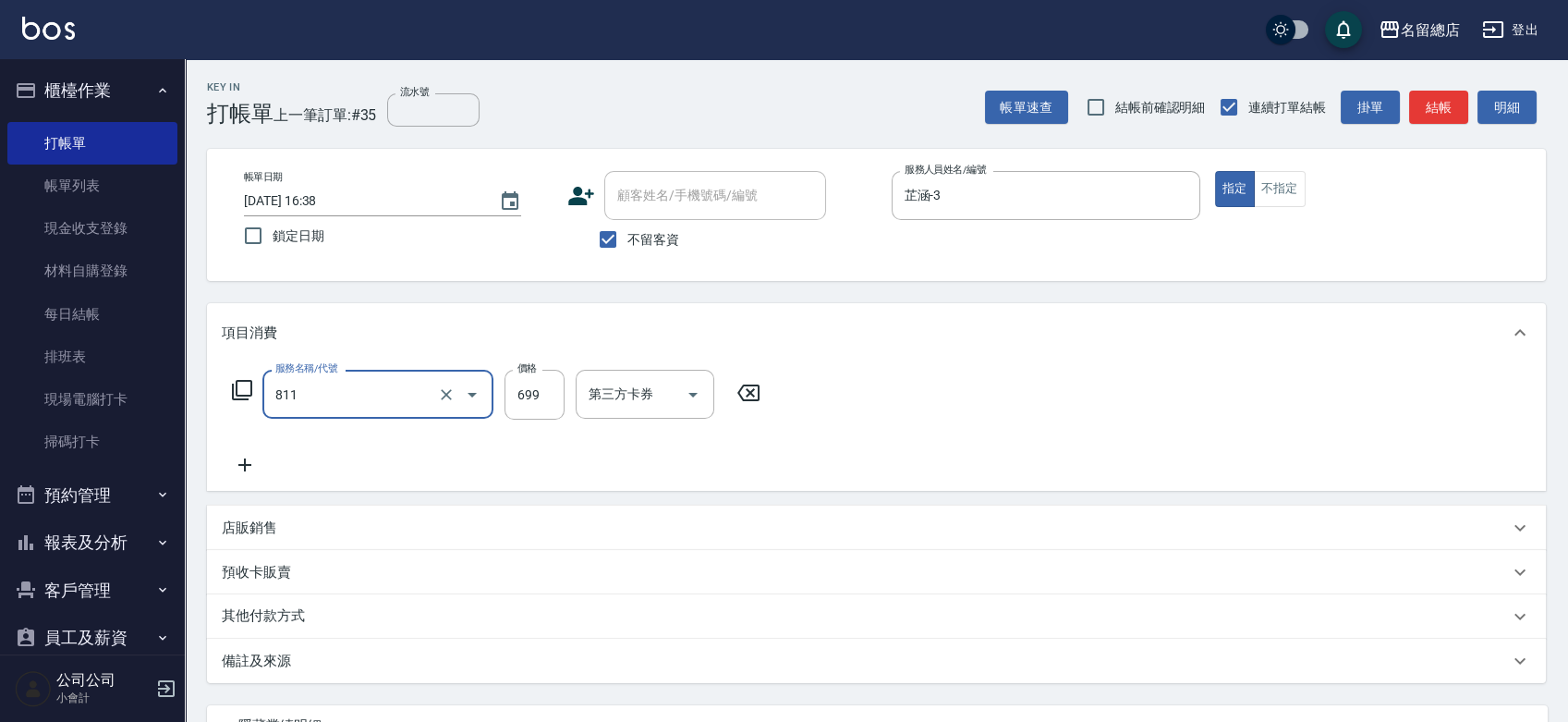
type input "洗+剪(811)"
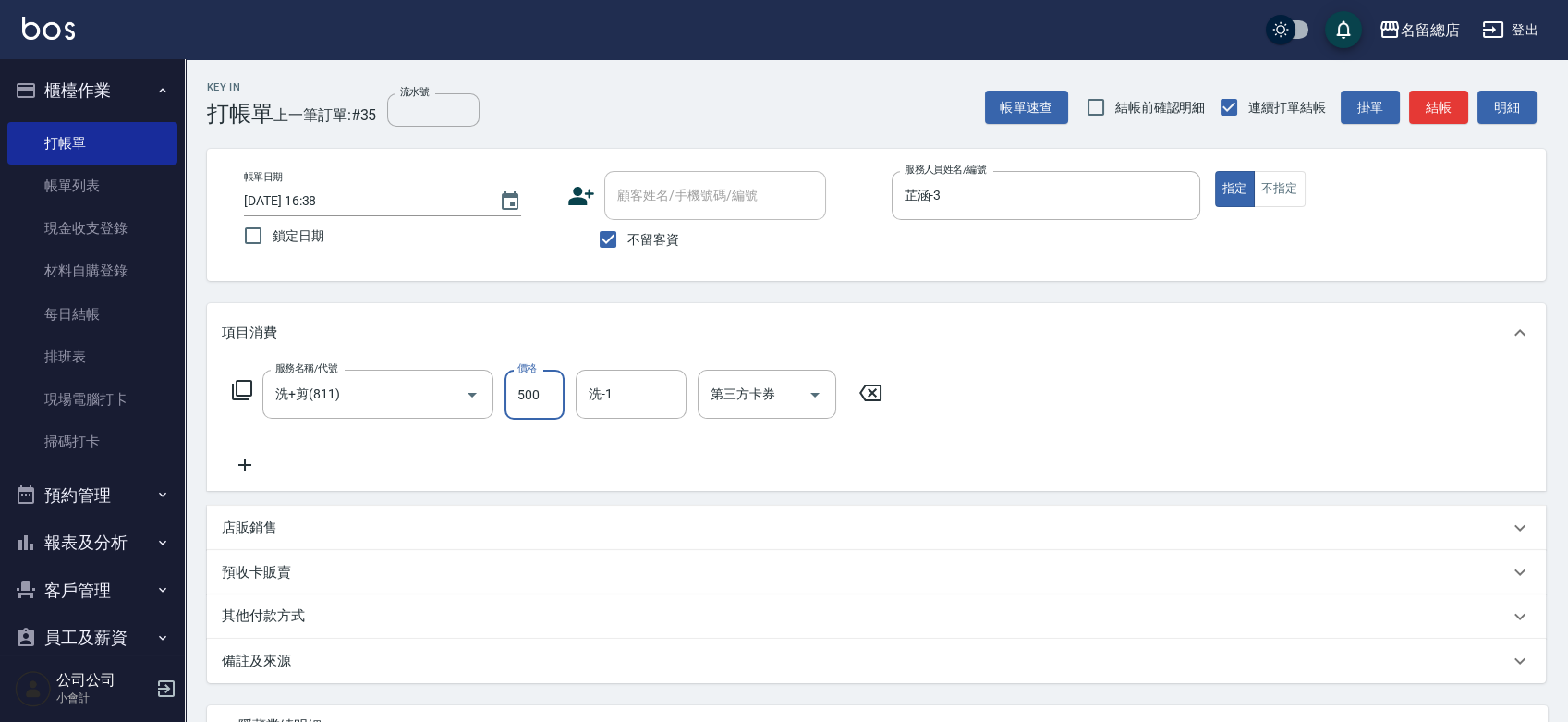
type input "500"
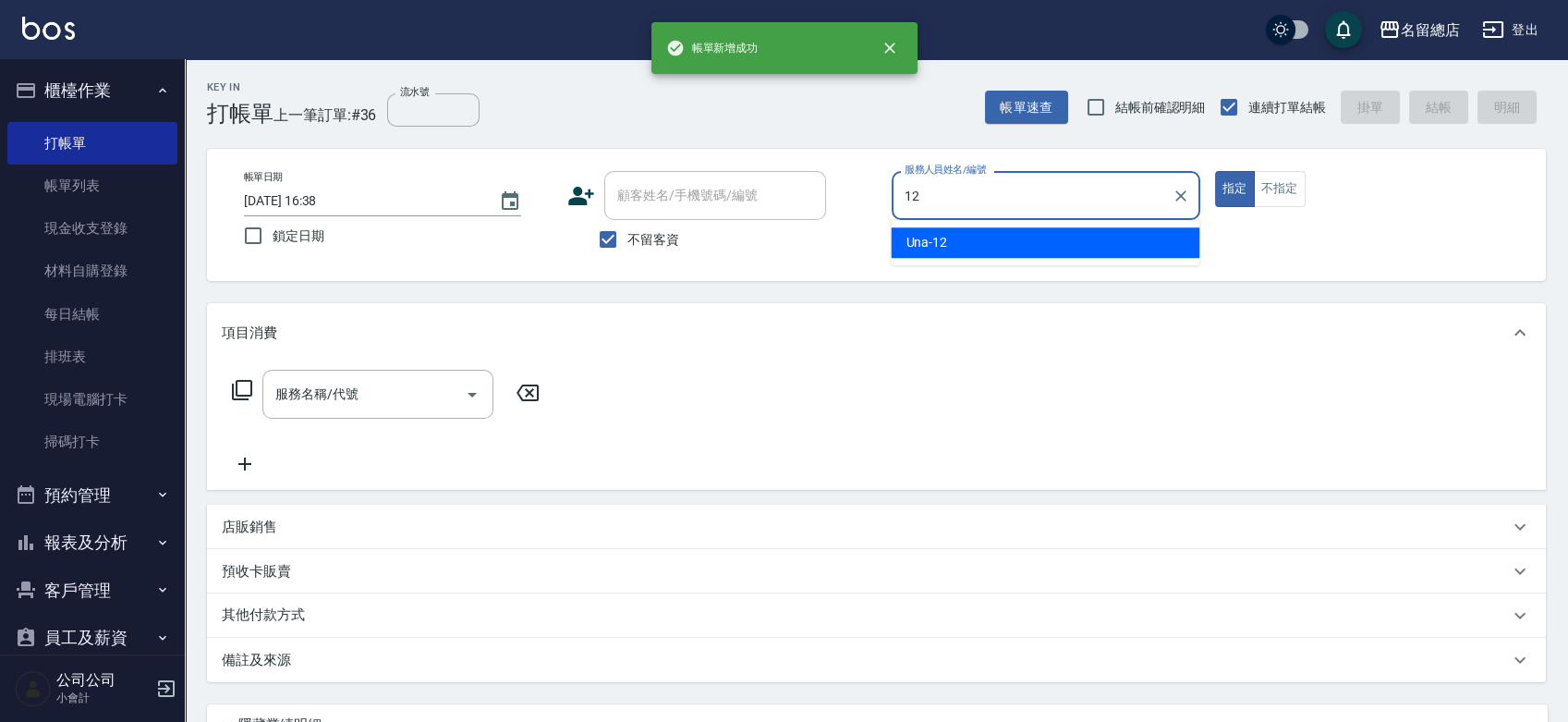
type input "Una-12"
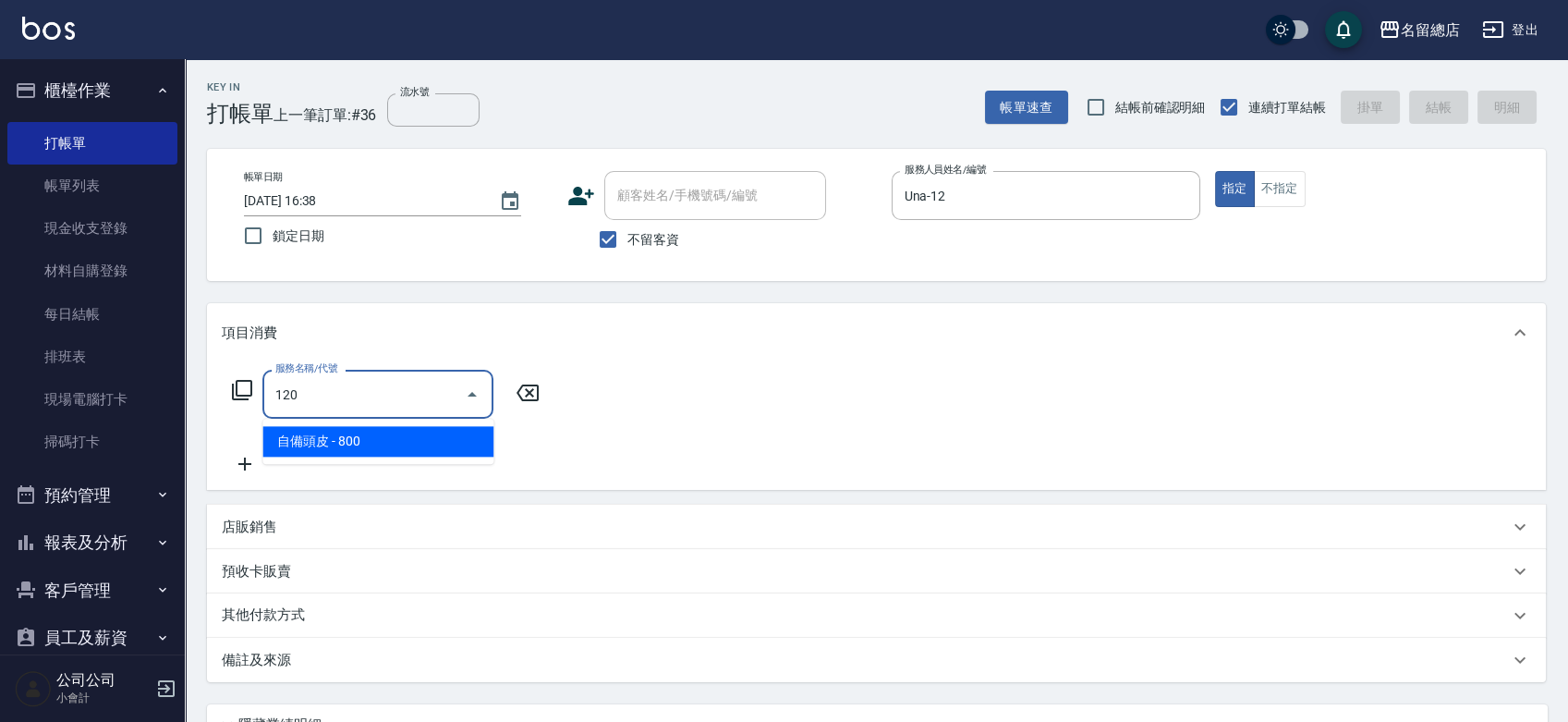
type input "自備頭皮(120)"
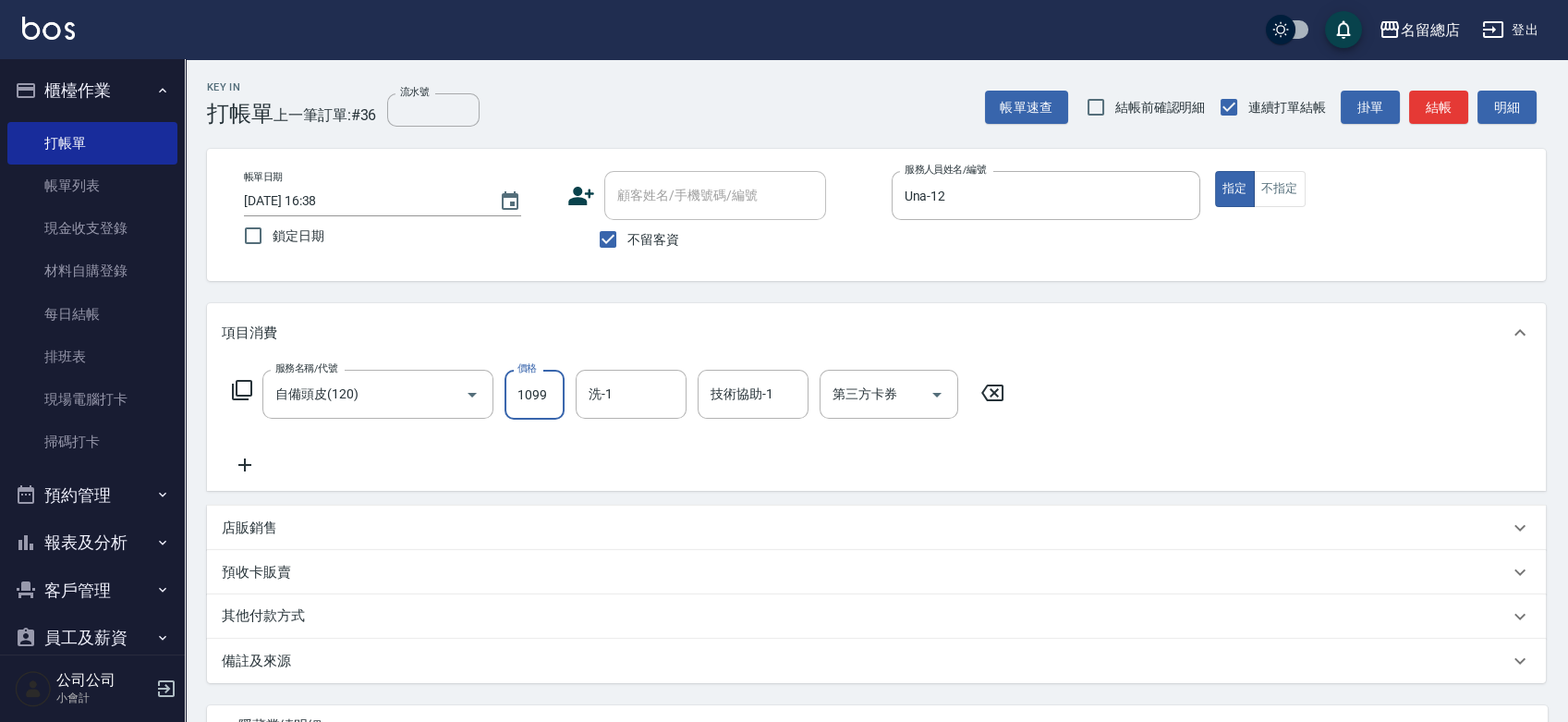
type input "1099"
type input "陳予歆-28"
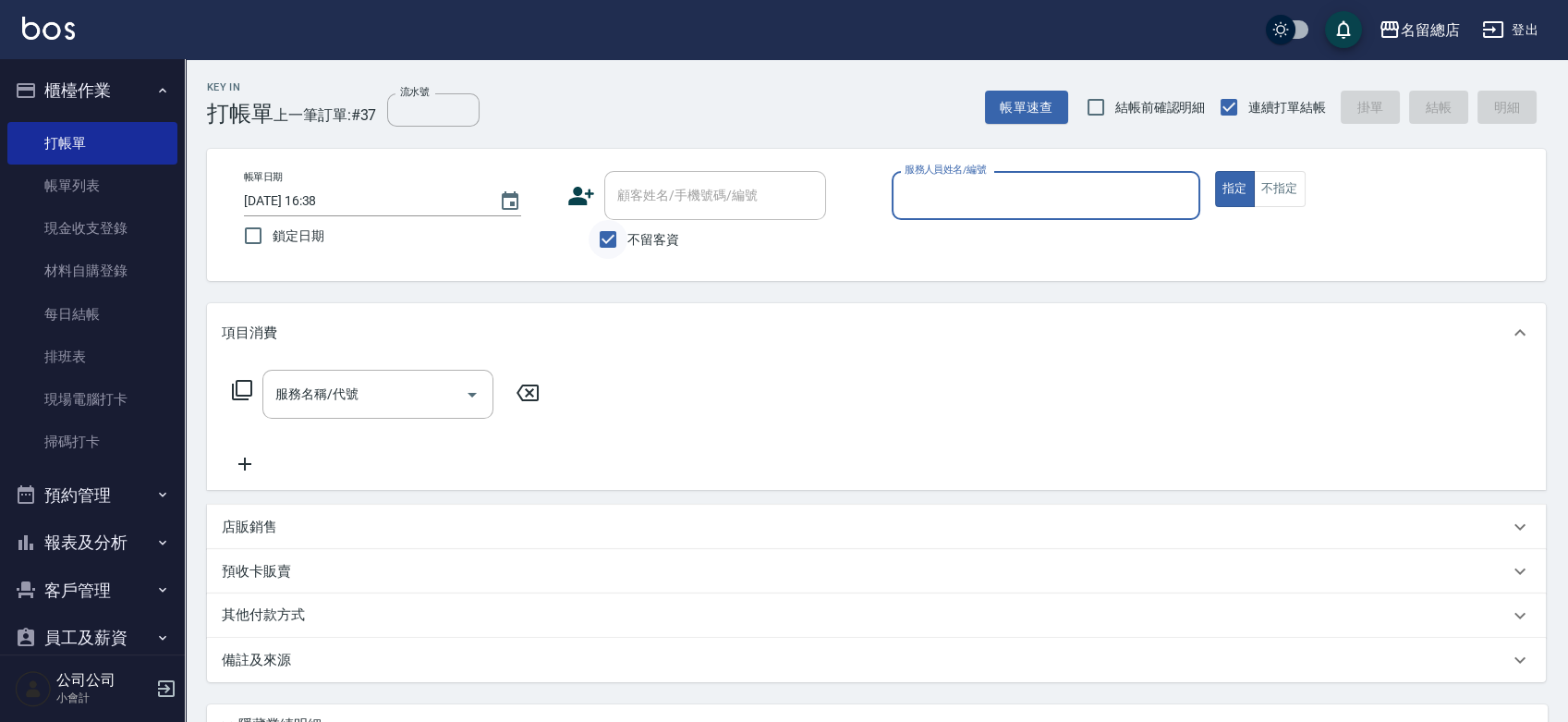
click at [601, 240] on input "不留客資" at bounding box center [608, 240] width 39 height 39
checkbox input "false"
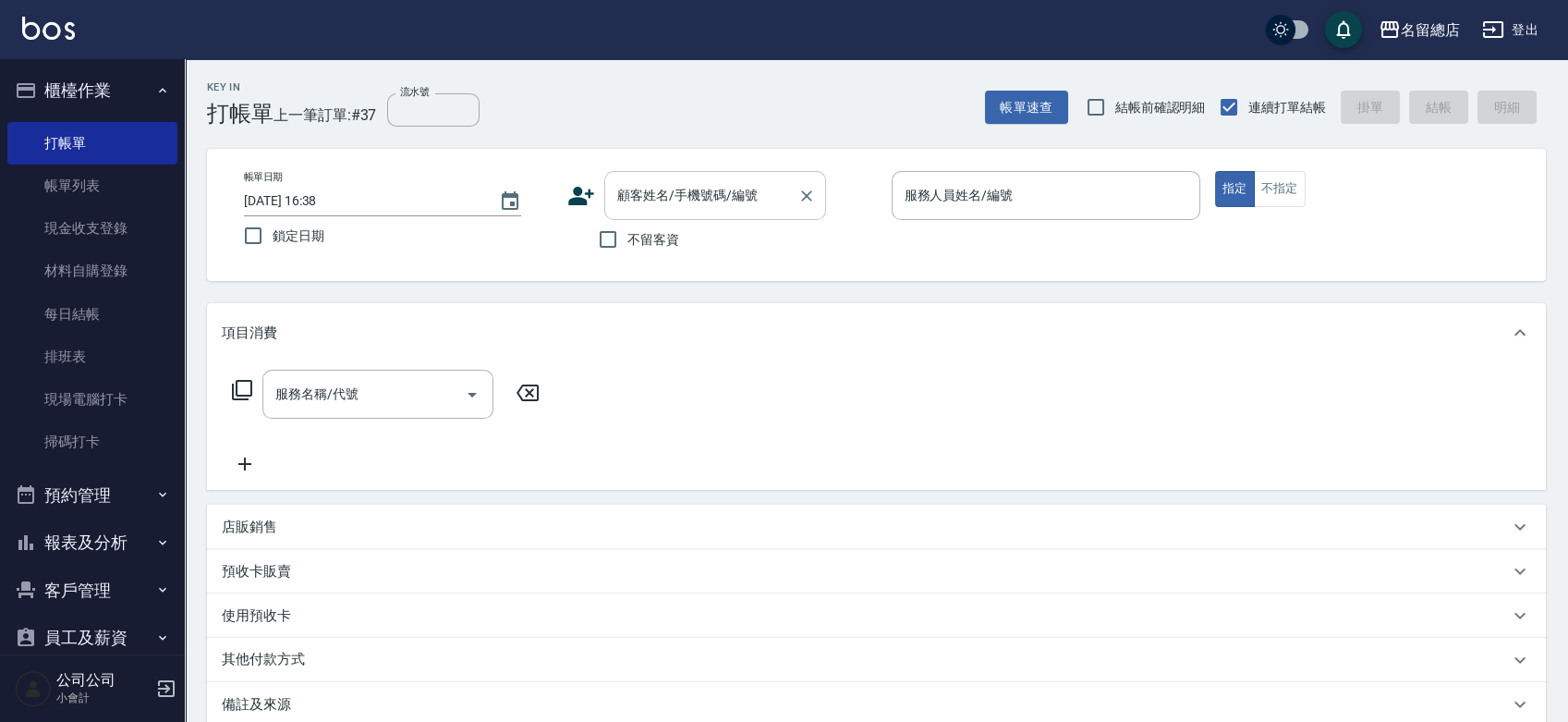
click at [611, 190] on div "顧客姓名/手機號碼/編號" at bounding box center [715, 195] width 222 height 49
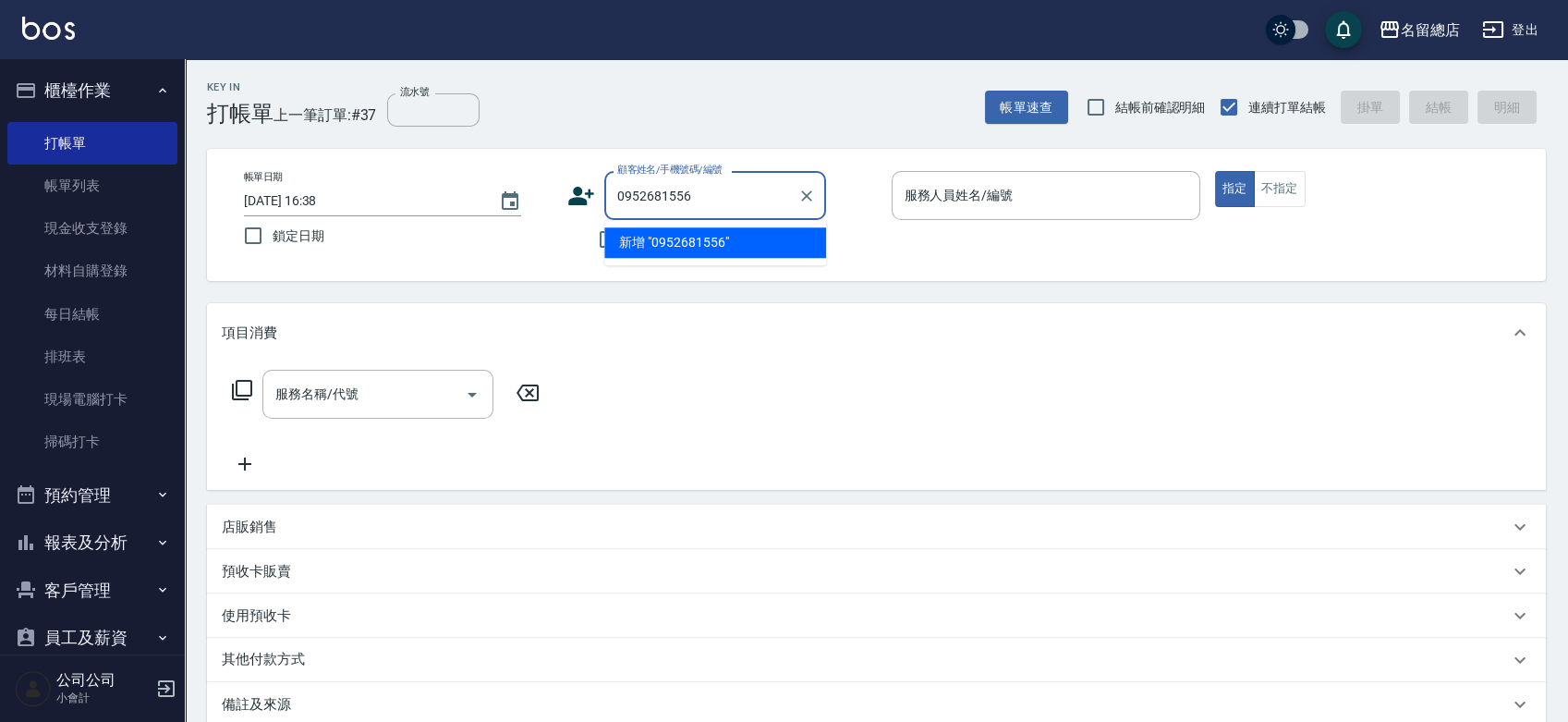
type input "0952681556"
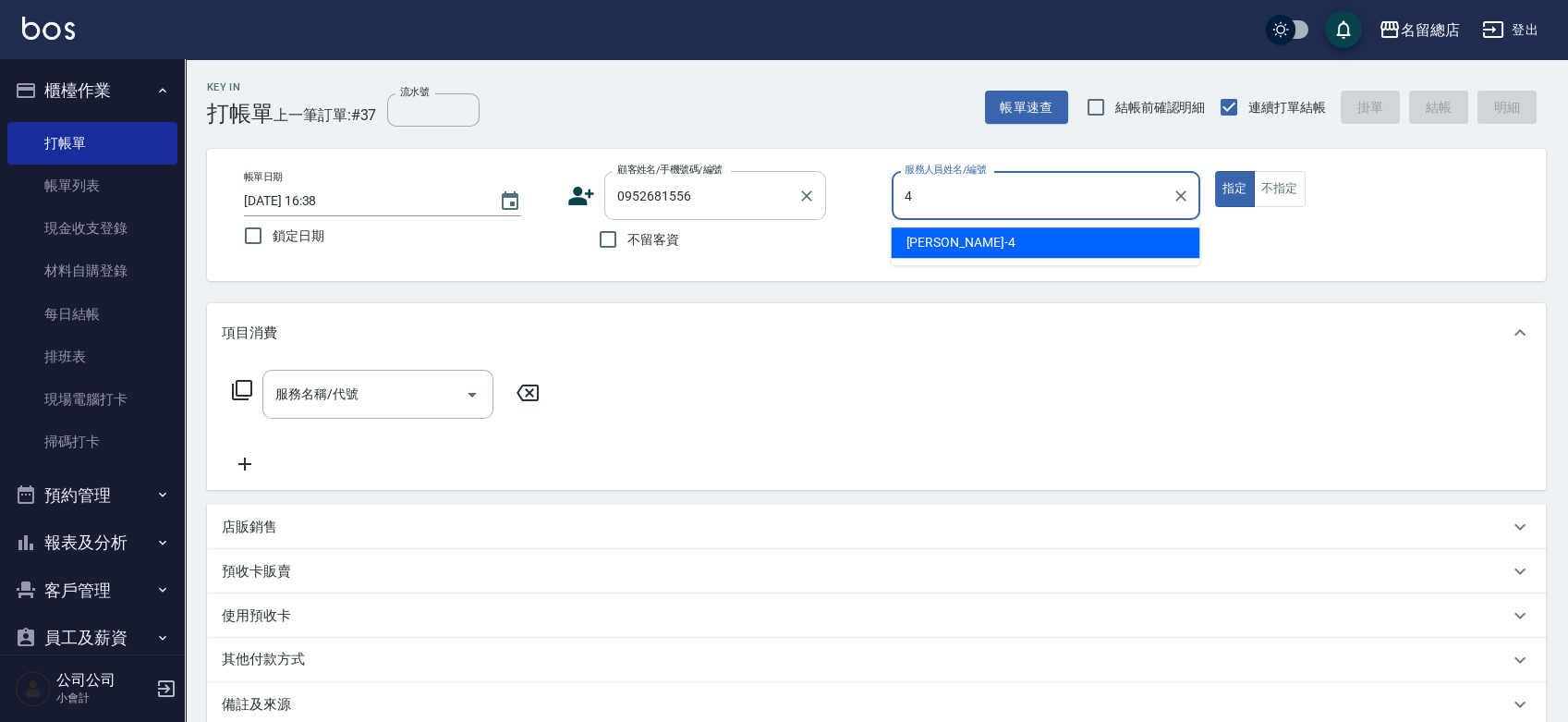
type input "[PERSON_NAME]-4"
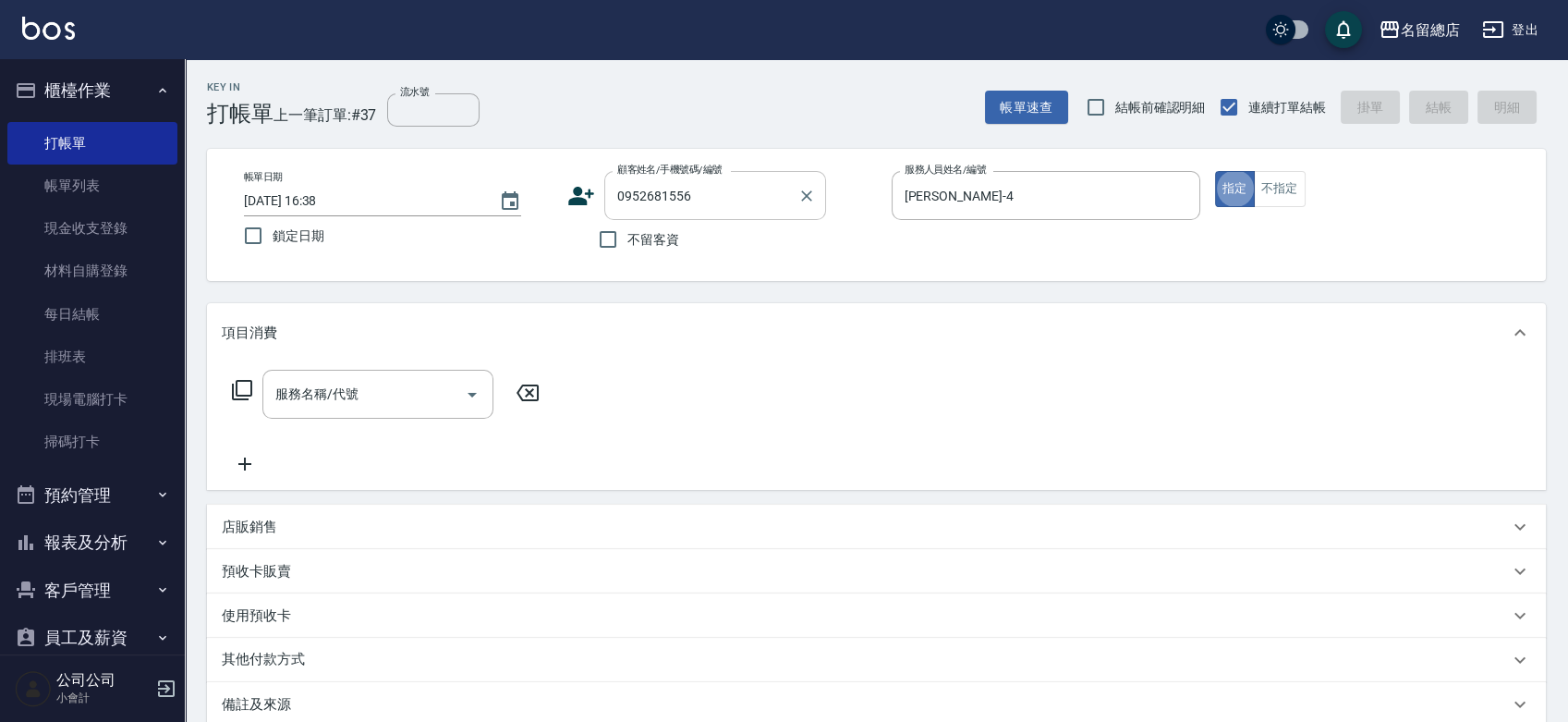
click at [708, 183] on input "0952681556" at bounding box center [701, 195] width 178 height 32
click at [576, 189] on icon at bounding box center [582, 195] width 26 height 18
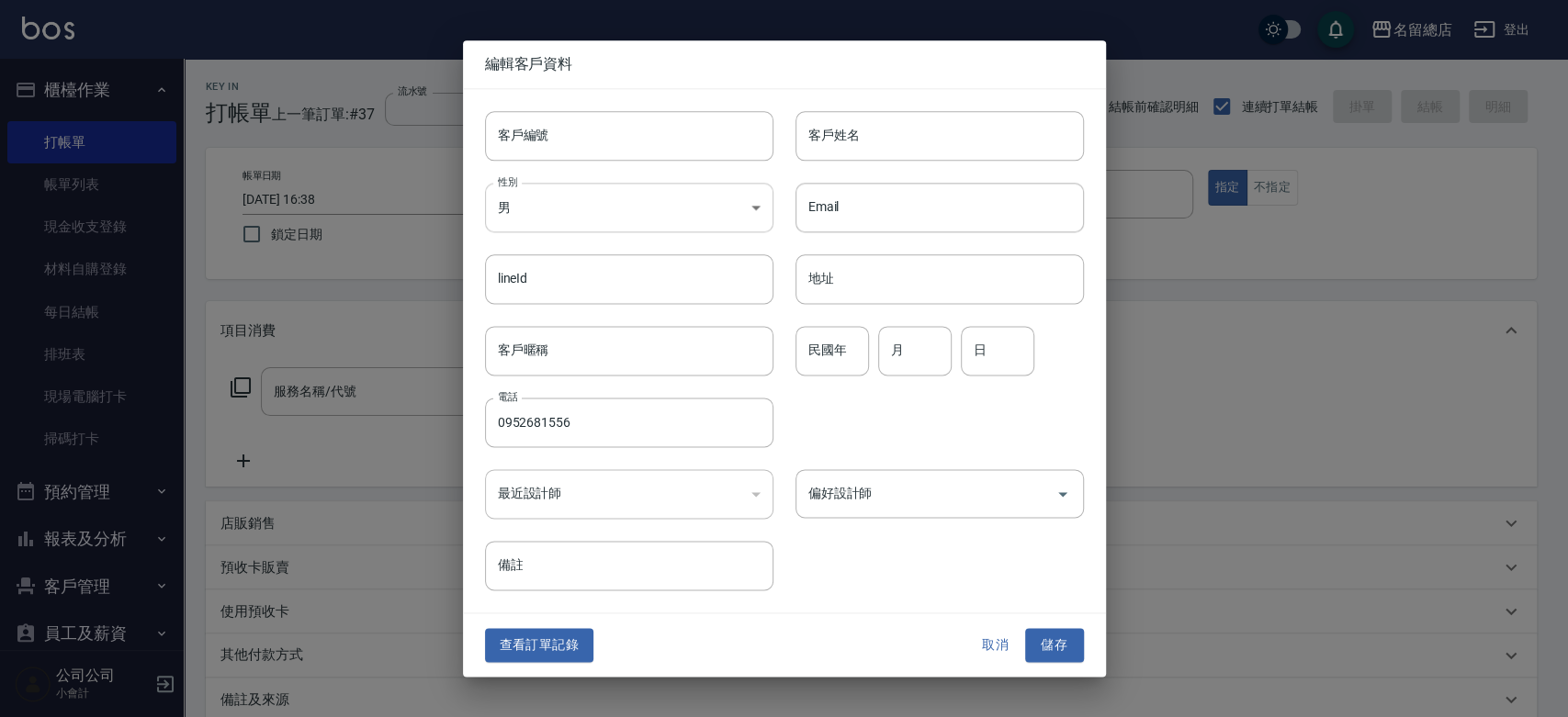
type input "0952681556"
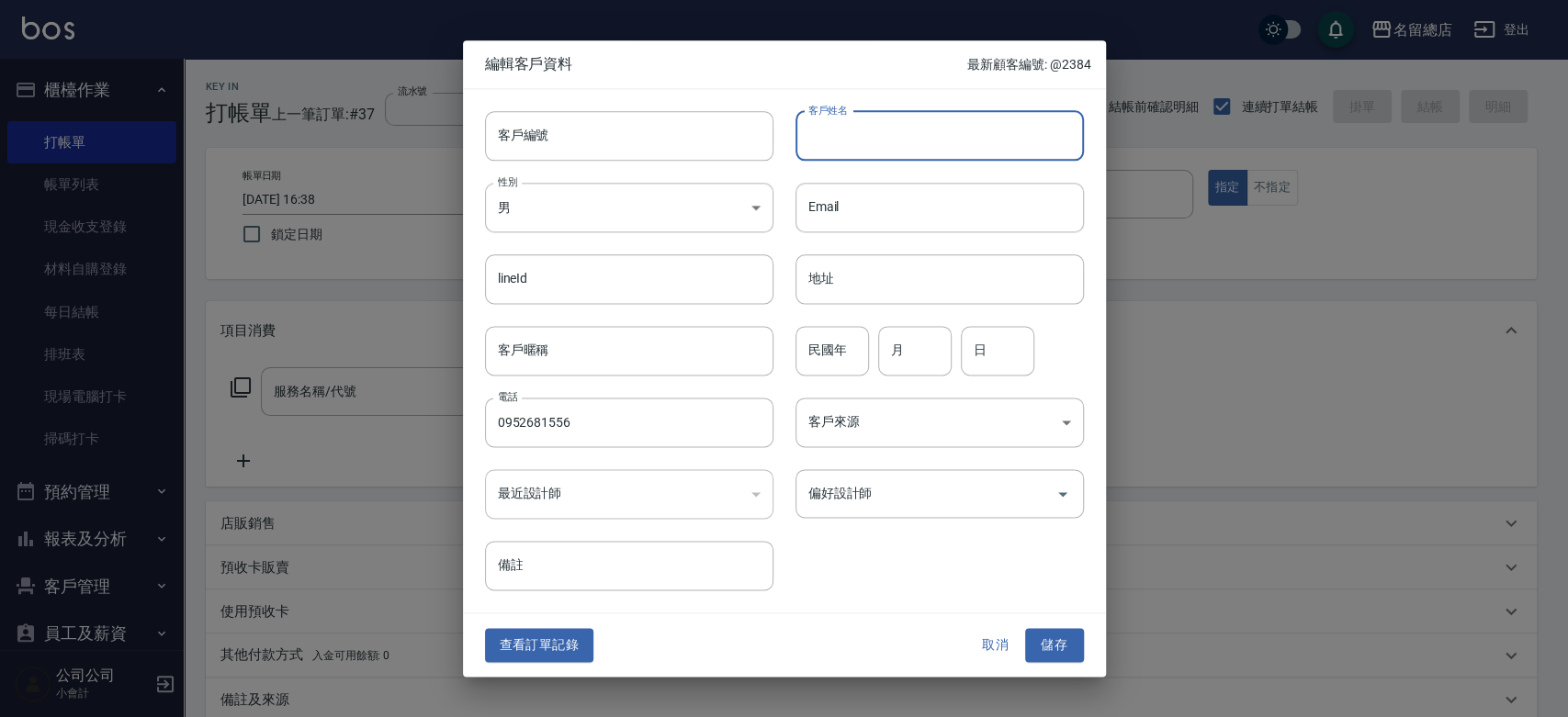
click at [860, 135] on input "客戶姓名" at bounding box center [939, 135] width 288 height 49
type input "[PERSON_NAME]"
click at [654, 180] on div "性別 男 [DEMOGRAPHIC_DATA] 性別" at bounding box center [618, 197] width 311 height 71
click at [658, 199] on body "名留總店 登出 櫃檯作業 打帳單 帳單列表 現金收支登錄 材料自購登錄 每日結帳 排班表 現場電腦打卡 掃碼打卡 預約管理 預約管理 單日預約紀錄 單週預約紀…" at bounding box center [784, 460] width 1568 height 920
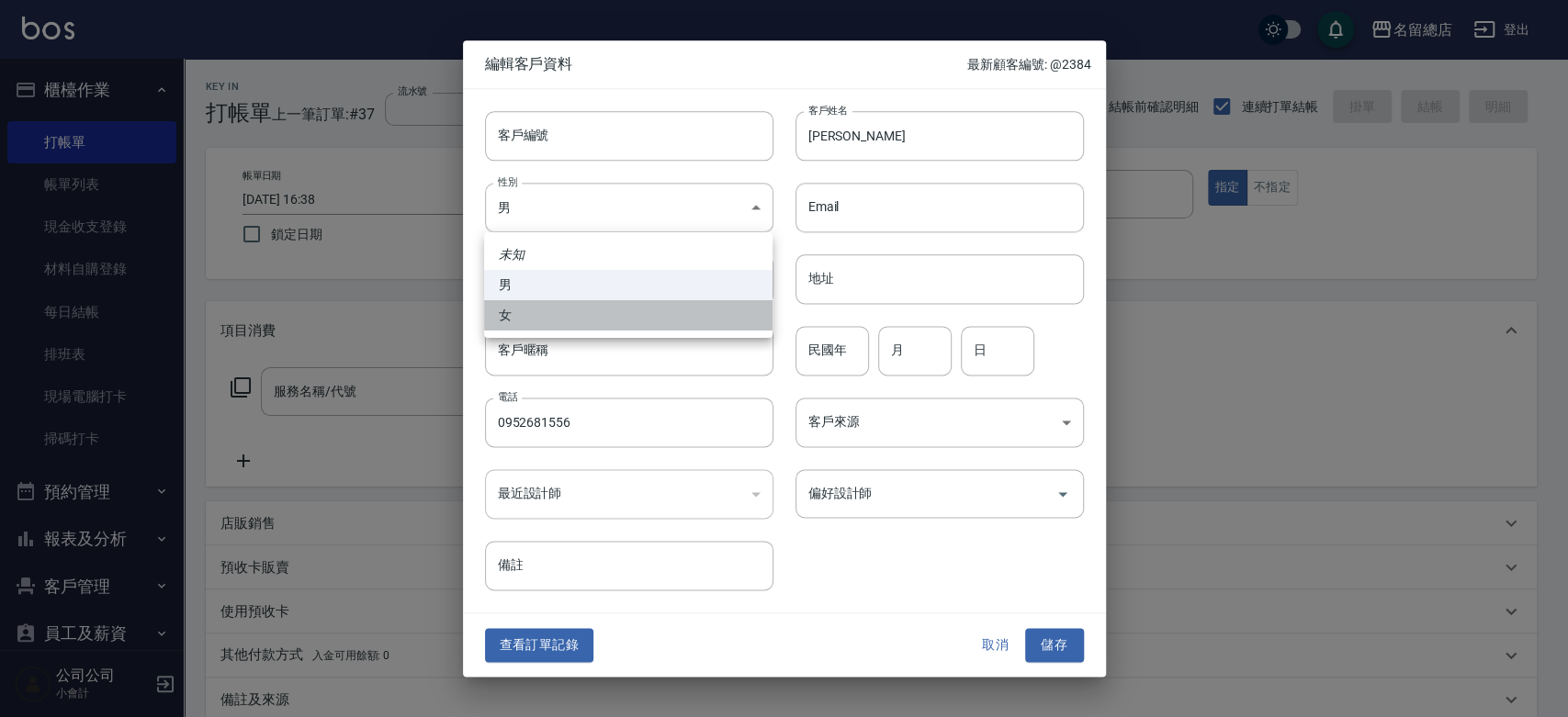
click at [615, 325] on li "女" at bounding box center [628, 314] width 288 height 30
type input "[DEMOGRAPHIC_DATA]"
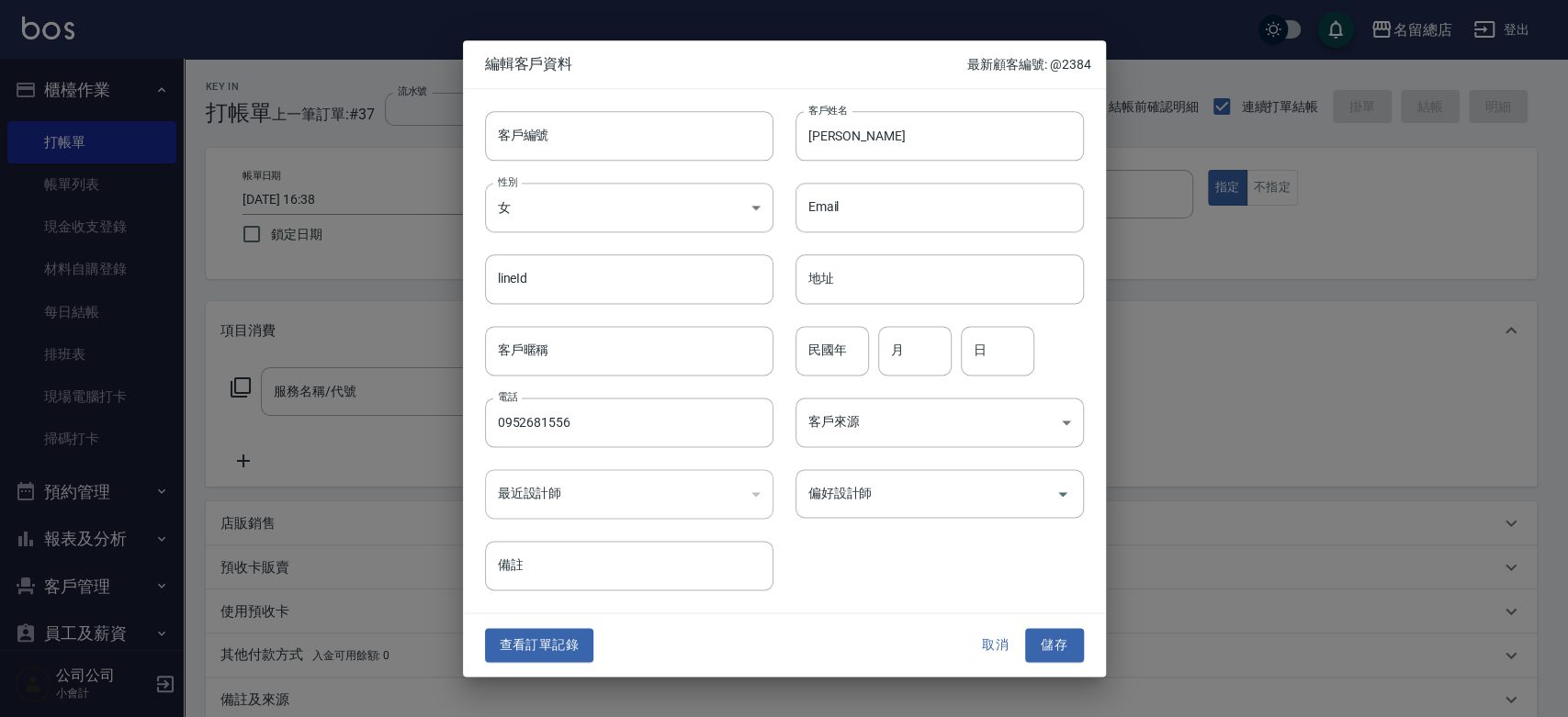
click at [1034, 641] on button "儲存" at bounding box center [1054, 645] width 59 height 34
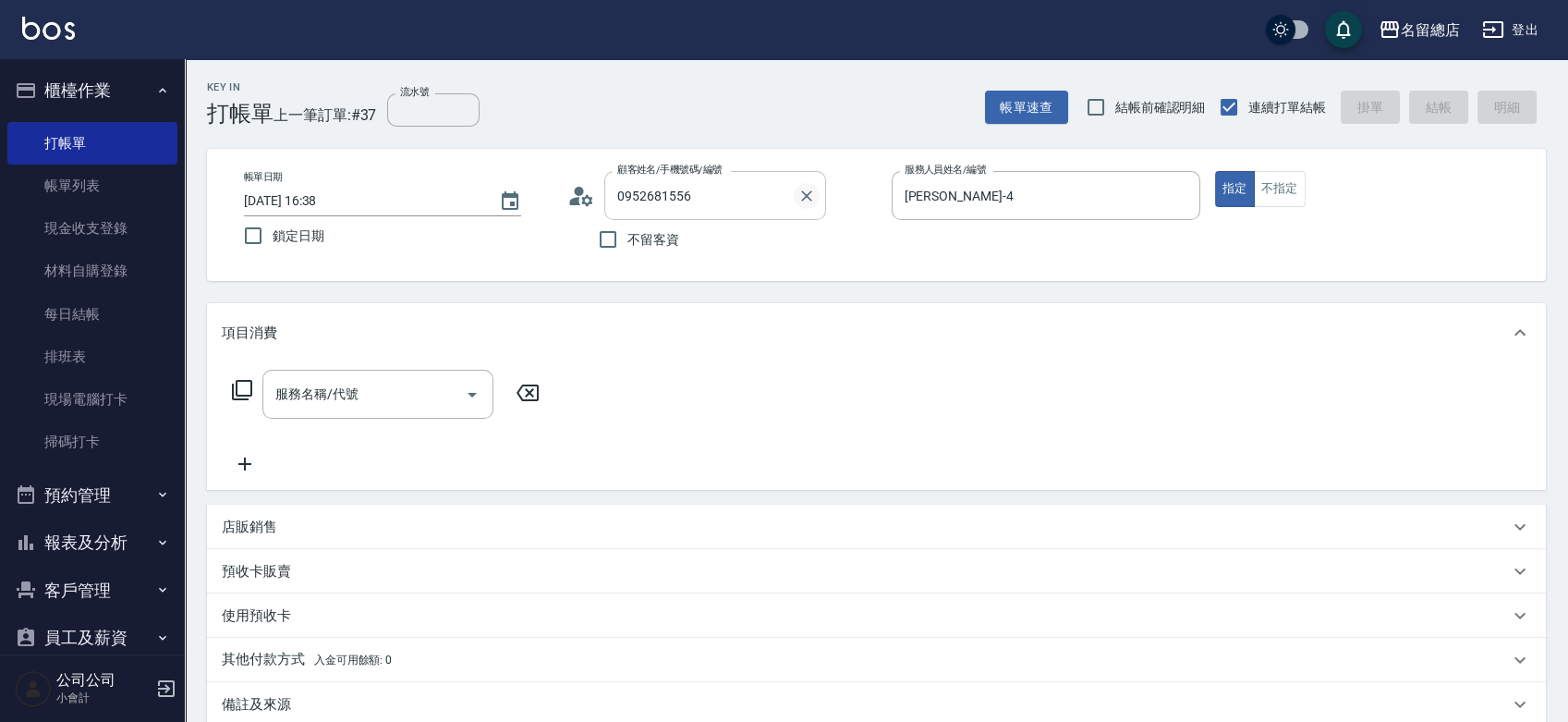
click at [806, 197] on icon "Clear" at bounding box center [806, 195] width 18 height 18
click at [722, 199] on input "顧客姓名/手機號碼/編號" at bounding box center [701, 195] width 178 height 32
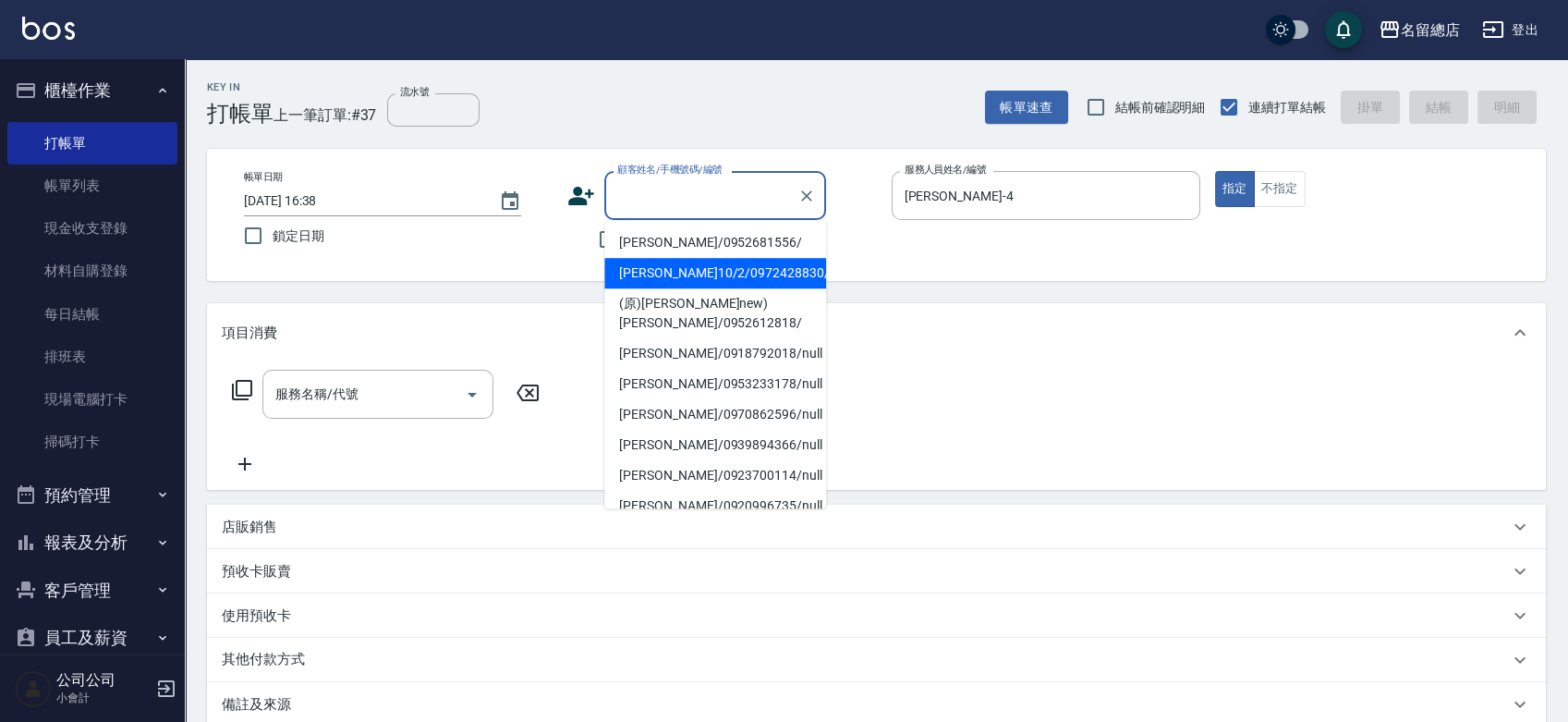
click at [704, 240] on li "[PERSON_NAME]/0952681556/" at bounding box center [715, 242] width 222 height 30
type input "[PERSON_NAME]/0952681556/"
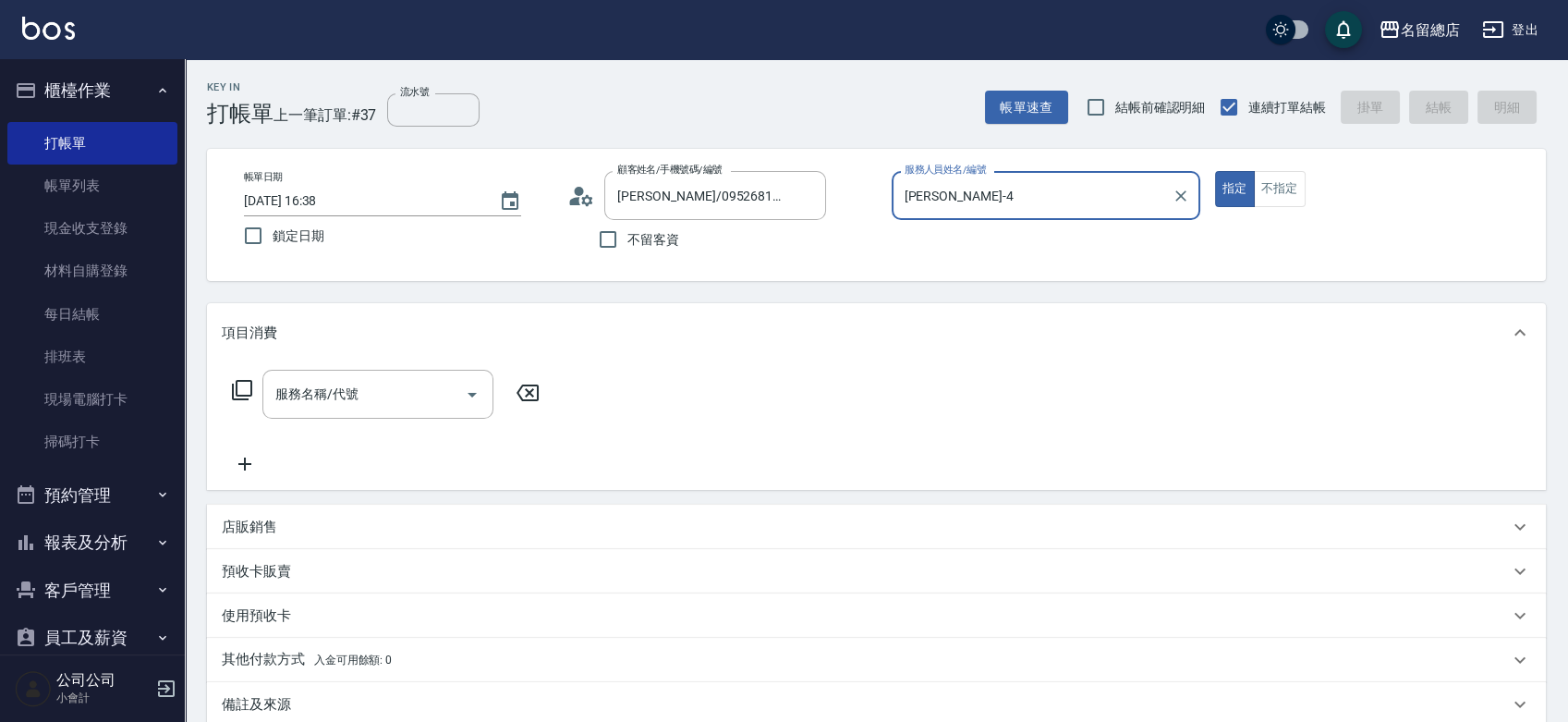
click at [1215, 171] on button "指定" at bounding box center [1234, 188] width 40 height 36
click at [362, 390] on input "服務名稱/代號" at bounding box center [364, 394] width 186 height 32
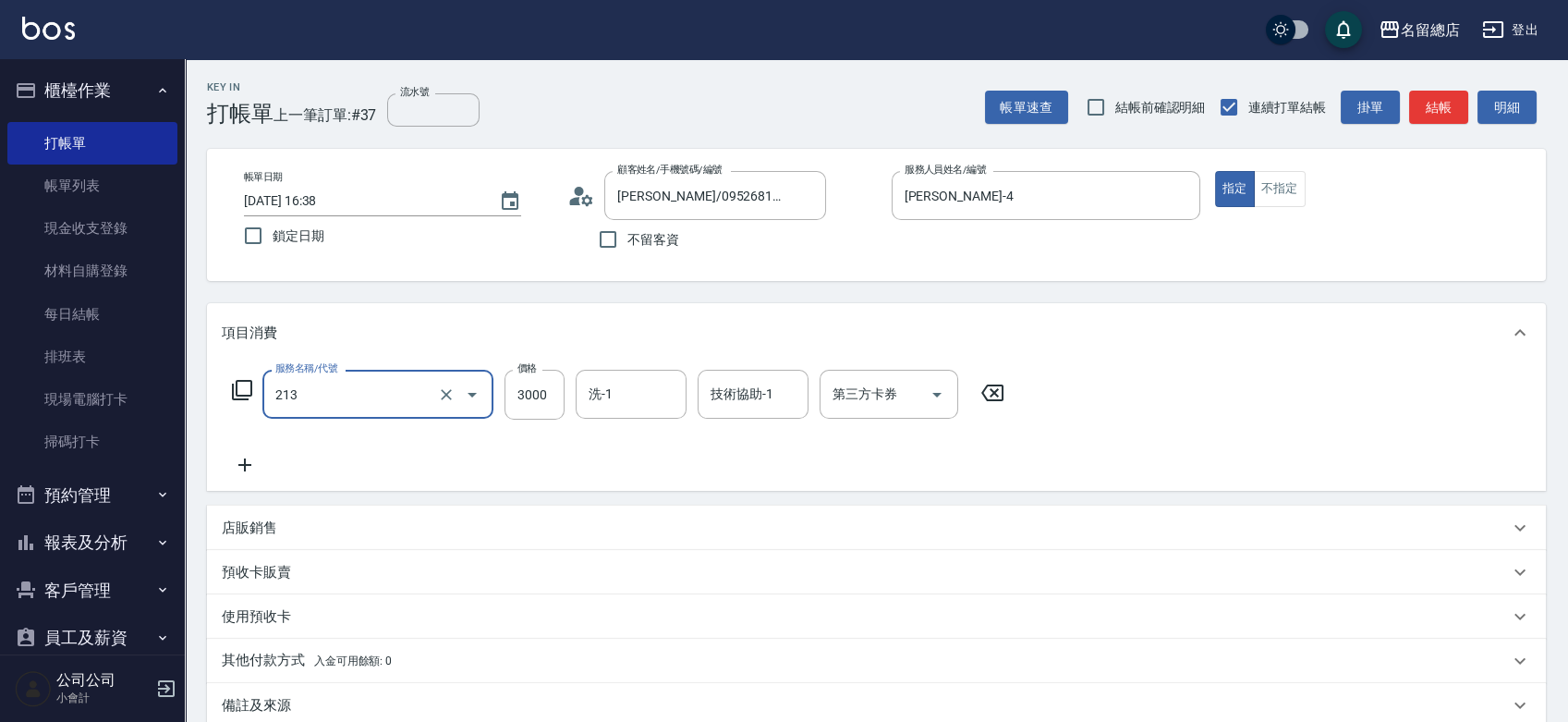
type input "陶溫3000以上(213)"
type input "2800"
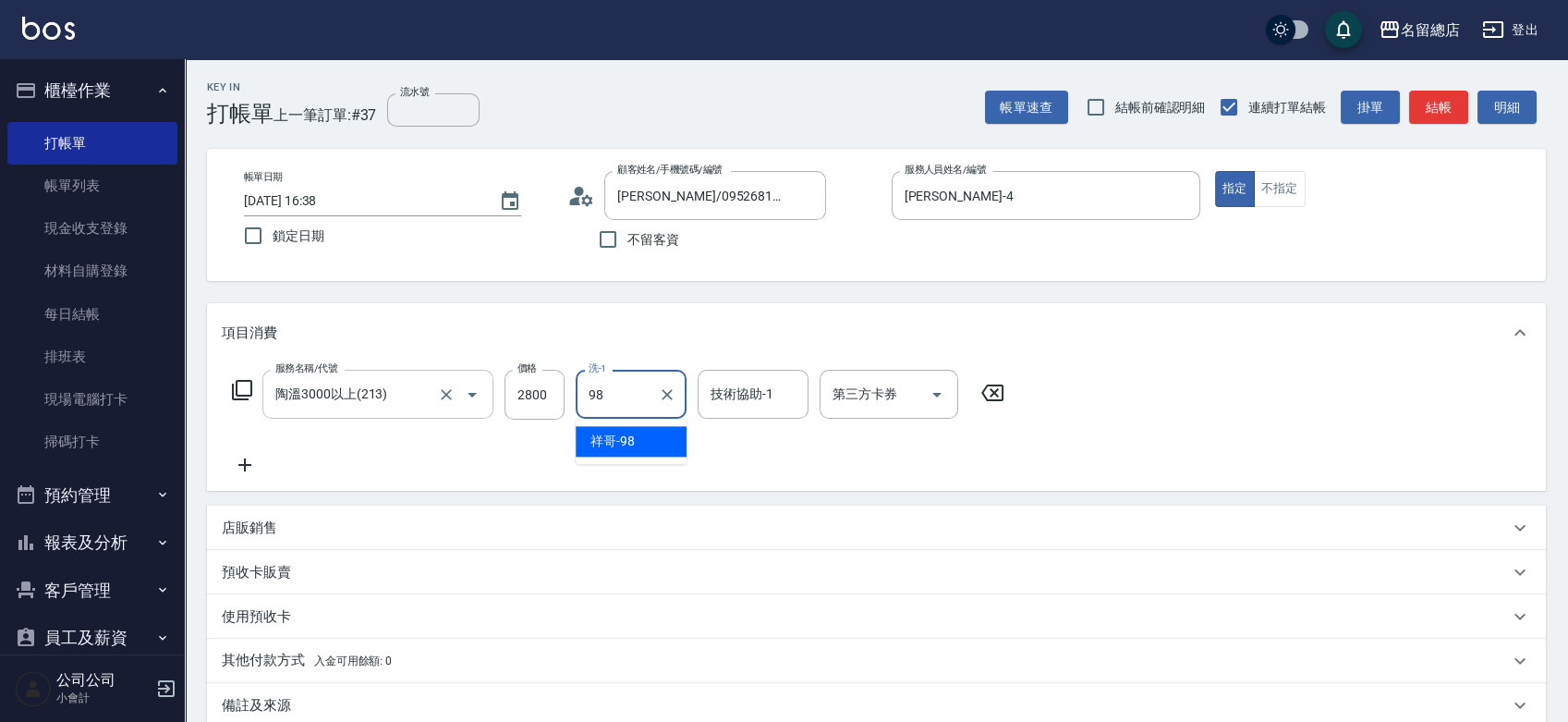
type input "98"
type input "9"
type input "祥哥-98"
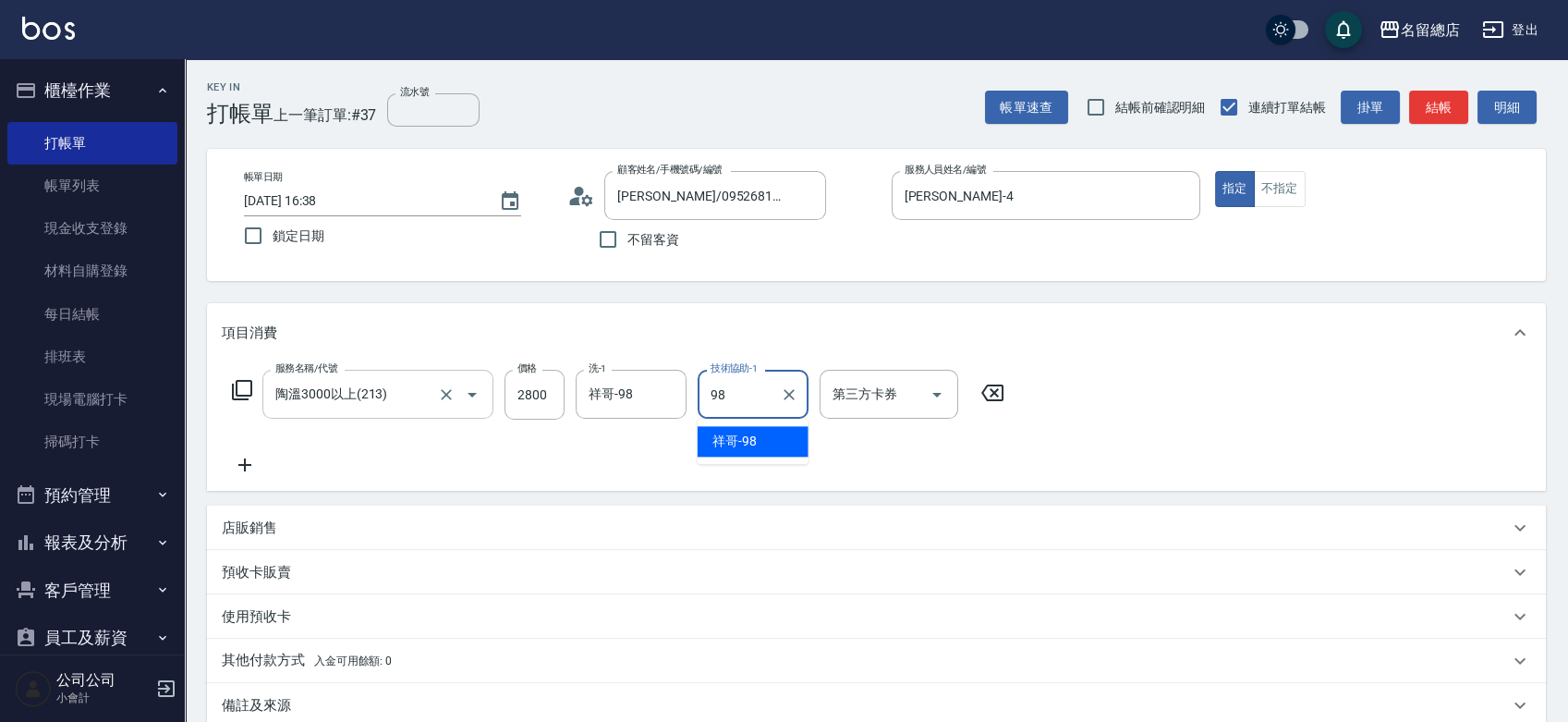
type input "祥哥-98"
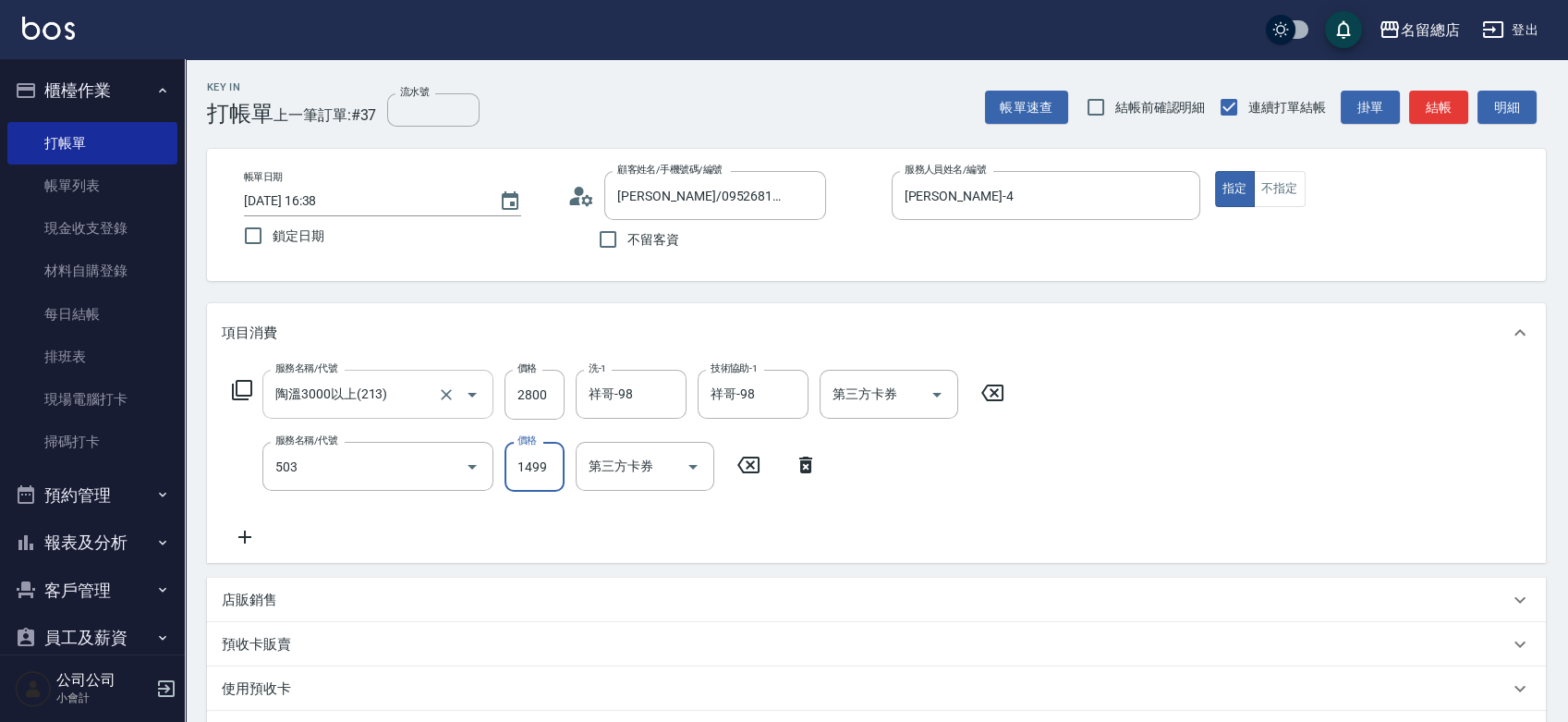
type input "染髮1000~1499(503)"
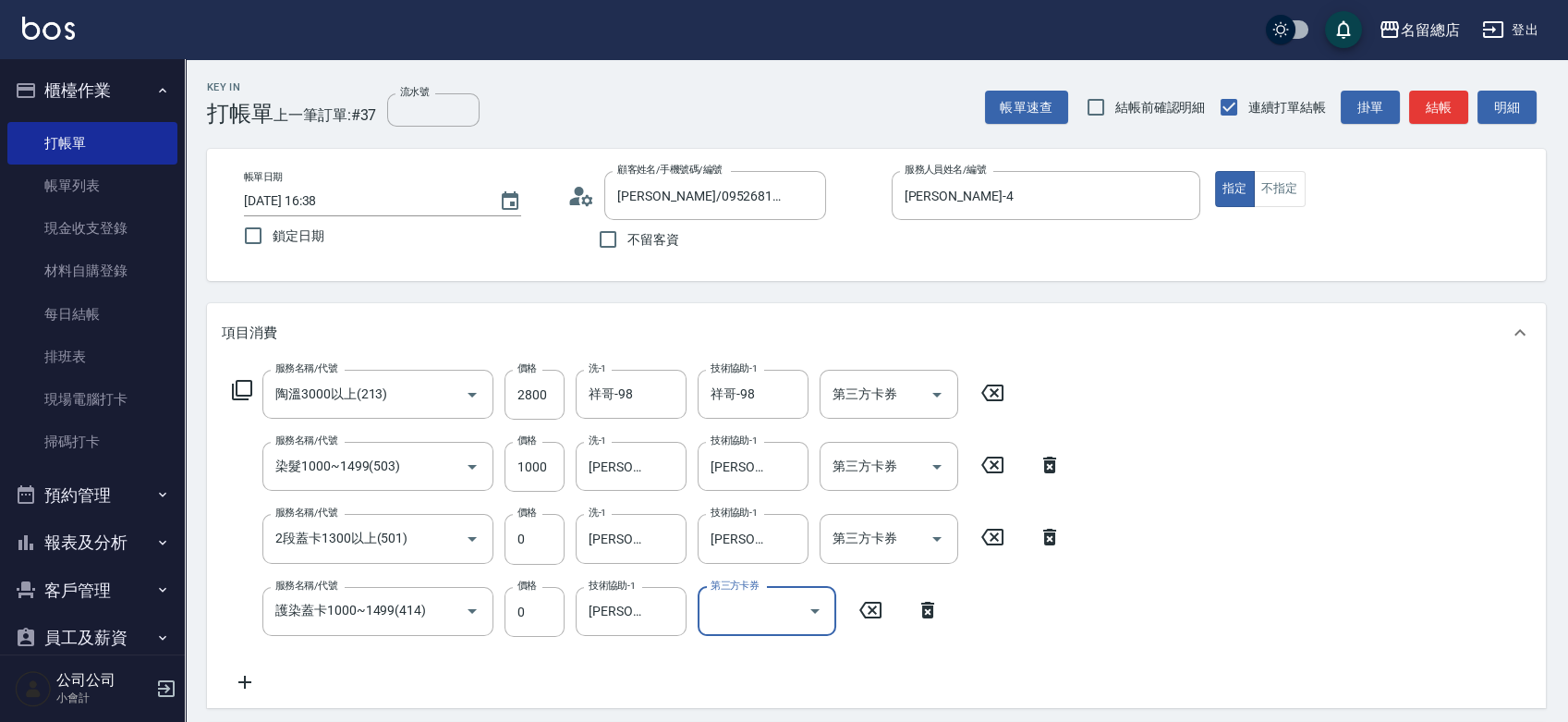
scroll to position [205, 0]
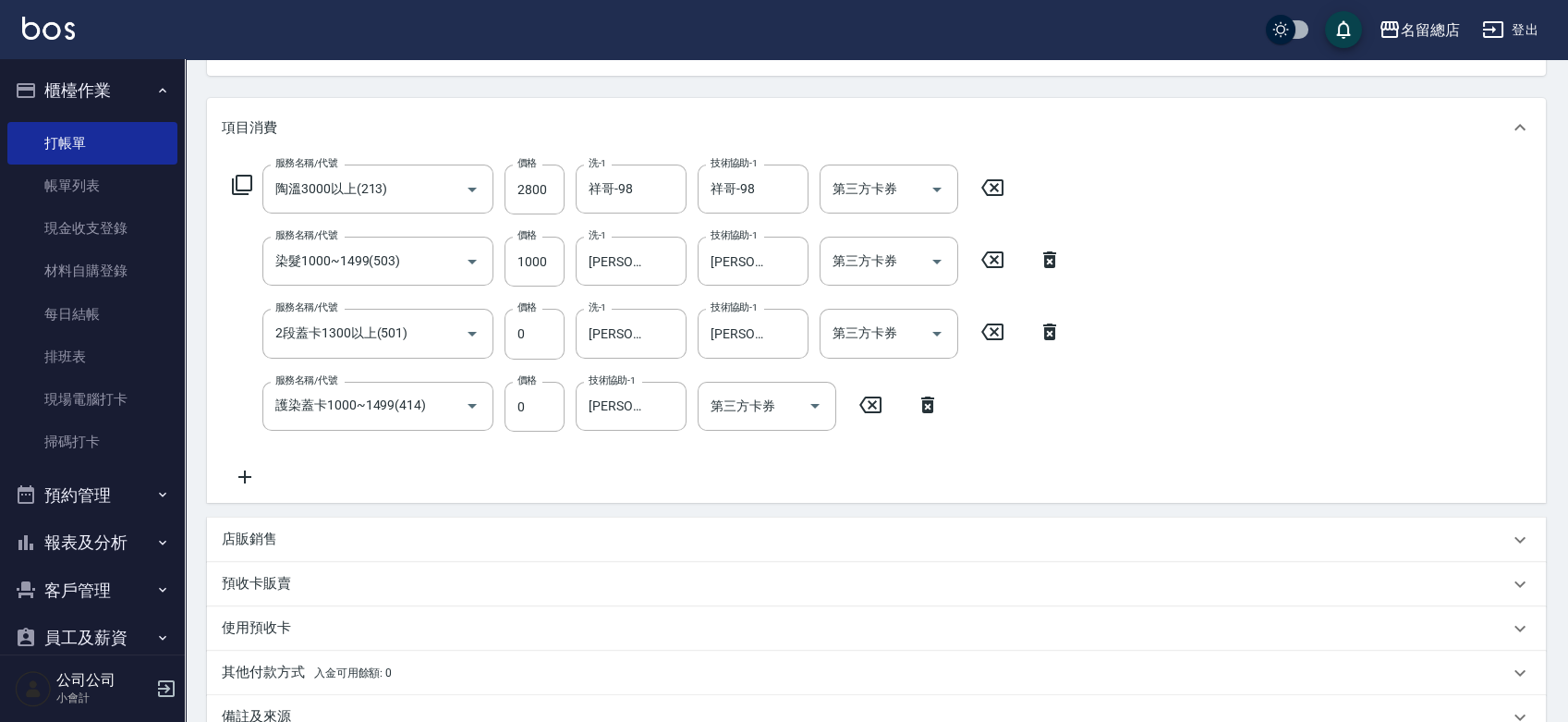
click at [277, 593] on p "預收卡販賣" at bounding box center [256, 583] width 69 height 19
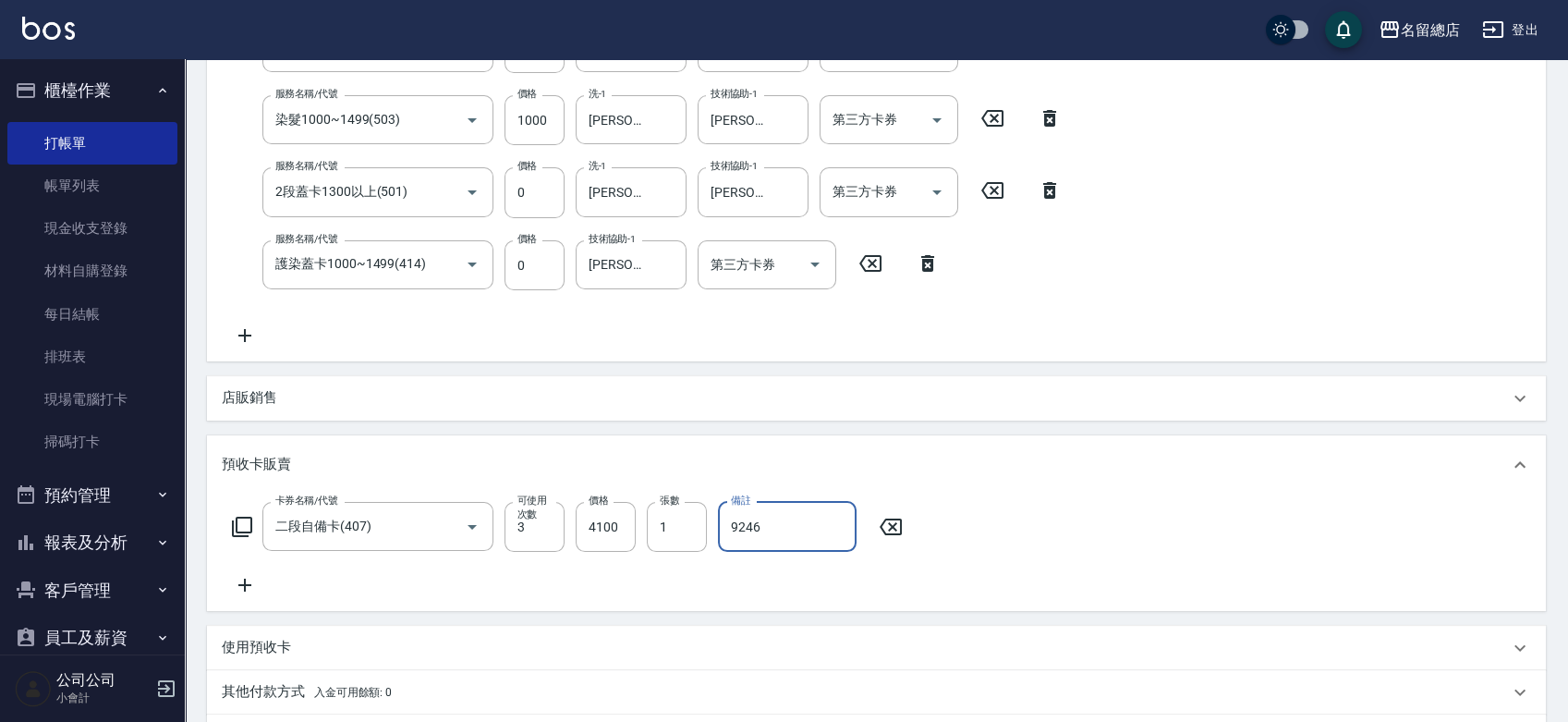
scroll to position [589, 0]
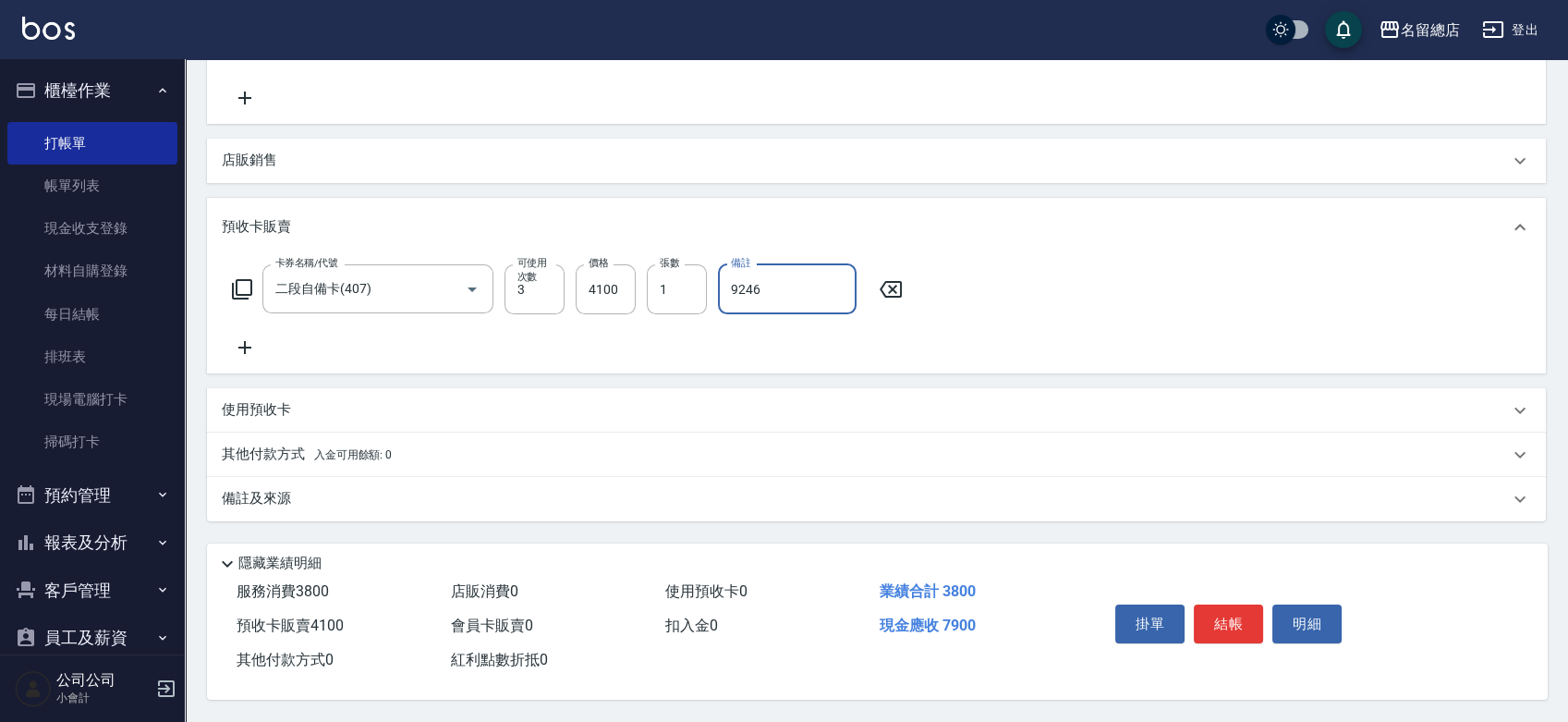
click at [415, 449] on div "其他付款方式 入金可用餘額: 0" at bounding box center [866, 454] width 1288 height 20
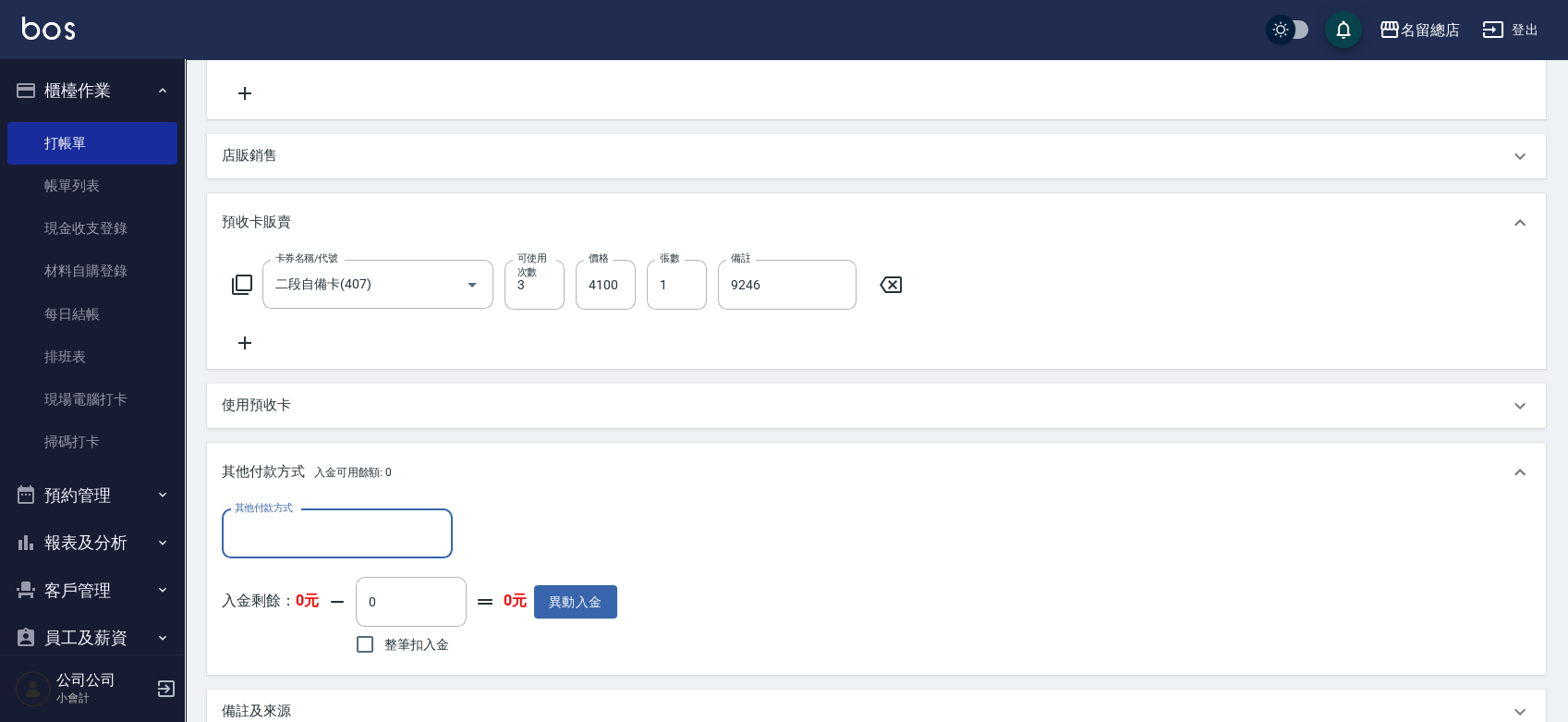
scroll to position [0, 0]
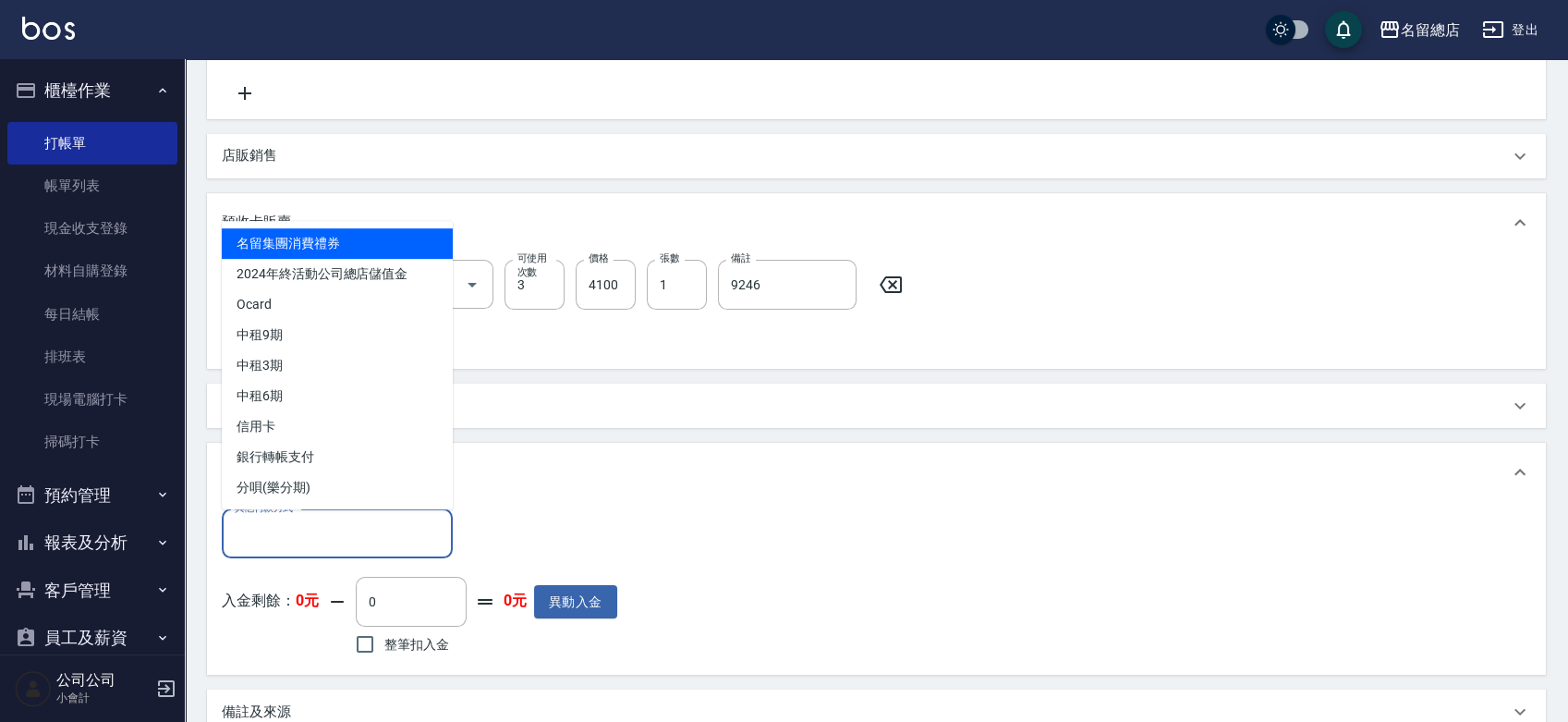
click at [376, 544] on input "其他付款方式" at bounding box center [337, 533] width 214 height 32
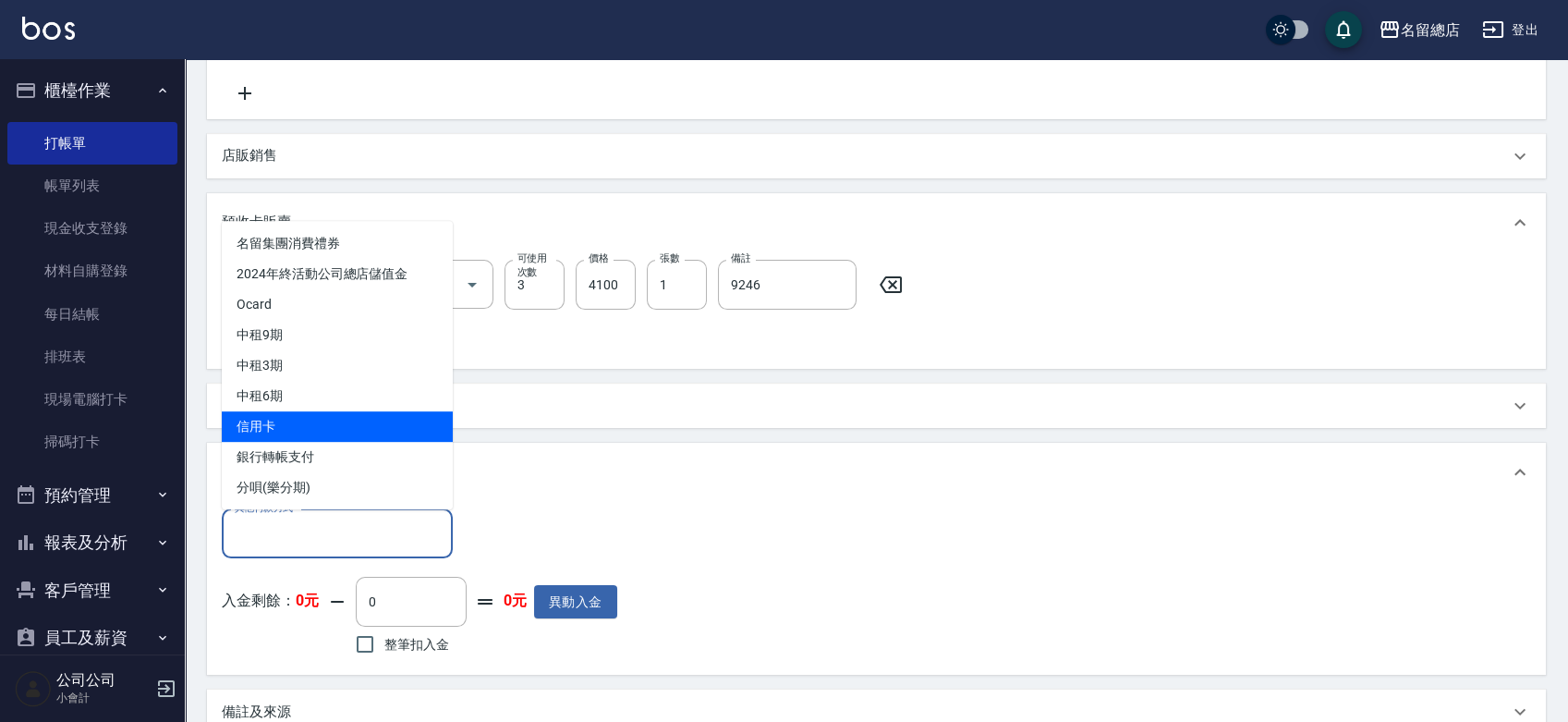
click at [324, 420] on span "信用卡" at bounding box center [338, 426] width 231 height 30
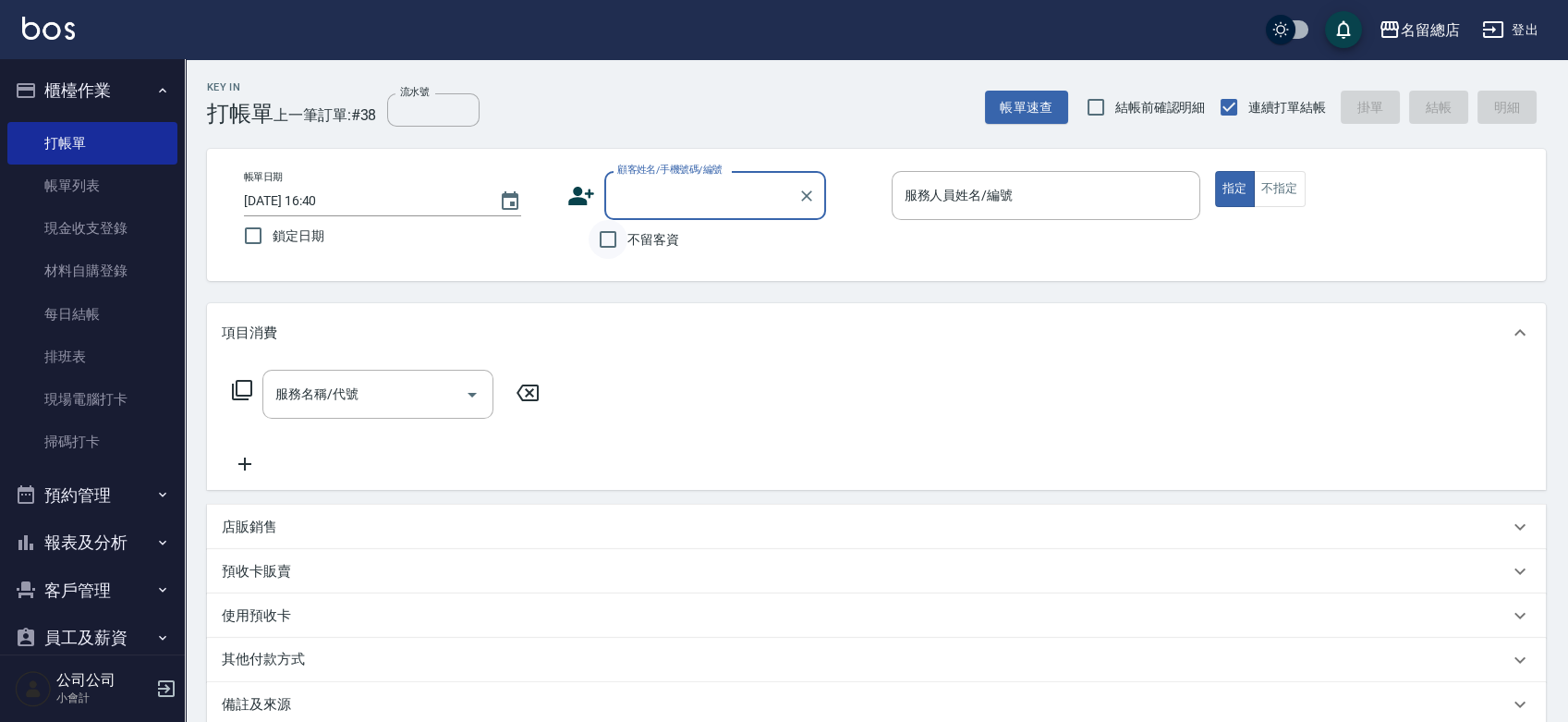
click at [618, 239] on input "不留客資" at bounding box center [608, 240] width 39 height 39
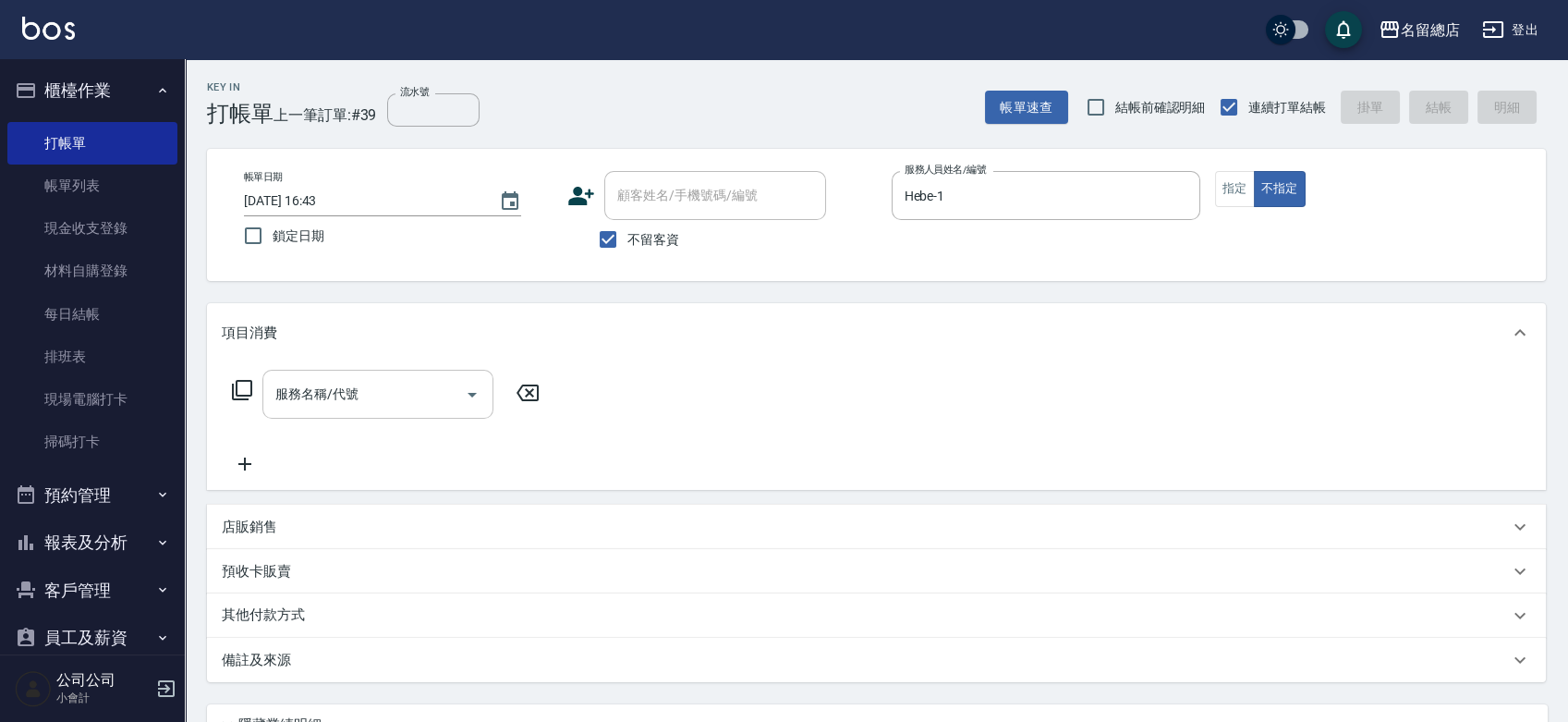
click at [424, 417] on div "服務名稱/代號" at bounding box center [377, 394] width 231 height 49
click at [1242, 186] on button "指定" at bounding box center [1234, 188] width 40 height 36
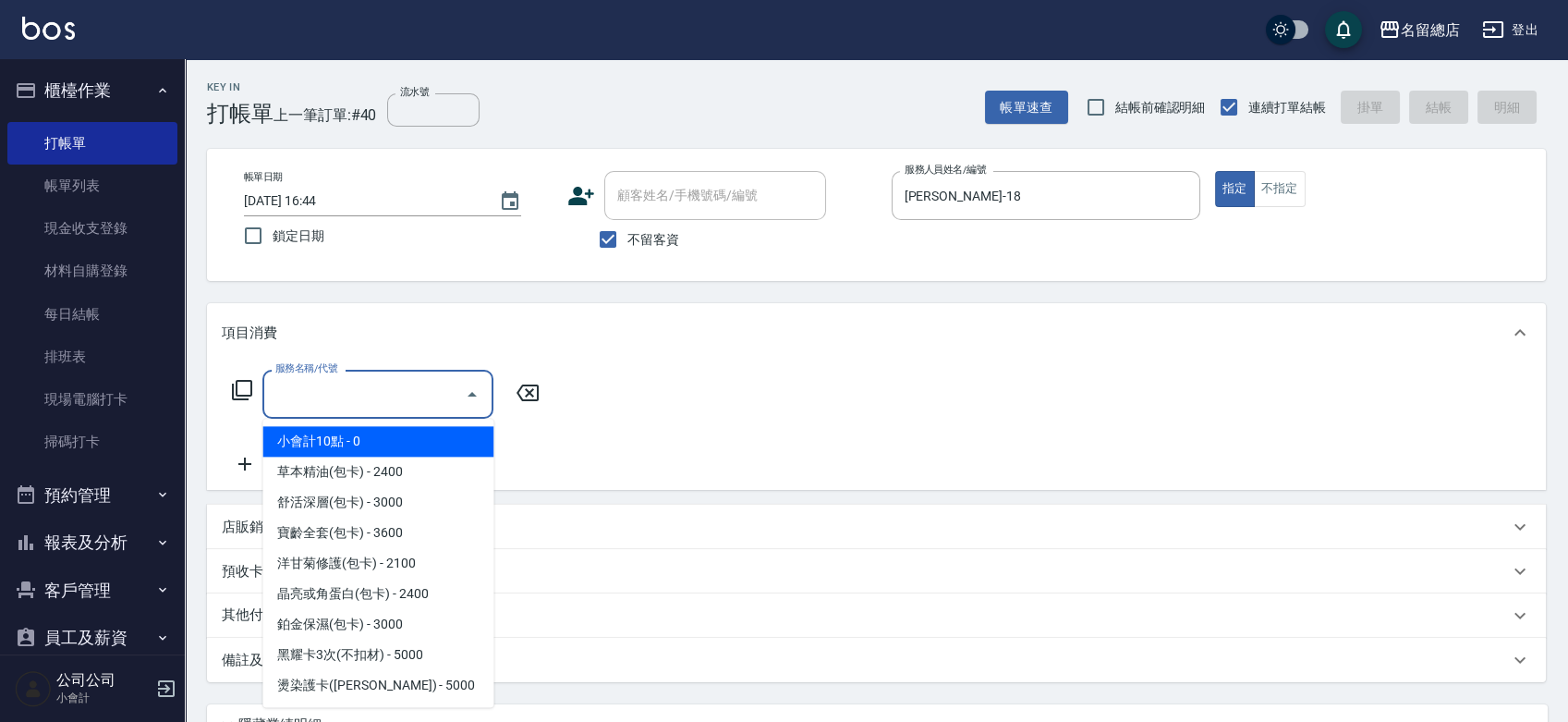
click at [386, 386] on input "服務名稱/代號" at bounding box center [364, 394] width 186 height 32
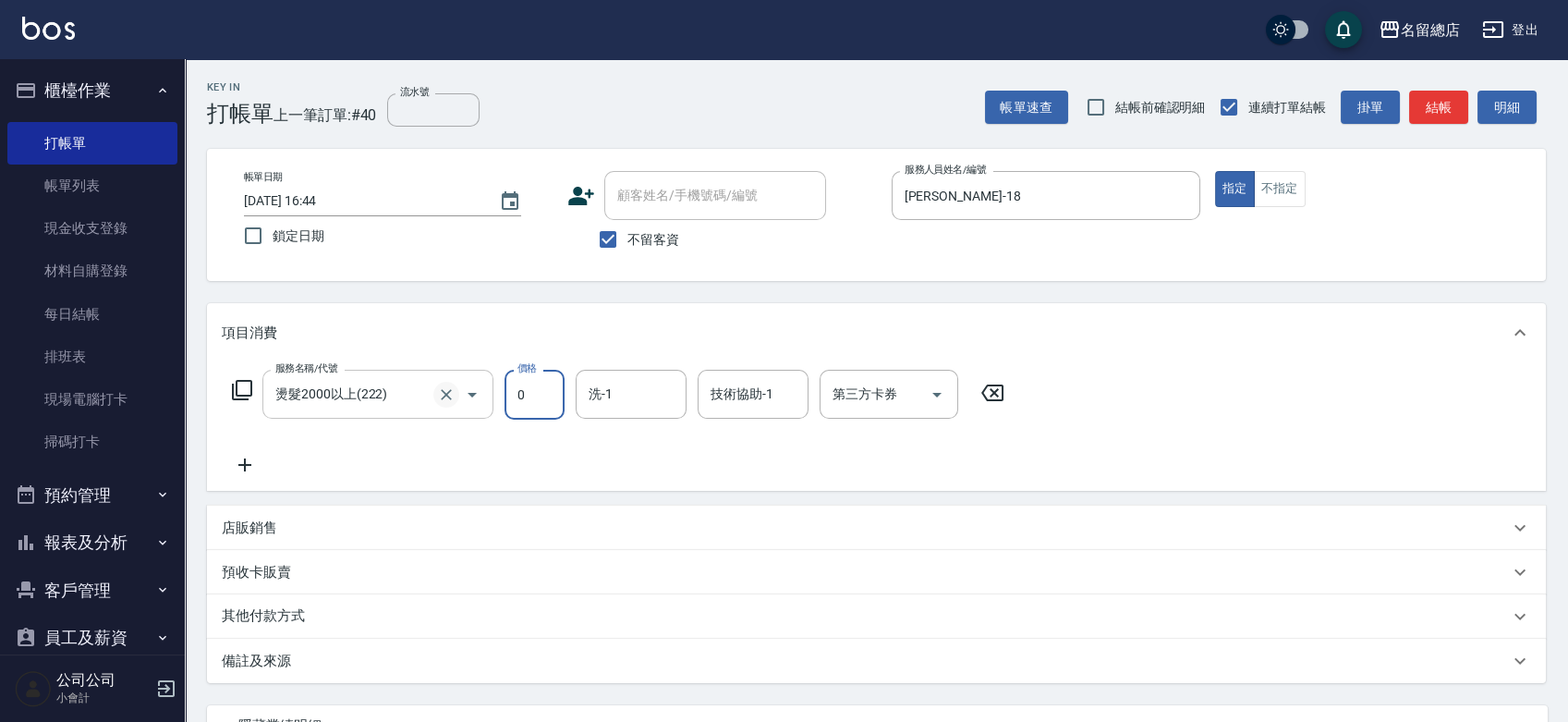
click at [453, 395] on icon "Clear" at bounding box center [446, 394] width 18 height 18
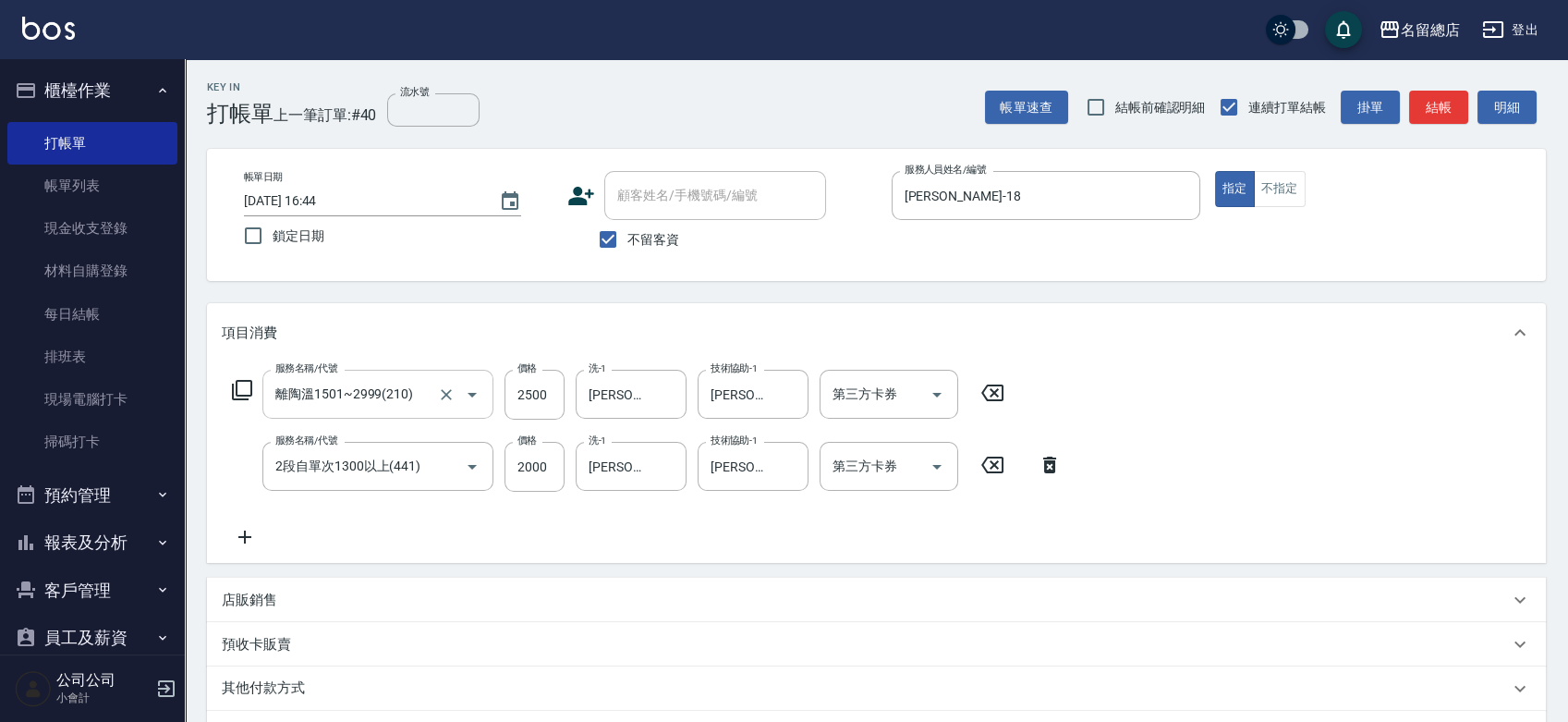
click at [310, 692] on p "其他付款方式" at bounding box center [268, 688] width 92 height 20
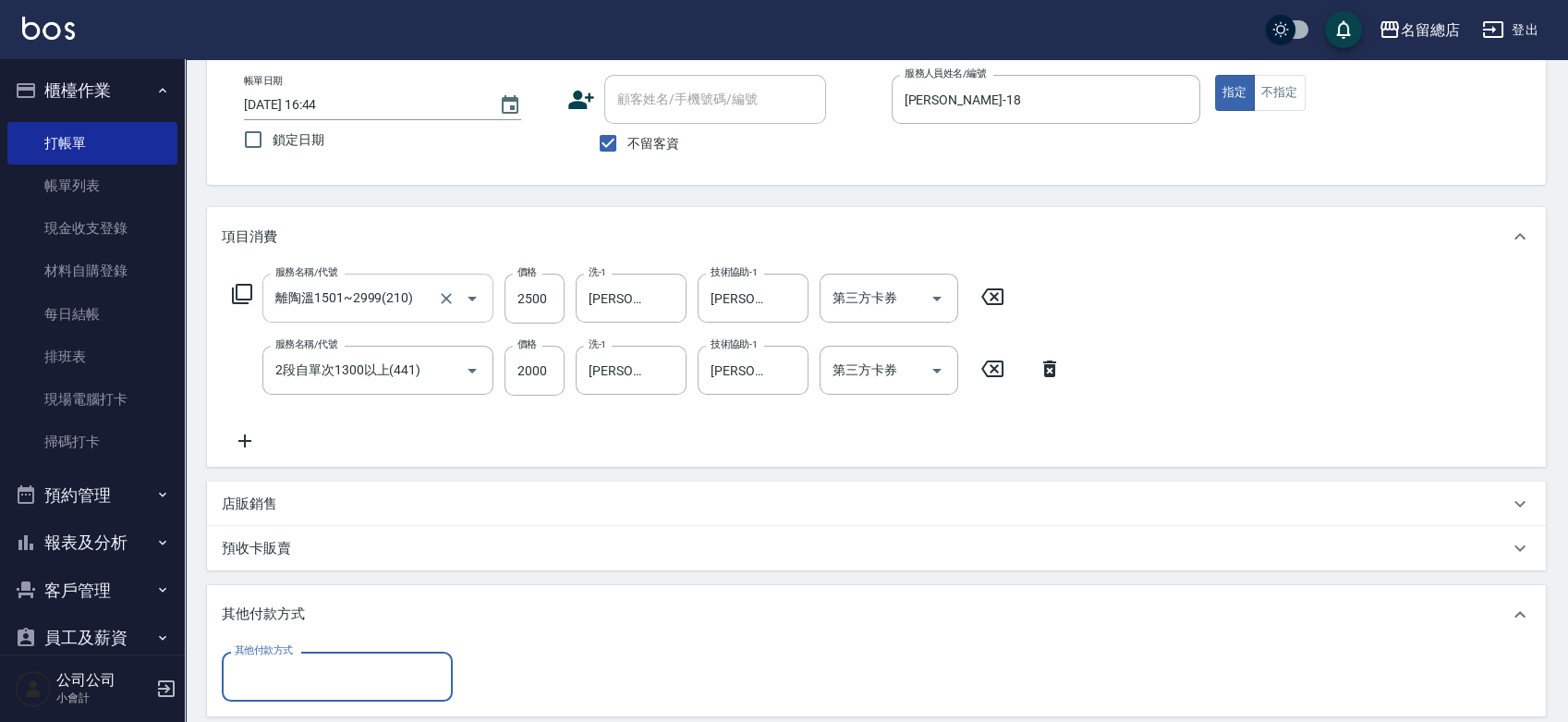
scroll to position [205, 0]
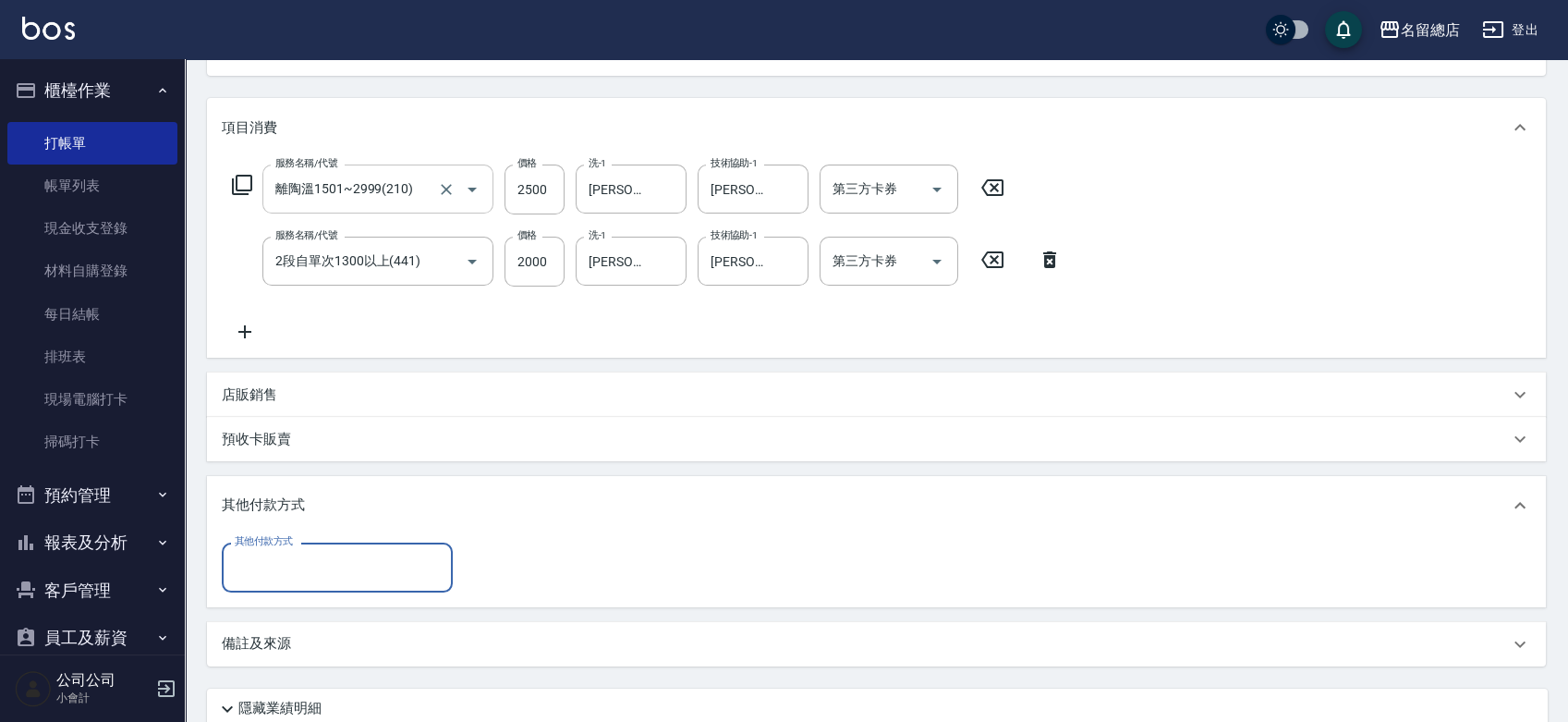
click at [353, 574] on input "其他付款方式" at bounding box center [337, 567] width 214 height 32
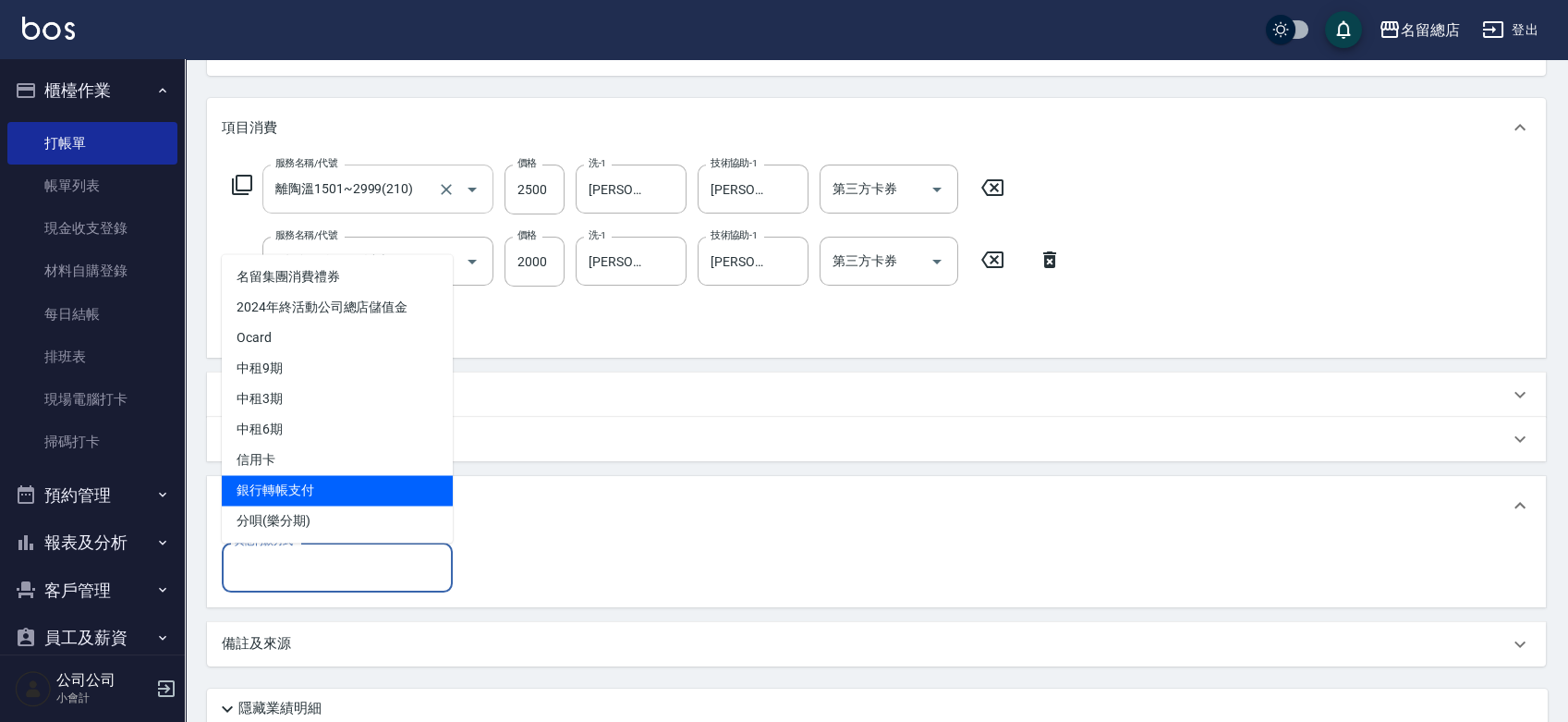
click at [266, 492] on span "銀行轉帳支付" at bounding box center [338, 490] width 231 height 30
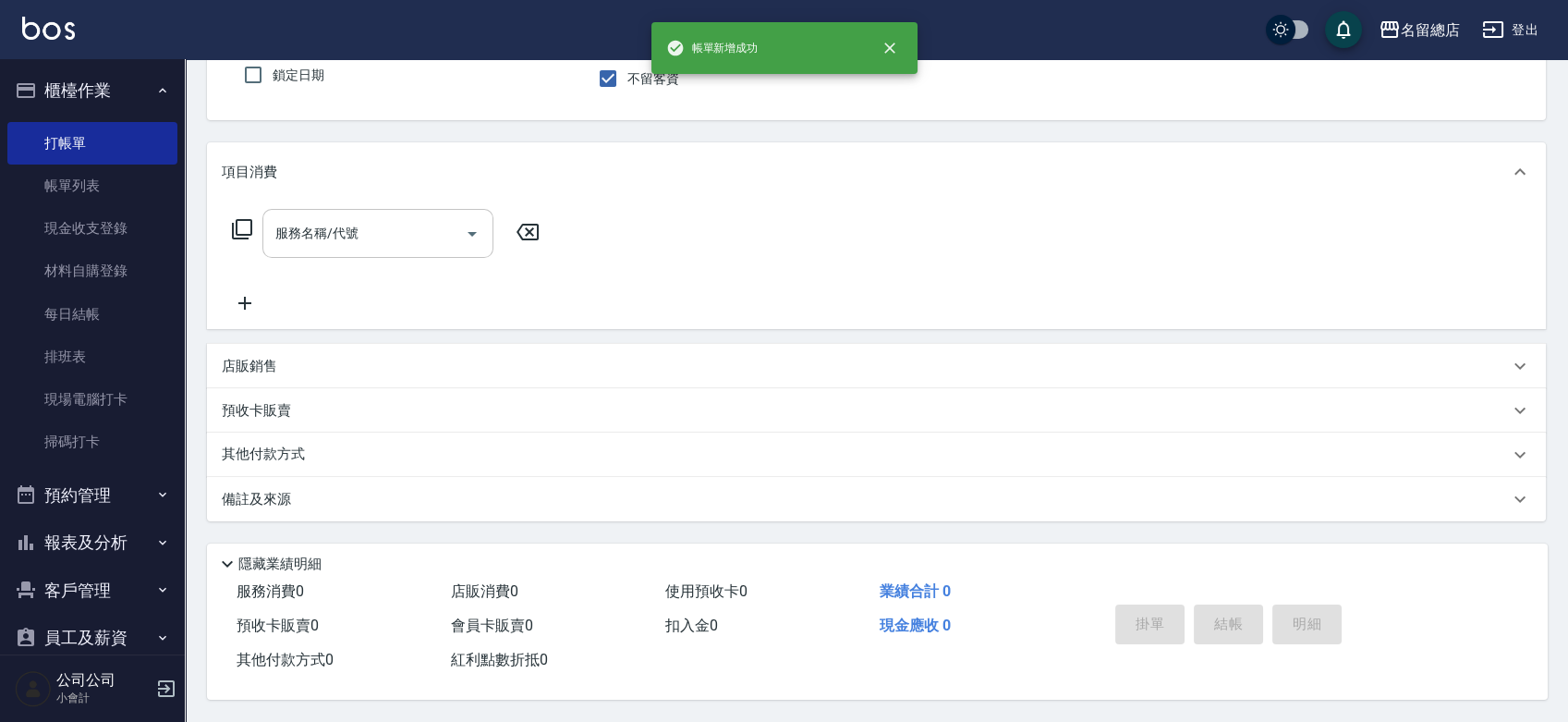
scroll to position [166, 0]
click at [57, 275] on link "材料自購登錄" at bounding box center [92, 271] width 170 height 43
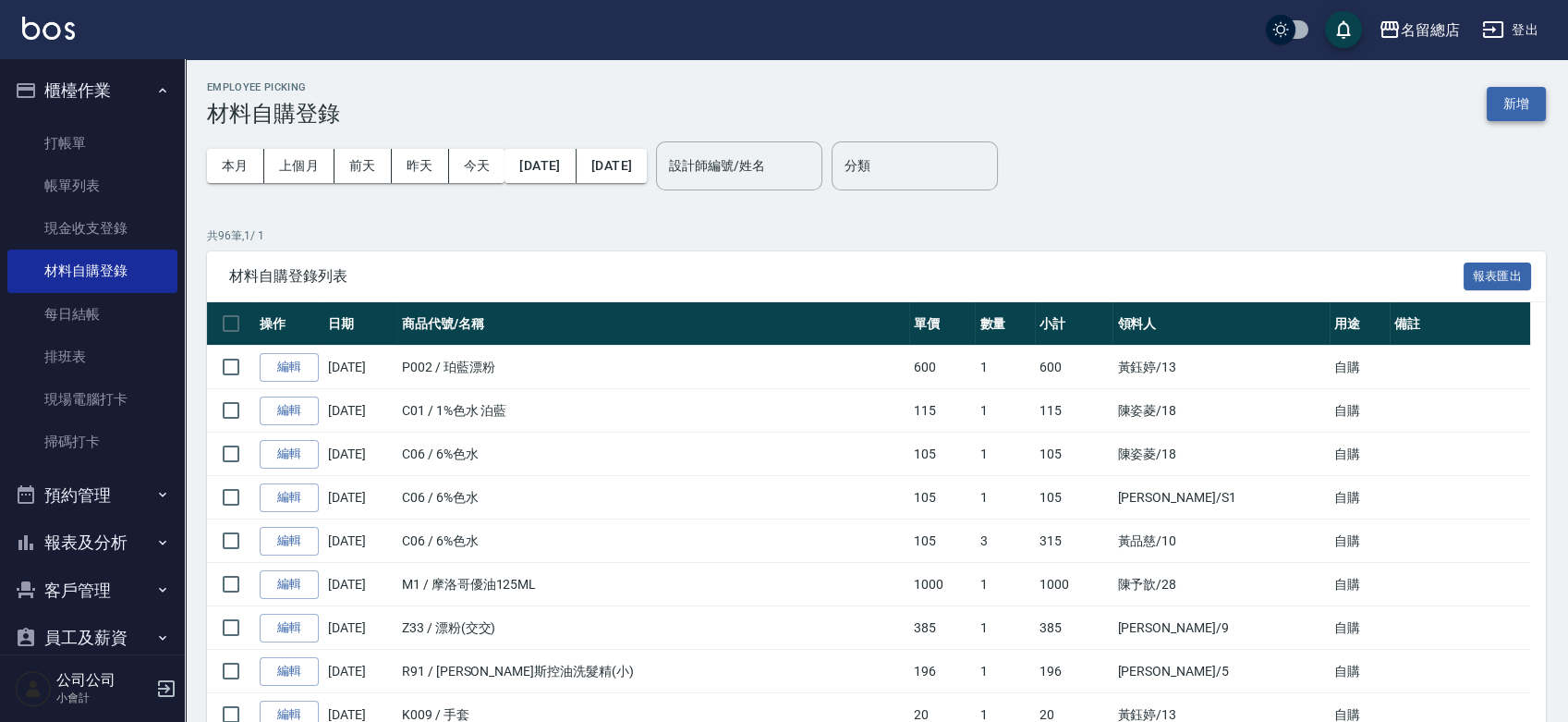
click at [1503, 97] on button "新增" at bounding box center [1516, 104] width 59 height 34
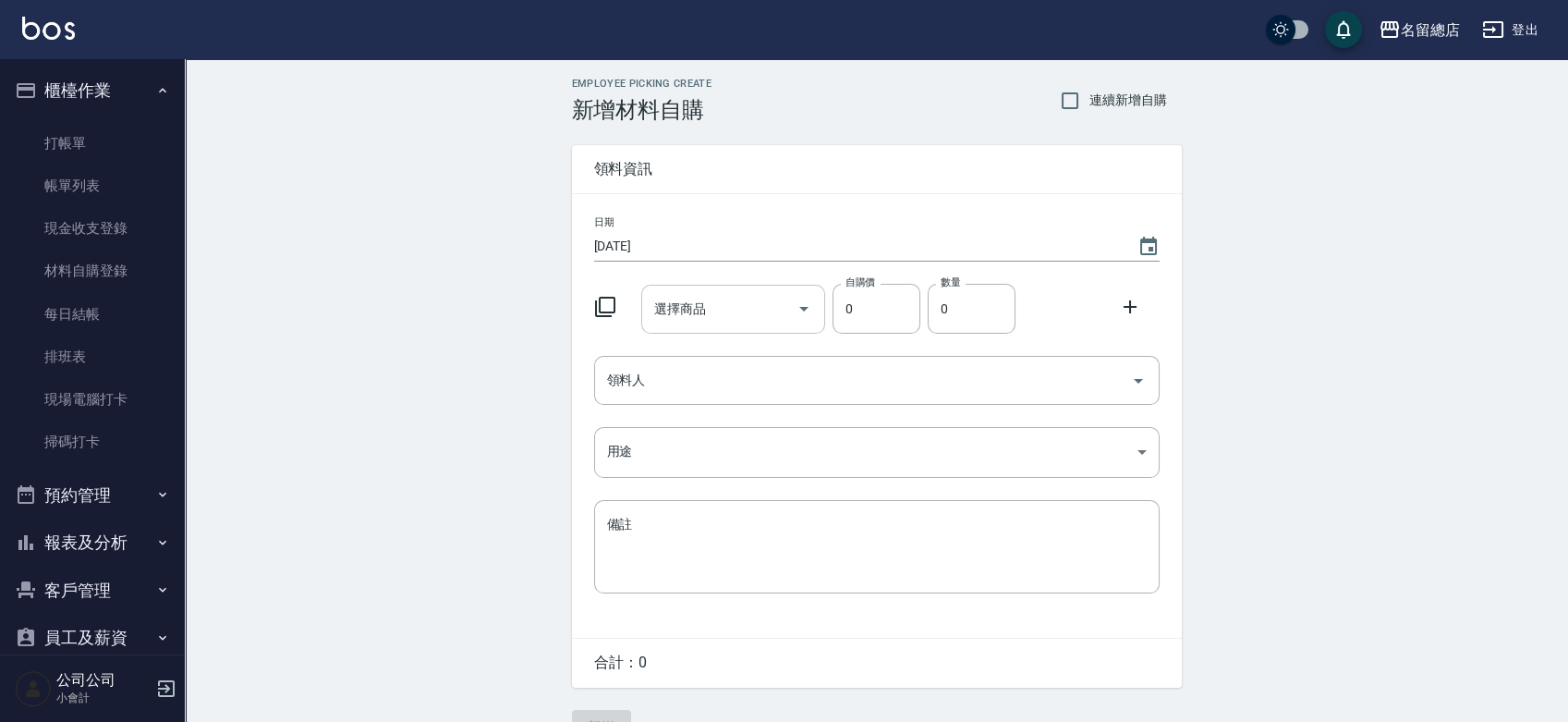
click at [713, 309] on input "選擇商品" at bounding box center [720, 309] width 140 height 32
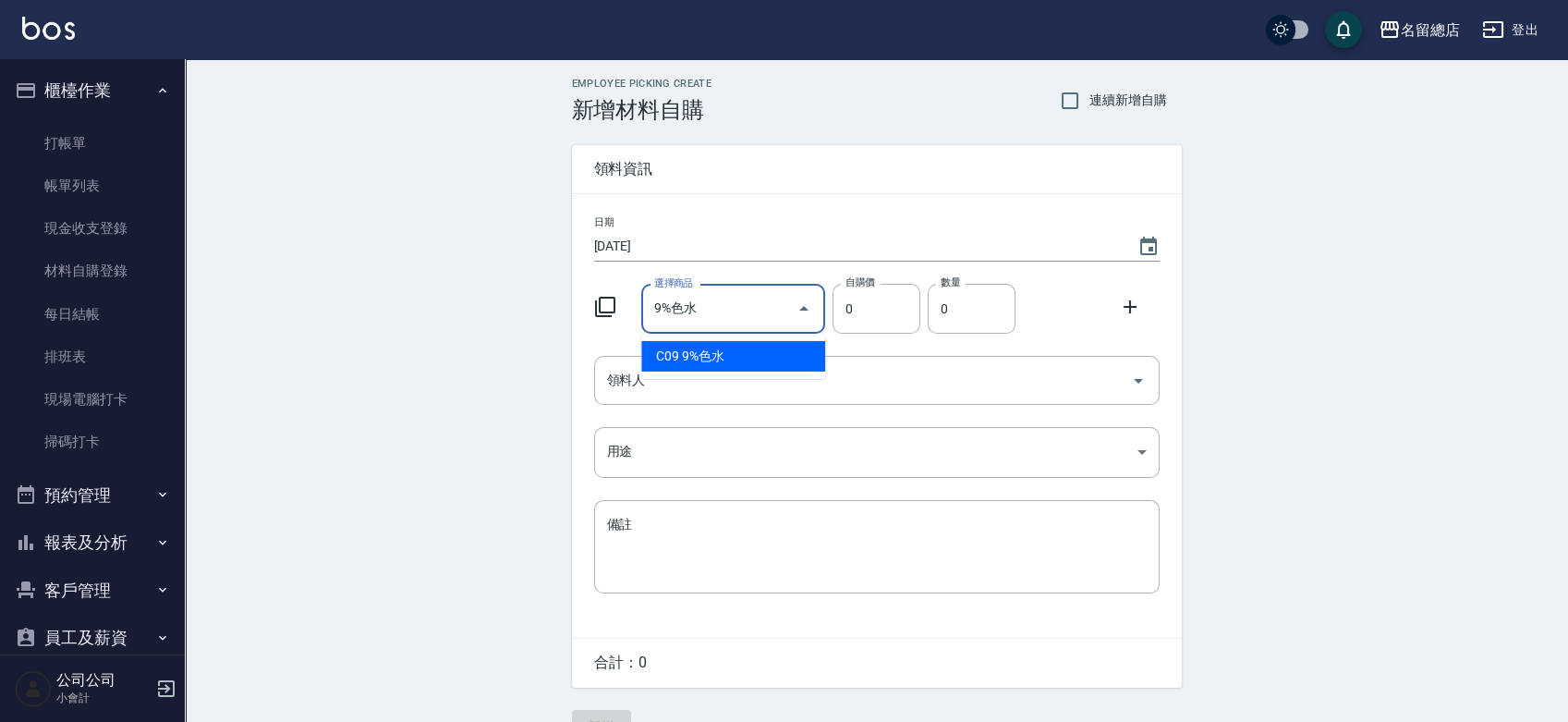
click at [705, 351] on li "C09 9%色水" at bounding box center [734, 355] width 184 height 30
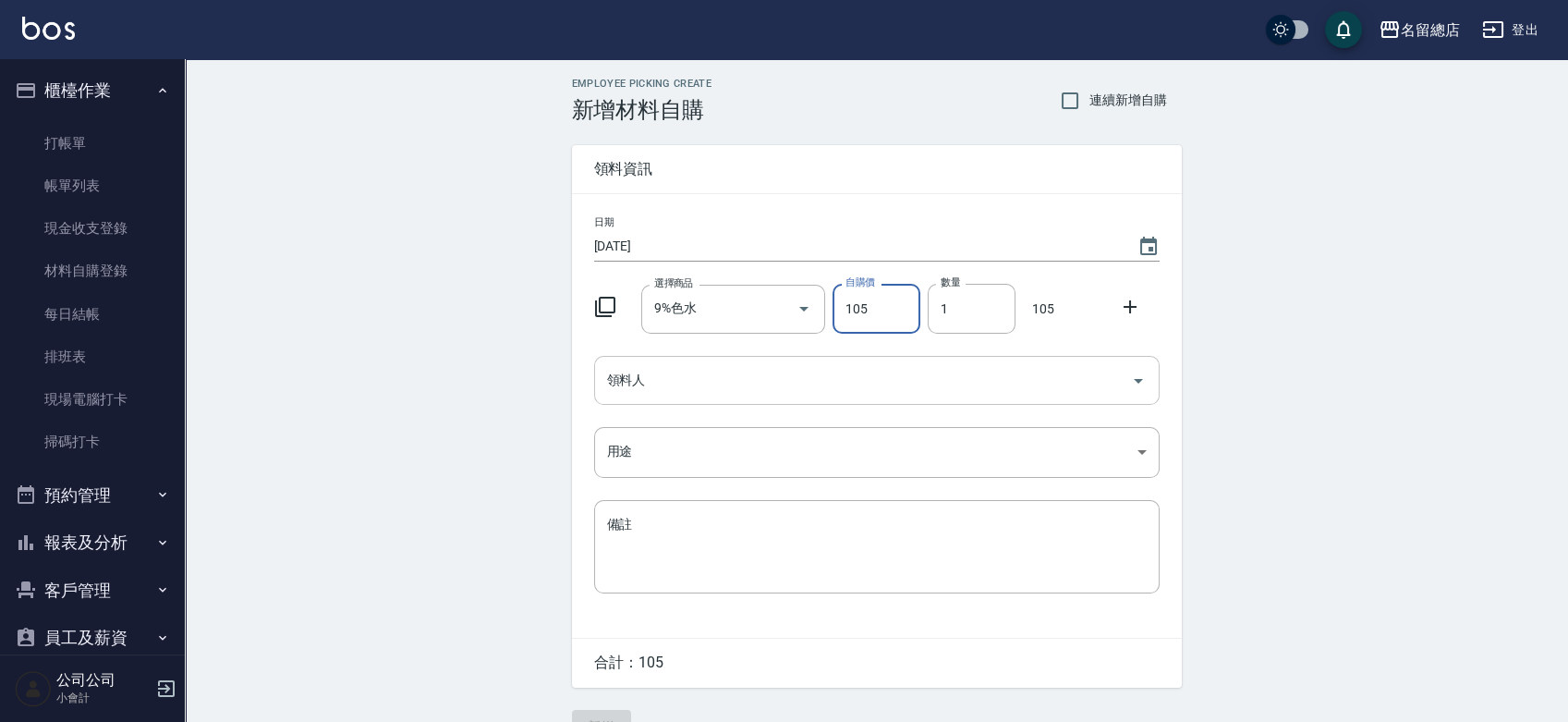
click at [702, 375] on input "領料人" at bounding box center [863, 379] width 521 height 32
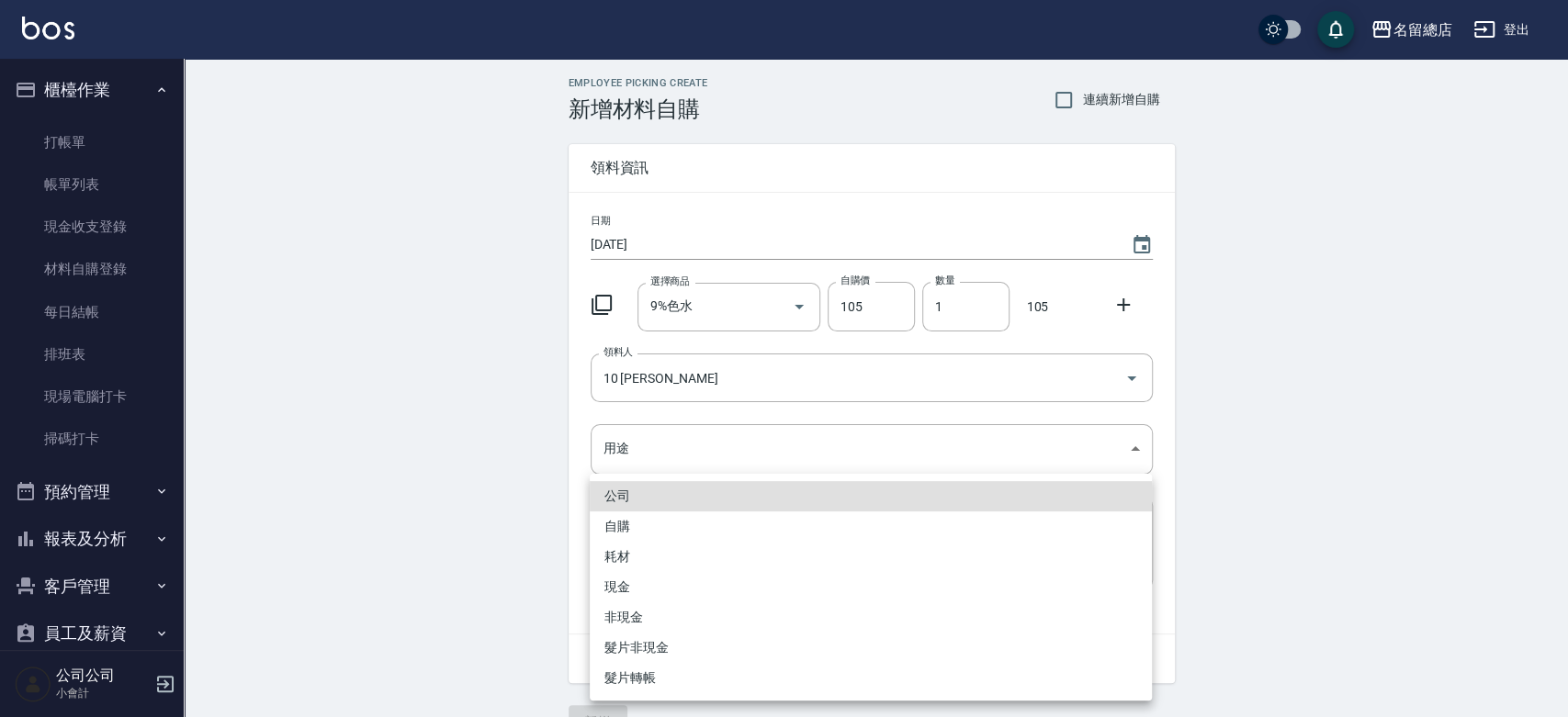
click at [627, 518] on li "自購" at bounding box center [870, 526] width 562 height 30
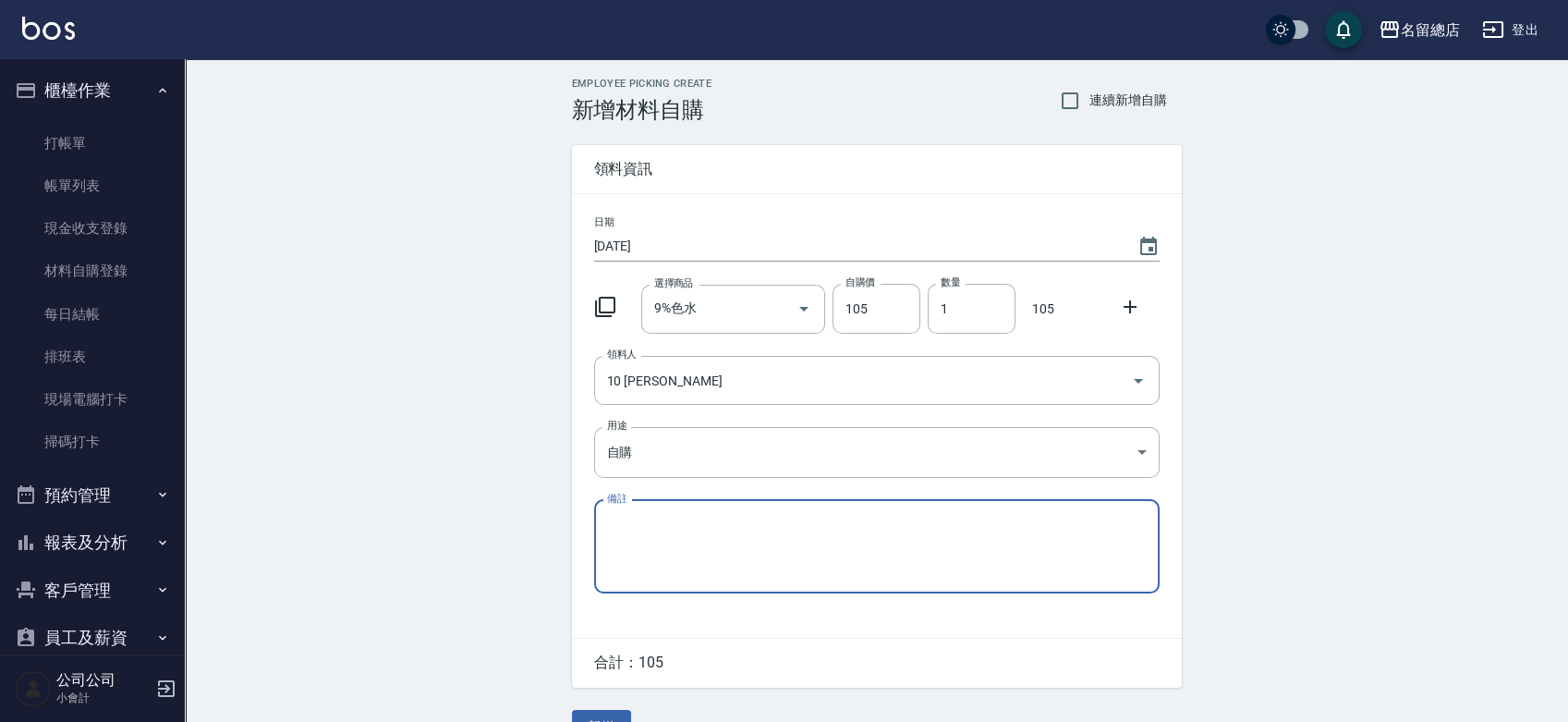
scroll to position [41, 0]
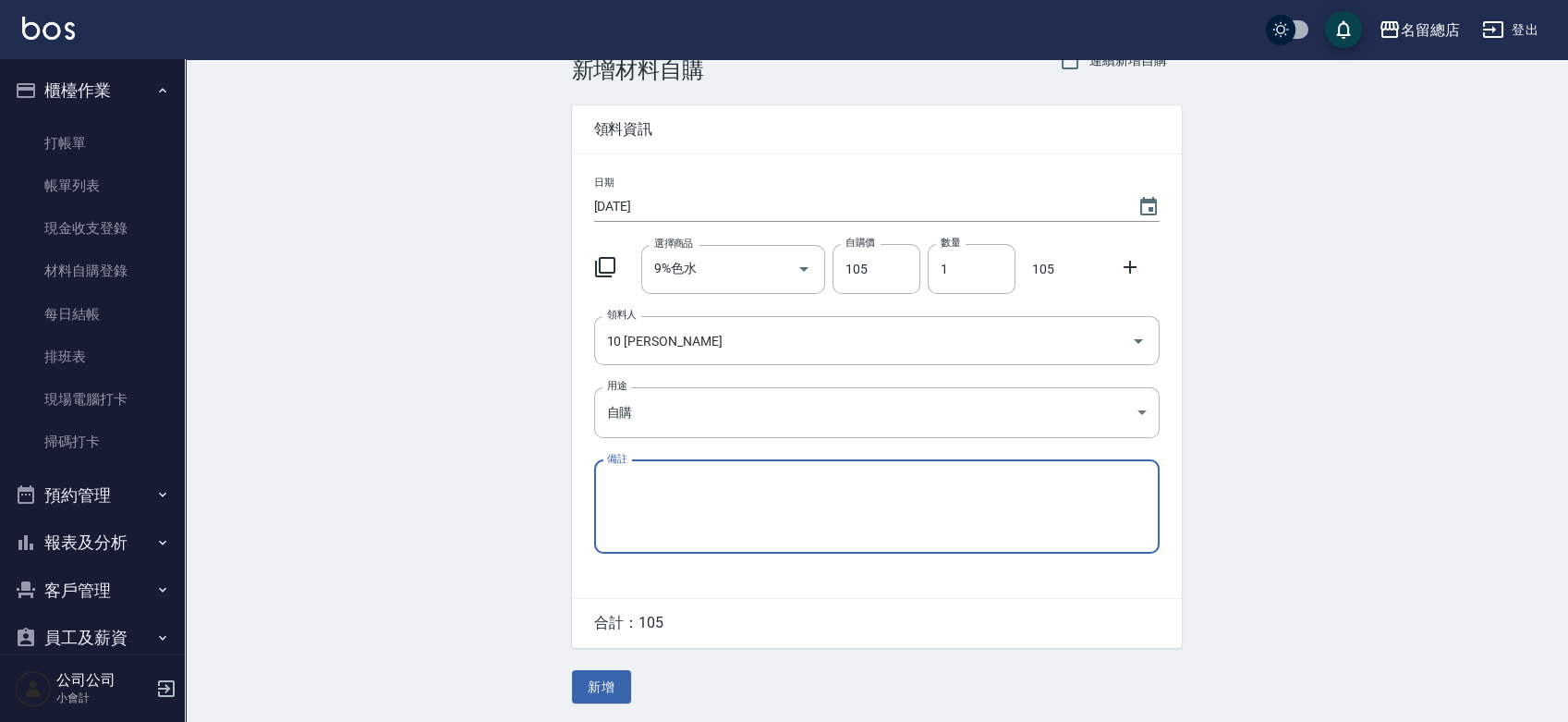
click at [620, 682] on button "新增" at bounding box center [602, 687] width 59 height 34
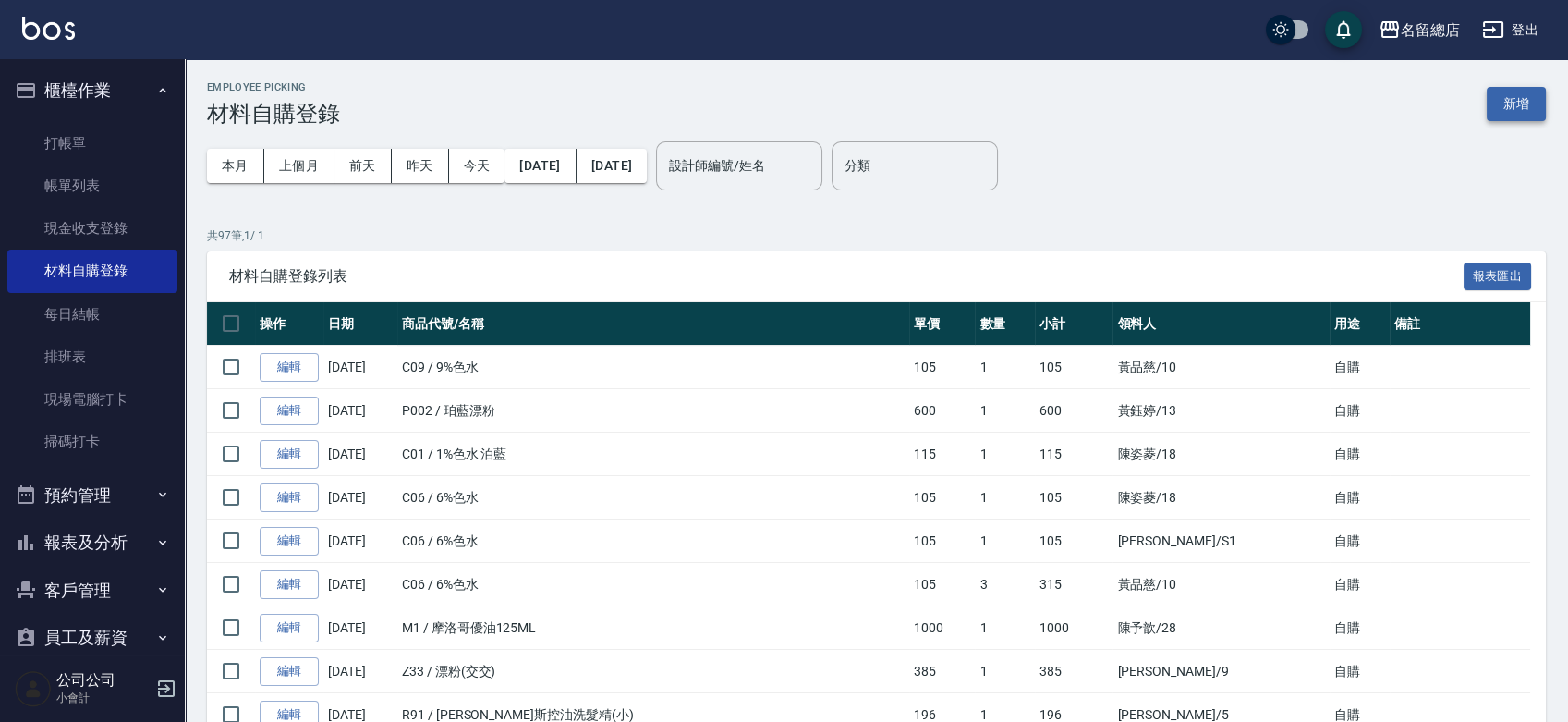
click at [1526, 100] on button "新增" at bounding box center [1516, 104] width 59 height 34
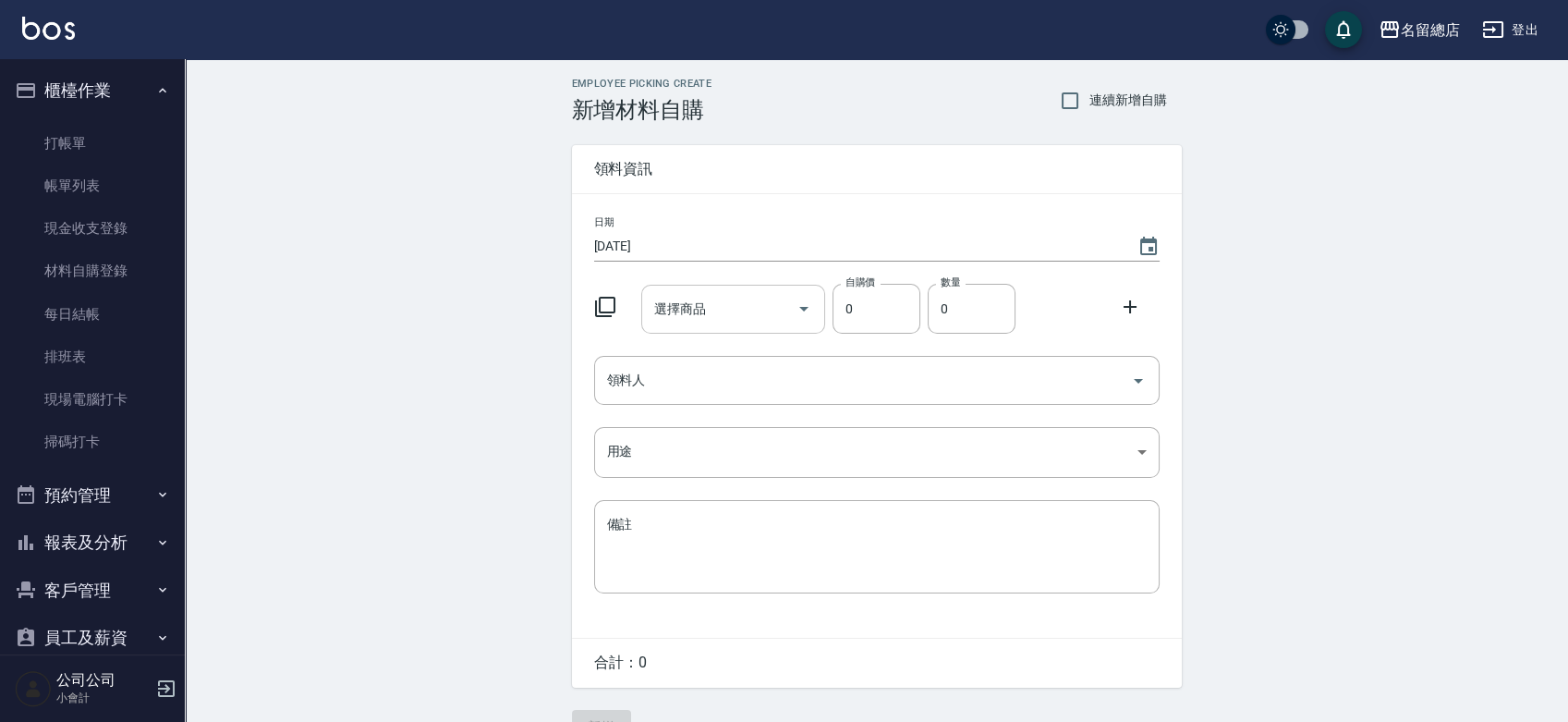
click at [736, 314] on input "選擇商品" at bounding box center [720, 309] width 140 height 32
click at [775, 305] on icon "Clear" at bounding box center [777, 308] width 11 height 11
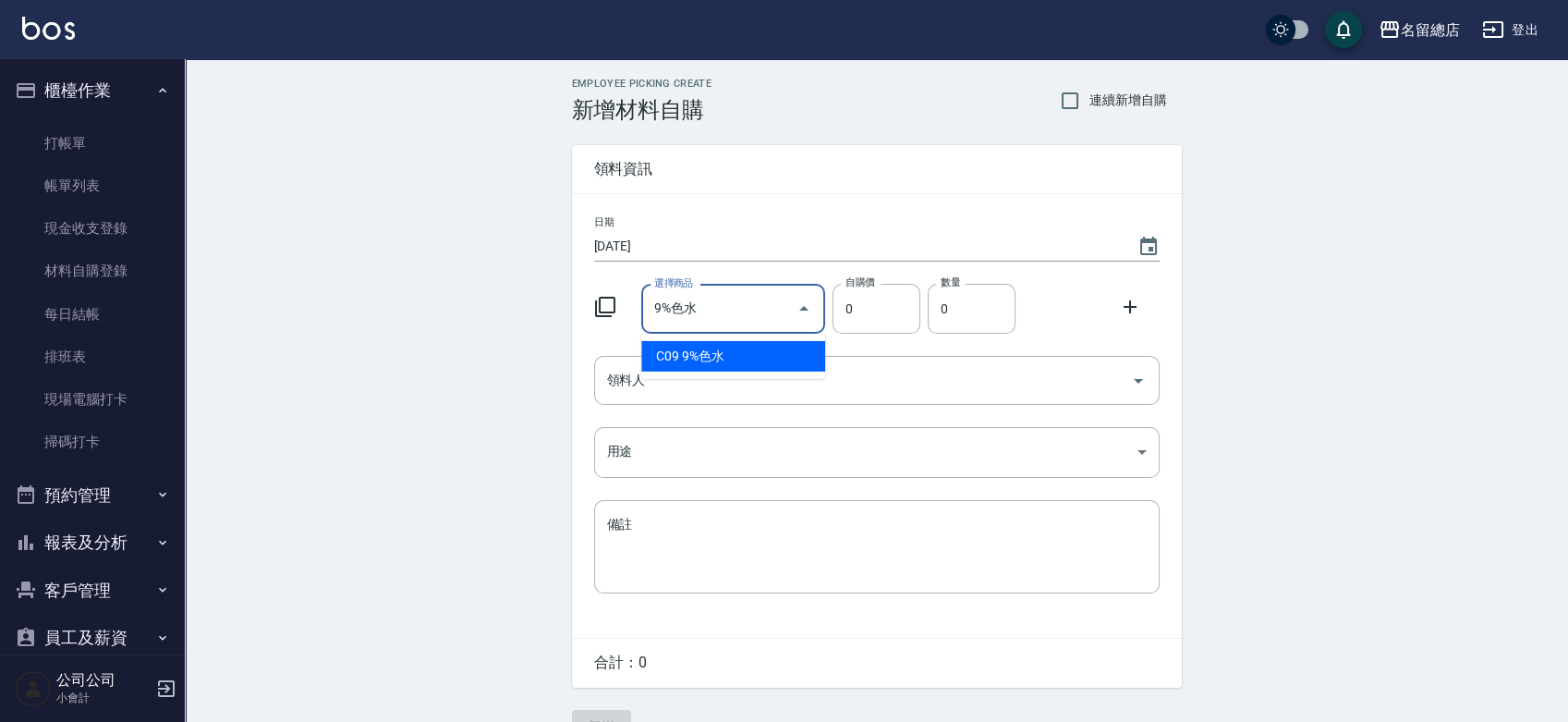
click at [765, 353] on li "C09 9%色水" at bounding box center [734, 355] width 184 height 30
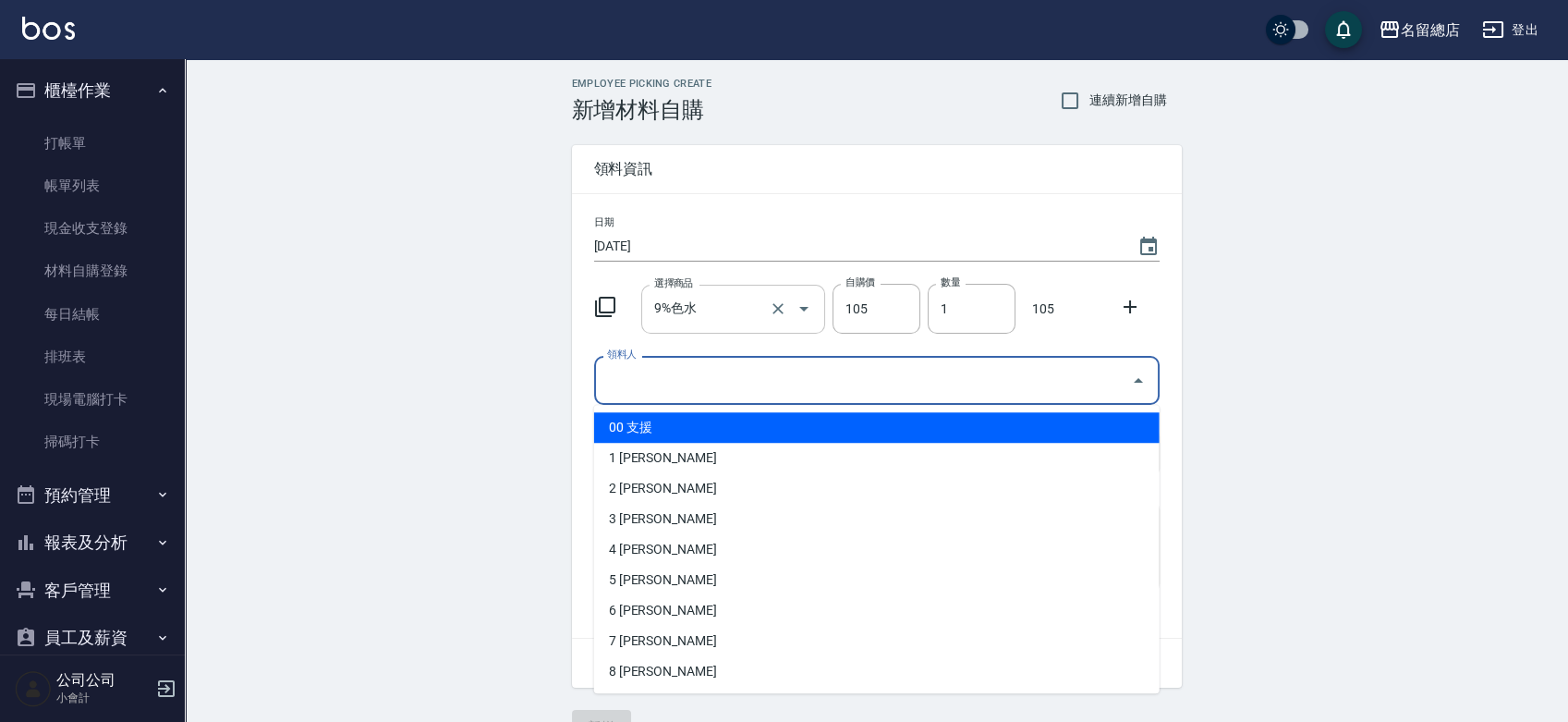
click at [749, 377] on input "領料人" at bounding box center [863, 379] width 521 height 32
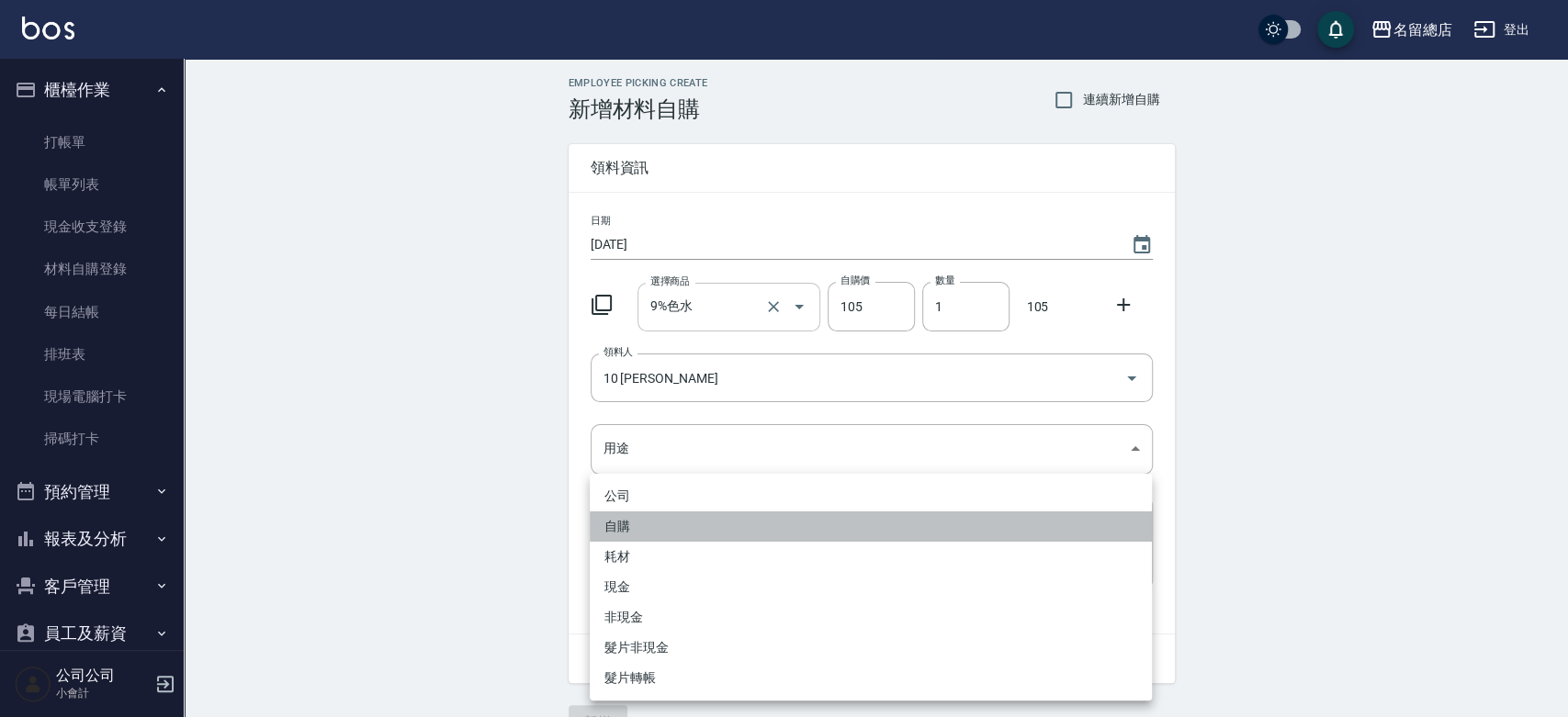
click at [632, 521] on li "自購" at bounding box center [870, 526] width 562 height 30
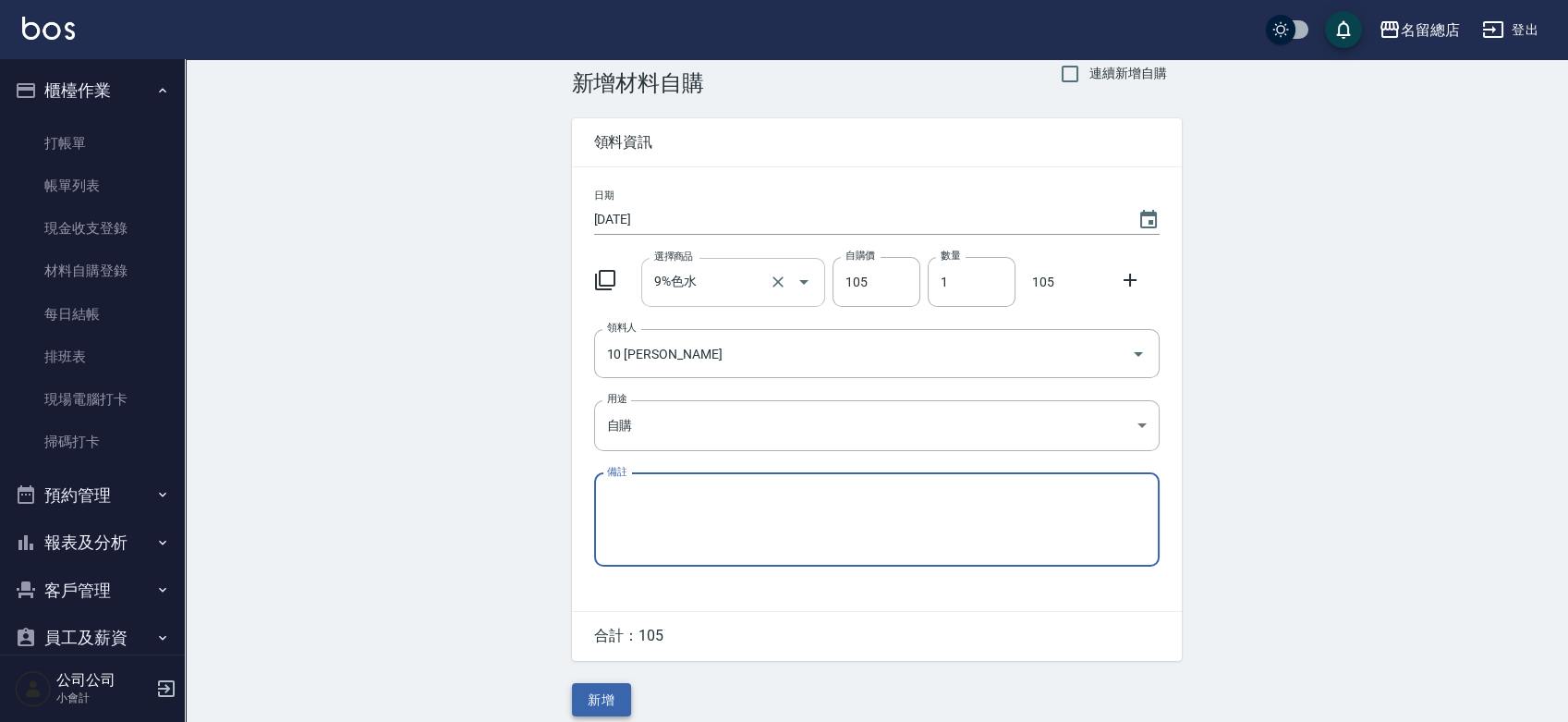
scroll to position [41, 0]
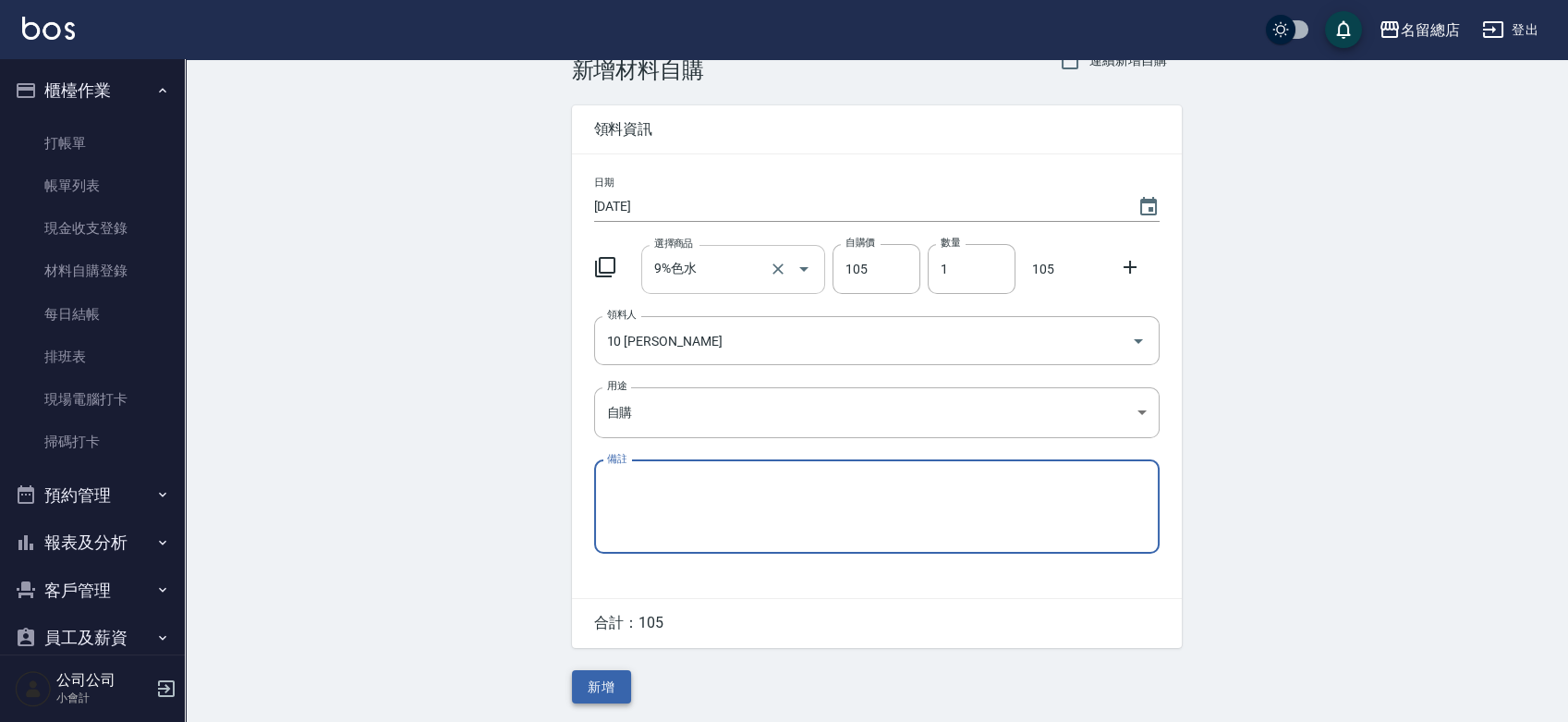
click at [581, 678] on button "新增" at bounding box center [602, 687] width 59 height 34
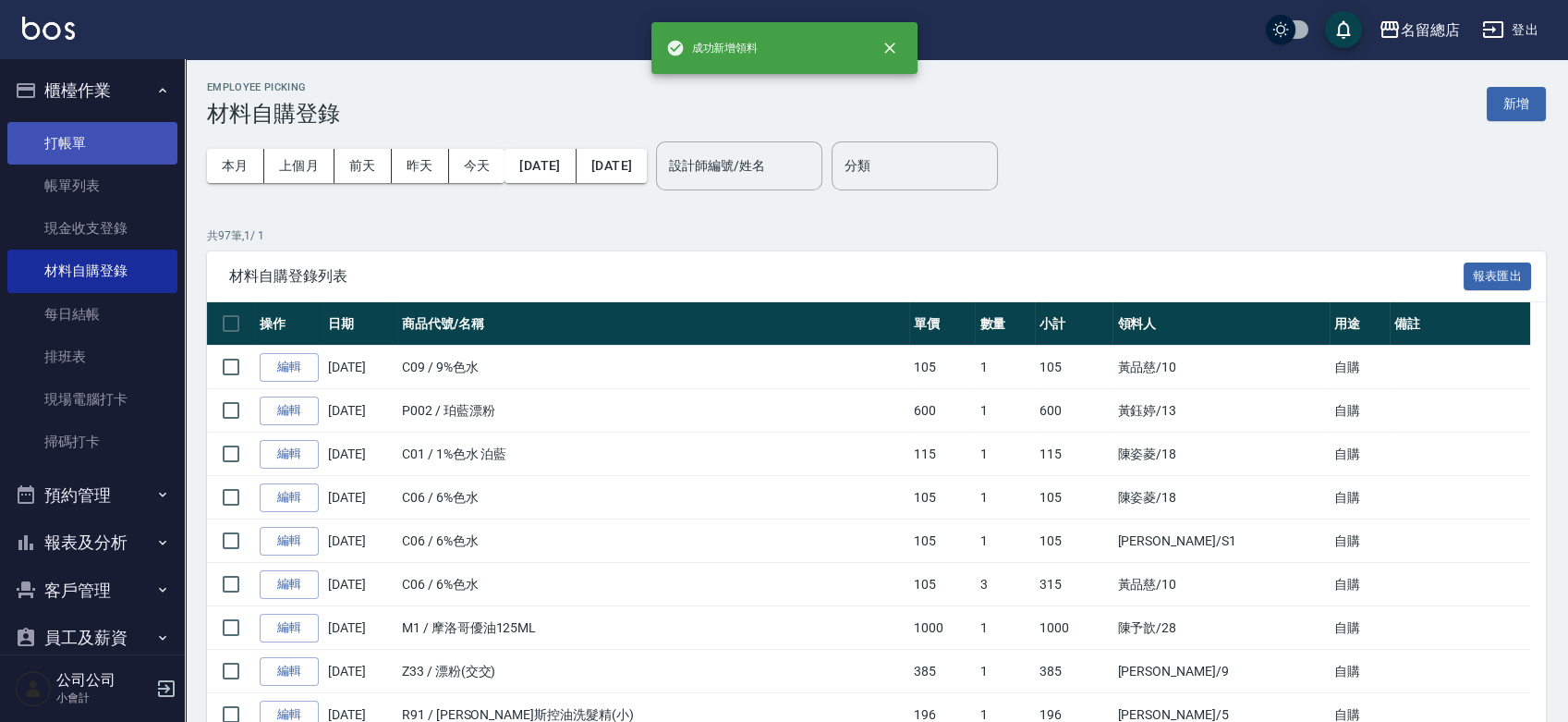
drag, startPoint x: 93, startPoint y: 146, endPoint x: 92, endPoint y: 130, distance: 16.0
click at [94, 146] on link "打帳單" at bounding box center [92, 144] width 170 height 43
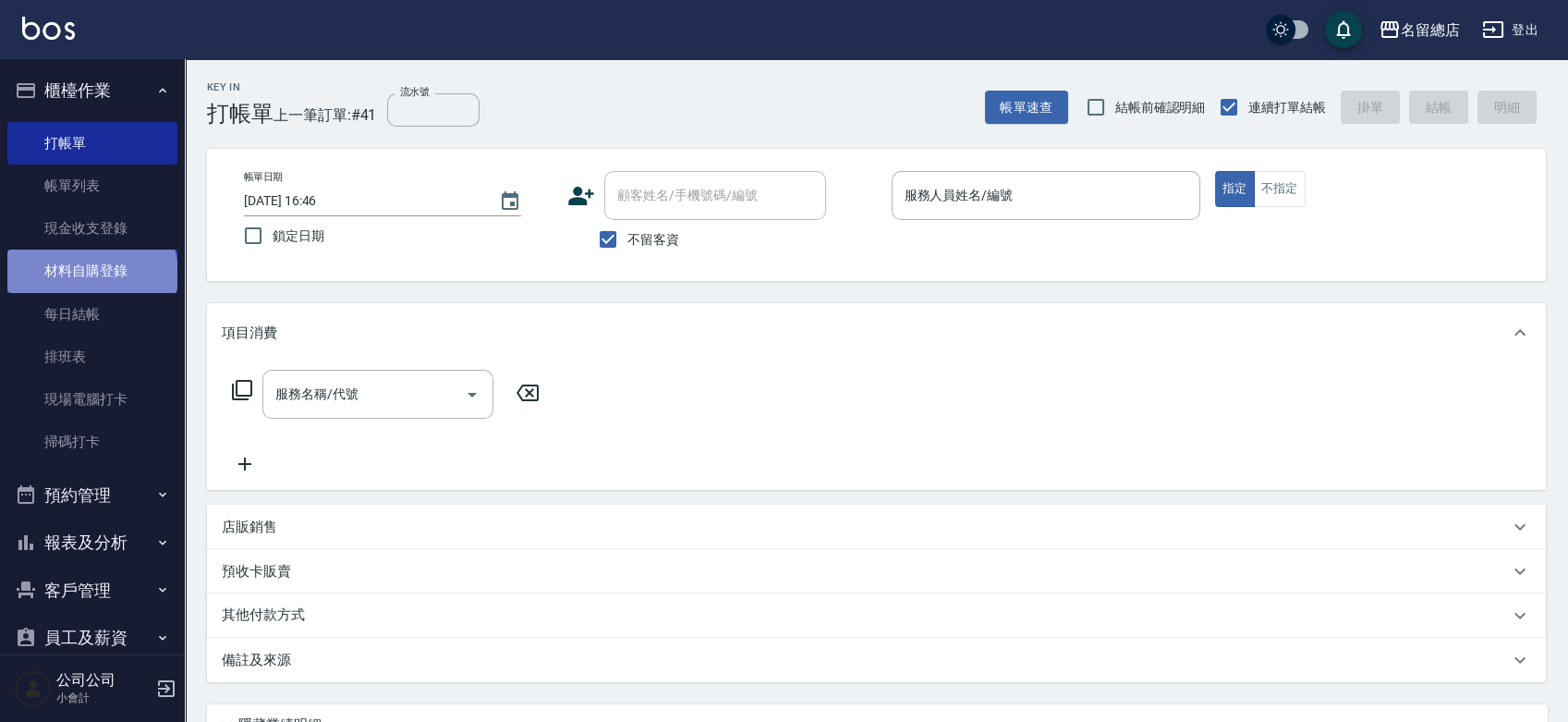
click at [90, 275] on link "材料自購登錄" at bounding box center [92, 271] width 170 height 43
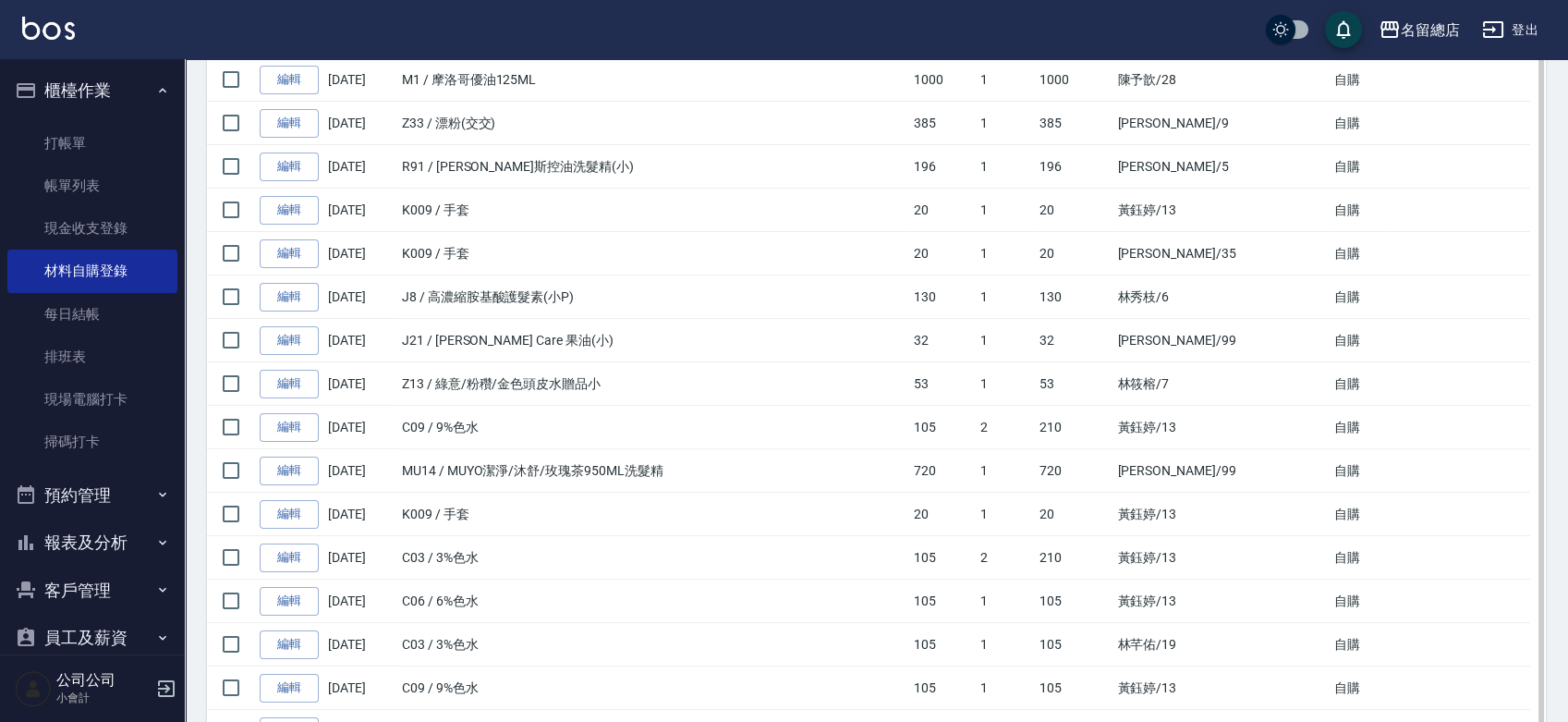
scroll to position [615, 0]
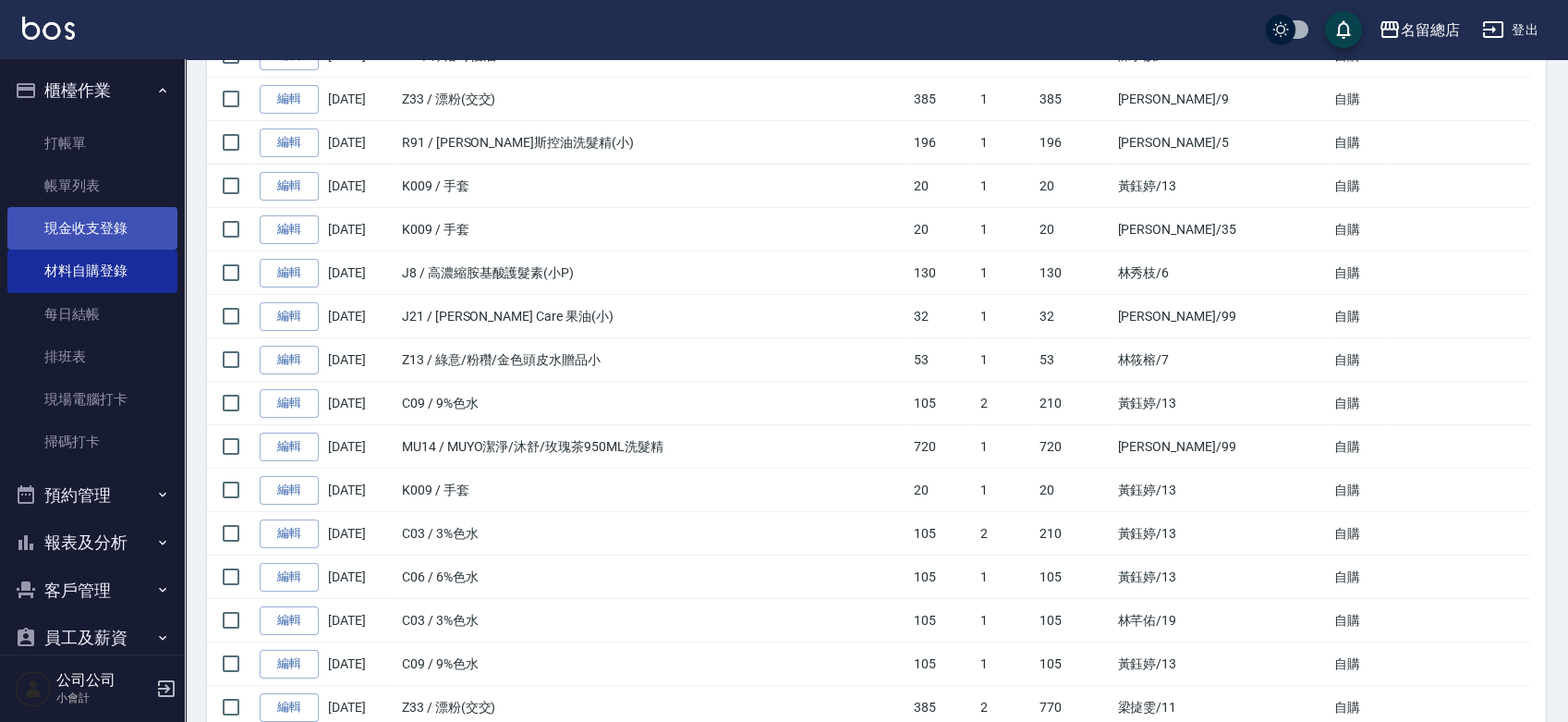
click at [65, 226] on link "現金收支登錄" at bounding box center [92, 228] width 170 height 43
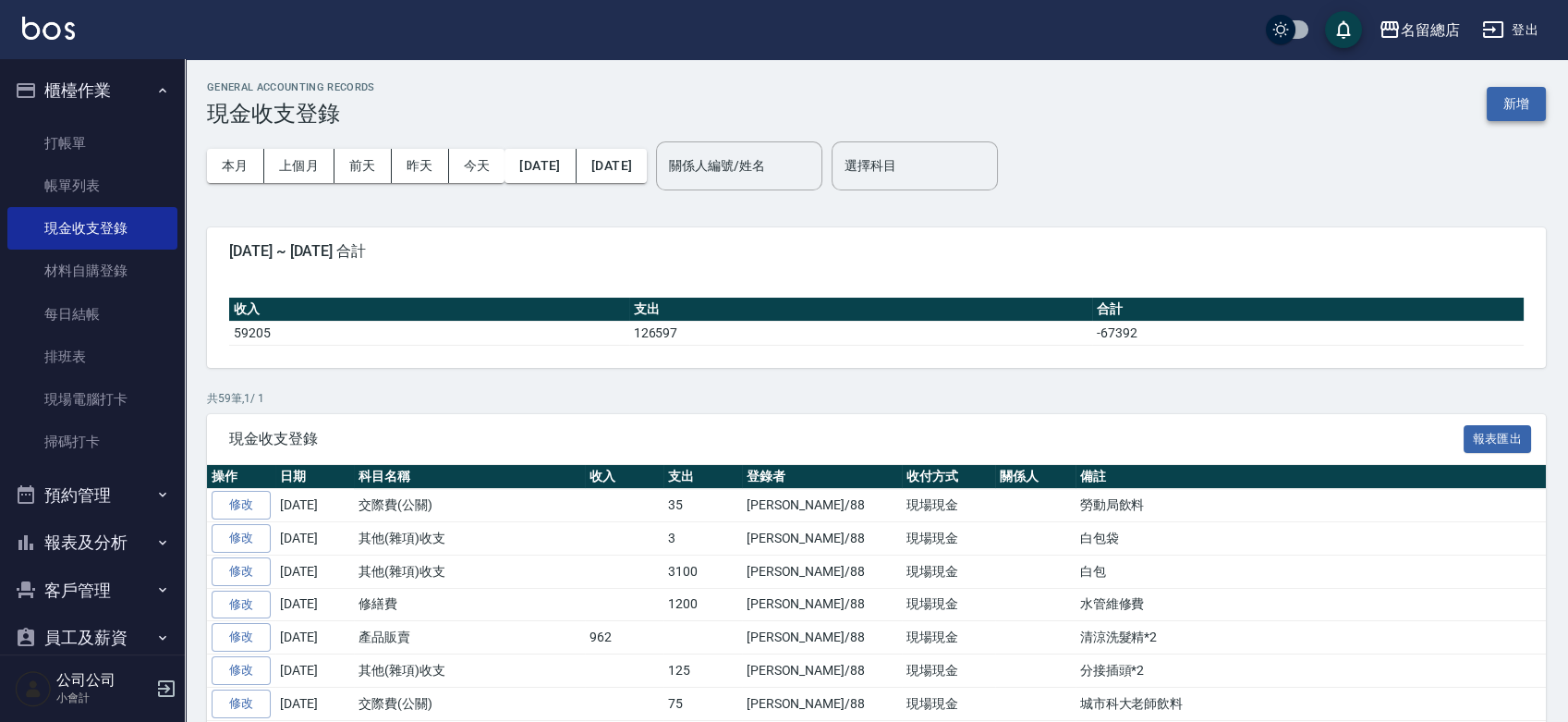
click at [1544, 106] on button "新增" at bounding box center [1516, 104] width 59 height 34
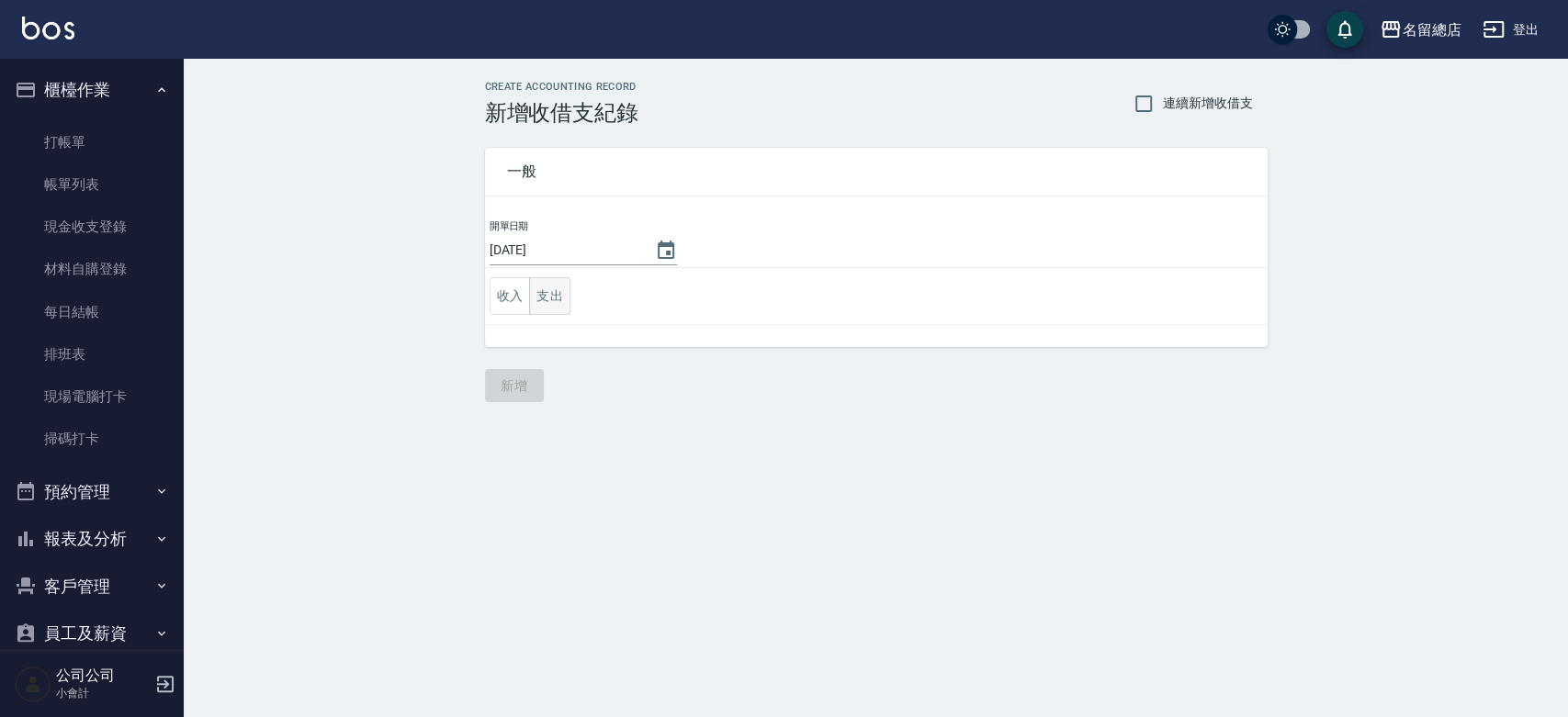
click at [555, 293] on button "支出" at bounding box center [550, 296] width 41 height 38
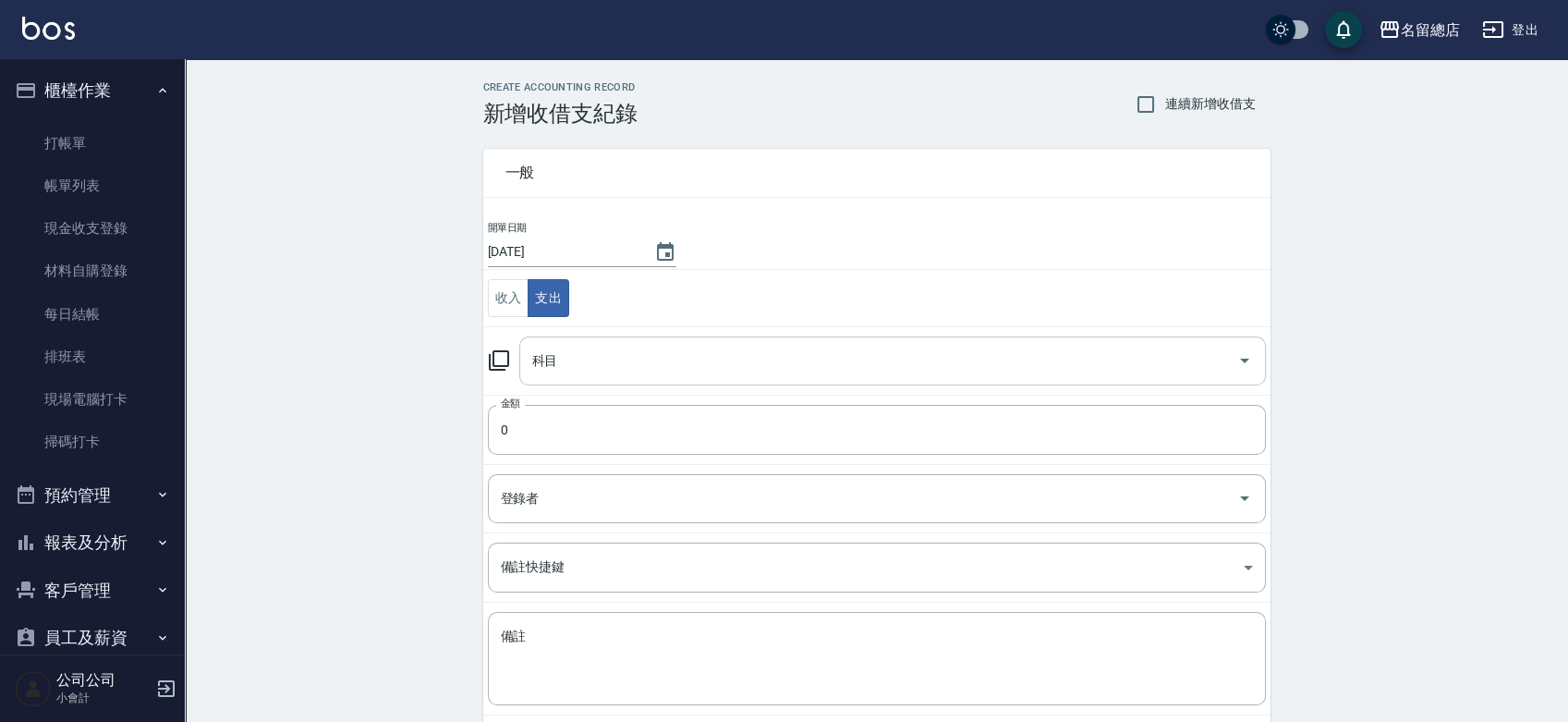
click at [593, 360] on input "科目" at bounding box center [879, 360] width 702 height 32
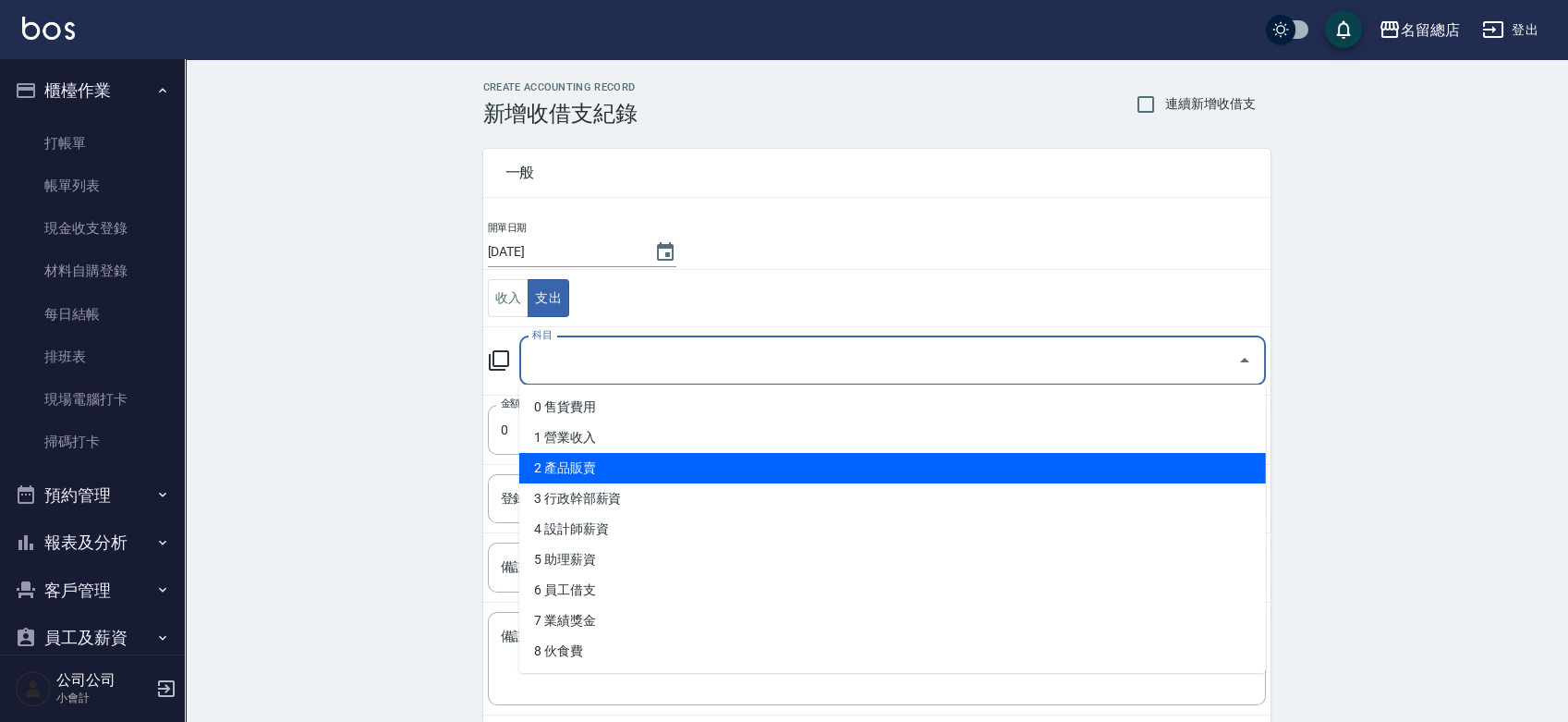
click at [597, 460] on li "2 產品販賣" at bounding box center [893, 468] width 747 height 30
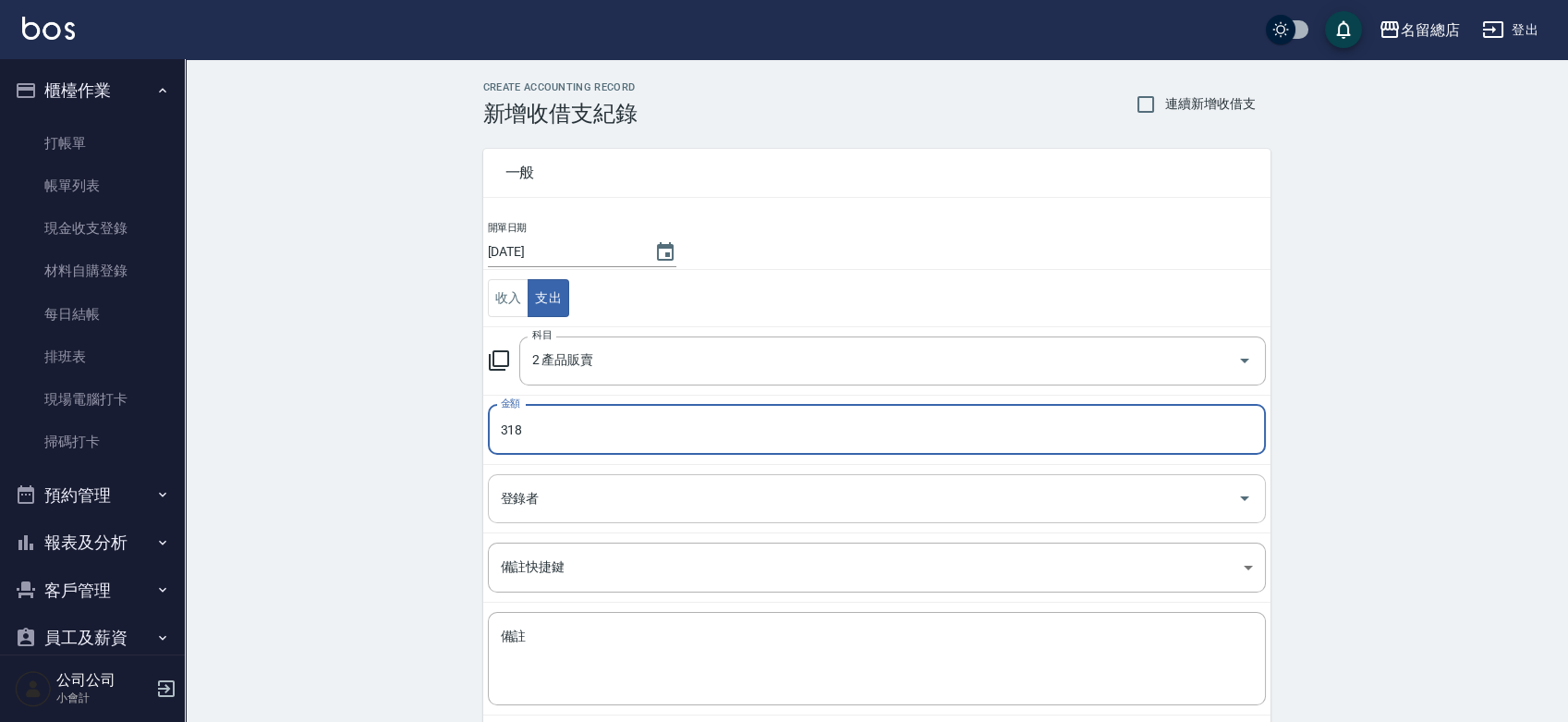
click at [646, 502] on input "登錄者" at bounding box center [863, 498] width 734 height 32
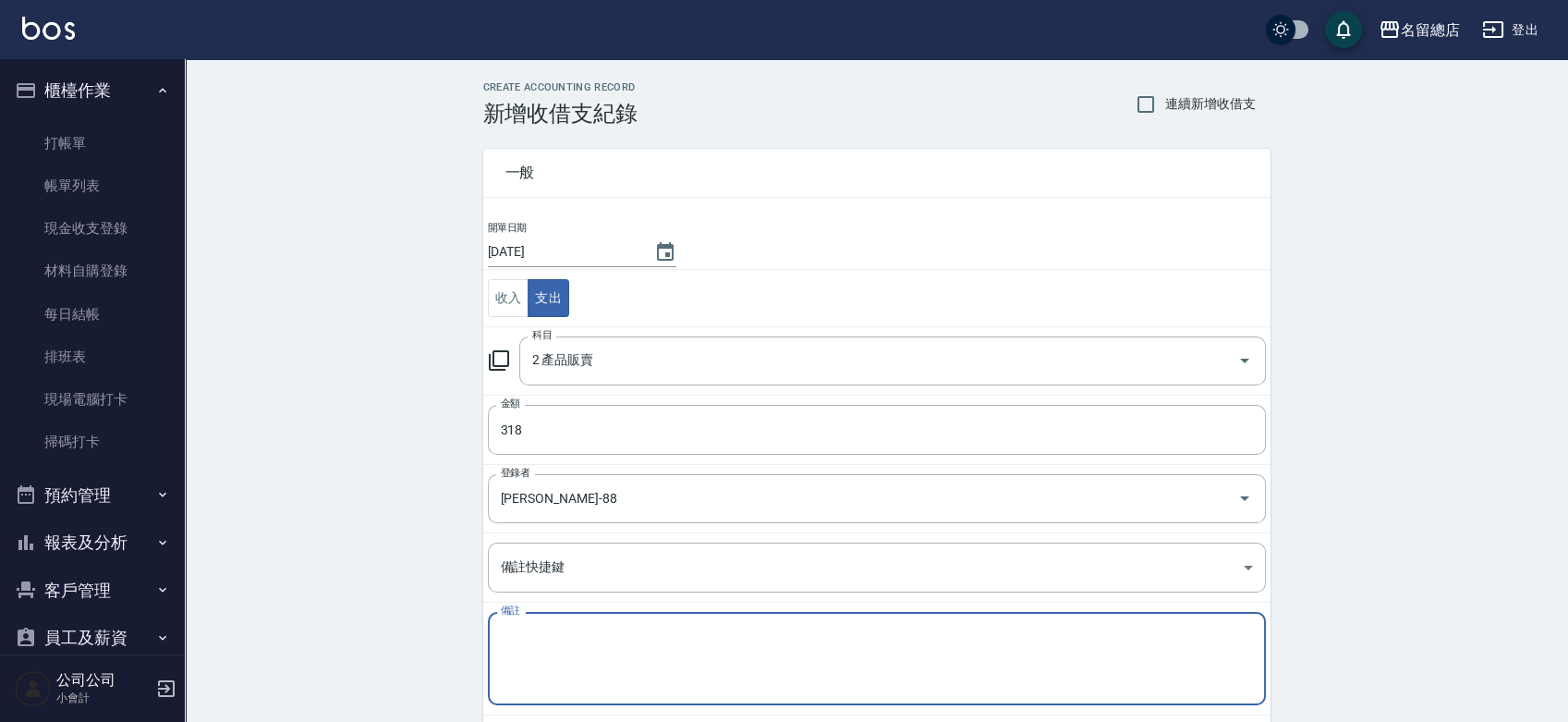
click at [644, 654] on textarea "備註" at bounding box center [876, 659] width 752 height 63
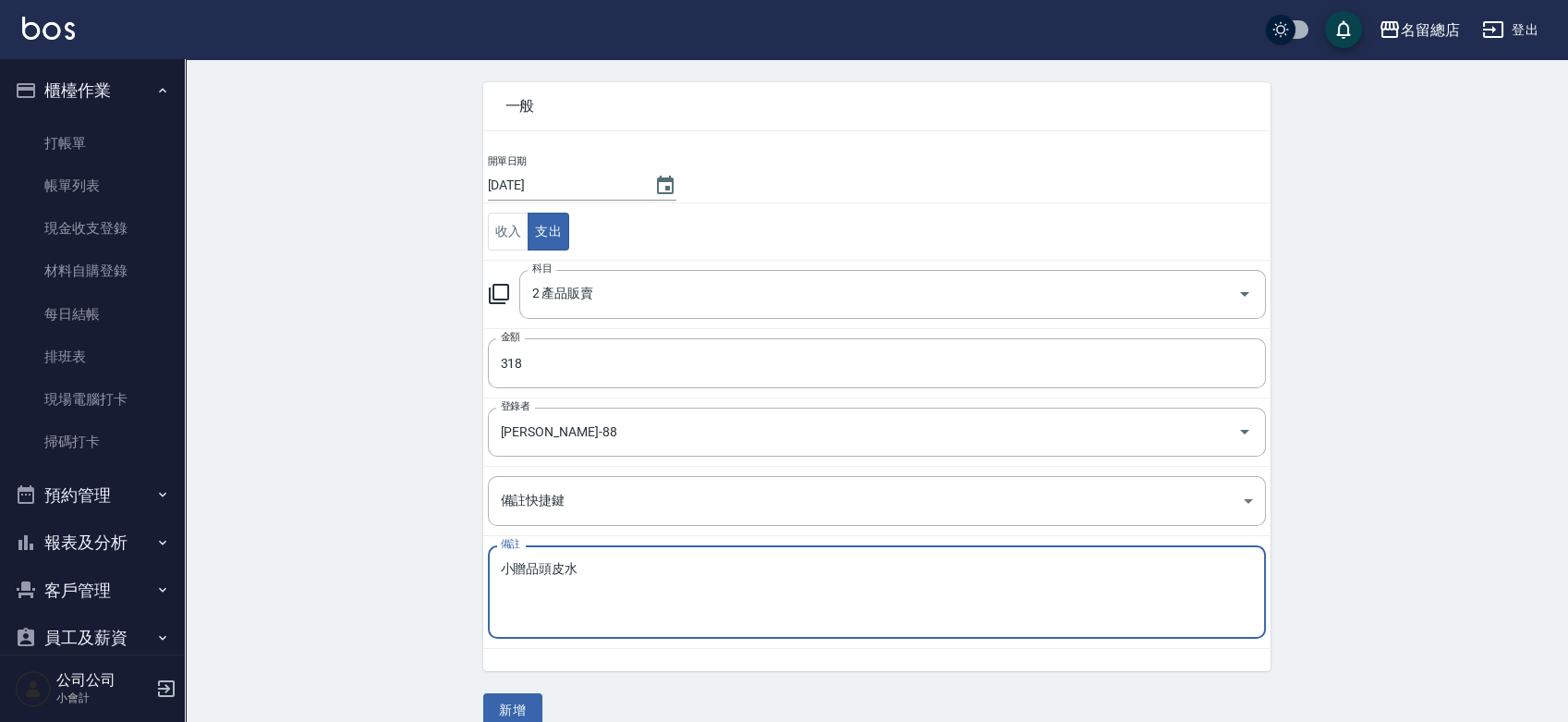
scroll to position [92, 0]
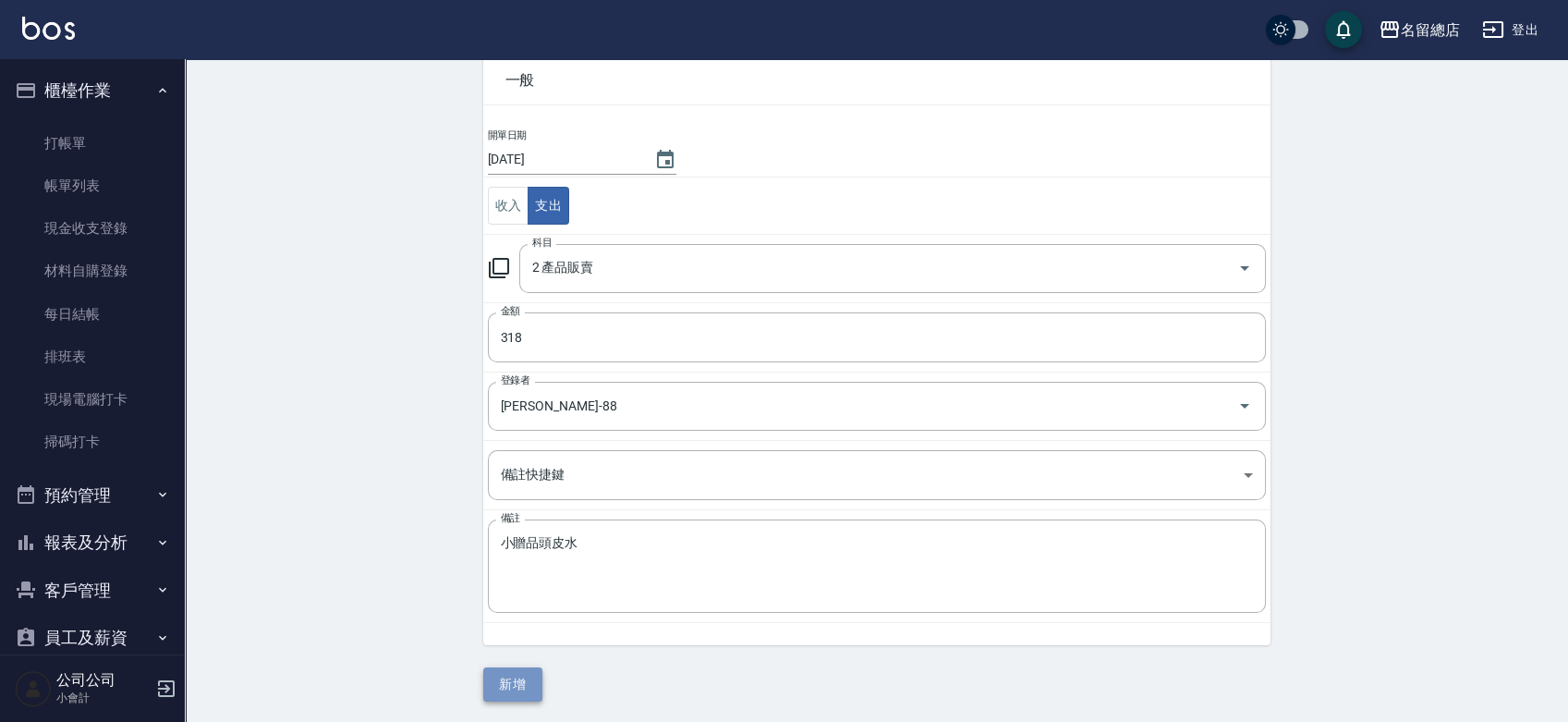
click at [533, 685] on button "新增" at bounding box center [512, 684] width 59 height 34
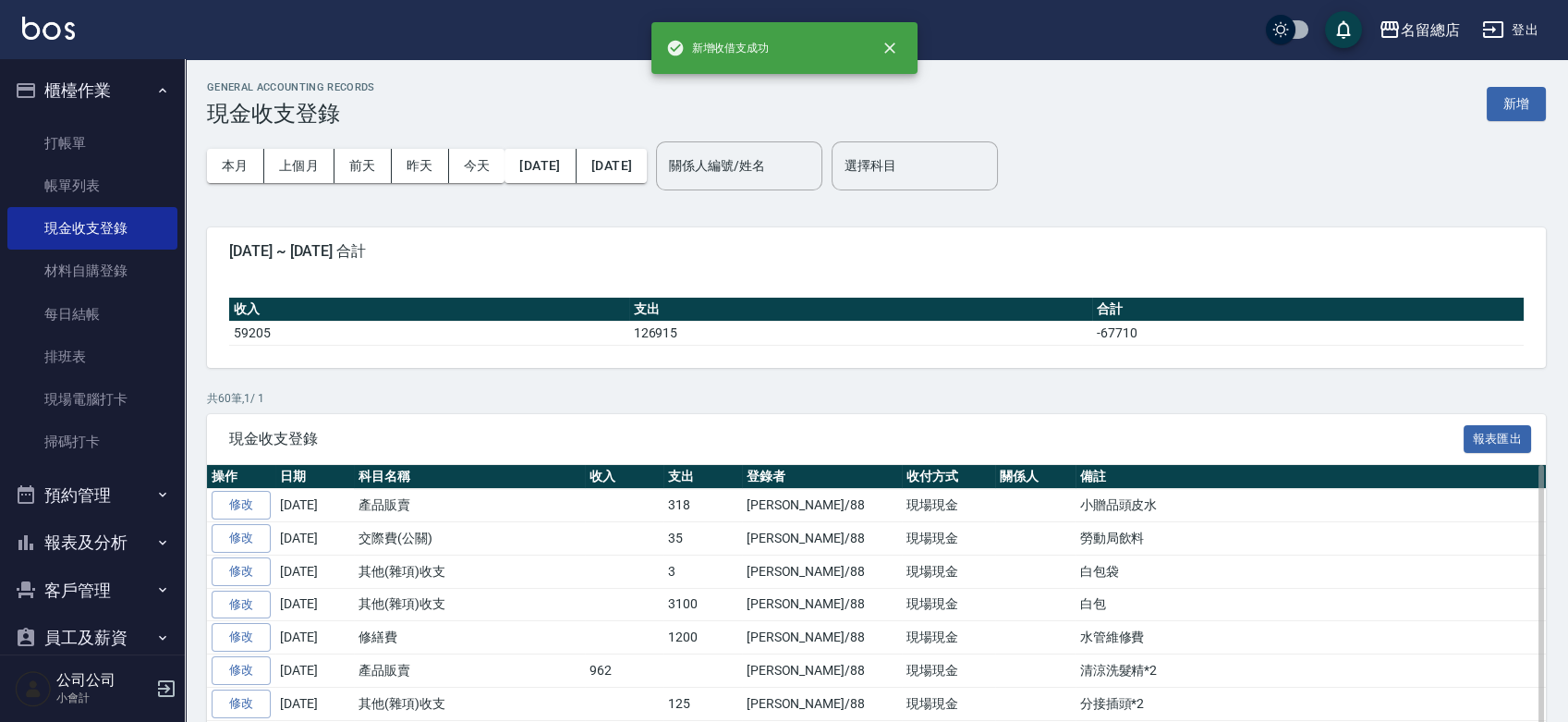
scroll to position [308, 0]
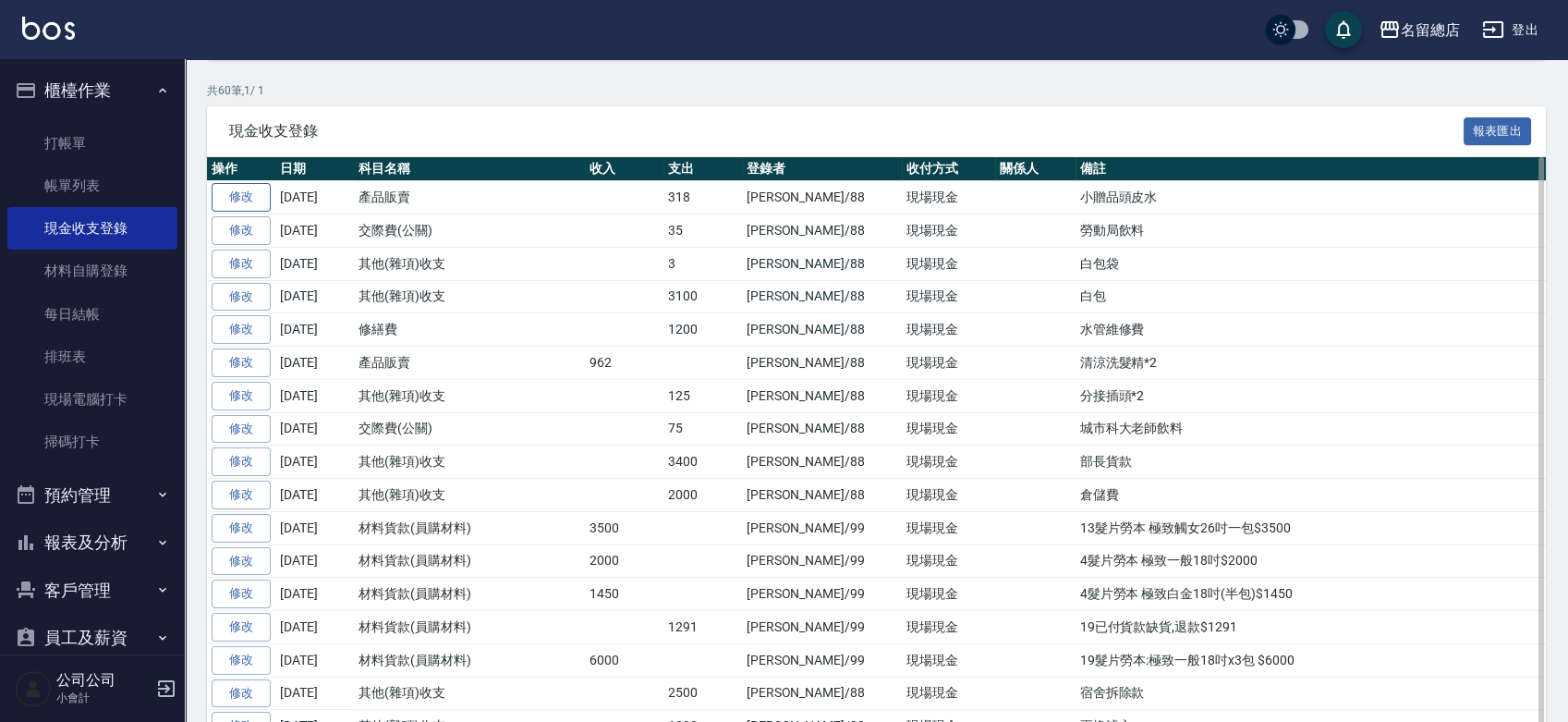
click at [244, 183] on link "修改" at bounding box center [241, 198] width 59 height 29
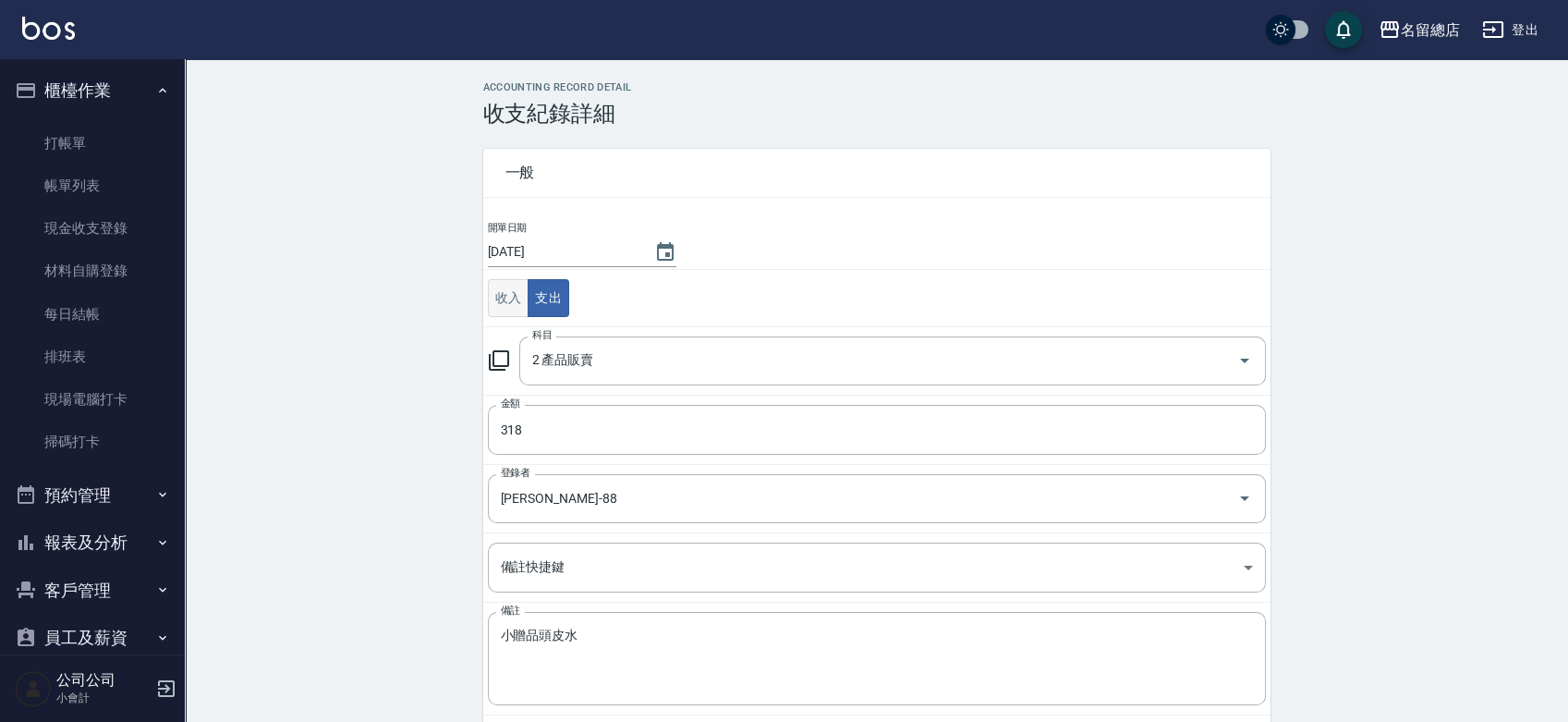
click at [523, 307] on button "收入" at bounding box center [508, 298] width 42 height 38
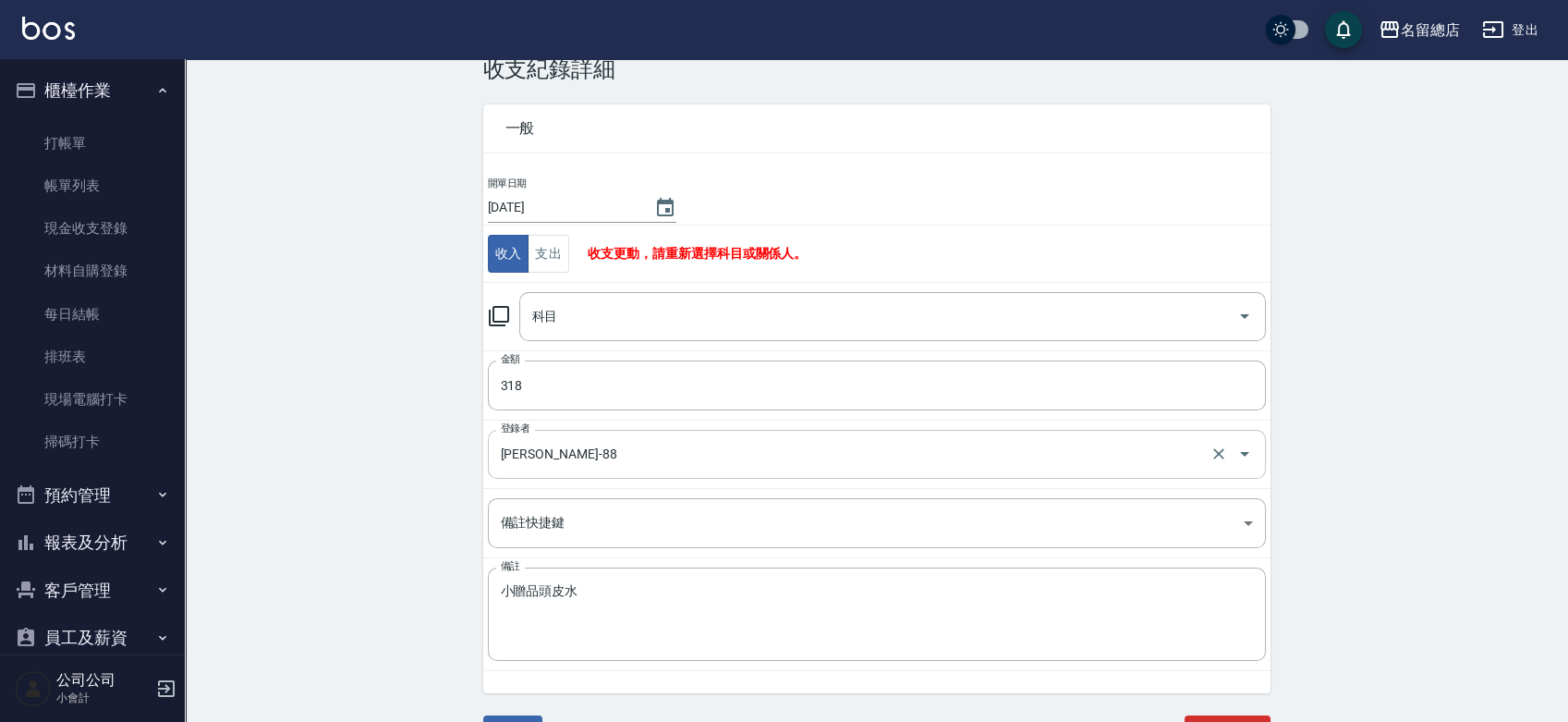
scroll to position [70, 0]
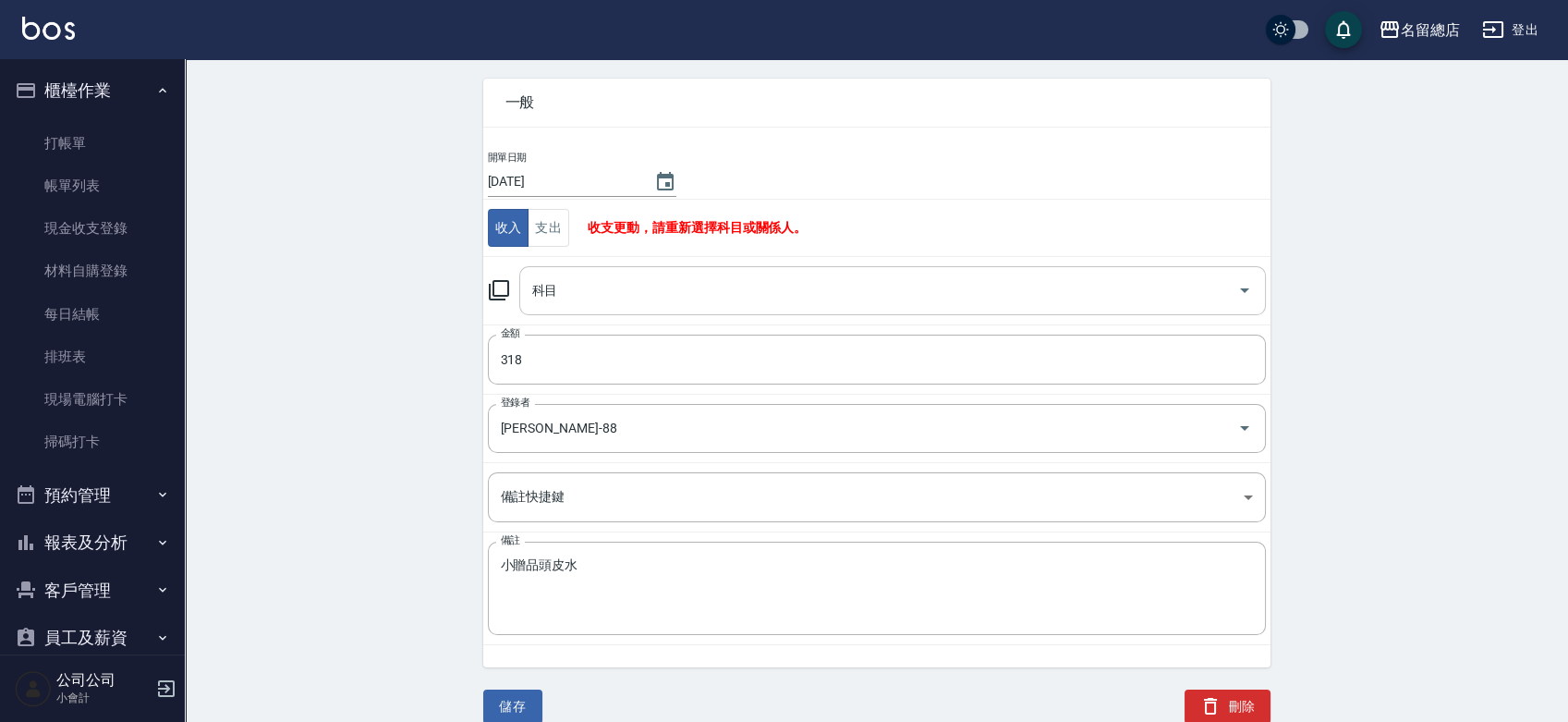
click at [570, 294] on input "科目" at bounding box center [879, 290] width 702 height 32
click at [629, 295] on input "科目" at bounding box center [879, 290] width 702 height 32
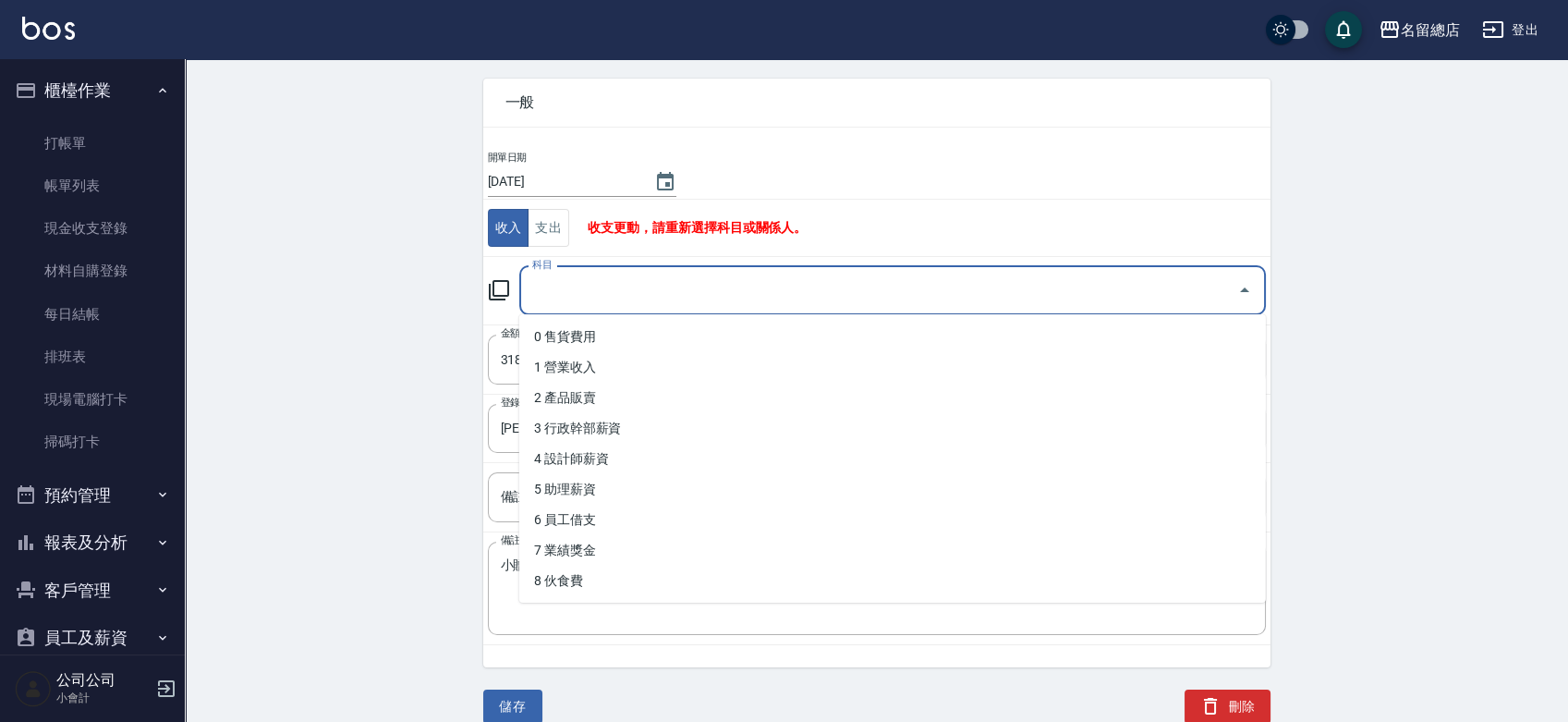
click at [629, 295] on input "科目" at bounding box center [879, 290] width 702 height 32
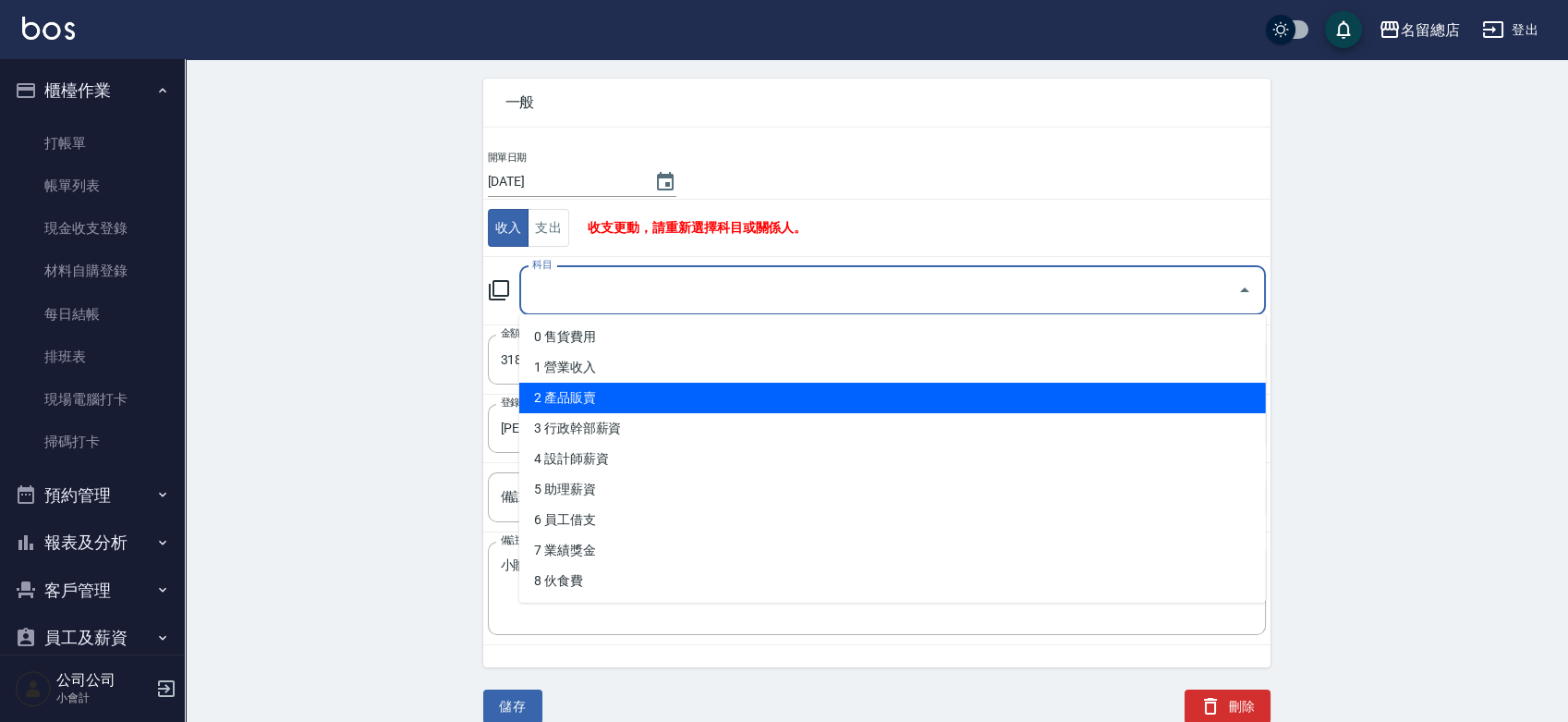
click at [591, 402] on li "2 產品販賣" at bounding box center [893, 397] width 747 height 30
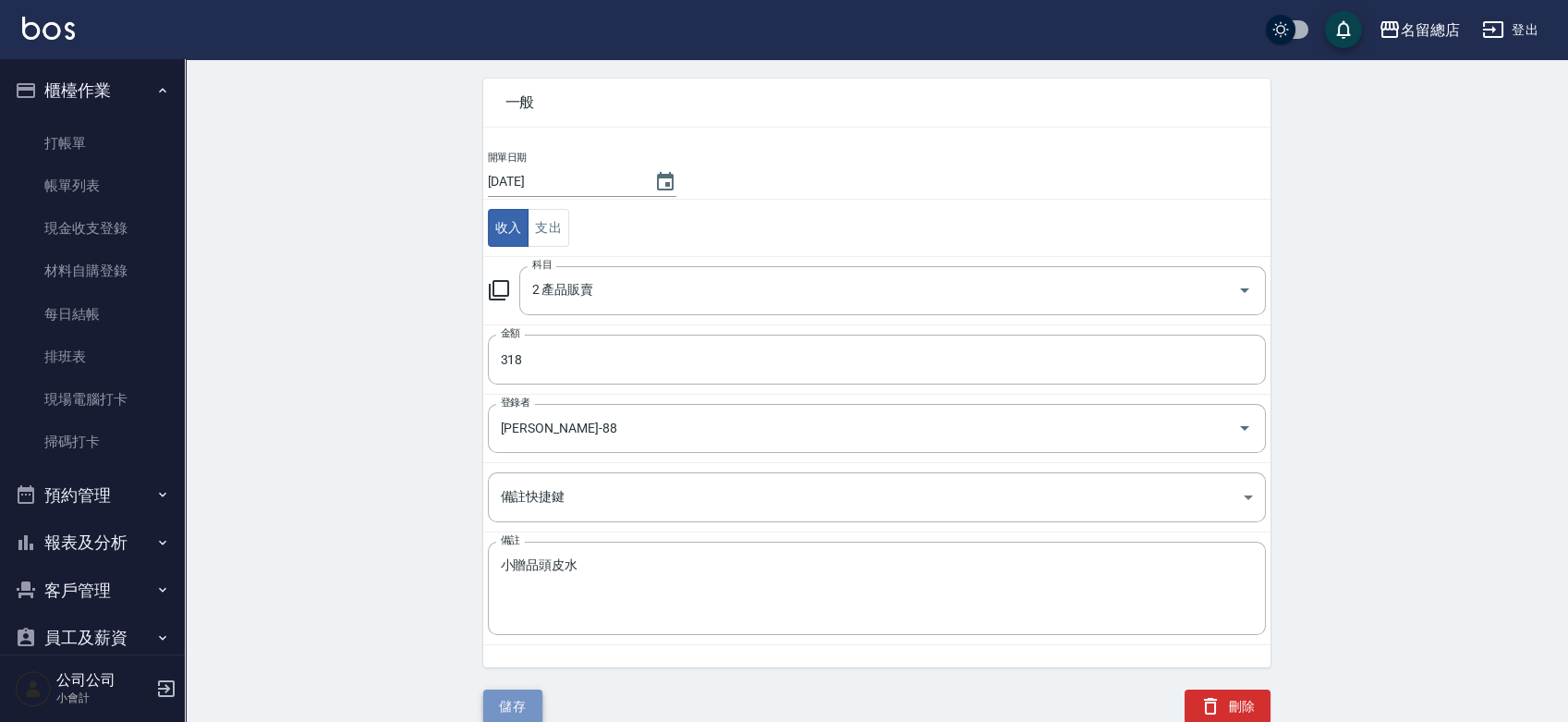
click at [530, 708] on button "儲存" at bounding box center [512, 706] width 59 height 34
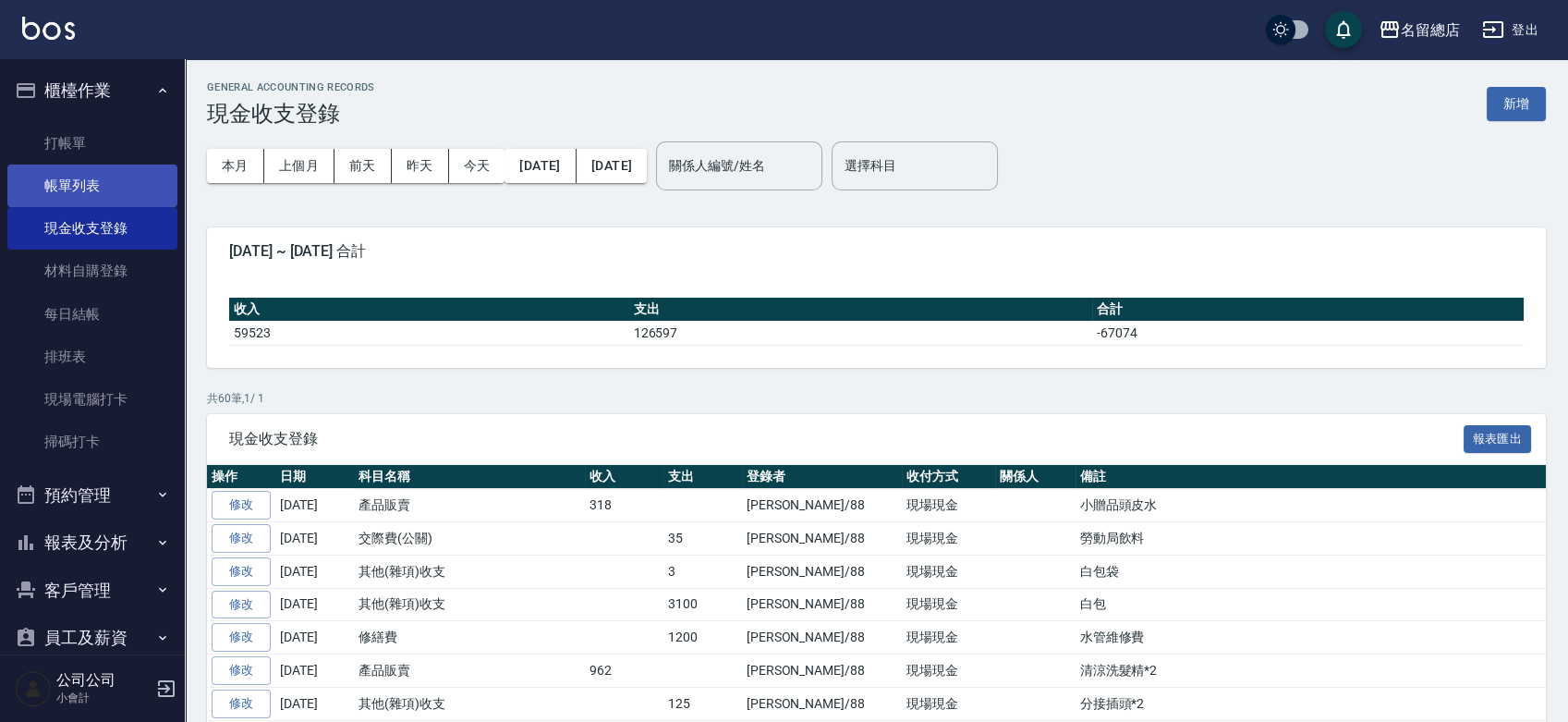
click at [102, 191] on link "帳單列表" at bounding box center [92, 186] width 170 height 43
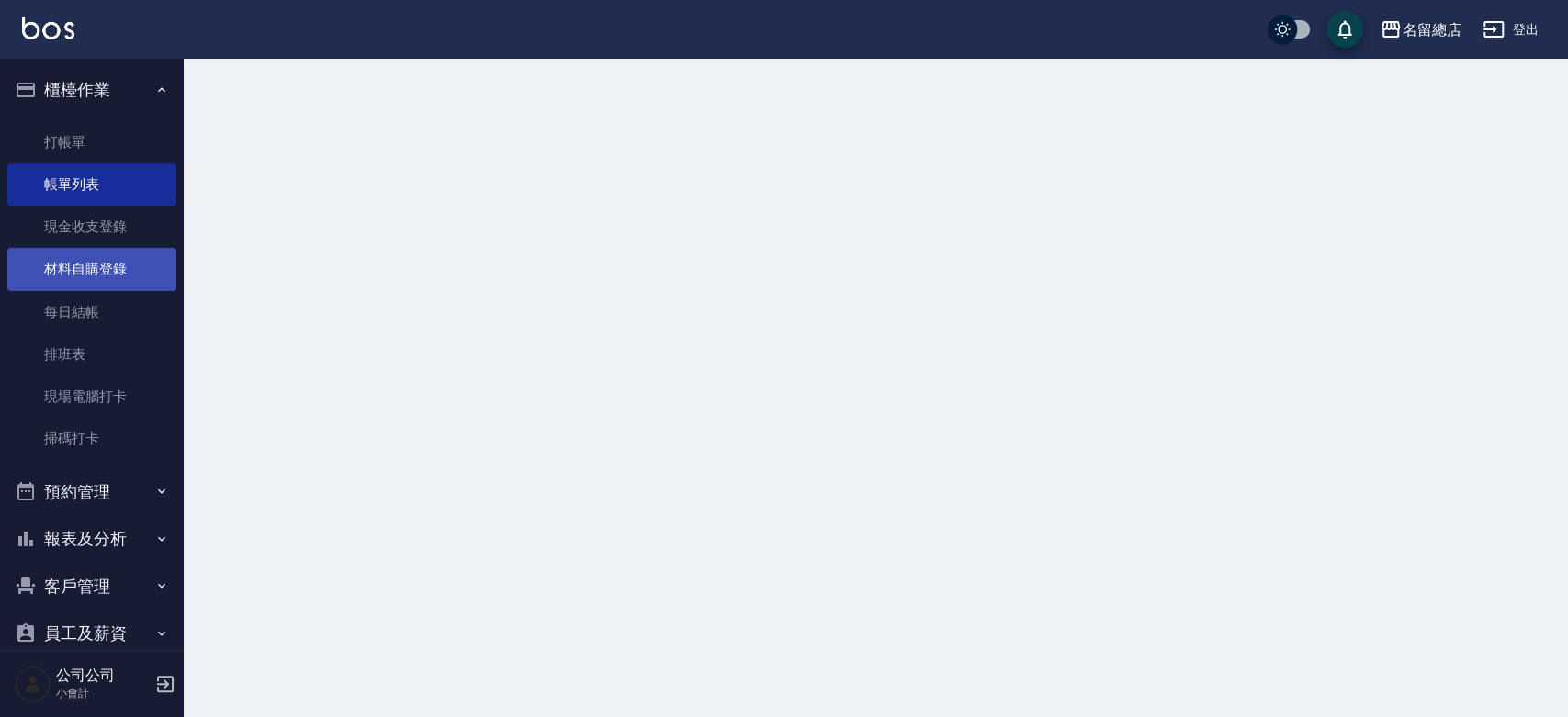
click at [118, 278] on link "材料自購登錄" at bounding box center [92, 269] width 169 height 42
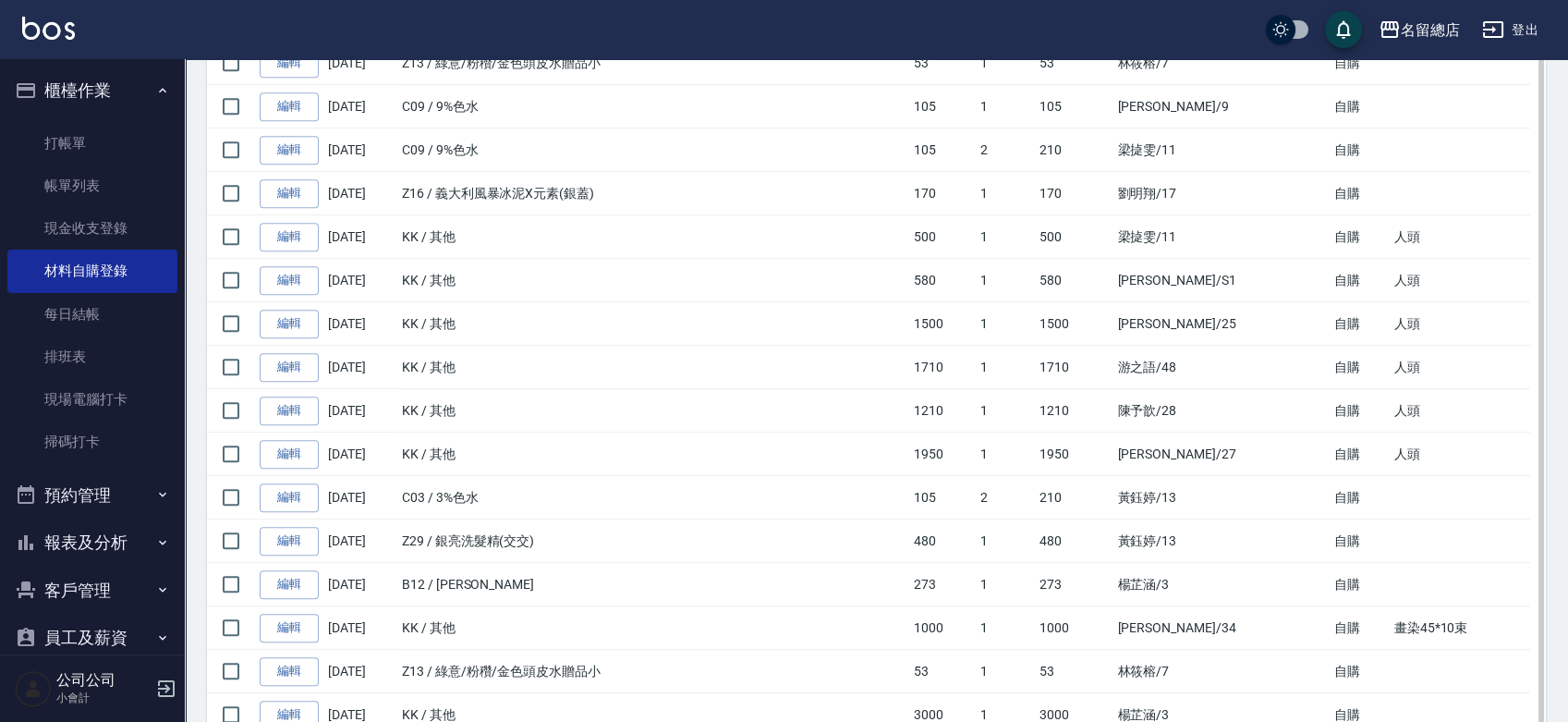
scroll to position [2361, 0]
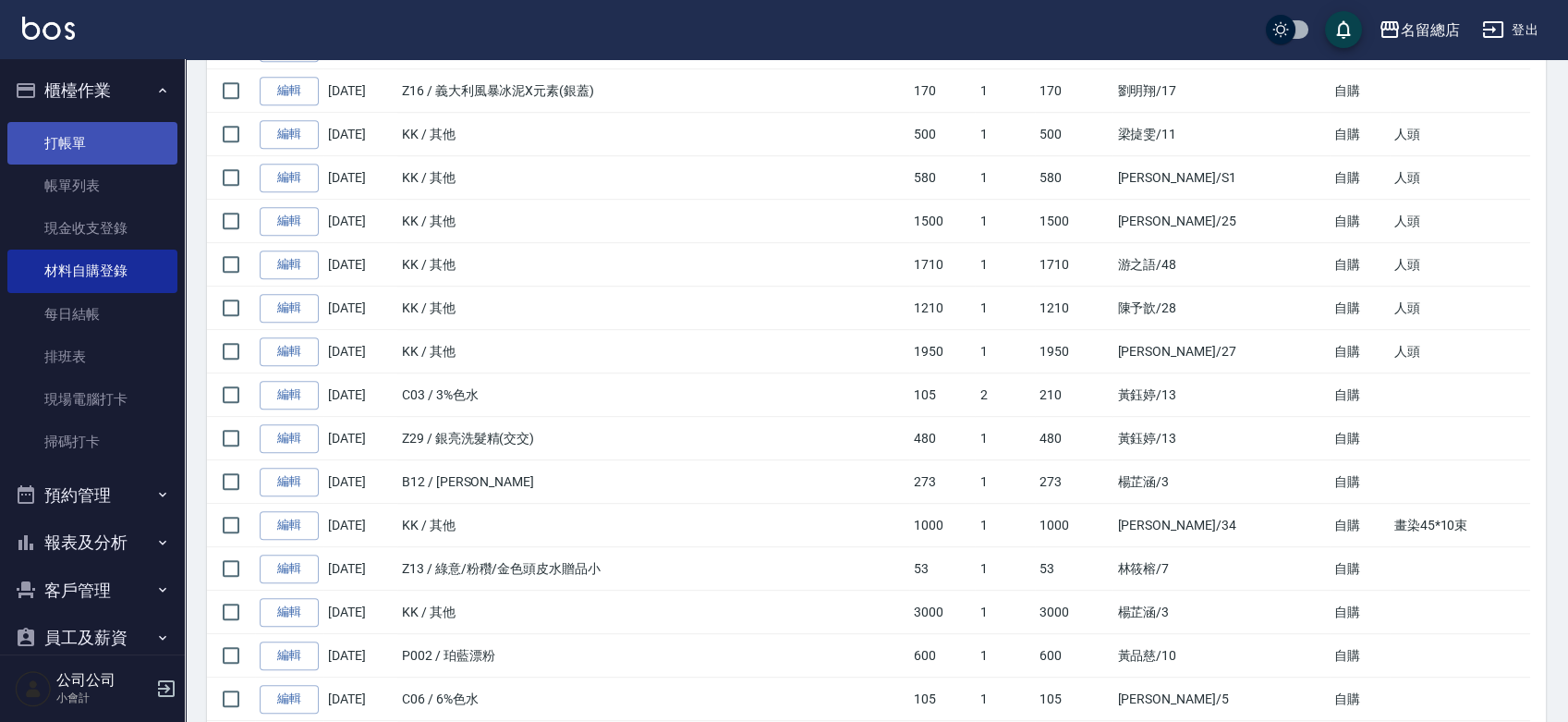
click at [57, 148] on link "打帳單" at bounding box center [92, 144] width 170 height 43
